Goal: Task Accomplishment & Management: Use online tool/utility

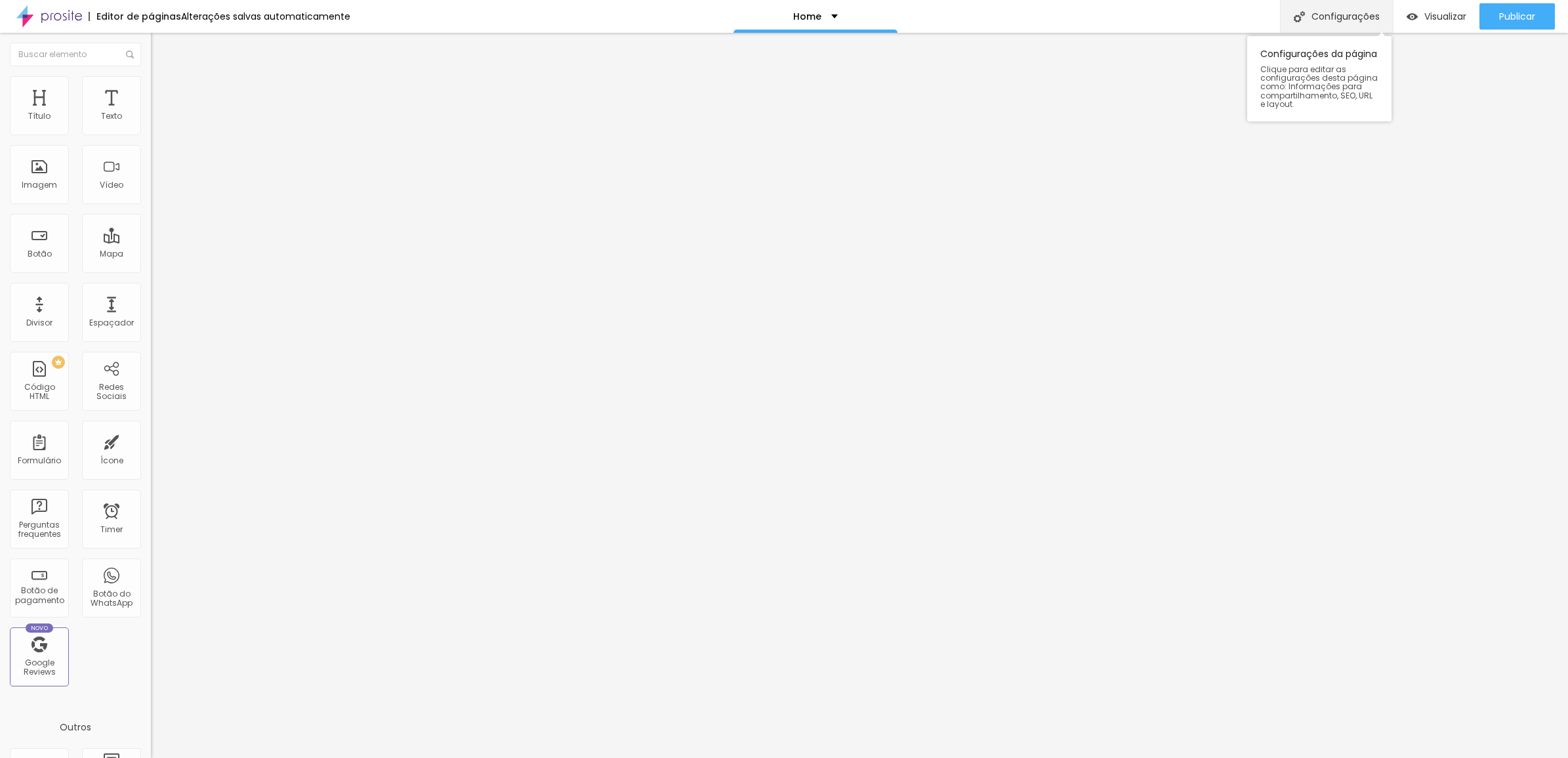
click at [1300, 5] on div "Configurações" at bounding box center [1336, 16] width 113 height 32
click at [1022, 757] on div at bounding box center [784, 772] width 1568 height 12
click at [1499, 26] on div "Publicar" at bounding box center [1517, 16] width 36 height 26
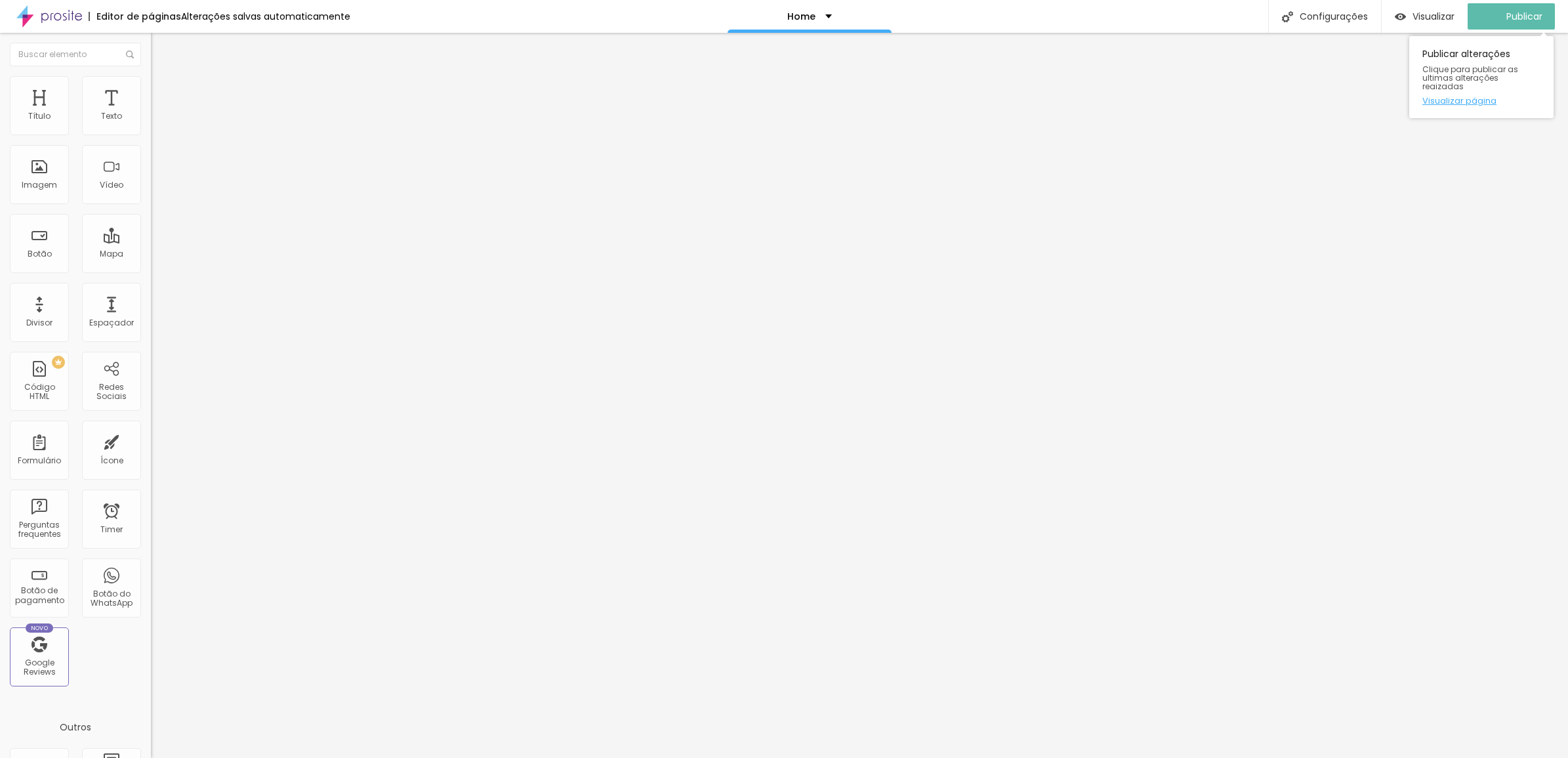
click at [1471, 97] on link "Visualizar página" at bounding box center [1482, 101] width 118 height 9
click at [1406, 15] on img "button" at bounding box center [1412, 17] width 11 height 11
click at [812, 15] on p "Home" at bounding box center [808, 16] width 28 height 9
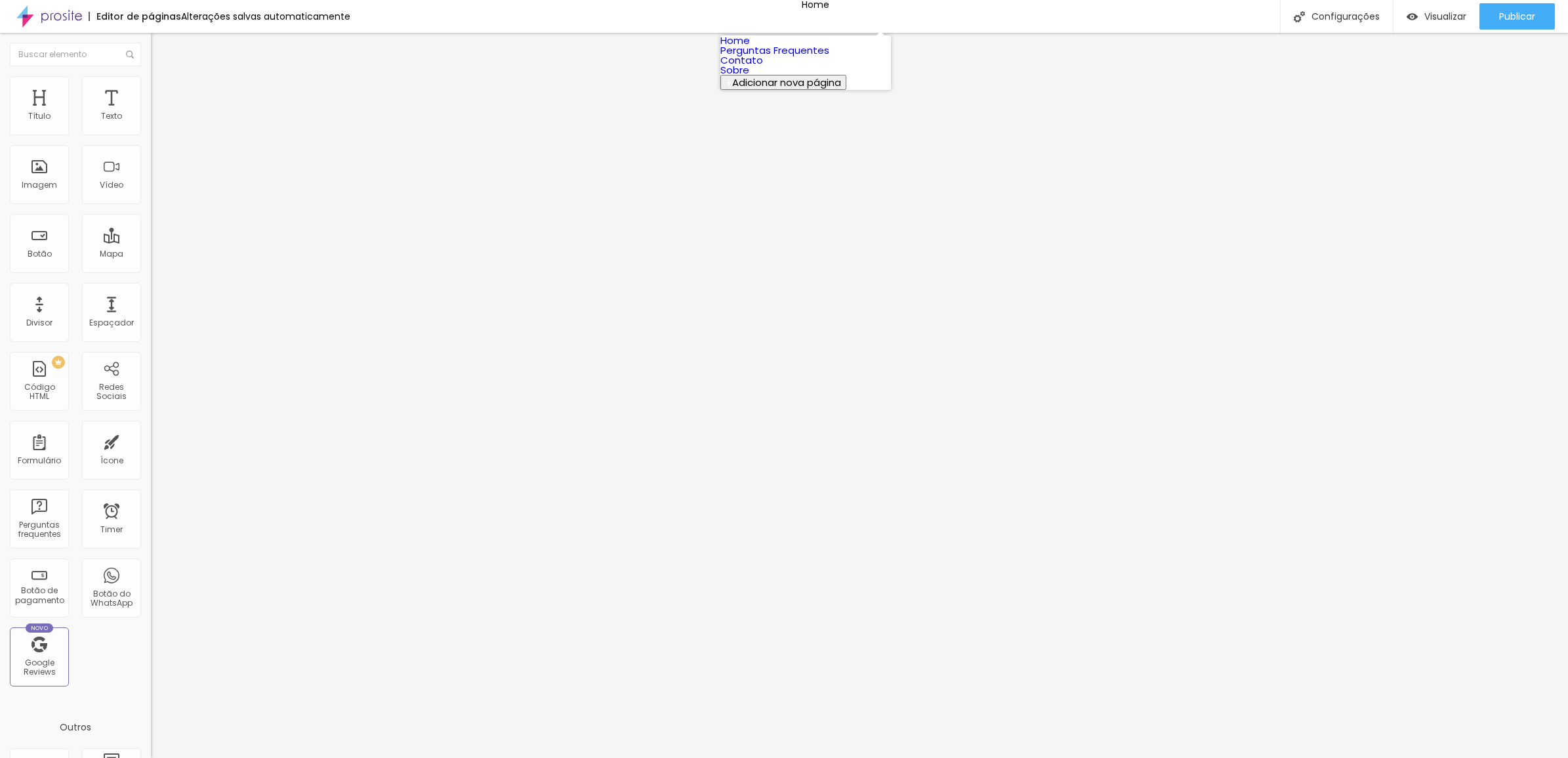
click at [829, 57] on link "Perguntas Frequentes" at bounding box center [775, 50] width 109 height 14
click at [855, 18] on div "Perguntas Frequentes" at bounding box center [801, 16] width 122 height 9
click at [750, 47] on link "Home" at bounding box center [735, 40] width 29 height 14
click at [46, 10] on img at bounding box center [49, 16] width 66 height 32
click at [160, 121] on span "Trocar icone" at bounding box center [189, 115] width 58 height 11
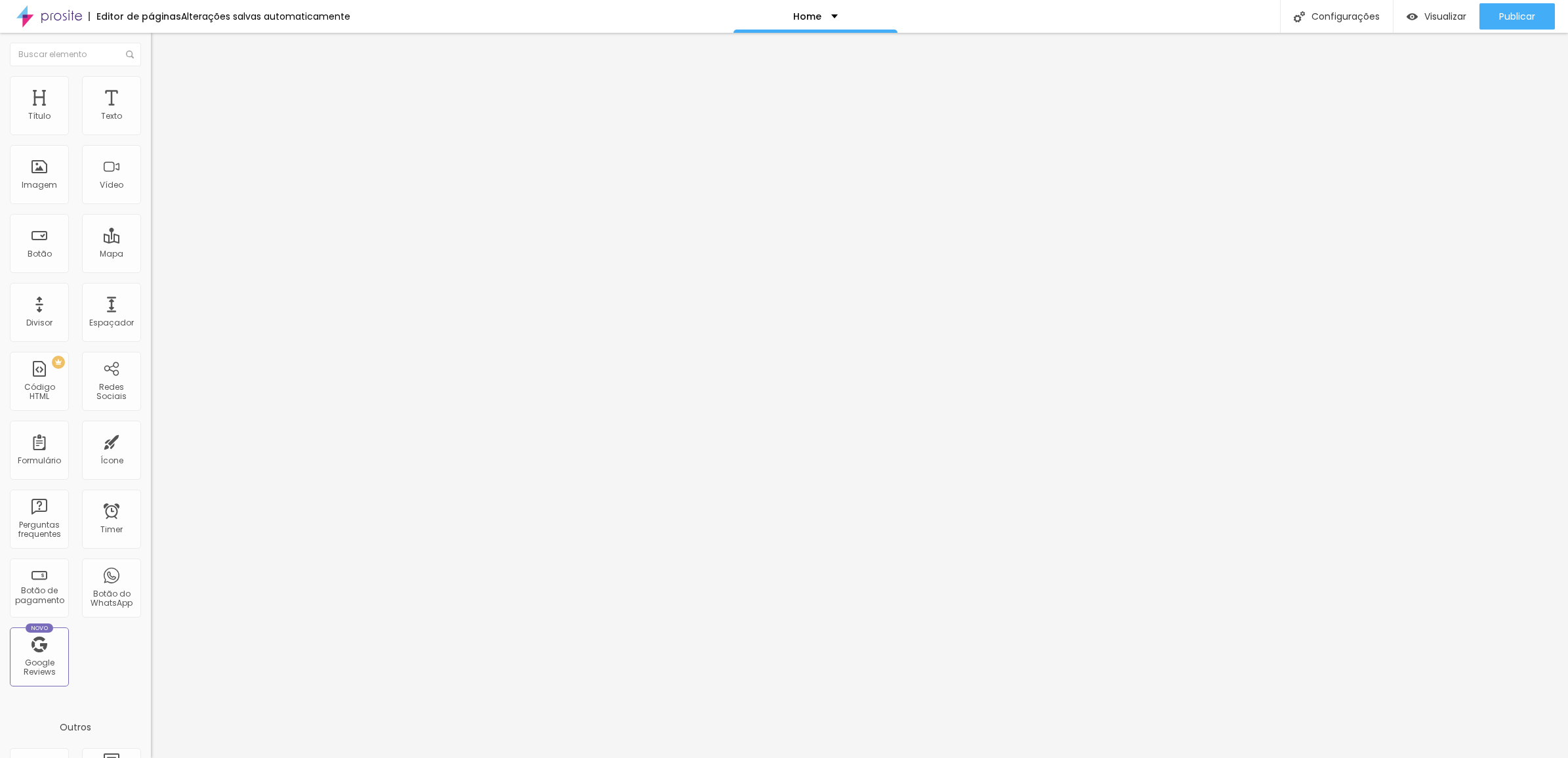
scroll to position [6480, 0]
click at [160, 121] on span "Trocar icone" at bounding box center [189, 115] width 58 height 11
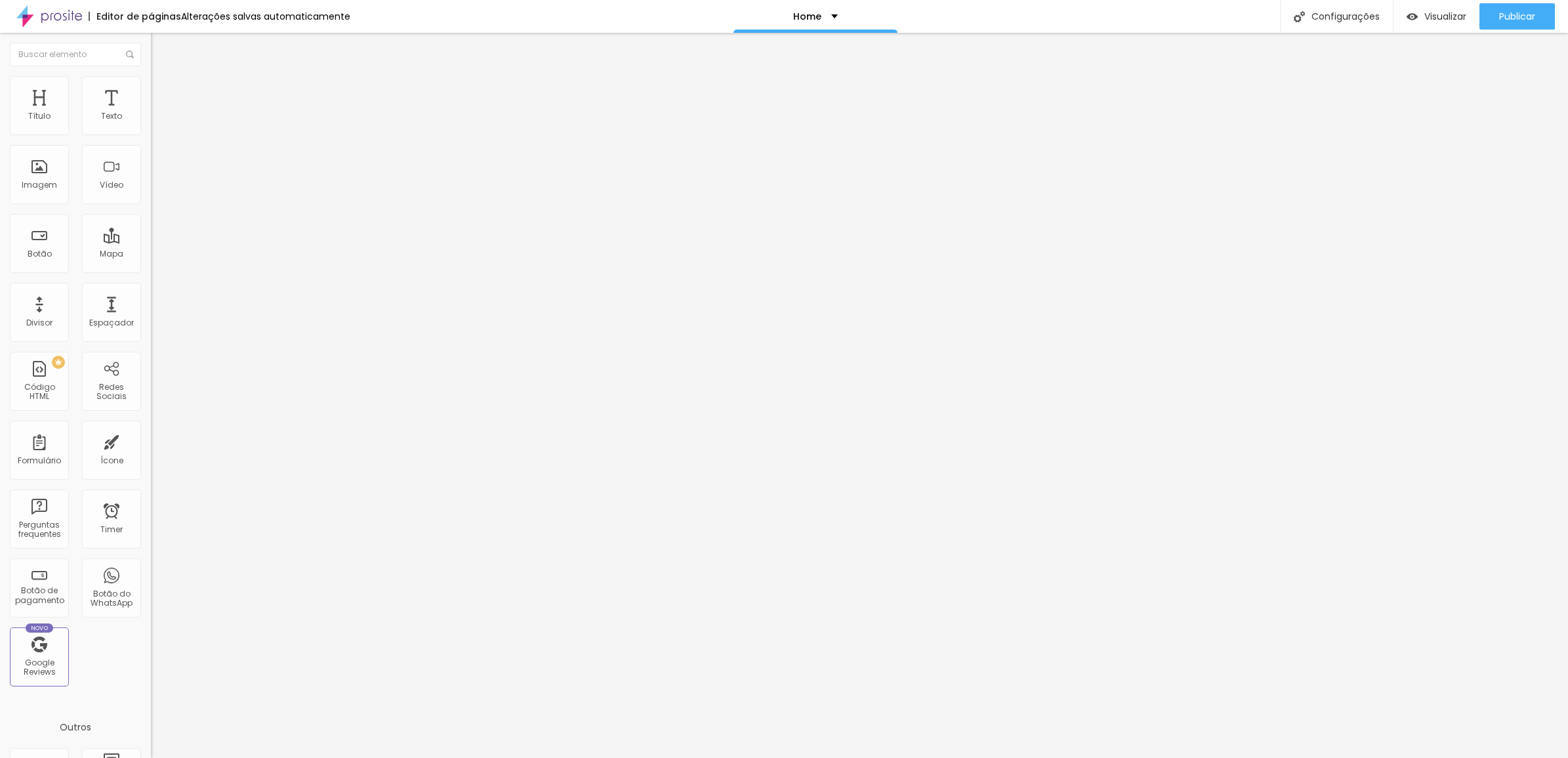
type input "cora"
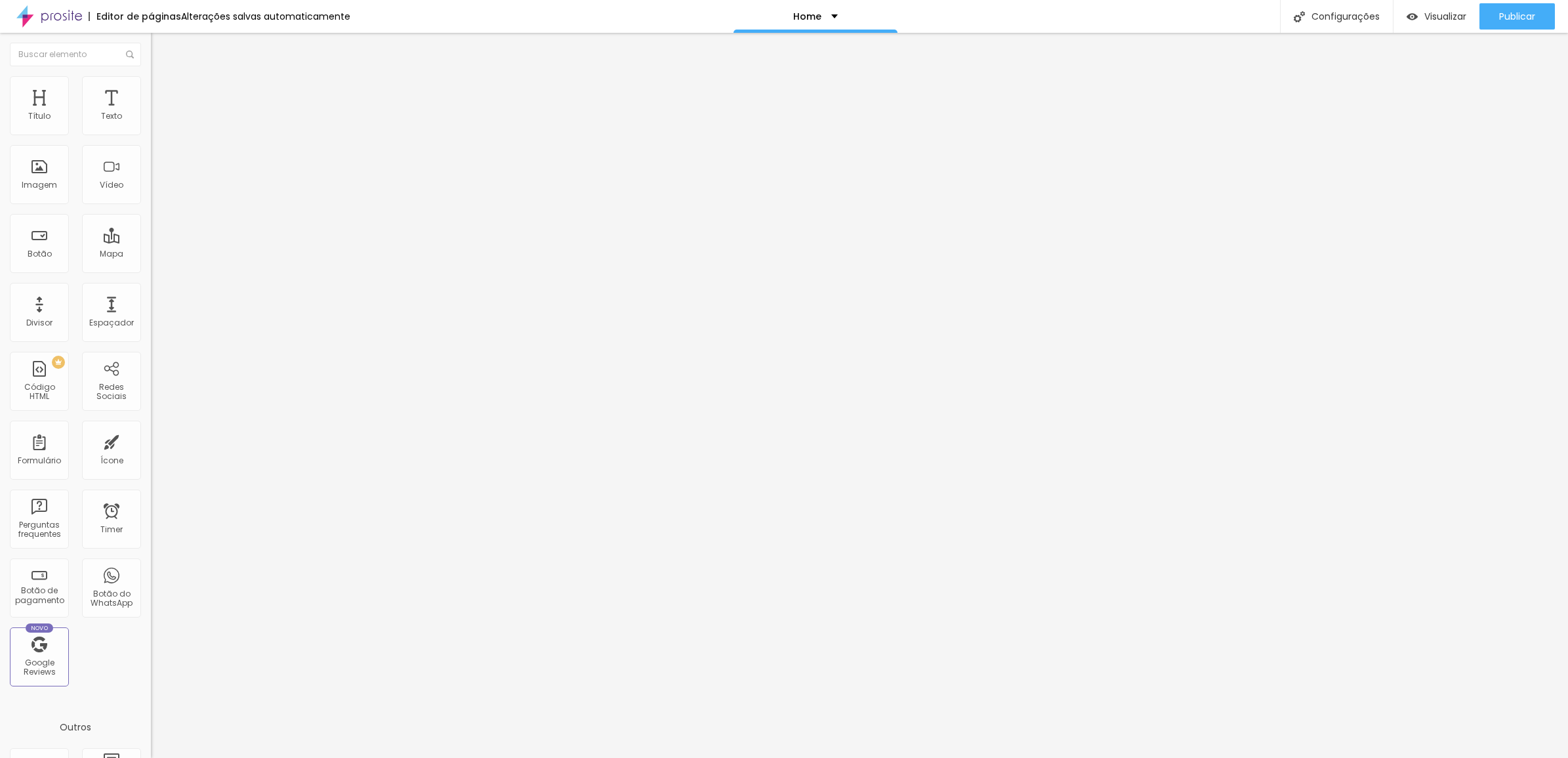
click at [160, 121] on span "Trocar icone" at bounding box center [189, 115] width 58 height 11
click at [1023, 757] on div at bounding box center [784, 772] width 1568 height 12
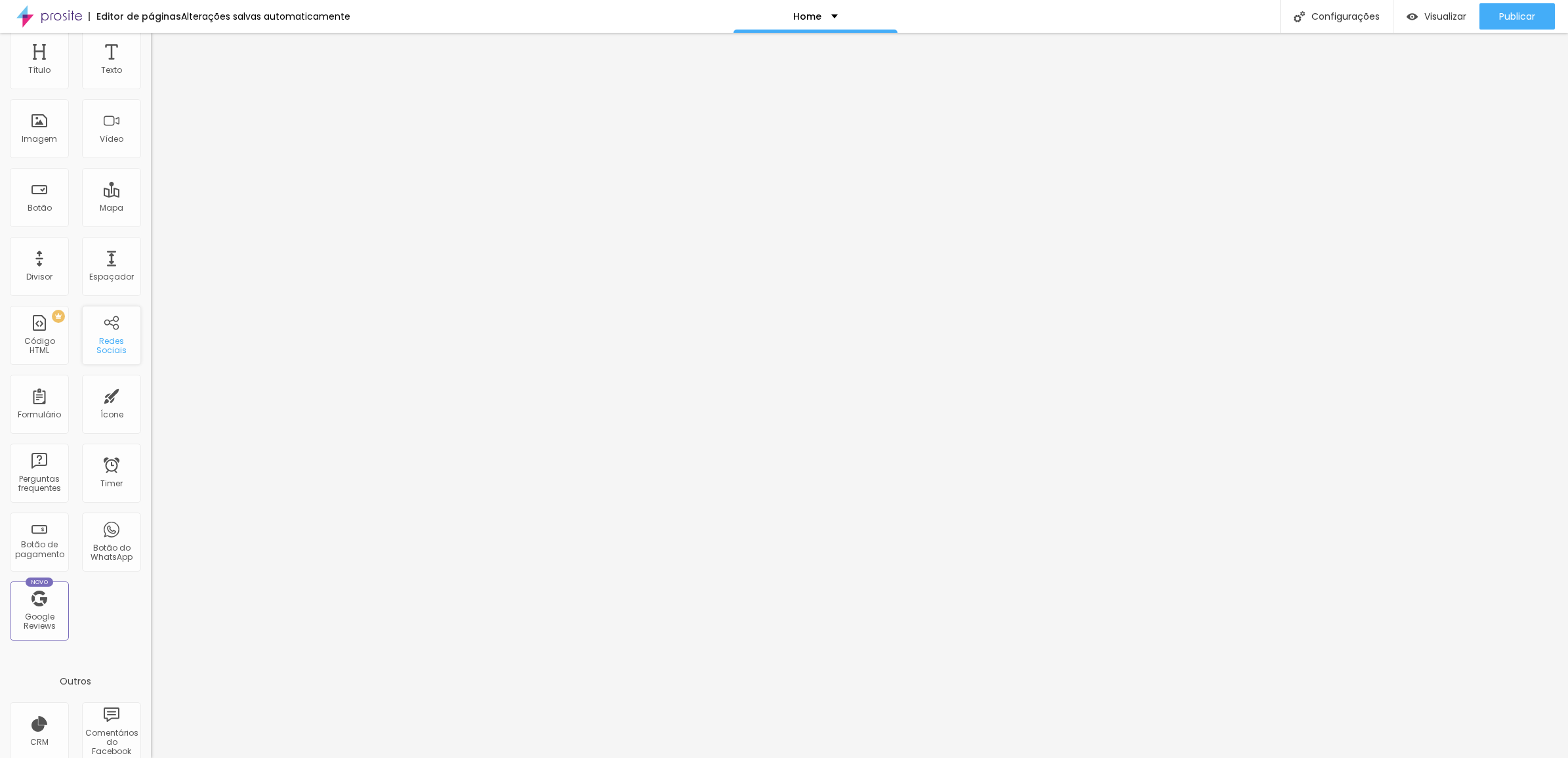
scroll to position [0, 0]
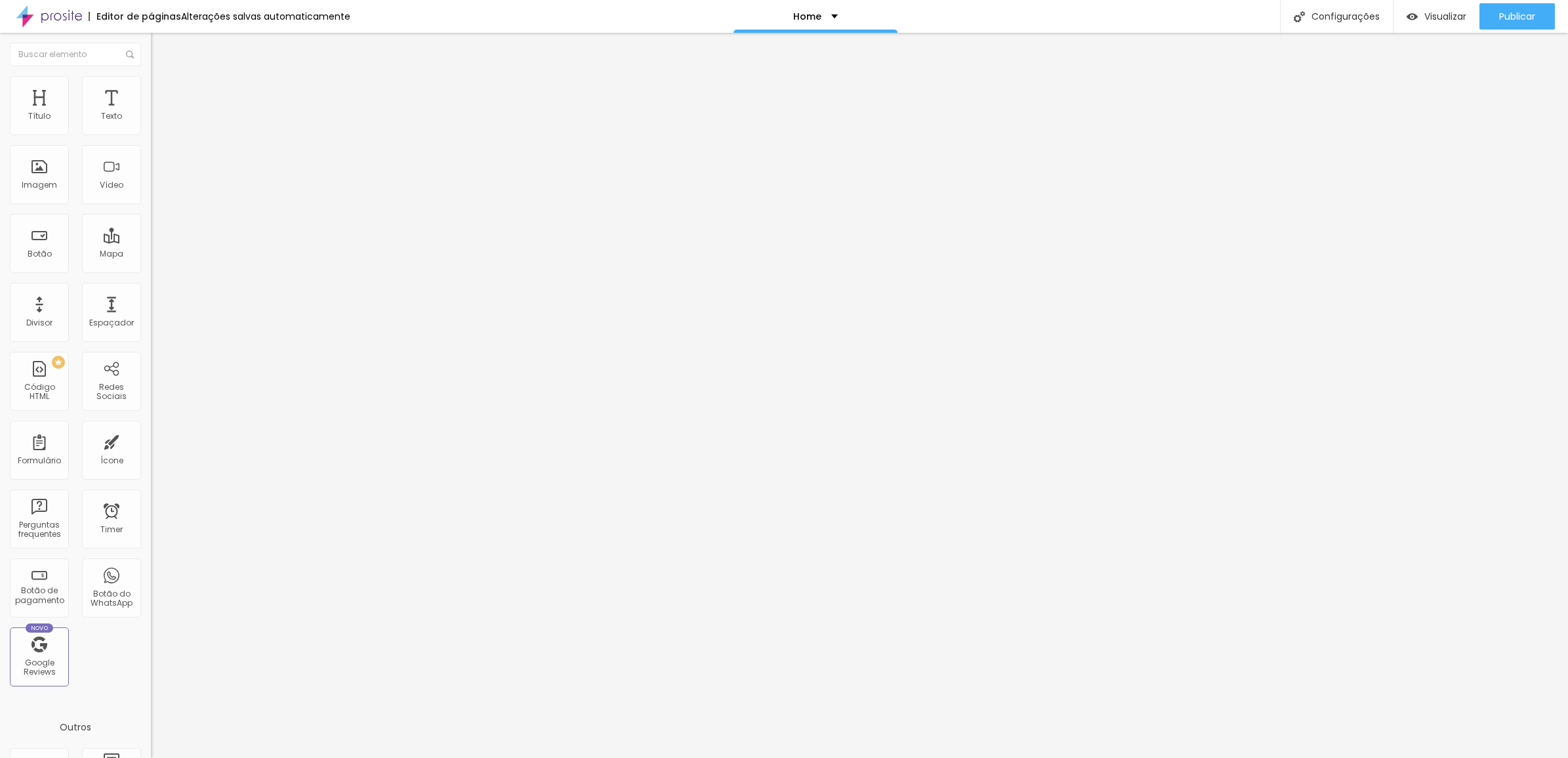
click at [60, 17] on img at bounding box center [49, 16] width 66 height 32
click at [27, 456] on div "Formulário" at bounding box center [39, 460] width 43 height 9
click at [53, 448] on div "Formulário" at bounding box center [39, 450] width 59 height 59
click at [151, 262] on input at bounding box center [240, 269] width 179 height 13
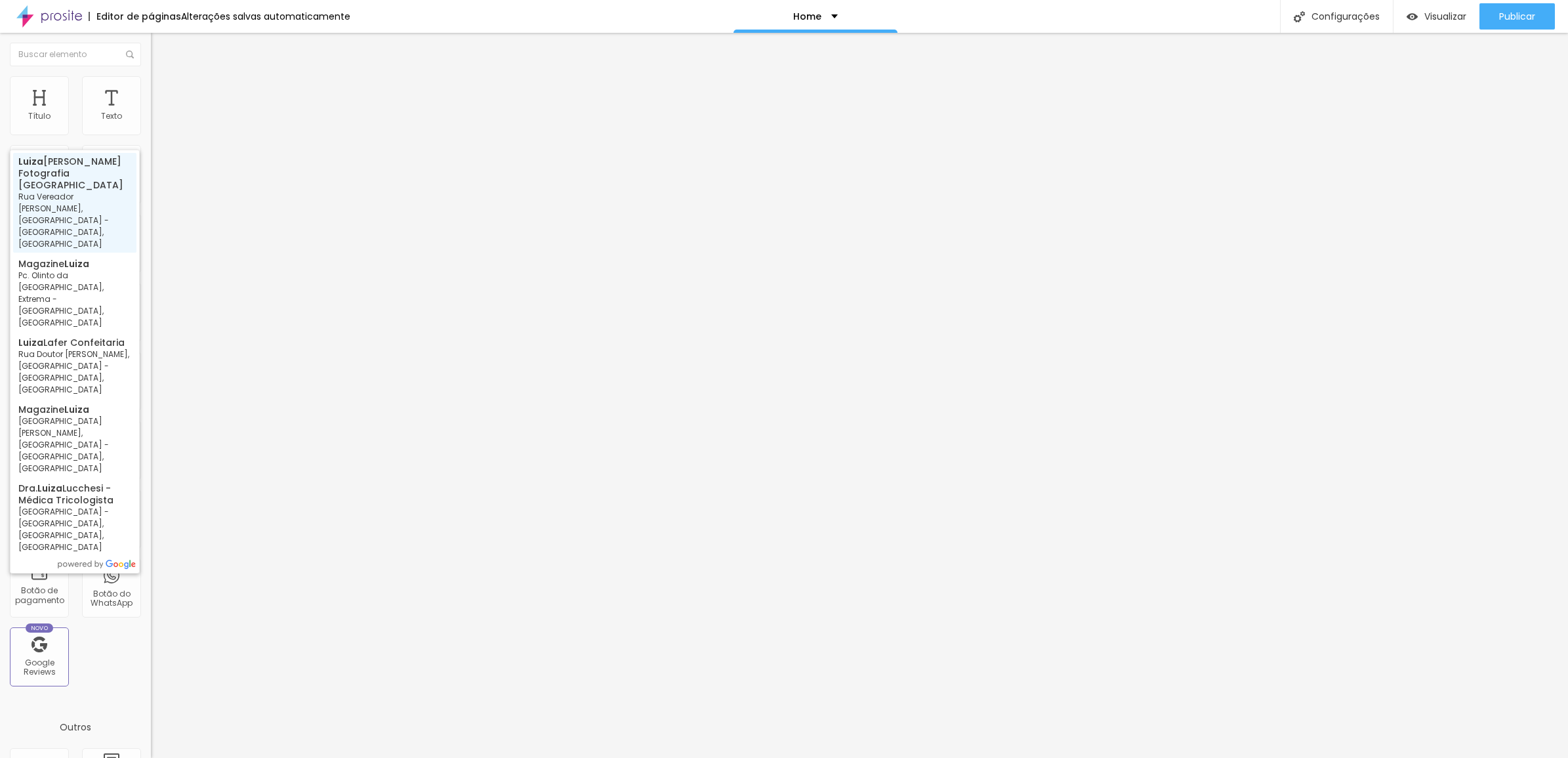
type input "[PERSON_NAME] Fotografia [GEOGRAPHIC_DATA] - Rua [PERSON_NAME], [GEOGRAPHIC_DAT…"
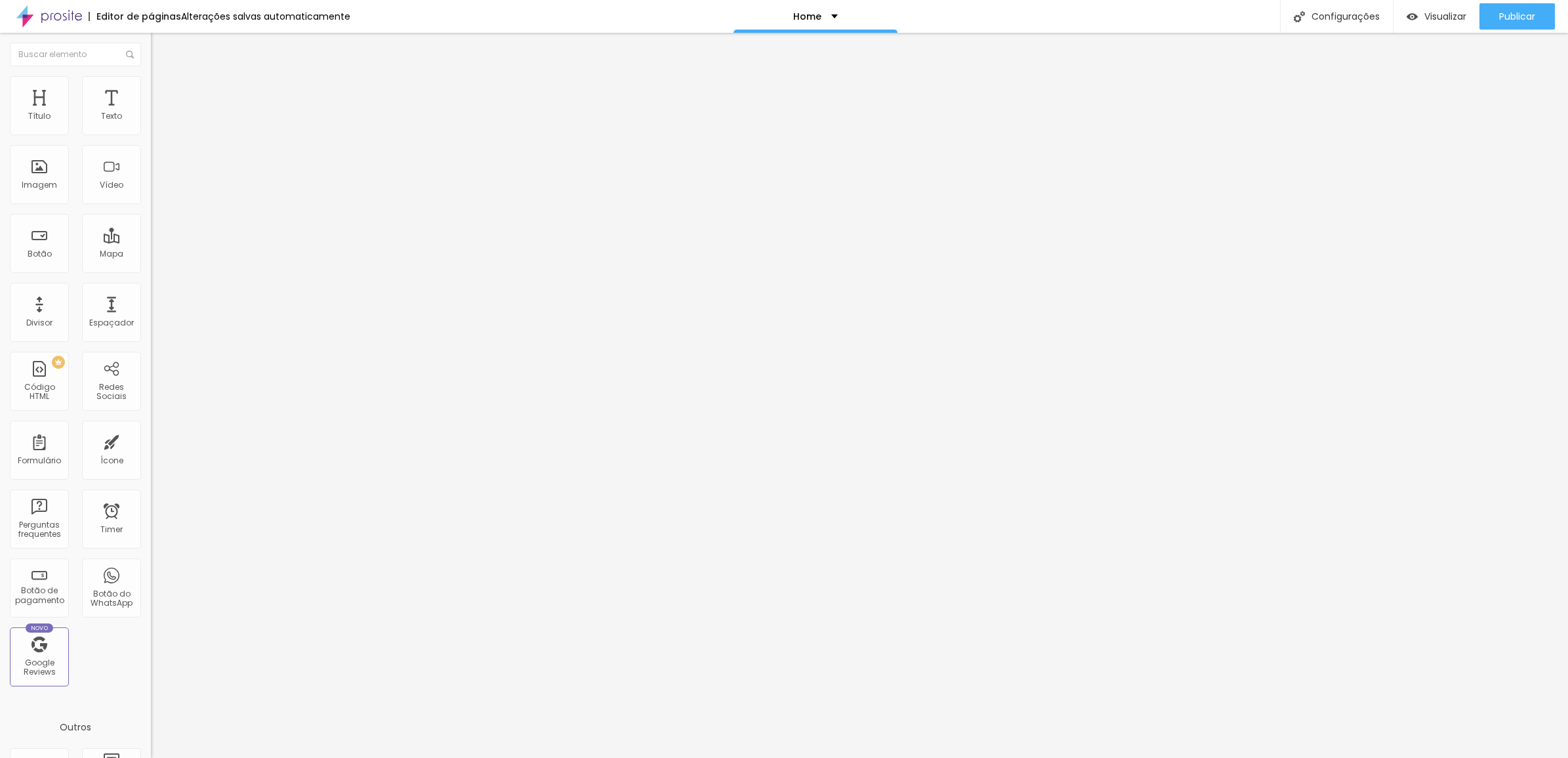
click at [151, 394] on div "Editar Google Reviews Conteúdo Estilo Avançado Encontre sua empresa [PERSON_NAM…" at bounding box center [226, 394] width 151 height 725
click at [71, 48] on input "text" at bounding box center [75, 54] width 131 height 24
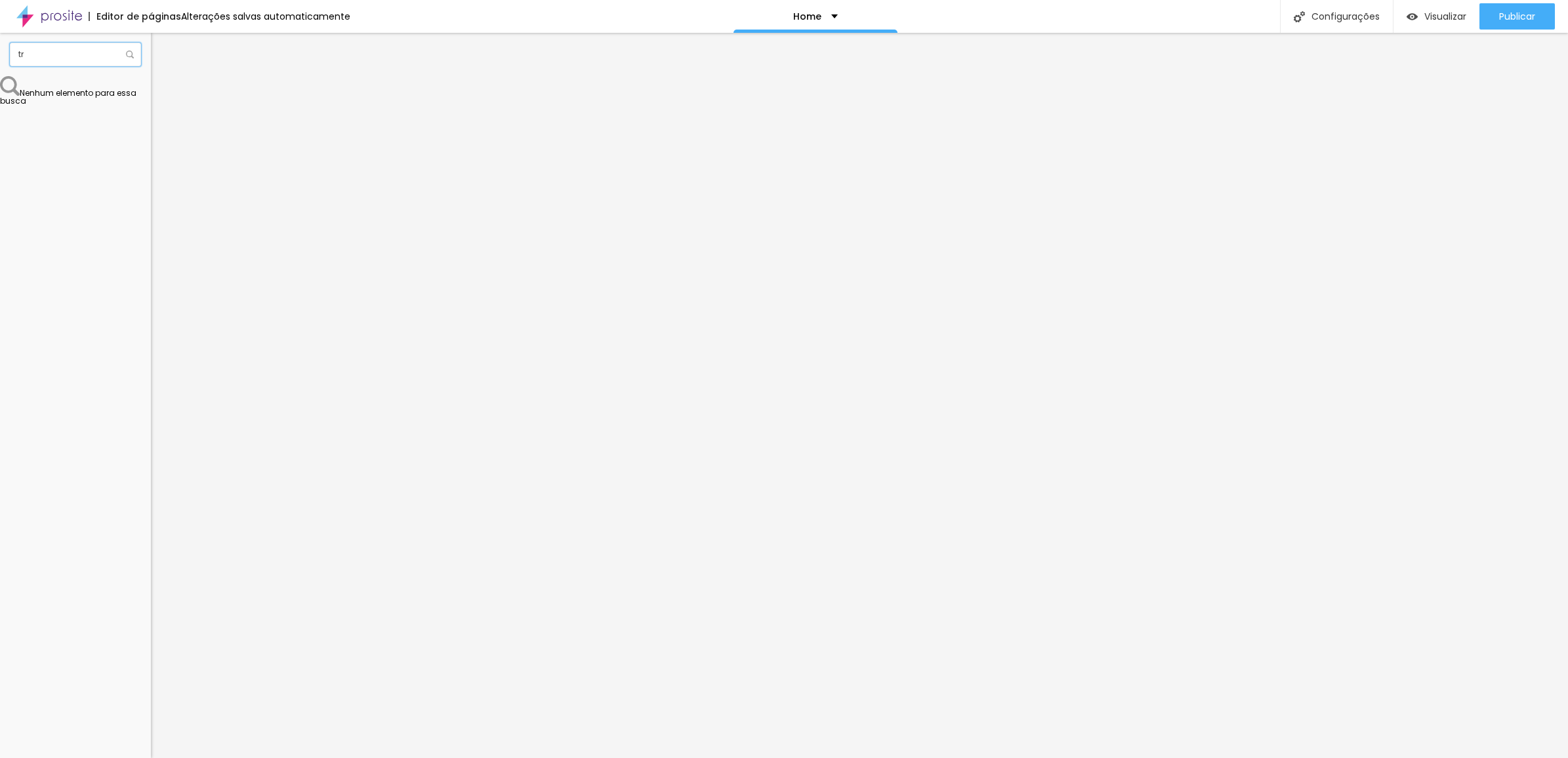
type input "t"
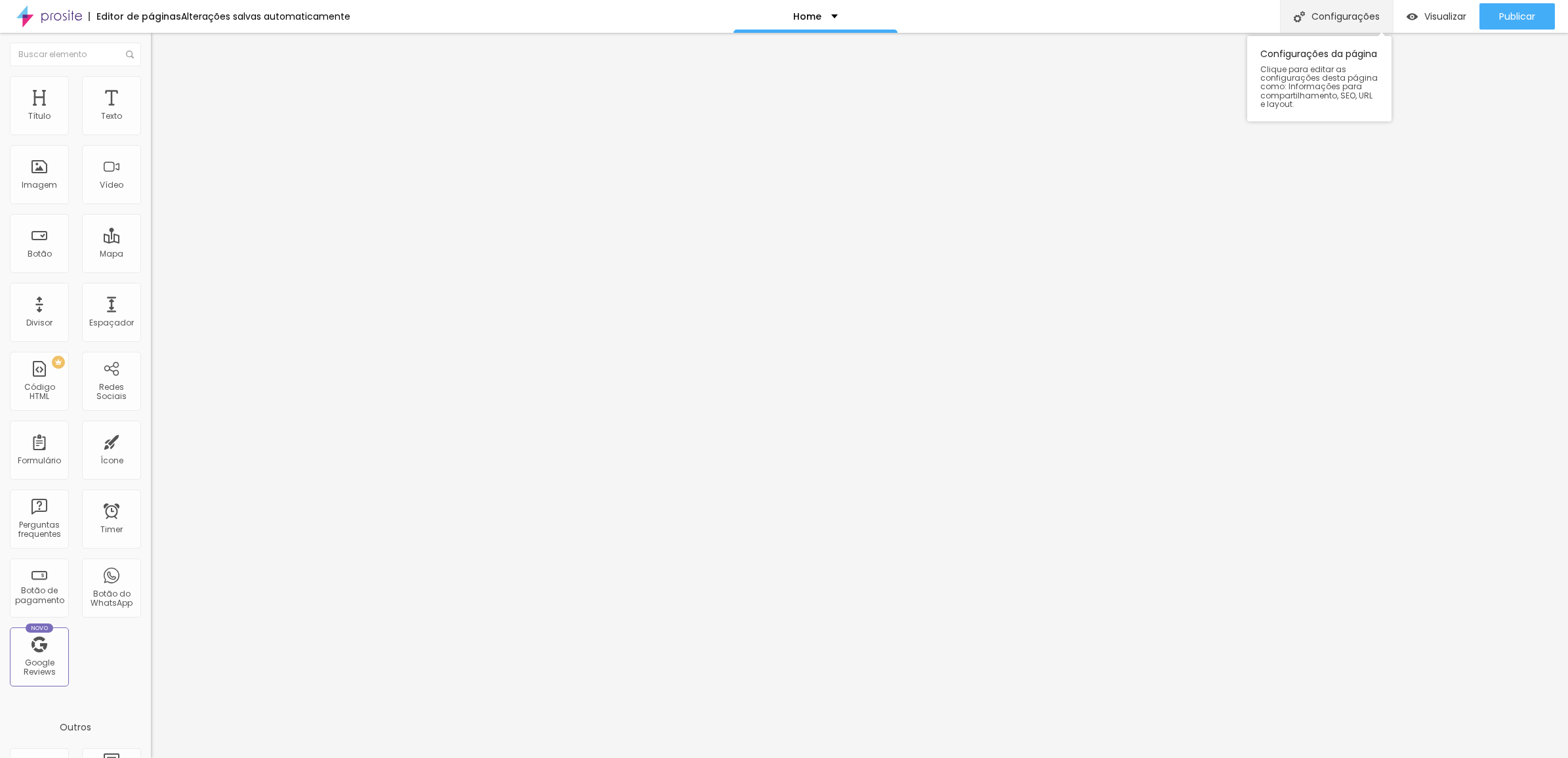
click at [1303, 16] on img at bounding box center [1299, 17] width 11 height 11
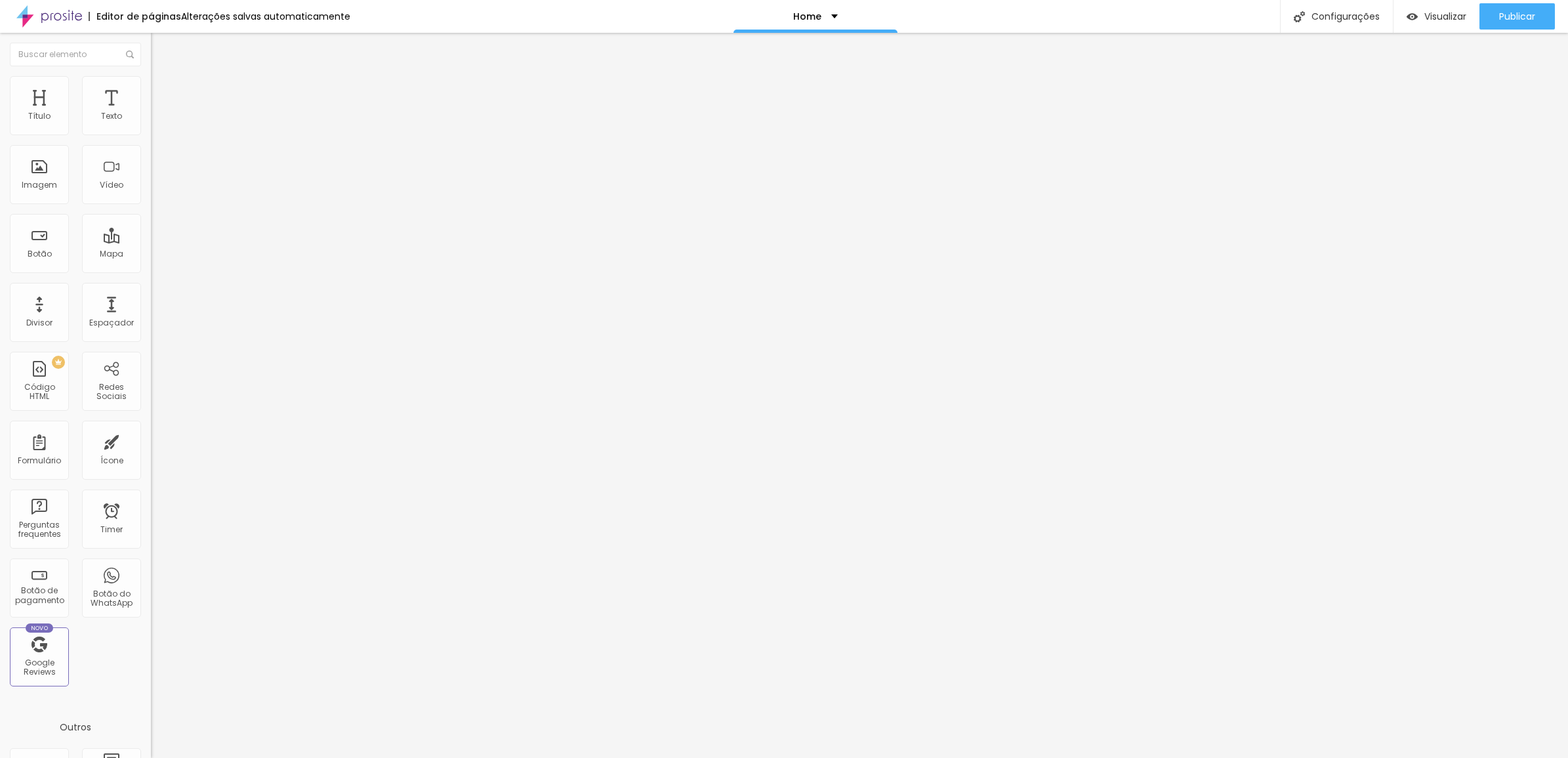
click at [1031, 757] on div at bounding box center [784, 772] width 1568 height 12
click at [151, 113] on span "Trocar imagem" at bounding box center [187, 107] width 71 height 11
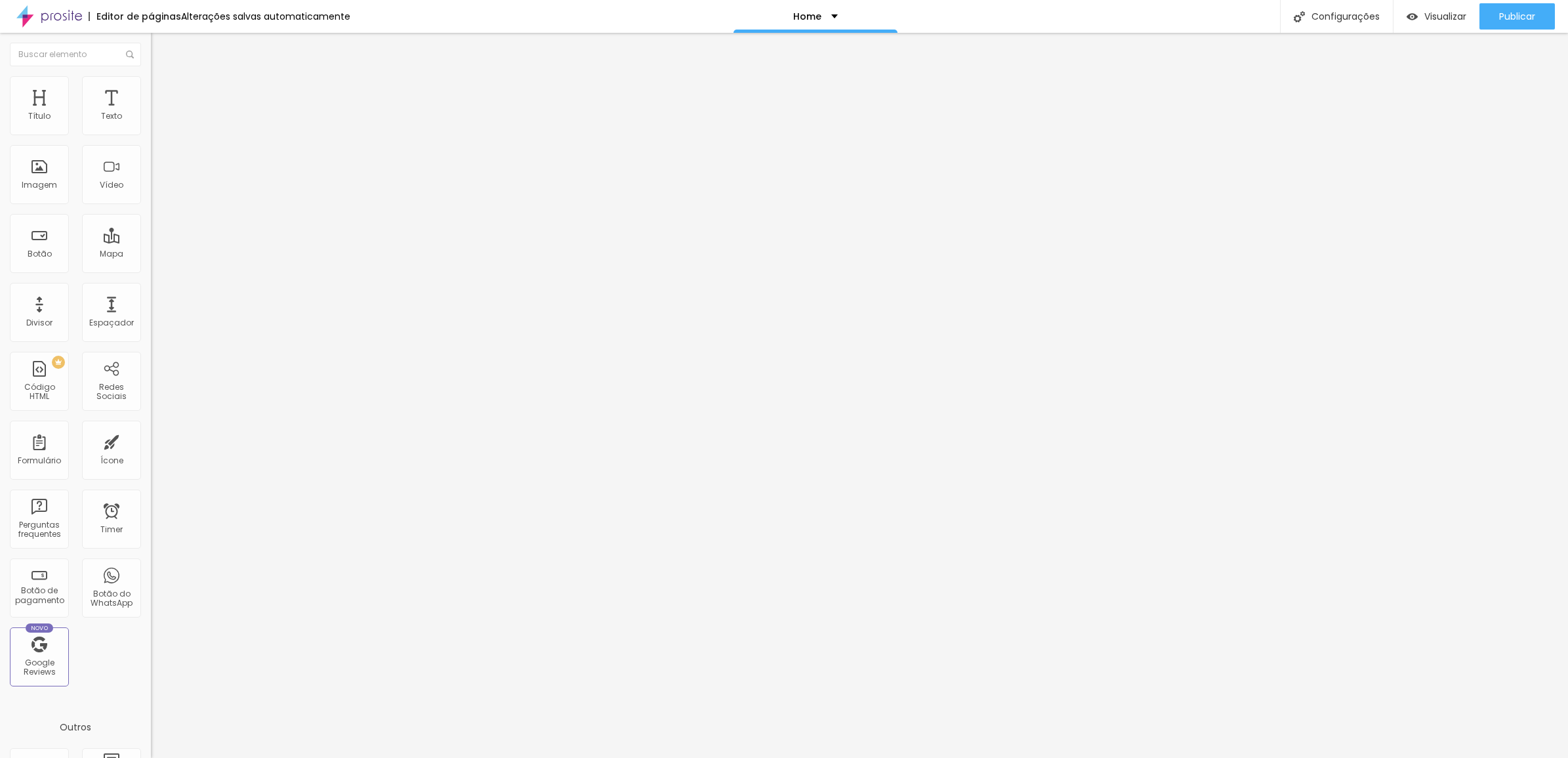
drag, startPoint x: 183, startPoint y: 207, endPoint x: 296, endPoint y: 228, distance: 114.9
click at [163, 91] on span "Avançado" at bounding box center [184, 85] width 43 height 11
drag, startPoint x: 12, startPoint y: 43, endPoint x: 23, endPoint y: 56, distance: 17.0
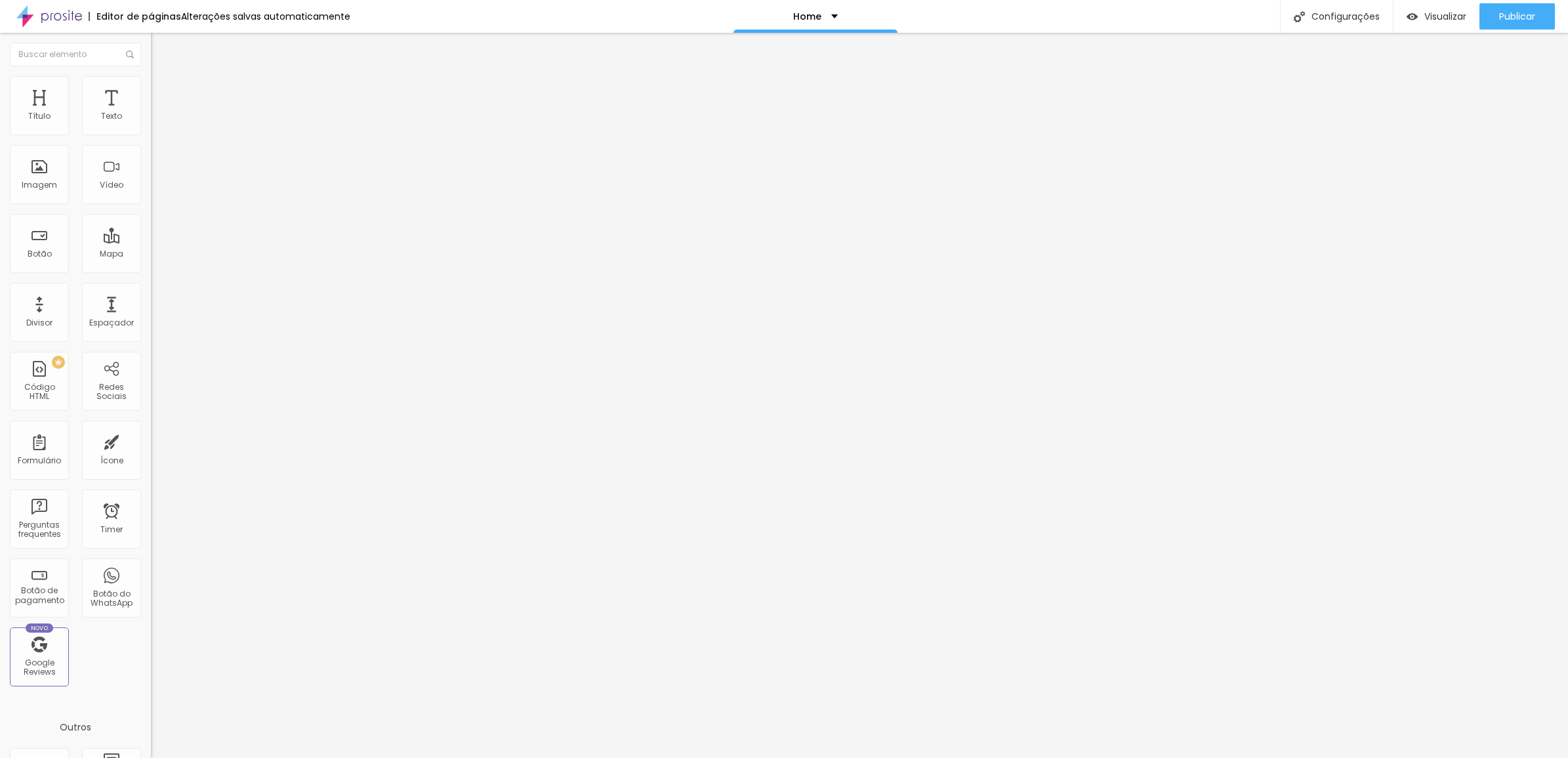
click at [161, 43] on img "button" at bounding box center [166, 48] width 11 height 11
click at [151, 113] on span "Adicionar imagem" at bounding box center [193, 107] width 84 height 11
click at [161, 50] on div "Editar Coluna" at bounding box center [201, 48] width 81 height 11
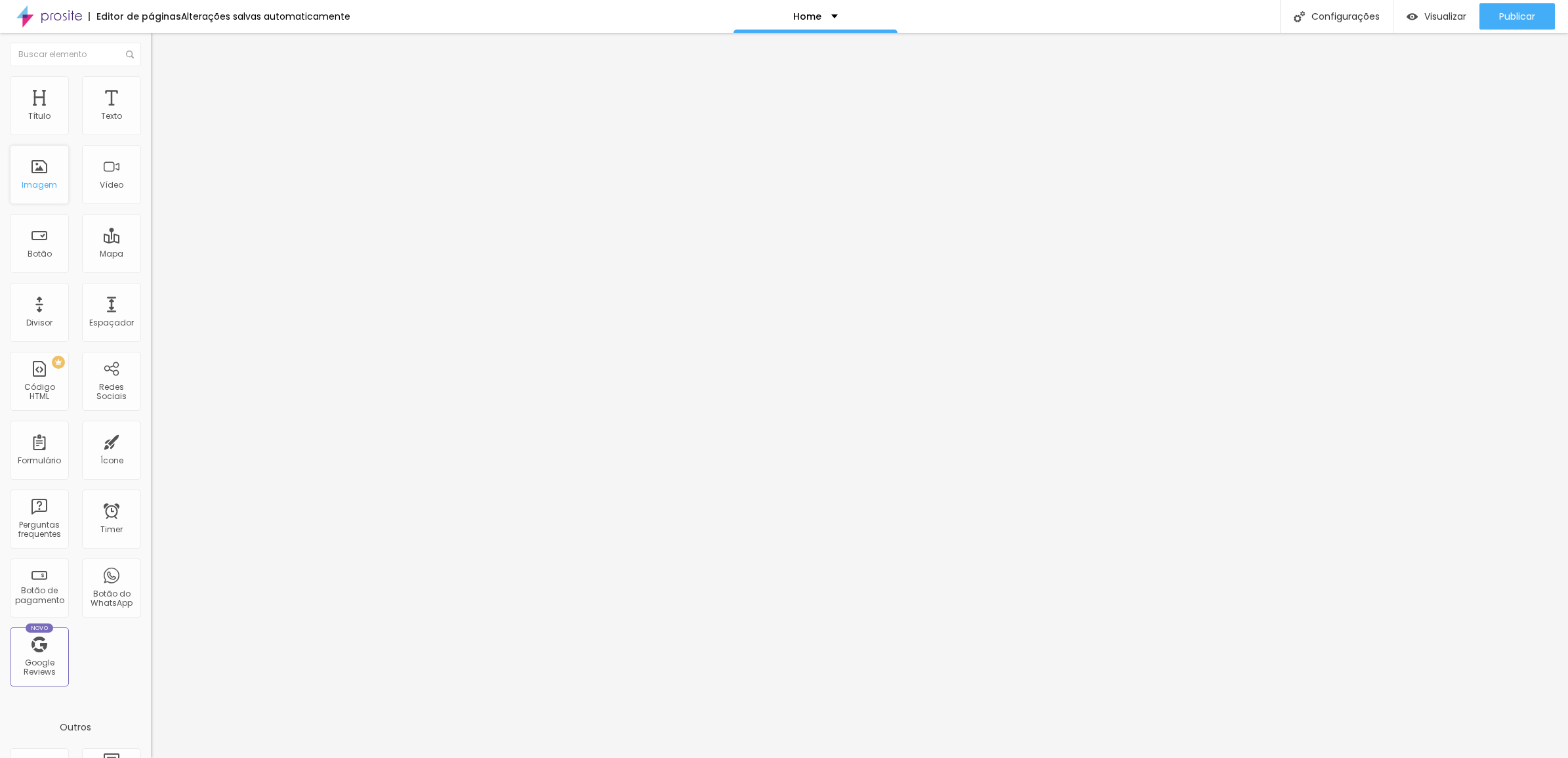
click at [59, 188] on div "Imagem" at bounding box center [39, 174] width 59 height 59
click at [32, 175] on div "Imagem" at bounding box center [39, 174] width 59 height 59
click at [151, 113] on span "Adicionar imagem" at bounding box center [193, 107] width 84 height 11
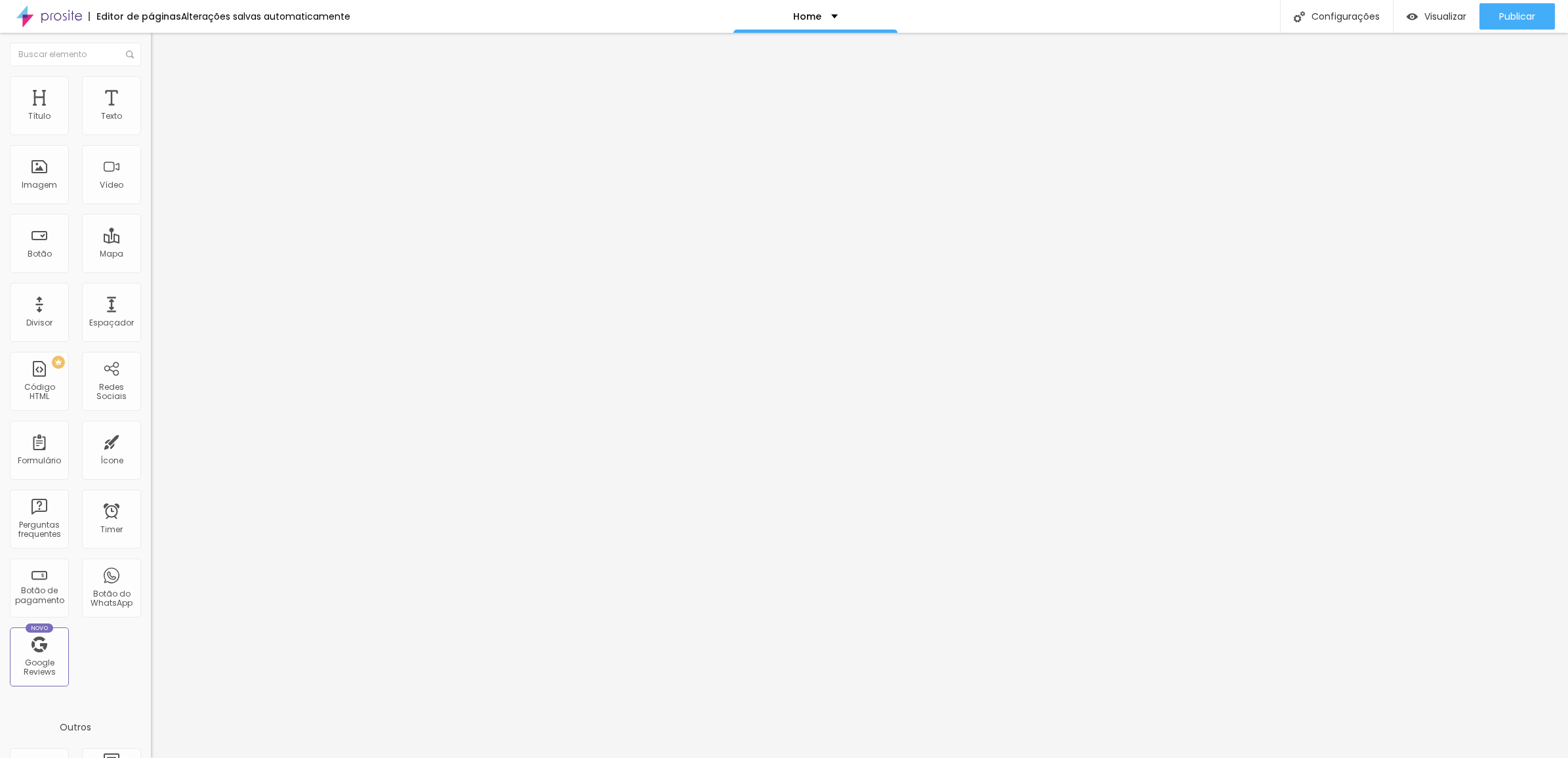
click at [151, 205] on span "Original" at bounding box center [166, 200] width 32 height 11
click at [151, 228] on div "Quadrado 1:1" at bounding box center [226, 224] width 151 height 8
click at [151, 77] on img at bounding box center [157, 82] width 12 height 12
click at [163, 93] on span "Avançado" at bounding box center [184, 98] width 43 height 11
click at [151, 84] on img at bounding box center [157, 82] width 12 height 12
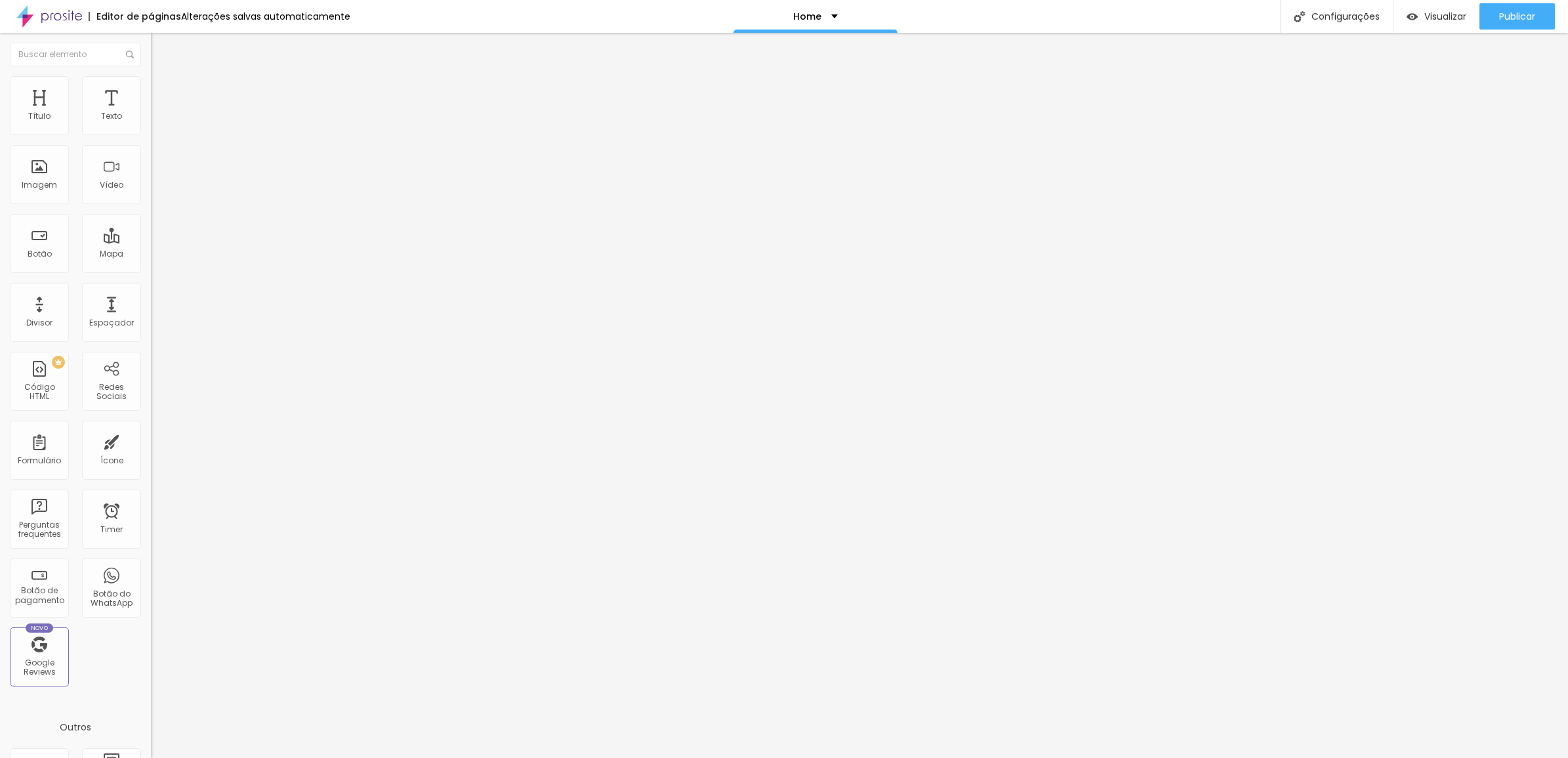
click at [151, 327] on span "DESATIVADO" at bounding box center [174, 333] width 48 height 11
click at [156, 355] on icon "button" at bounding box center [160, 359] width 8 height 8
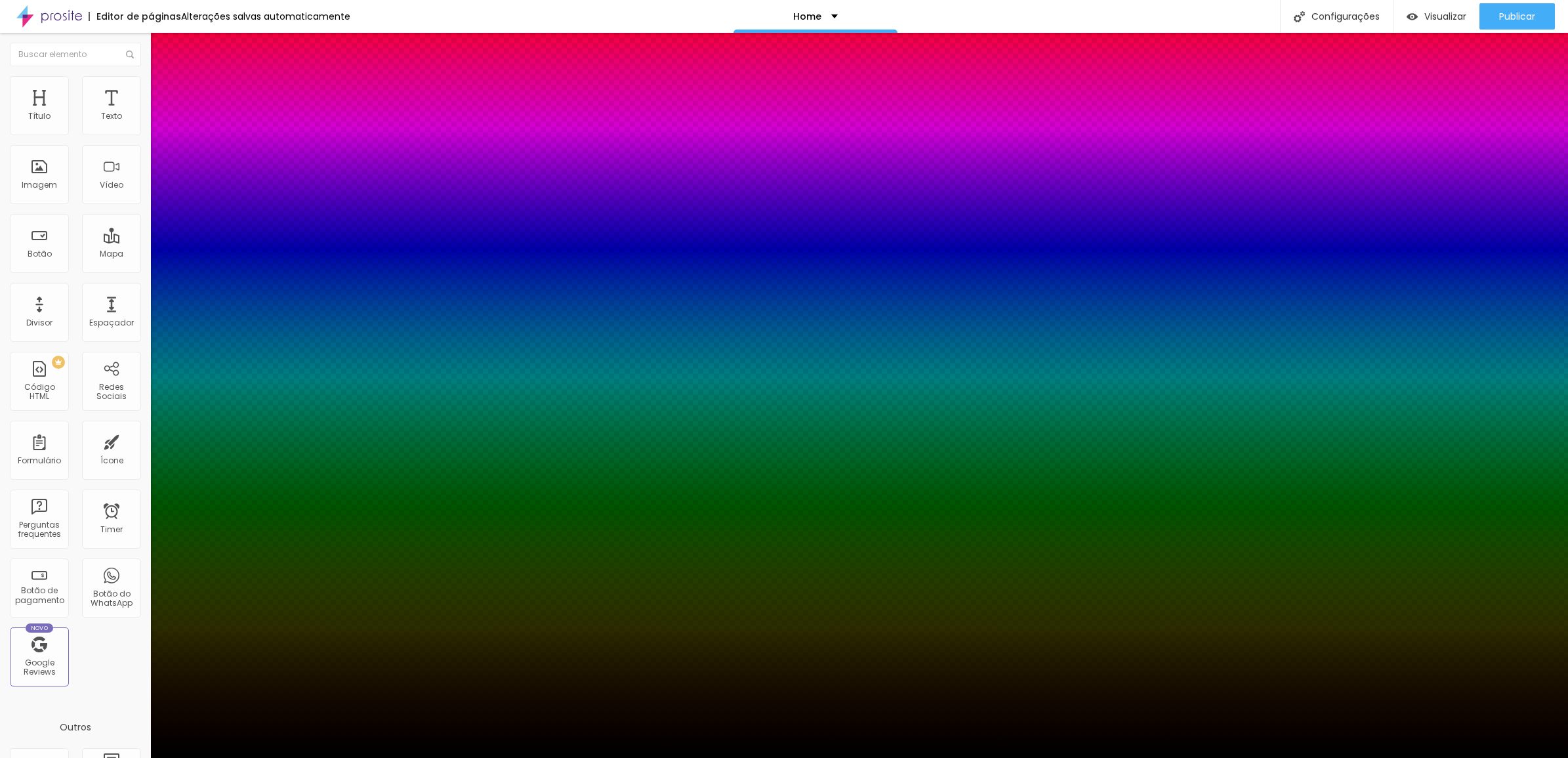
click at [237, 757] on div at bounding box center [784, 766] width 1568 height 0
click at [1293, 757] on div at bounding box center [784, 758] width 1568 height 0
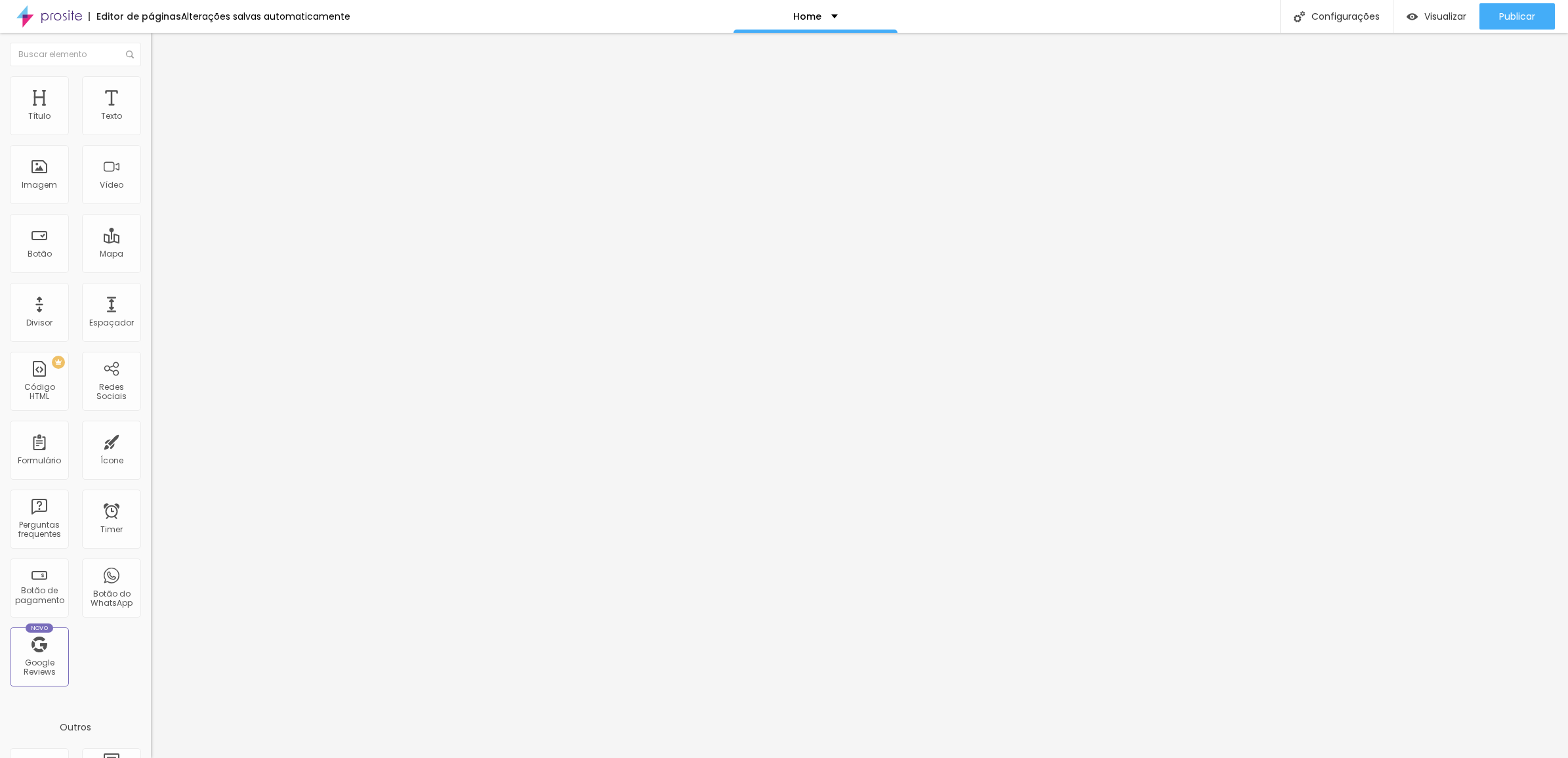
click at [163, 90] on span "Estilo" at bounding box center [173, 85] width 20 height 11
click at [151, 111] on div "Trocar imagem" at bounding box center [226, 106] width 151 height 9
click at [151, 77] on ul "Conteúdo Estilo Avançado" at bounding box center [226, 83] width 151 height 40
click at [151, 79] on ul "Conteúdo Estilo Avançado" at bounding box center [226, 83] width 151 height 40
click at [151, 80] on img at bounding box center [157, 82] width 12 height 12
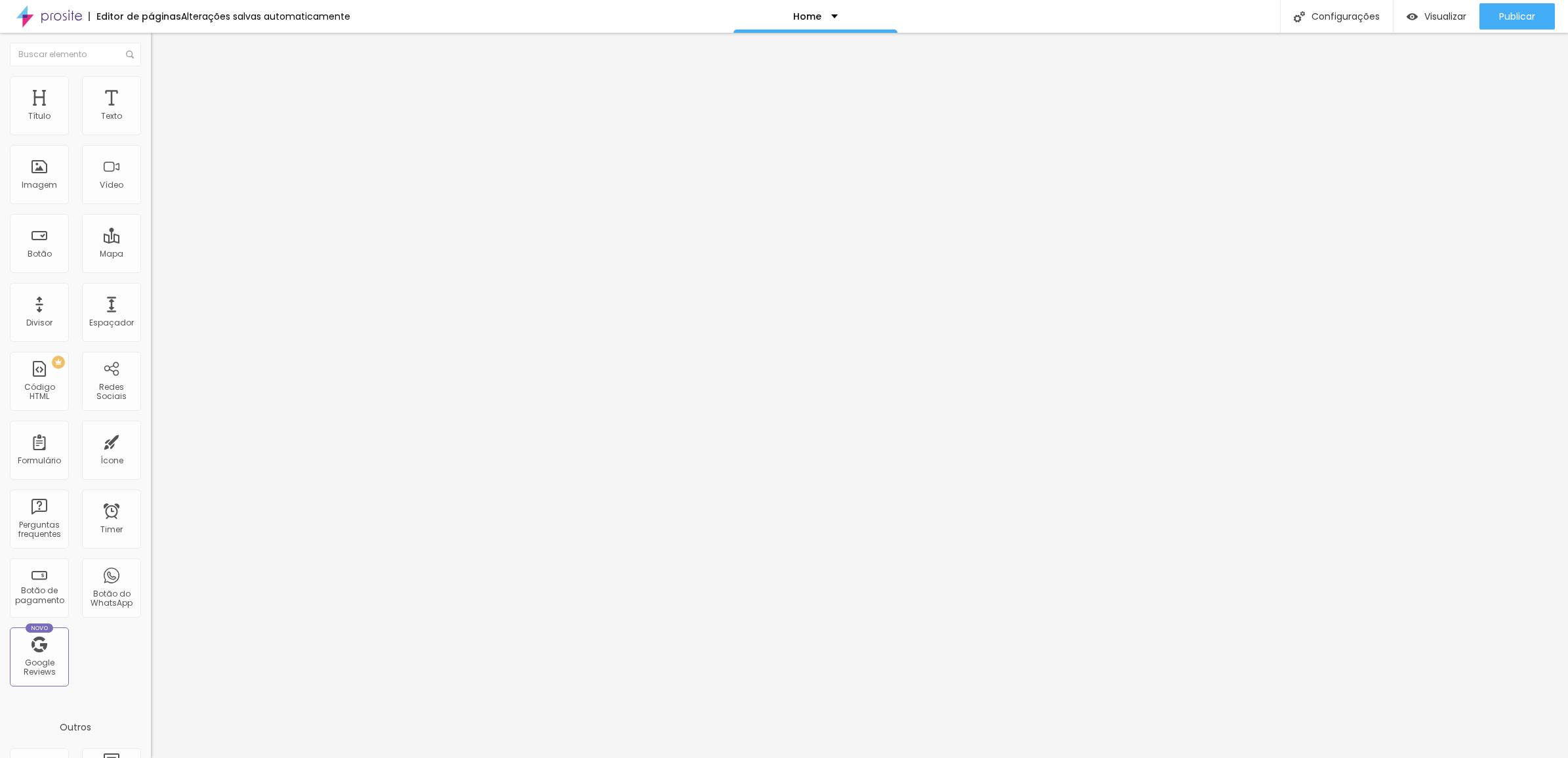
type input "1"
type input "5"
type input "11"
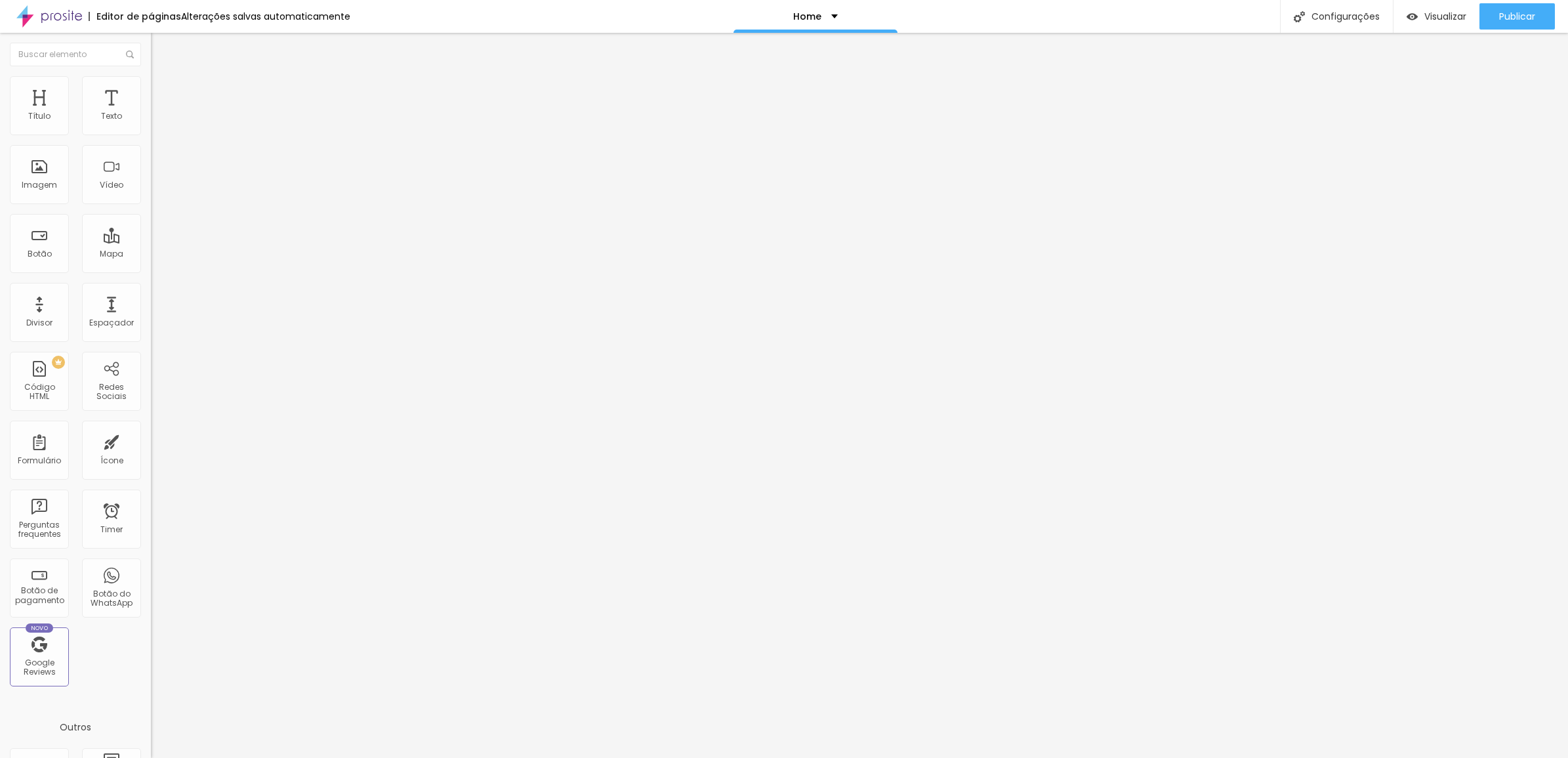
type input "11"
type input "17"
type input "23"
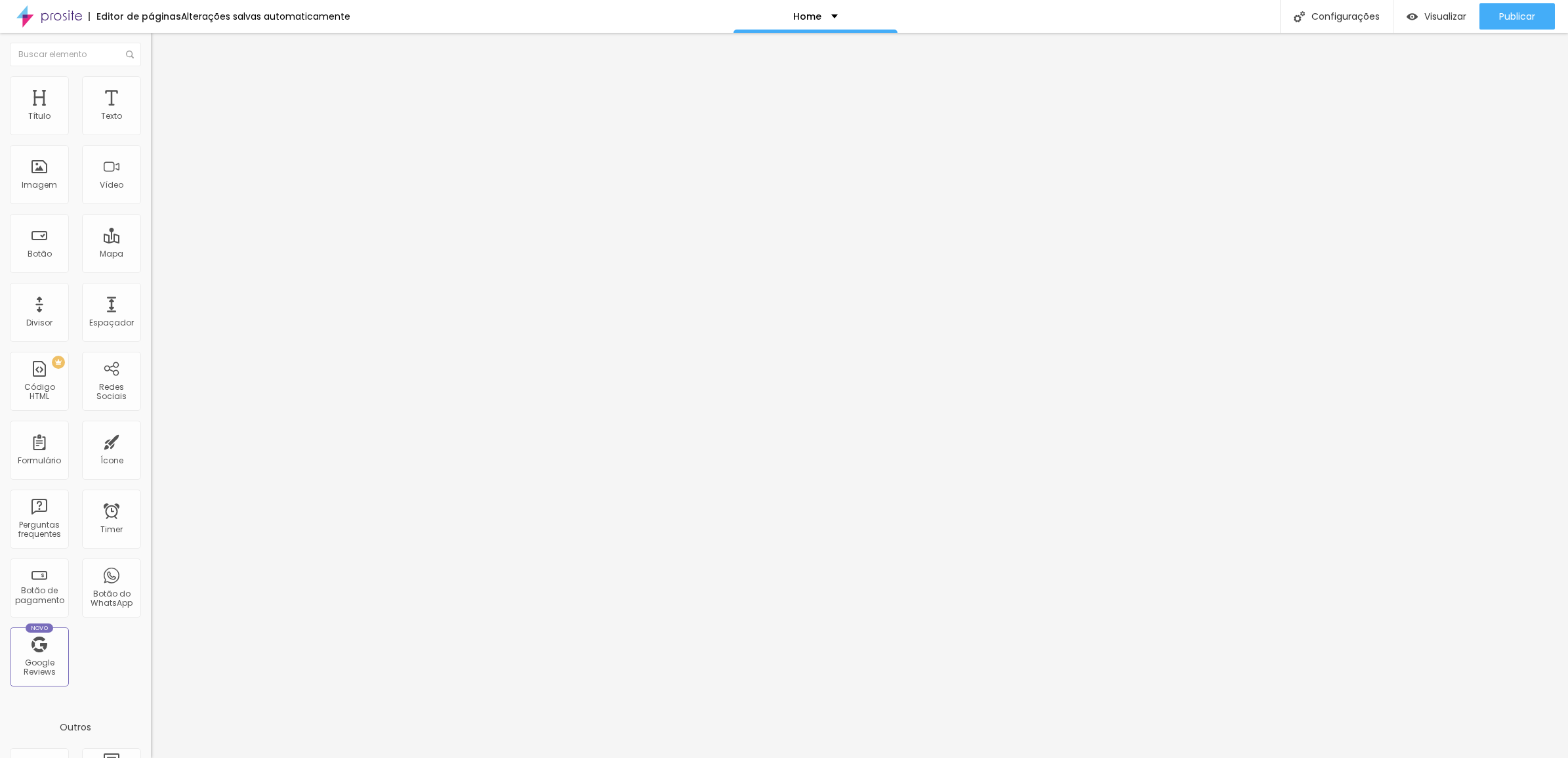
type input "25"
type input "34"
type input "44"
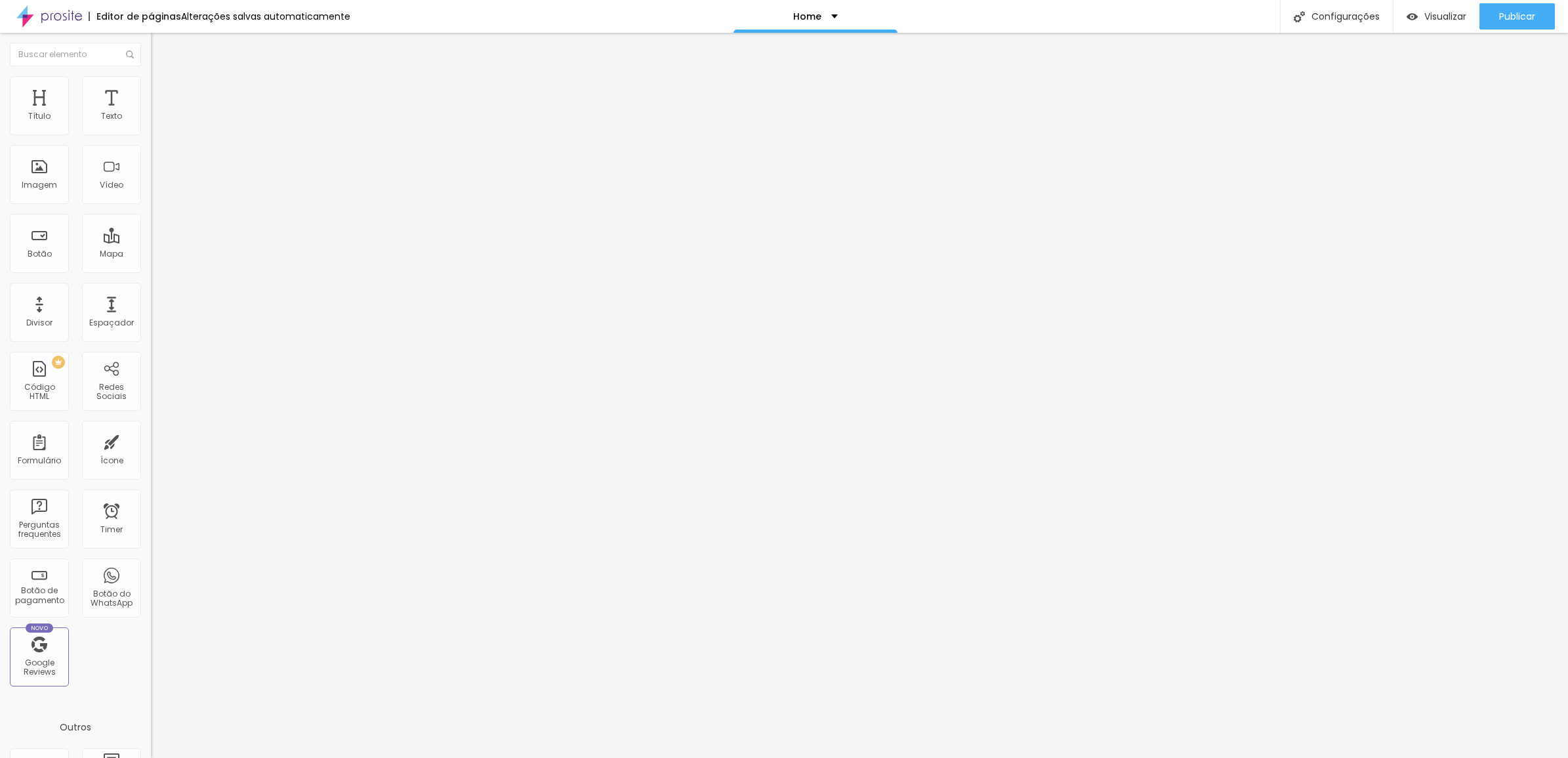
type input "44"
type input "93"
type input "104"
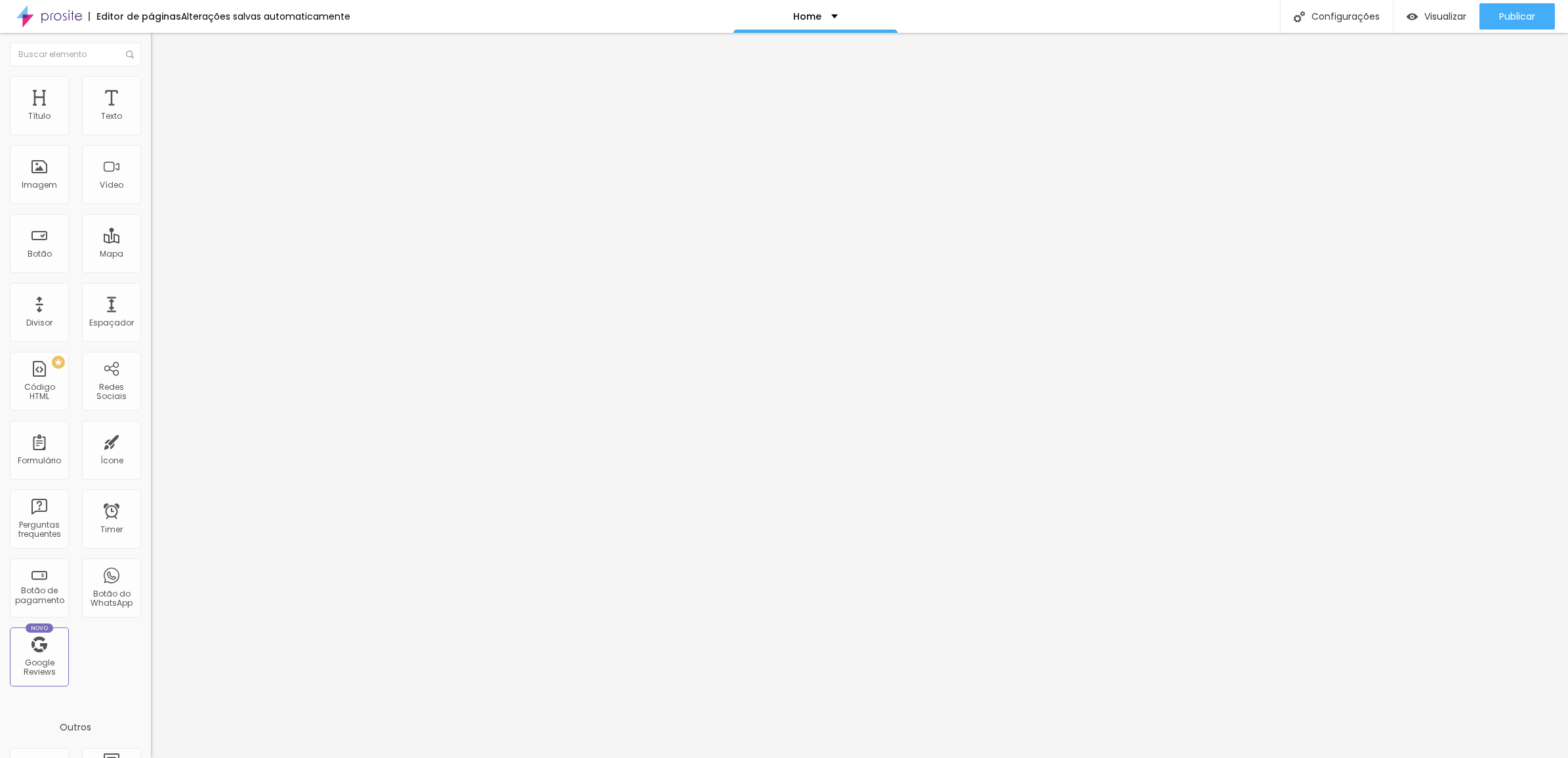
type input "122"
type input "141"
type input "161"
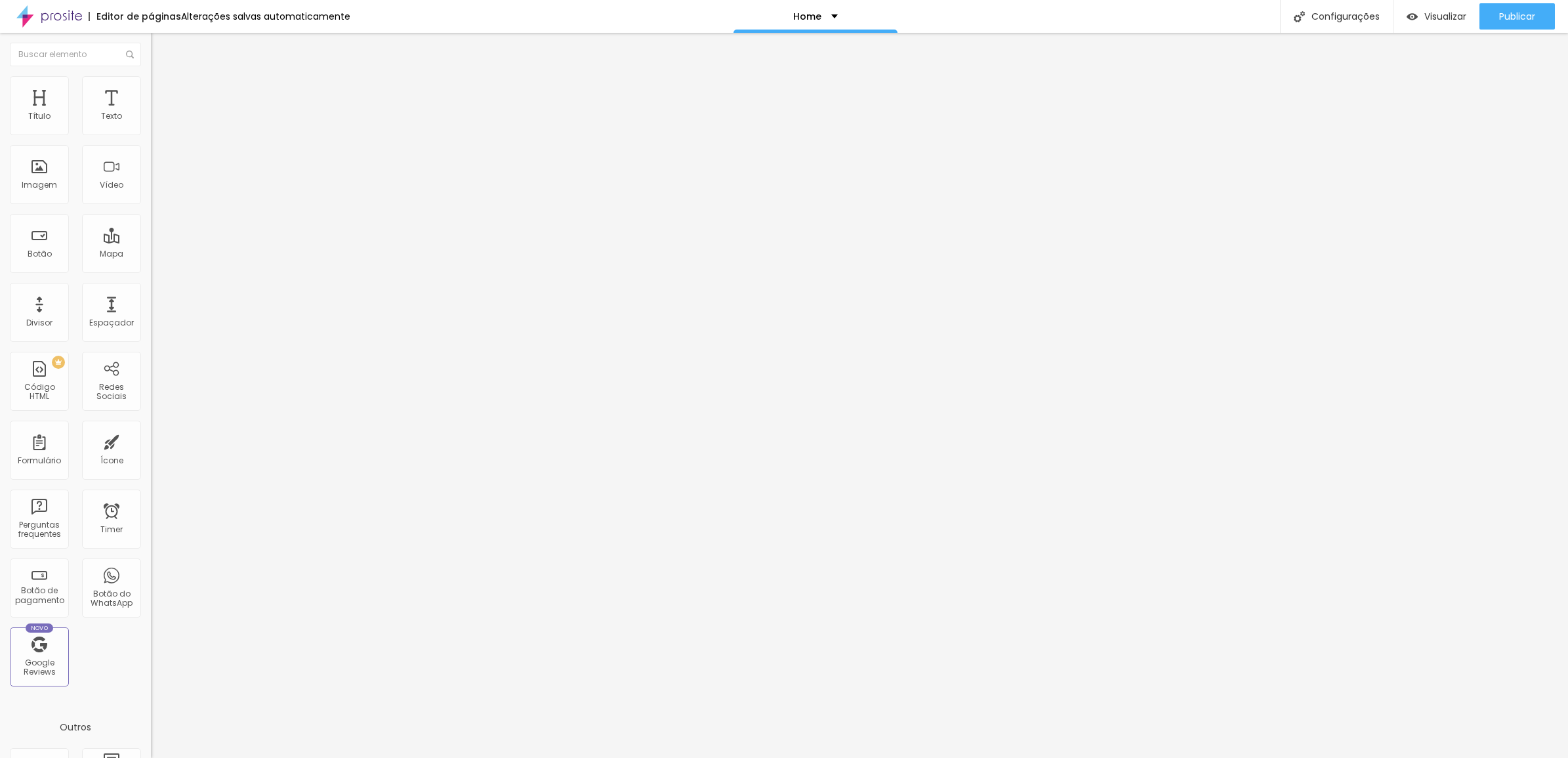
type input "161"
type input "174"
type input "180"
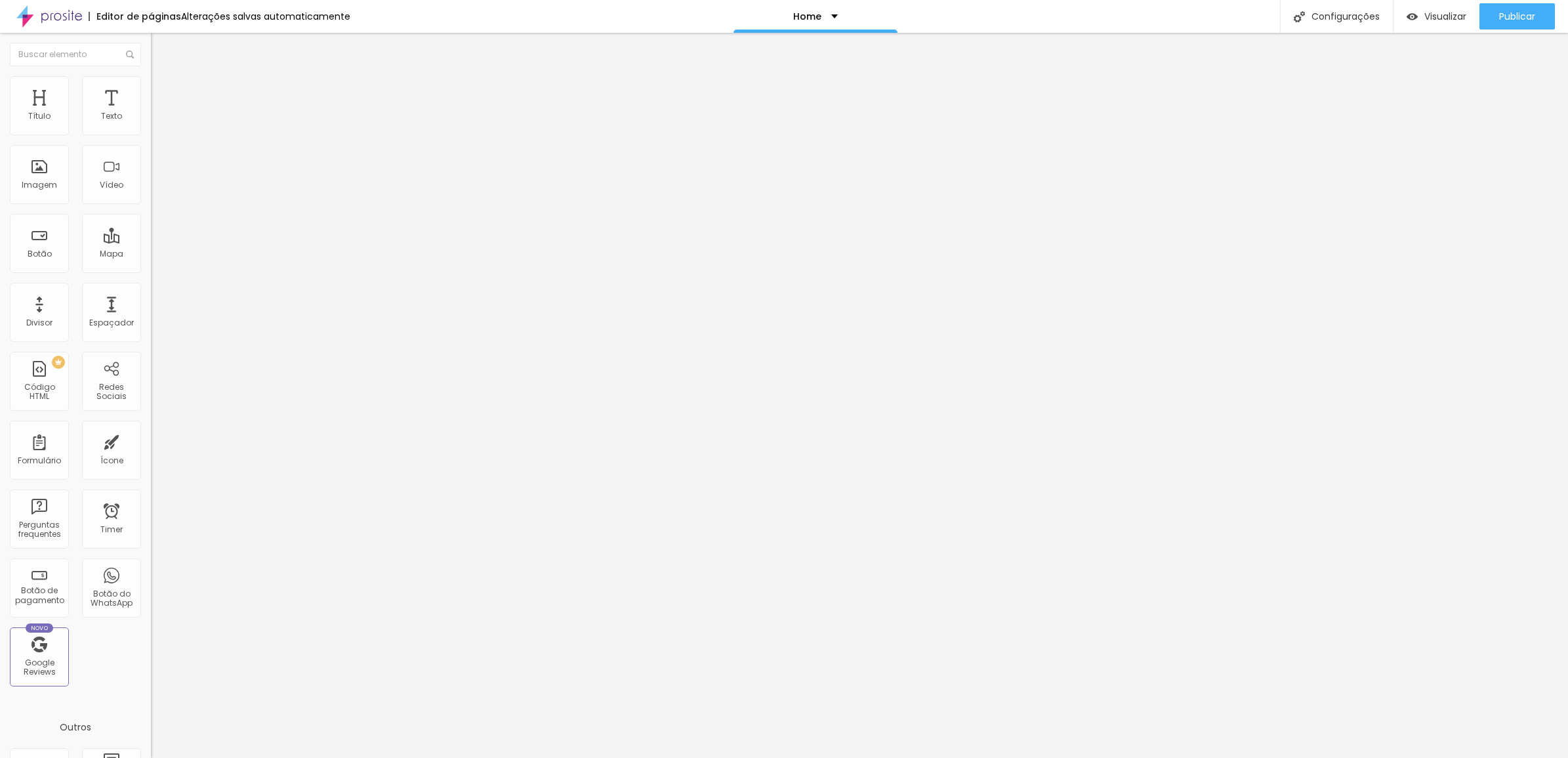
type input "182"
type input "186"
type input "198"
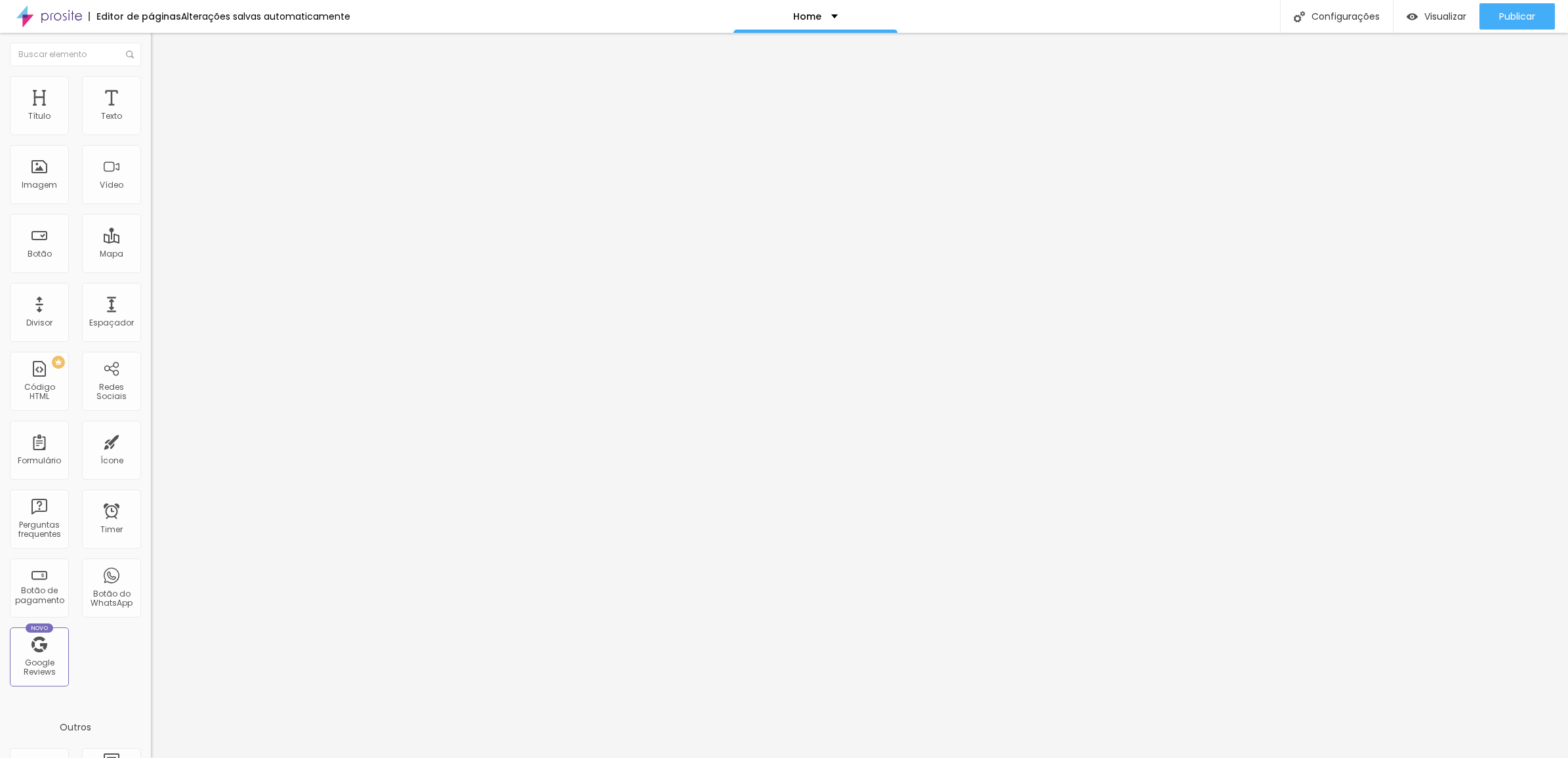
type input "198"
type input "200"
type input "198"
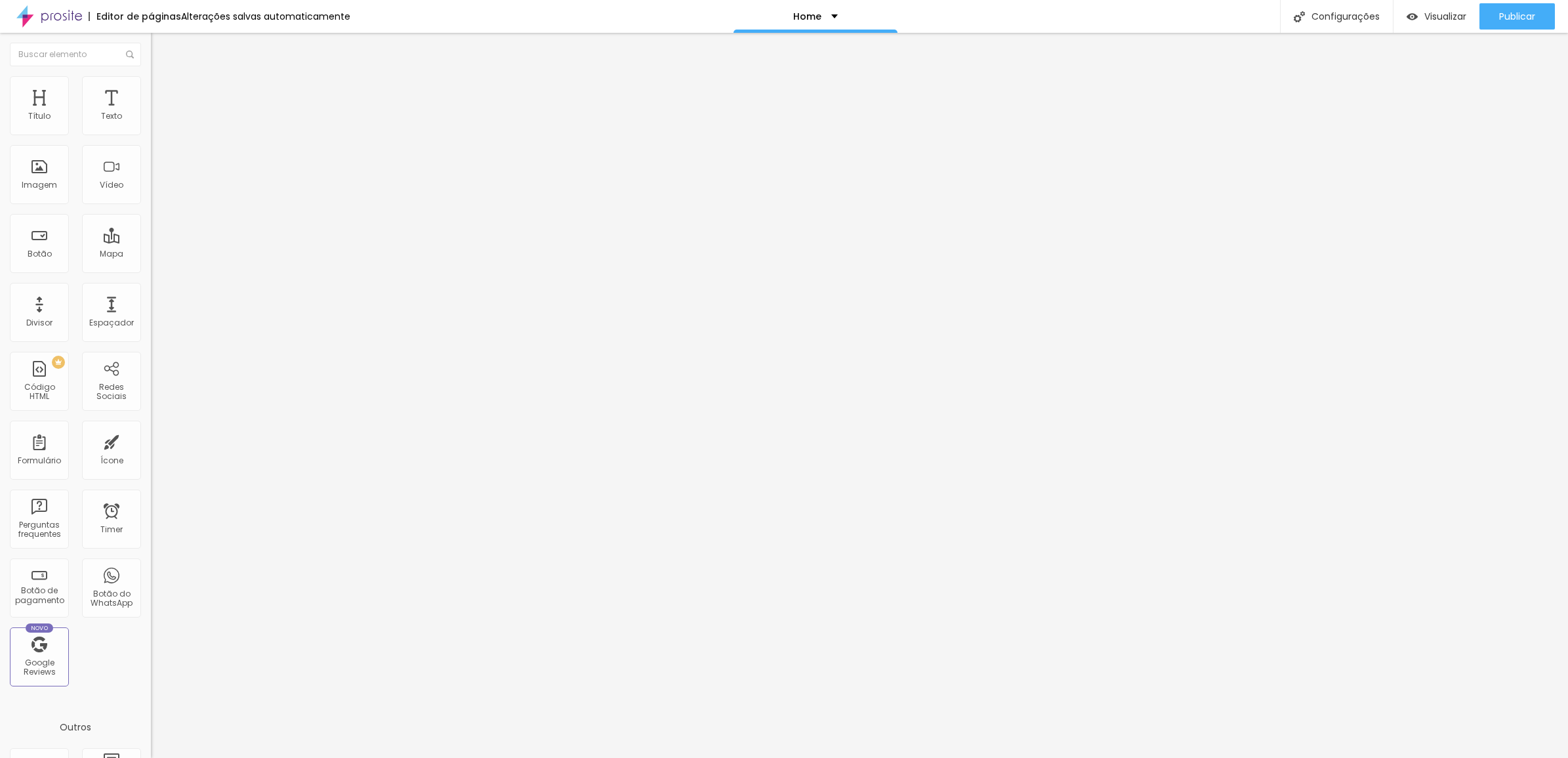
type input "188"
type input "174"
type input "167"
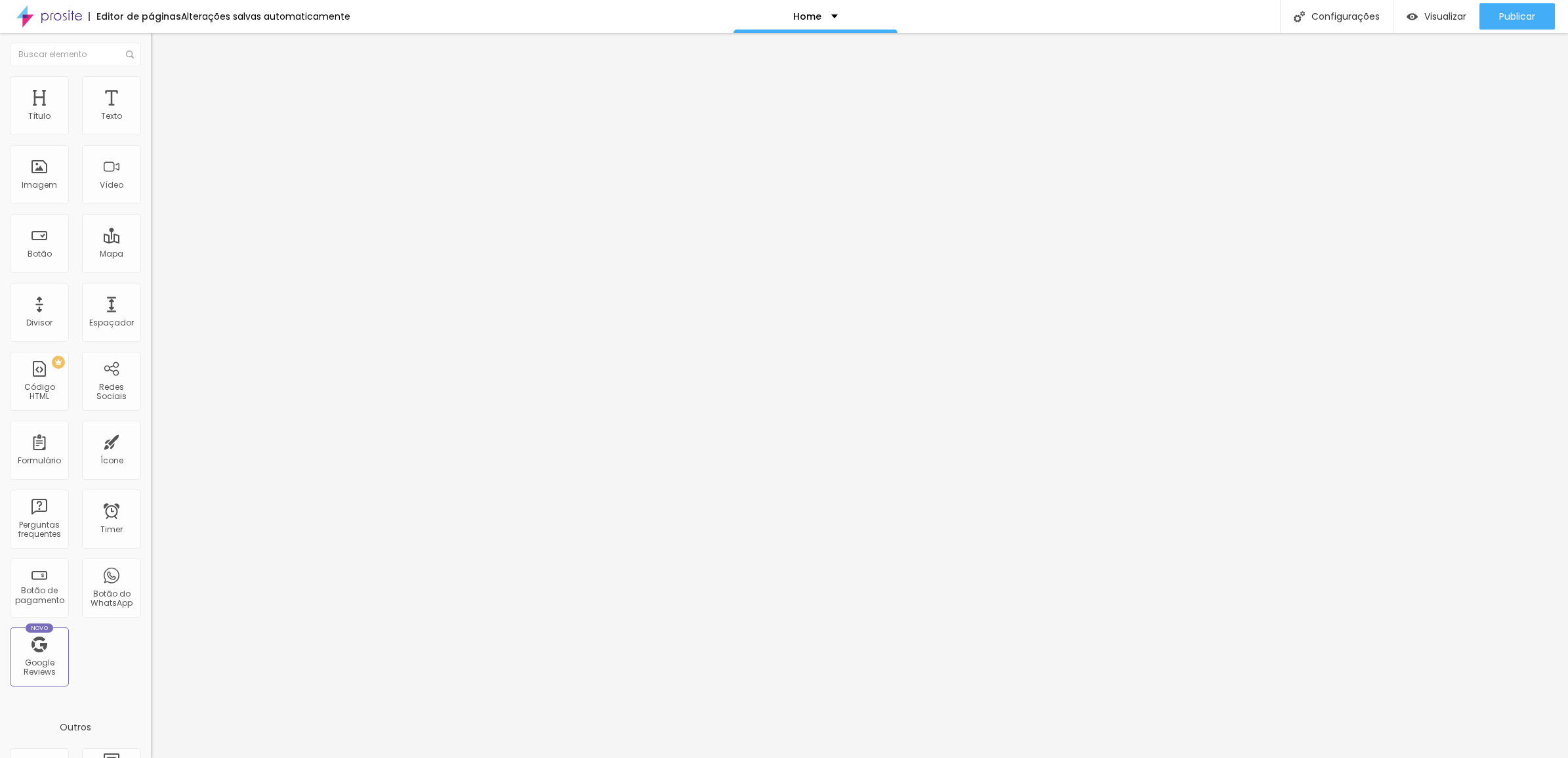
type input "167"
type input "161"
type input "159"
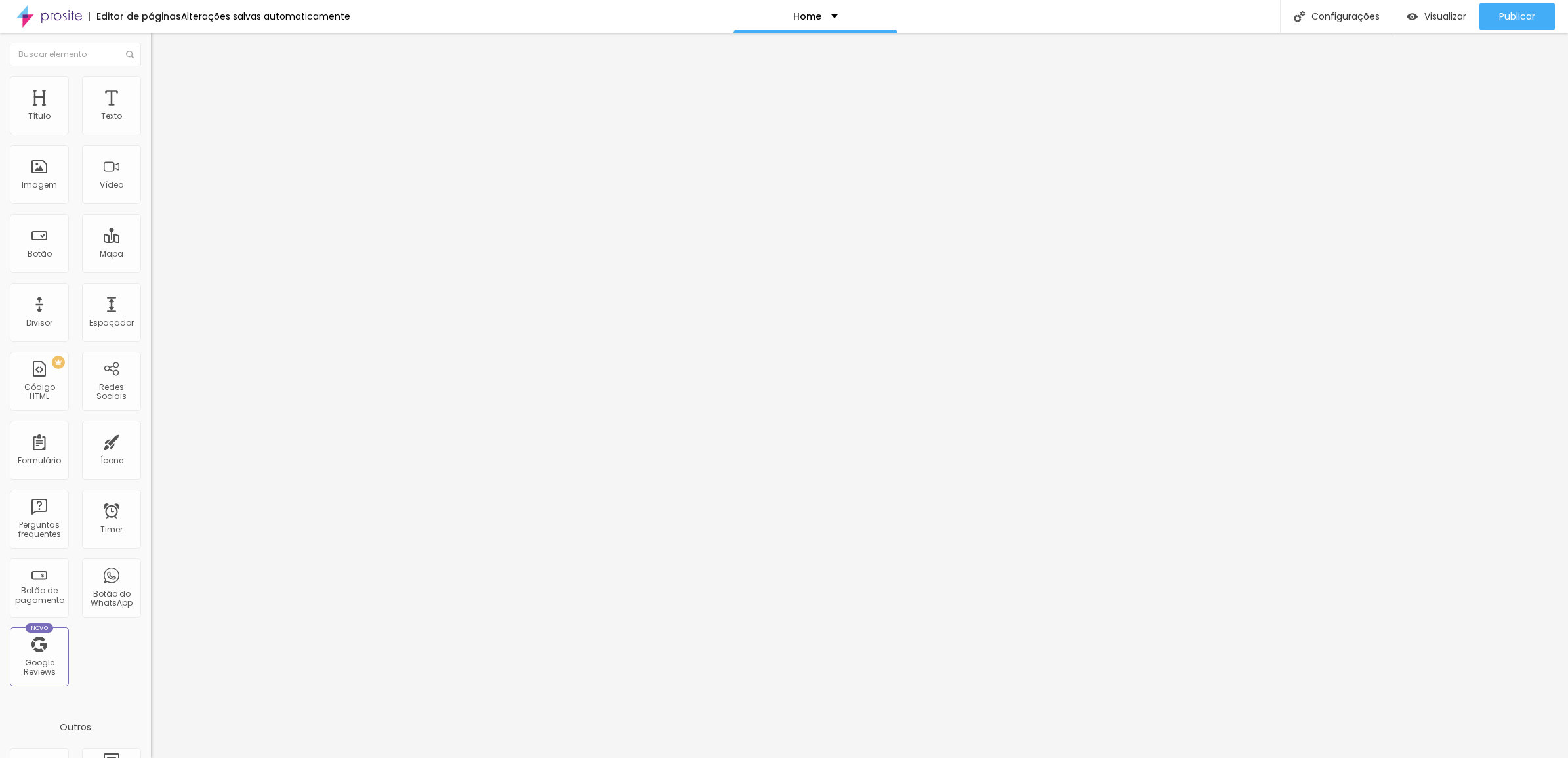
type input "157"
type input "153"
type input "147"
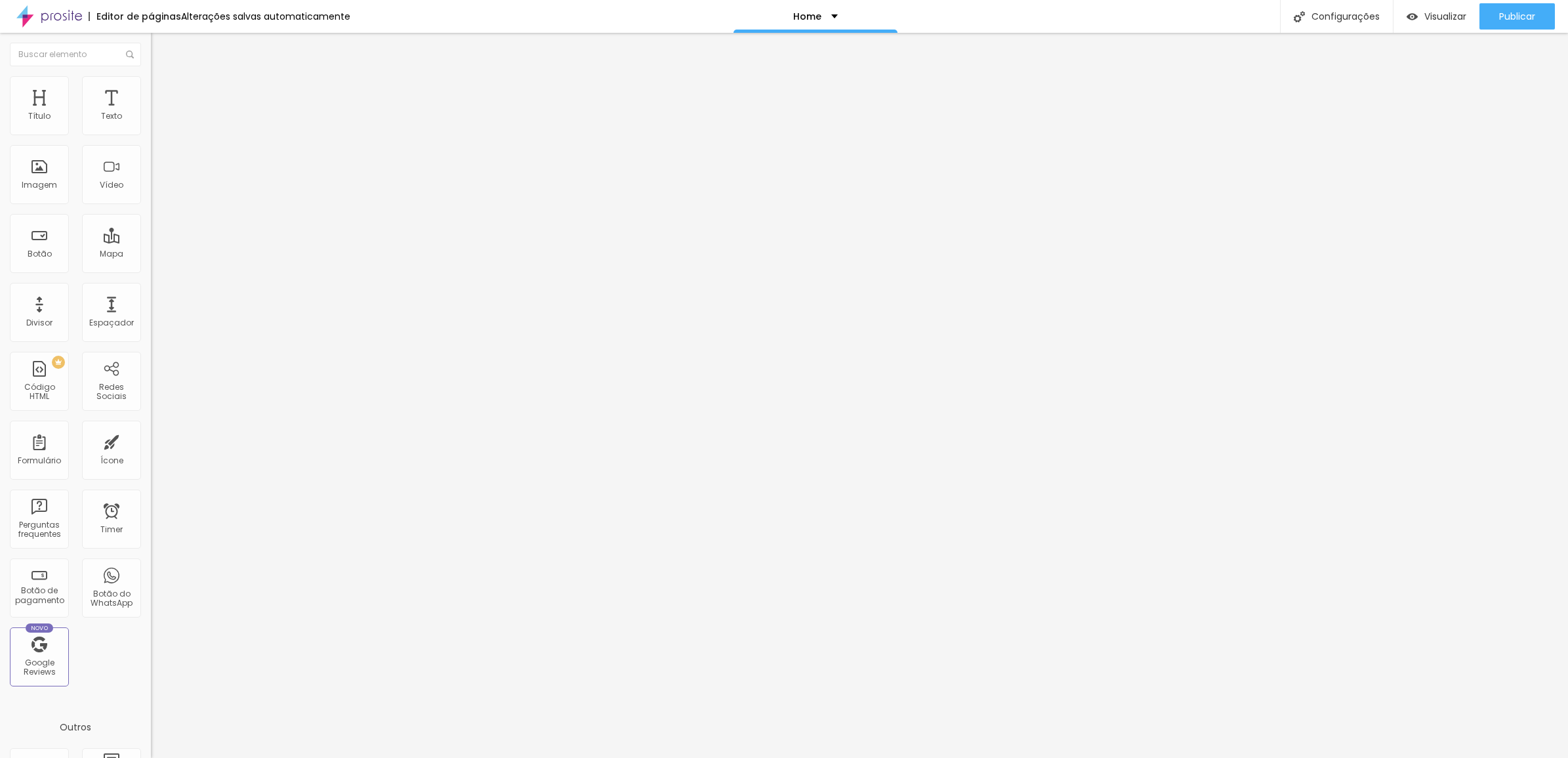
type input "147"
type input "135"
type input "120"
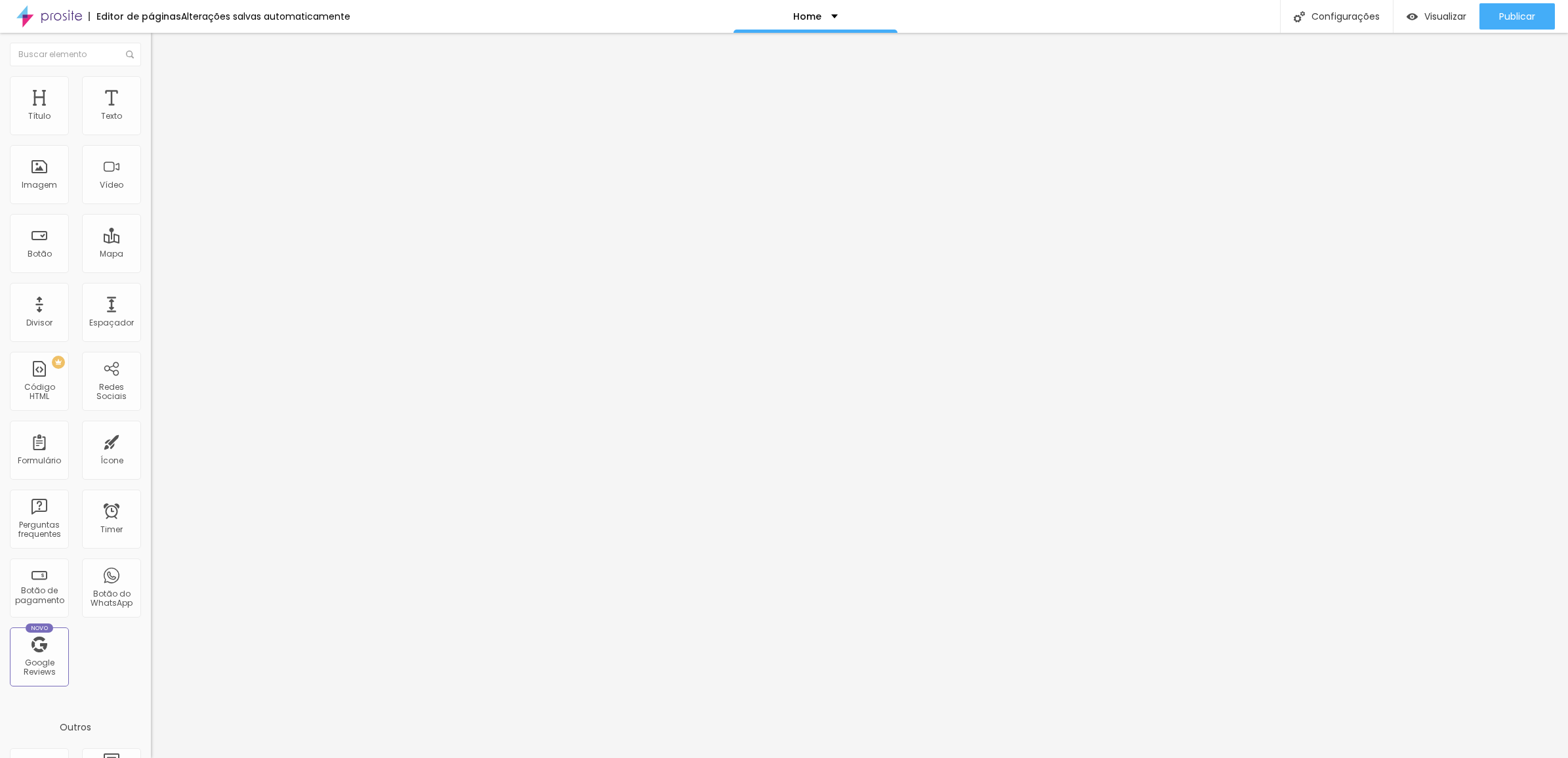
type input "104"
type input "91"
type input "87"
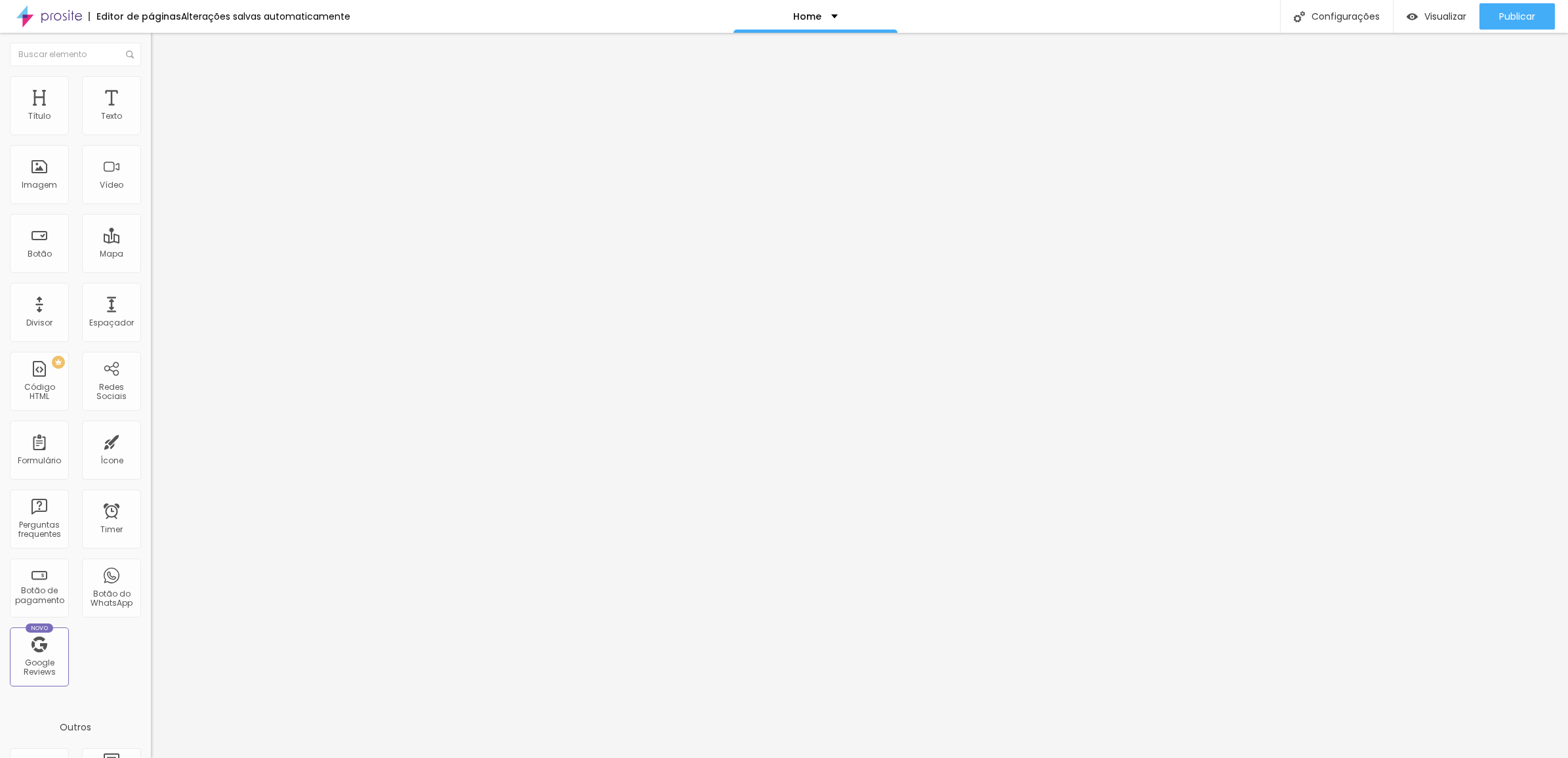
type input "87"
type input "85"
type input "83"
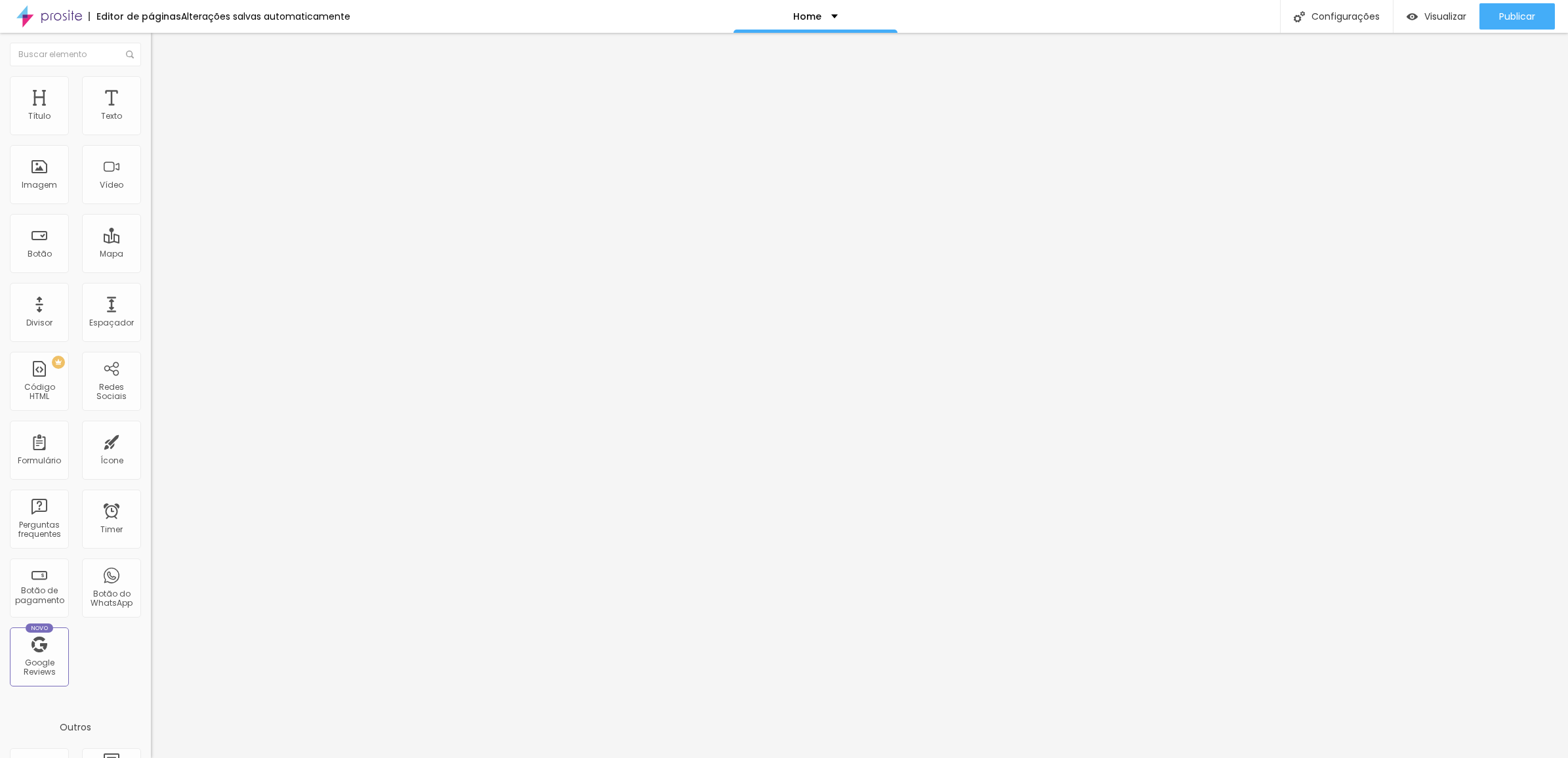
type input "81"
type input "77"
type input "75"
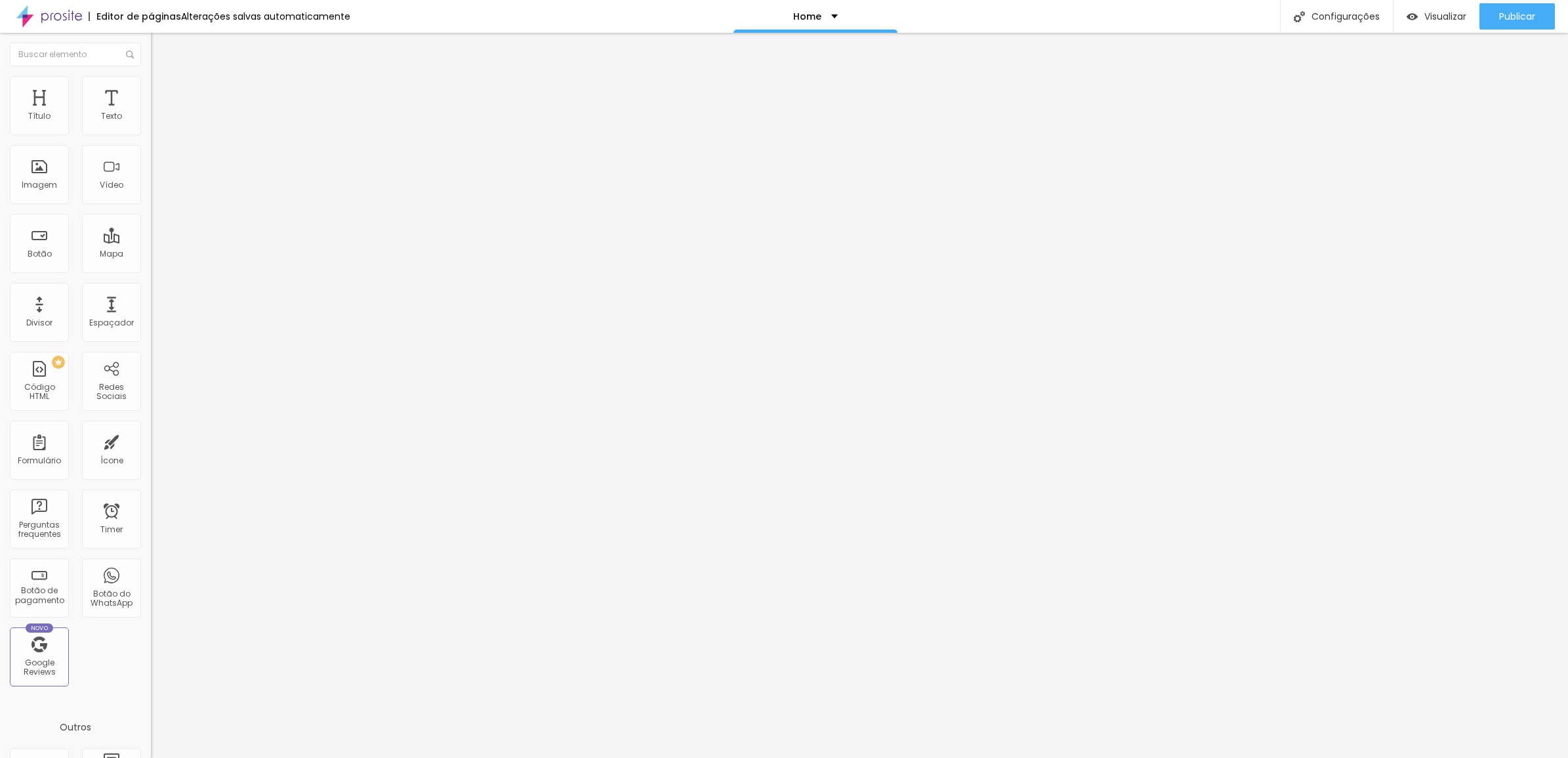
type input "75"
type input "73"
type input "71"
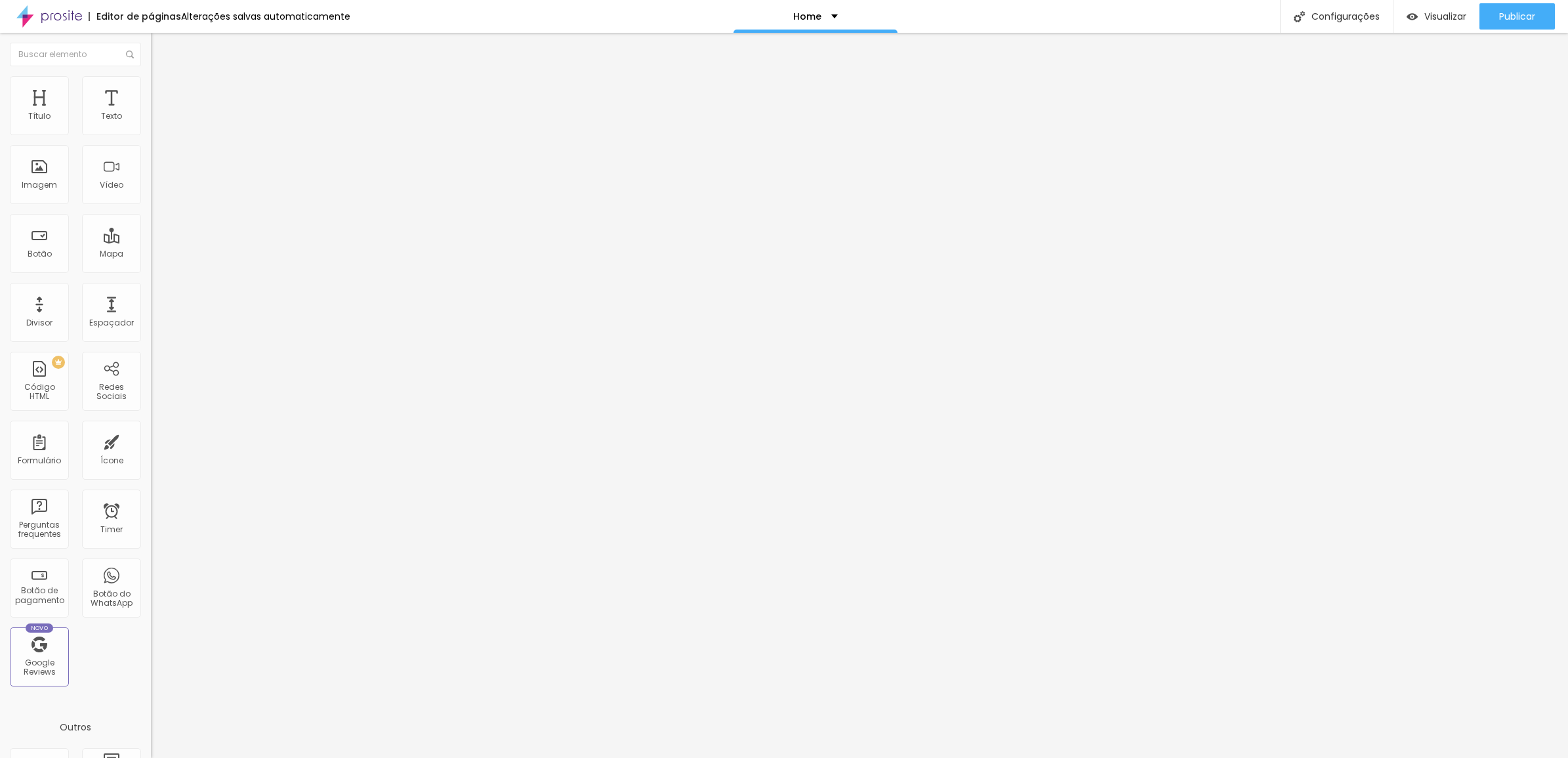
type input "67"
type input "60"
type input "58"
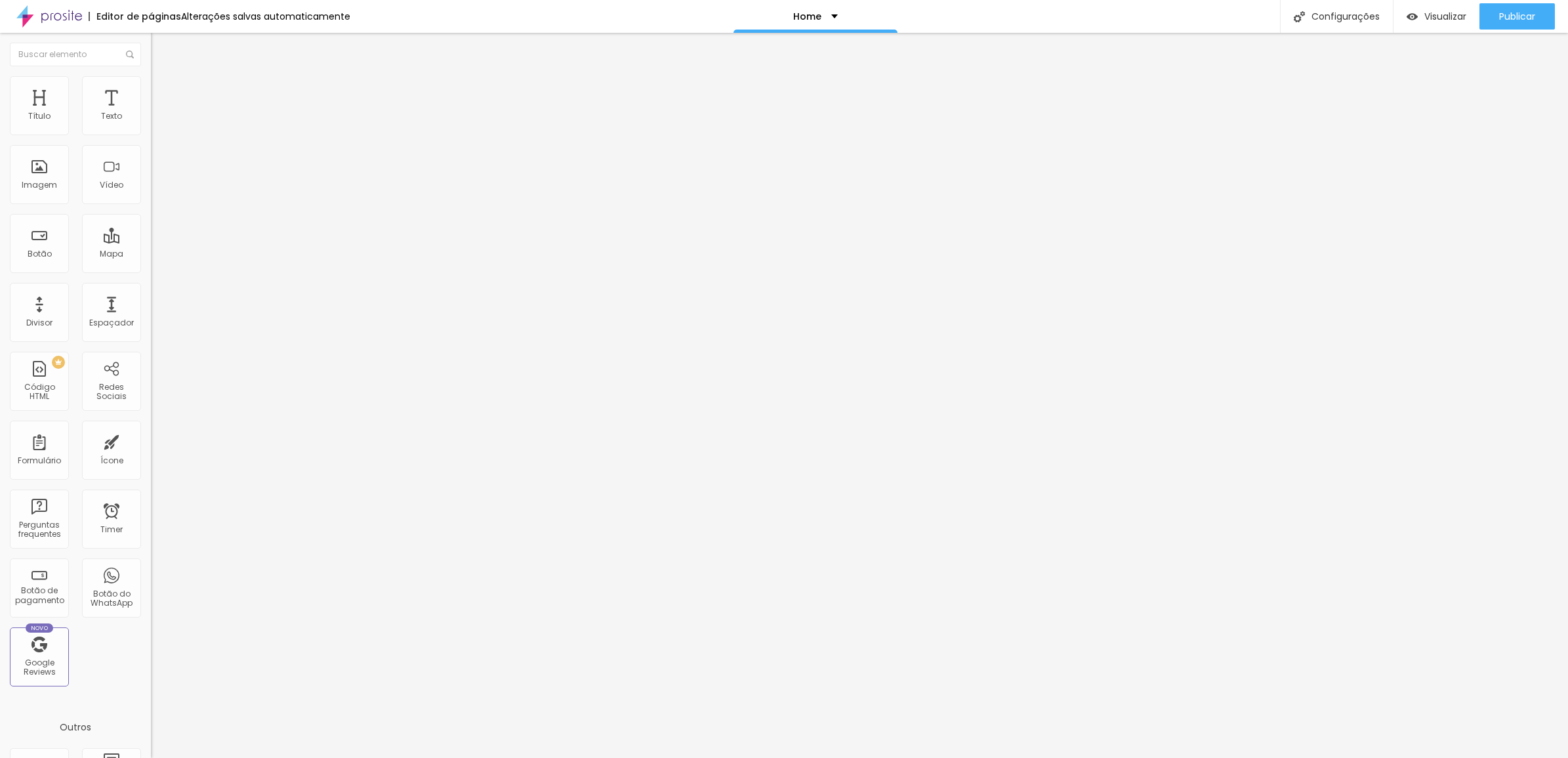
type input "58"
type input "60"
drag, startPoint x: 25, startPoint y: 167, endPoint x: 123, endPoint y: 167, distance: 98.0
type input "63"
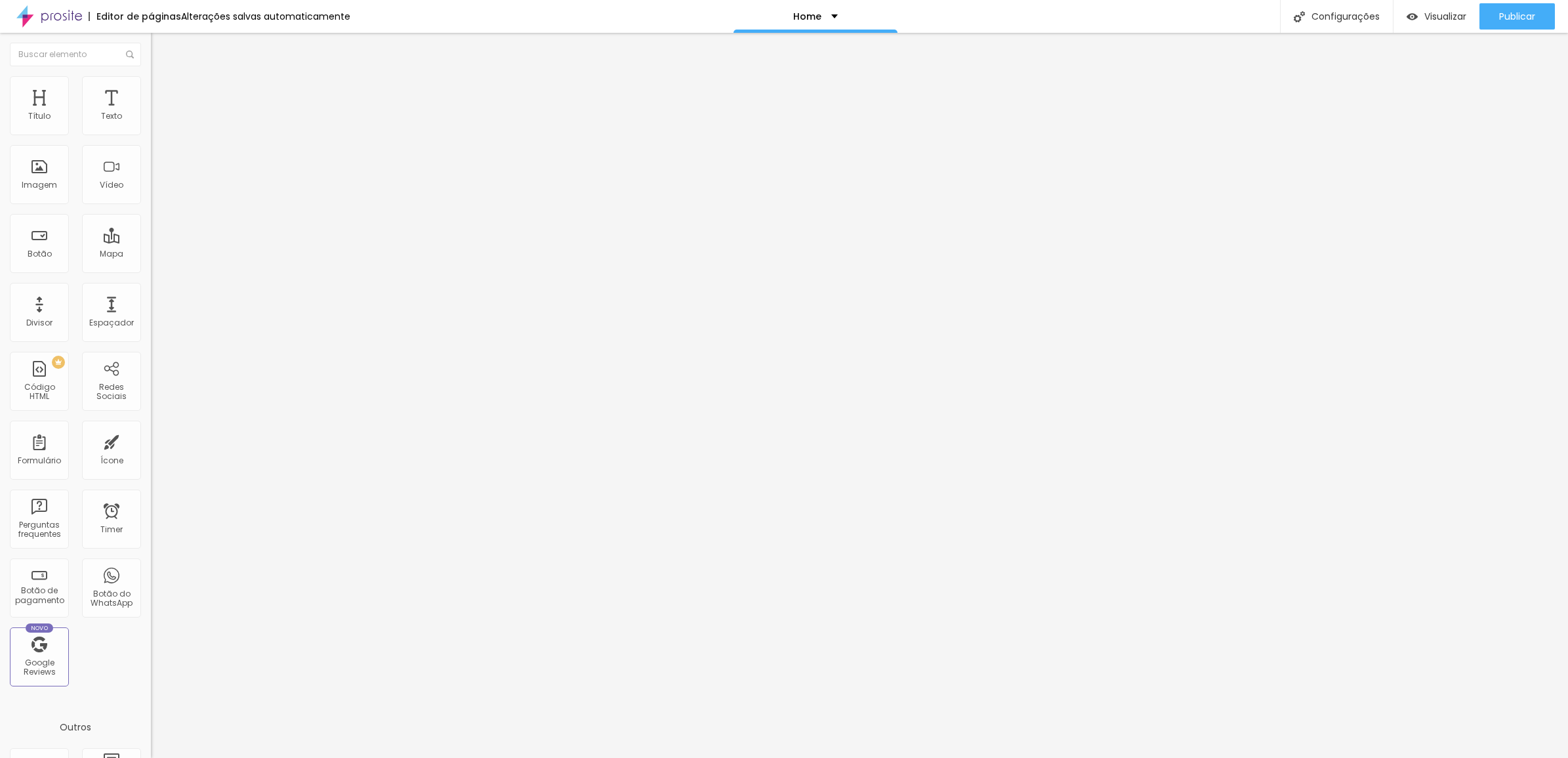
click at [151, 288] on input "range" at bounding box center [193, 293] width 84 height 11
type input "63"
click at [1424, 24] on div "Visualizar" at bounding box center [1437, 16] width 60 height 26
click at [161, 50] on img "button" at bounding box center [166, 48] width 11 height 11
click at [163, 91] on span "Estilo" at bounding box center [173, 85] width 20 height 11
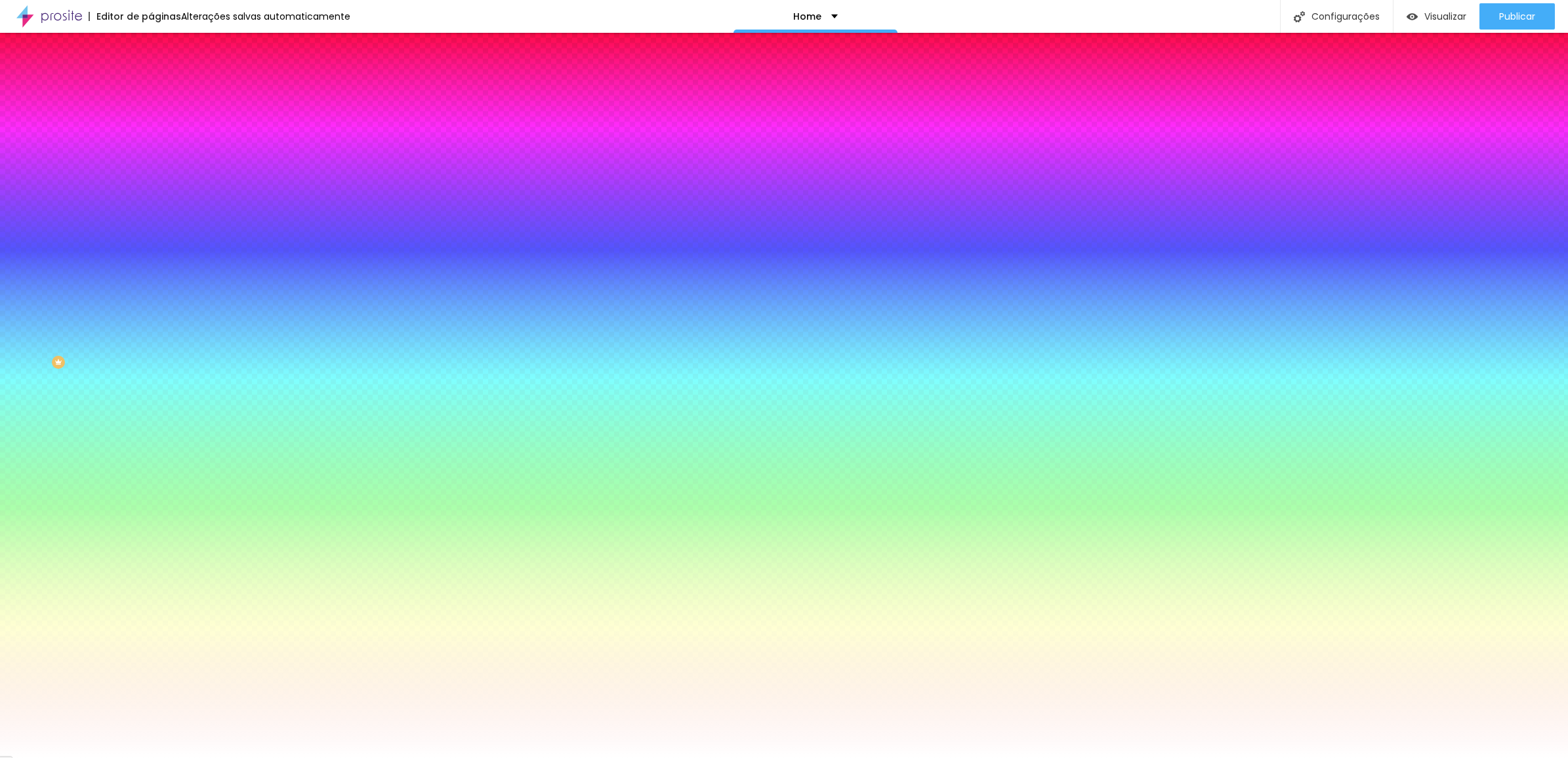
click at [151, 89] on img at bounding box center [157, 95] width 12 height 12
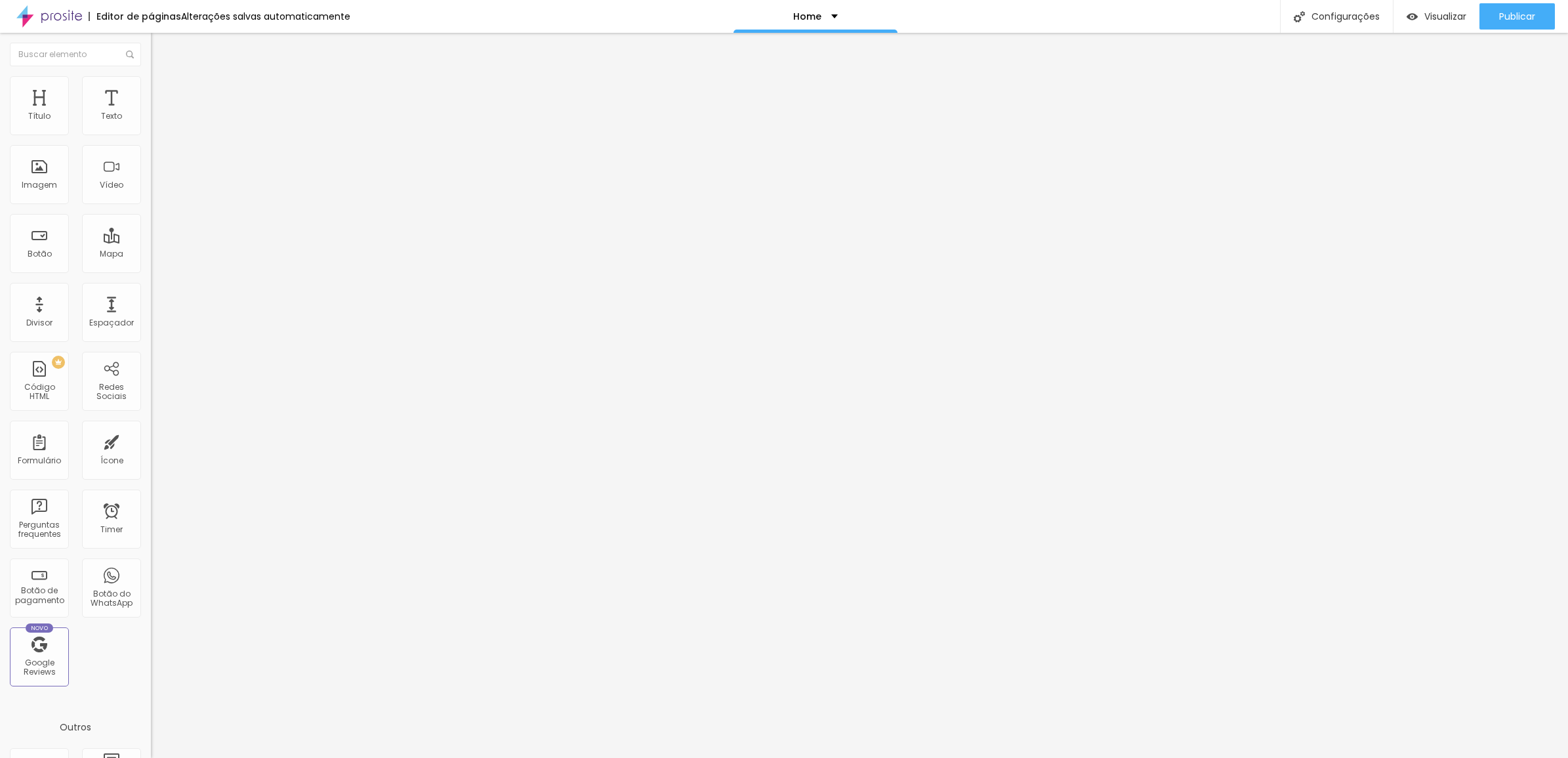
click at [163, 77] on span "Conteúdo" at bounding box center [183, 72] width 41 height 11
click at [161, 50] on img "button" at bounding box center [166, 48] width 11 height 11
click at [1506, 21] on span "Publicar" at bounding box center [1517, 16] width 36 height 11
click at [1445, 26] on div "Visualizar" at bounding box center [1425, 16] width 60 height 26
click at [1341, 5] on div "Configurações" at bounding box center [1336, 16] width 113 height 32
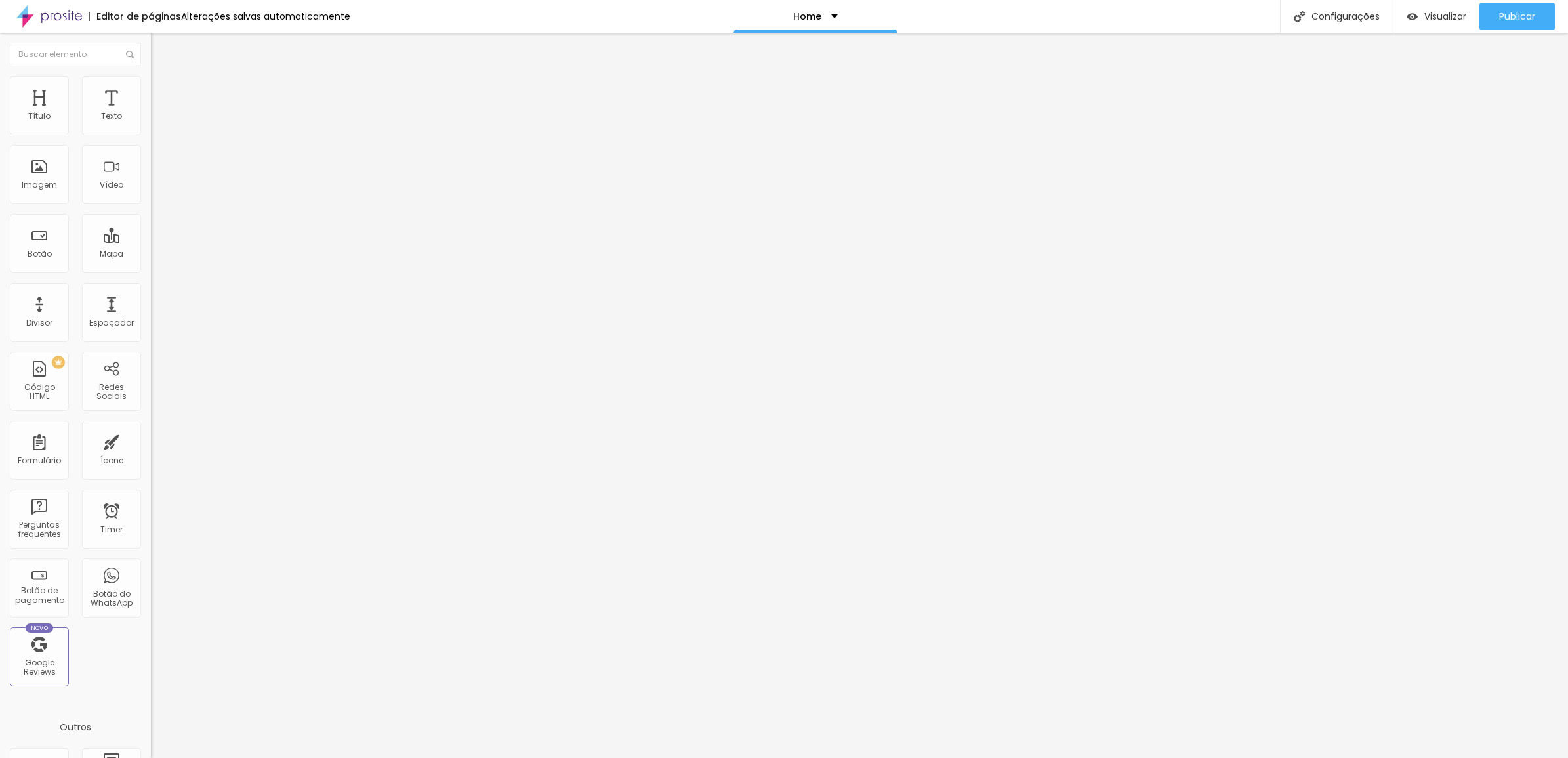
click at [1343, 16] on div "Configurações" at bounding box center [1336, 16] width 113 height 32
drag, startPoint x: 825, startPoint y: 293, endPoint x: 720, endPoint y: 231, distance: 121.9
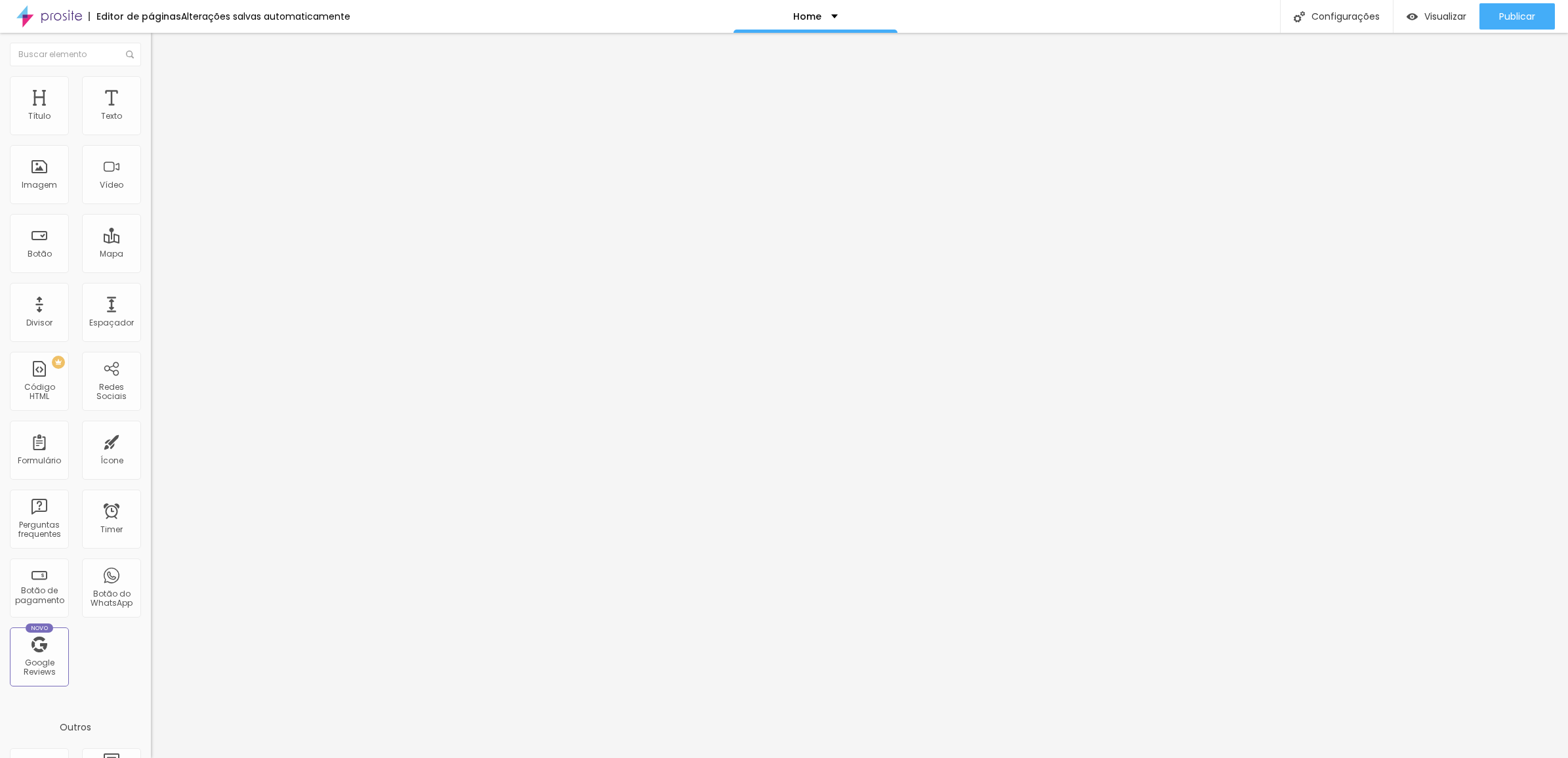
drag, startPoint x: 857, startPoint y: 322, endPoint x: 838, endPoint y: 323, distance: 19.0
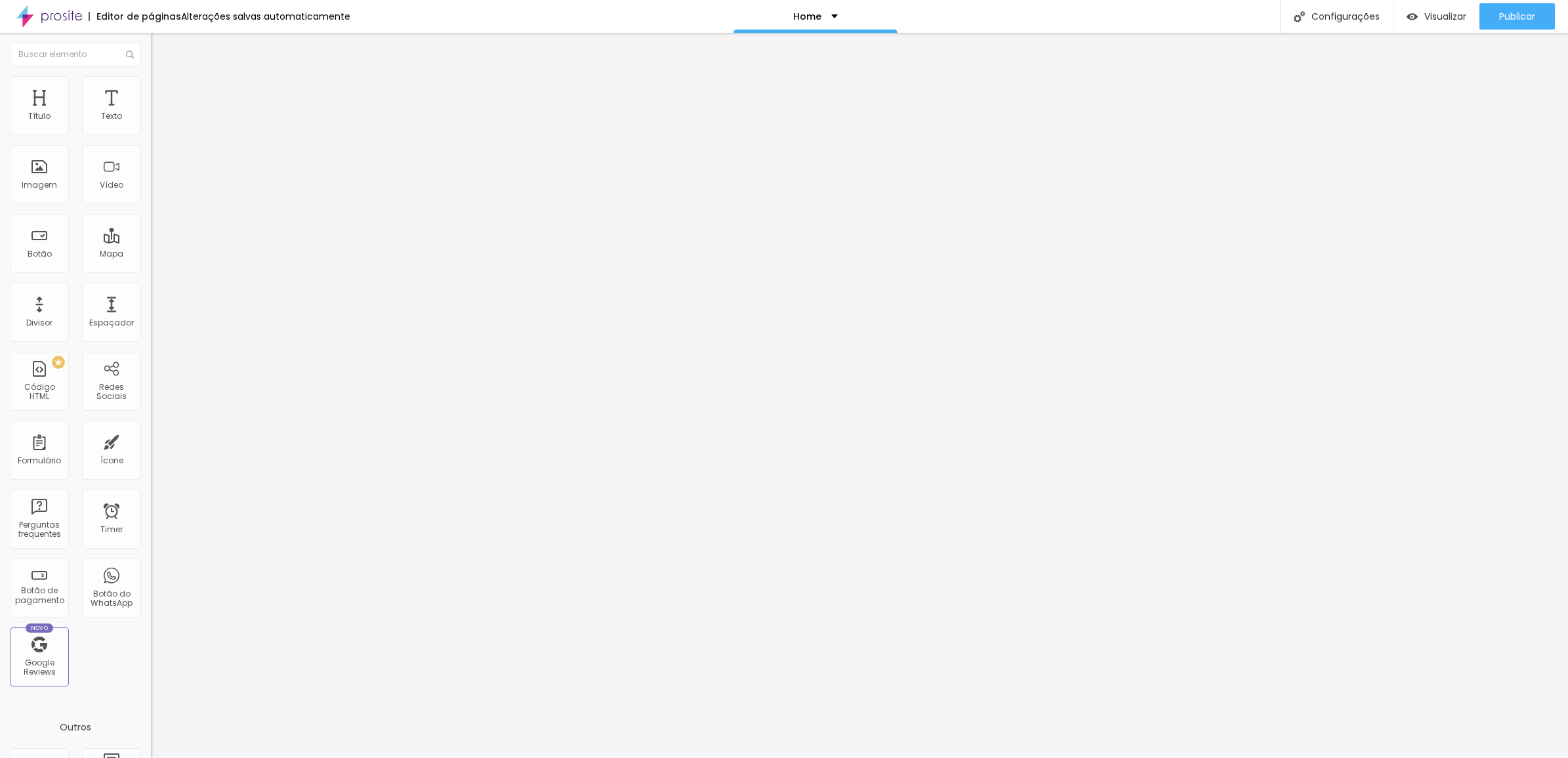
drag, startPoint x: 760, startPoint y: 323, endPoint x: 847, endPoint y: 295, distance: 91.4
click at [1029, 757] on div at bounding box center [784, 772] width 1568 height 12
click at [151, 124] on span "Titulo 2" at bounding box center [172, 116] width 43 height 16
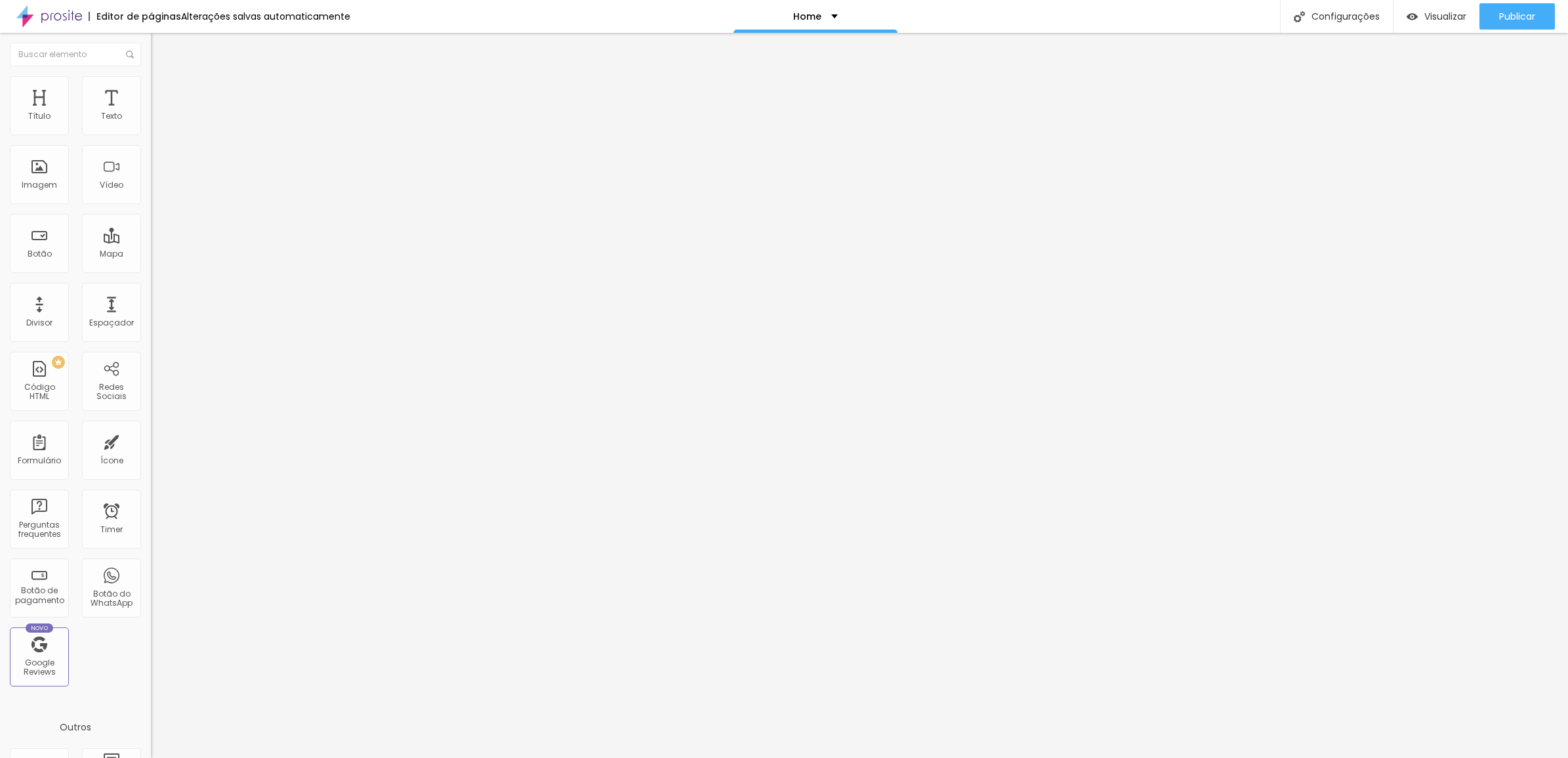
click at [151, 136] on span "Titulo 3" at bounding box center [169, 128] width 37 height 15
click at [151, 113] on span "Titulo 1" at bounding box center [172, 103] width 43 height 19
click at [151, 124] on span "Titulo 2" at bounding box center [172, 116] width 43 height 16
click at [151, 134] on div "Titulo 3 H3" at bounding box center [226, 128] width 151 height 11
click at [151, 113] on span "Titulo 1" at bounding box center [172, 103] width 43 height 19
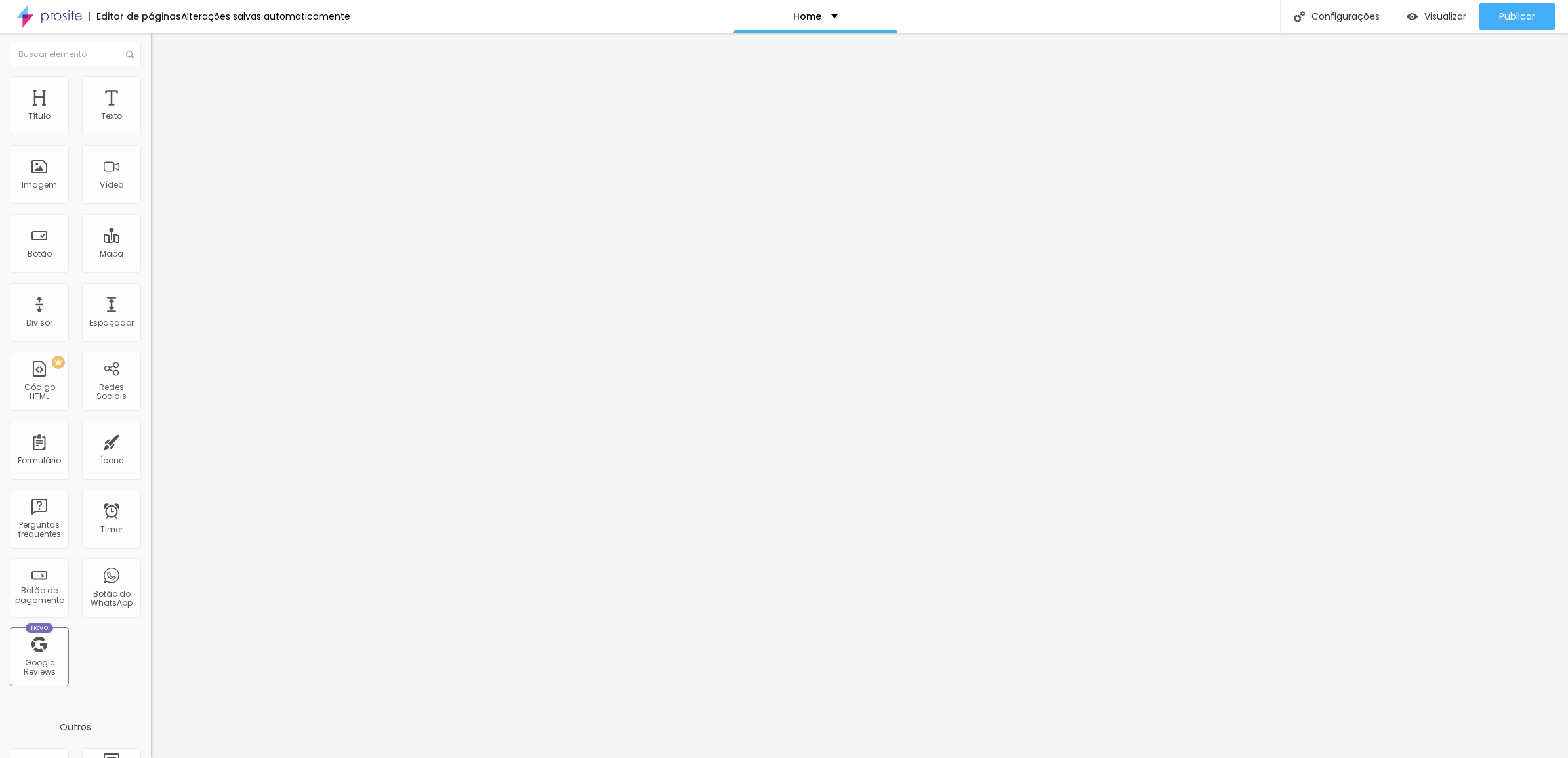
click at [151, 124] on span "Titulo 2" at bounding box center [172, 116] width 43 height 16
click at [151, 136] on span "Titulo 3" at bounding box center [169, 128] width 37 height 15
click at [156, 122] on icon "button" at bounding box center [160, 118] width 8 height 8
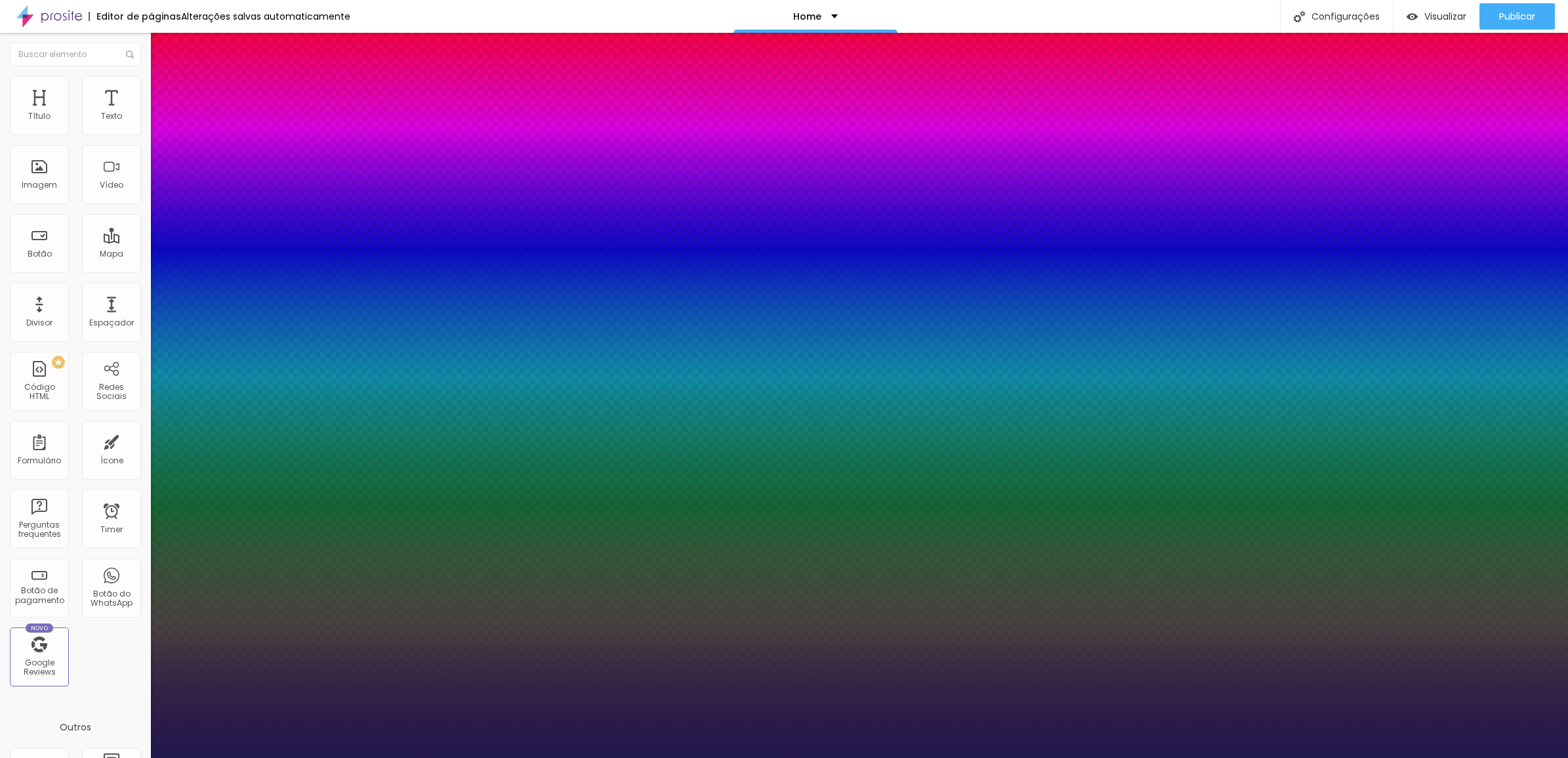
type input "1"
click at [141, 757] on select "AbrilFatface-Regular Actor-Regular Alegreya AlegreyaBlack [PERSON_NAME] Allan-R…" at bounding box center [71, 773] width 141 height 14
select select "Poppins"
click at [140, 757] on select "AbrilFatface-Regular Actor-Regular Alegreya AlegreyaBlack [PERSON_NAME] Allan-R…" at bounding box center [71, 773] width 141 height 14
type input "1"
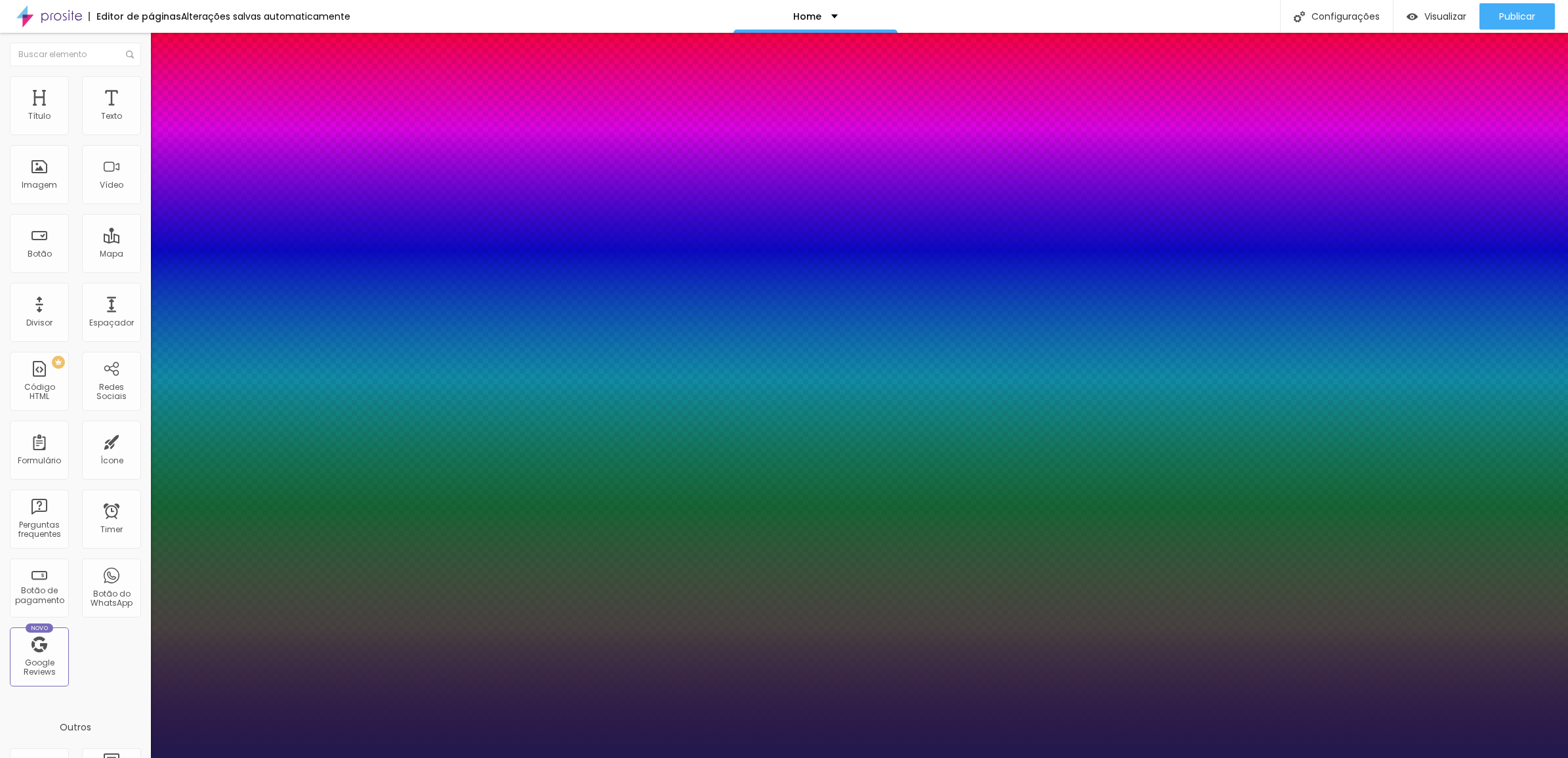
click at [703, 757] on div at bounding box center [784, 758] width 1568 height 0
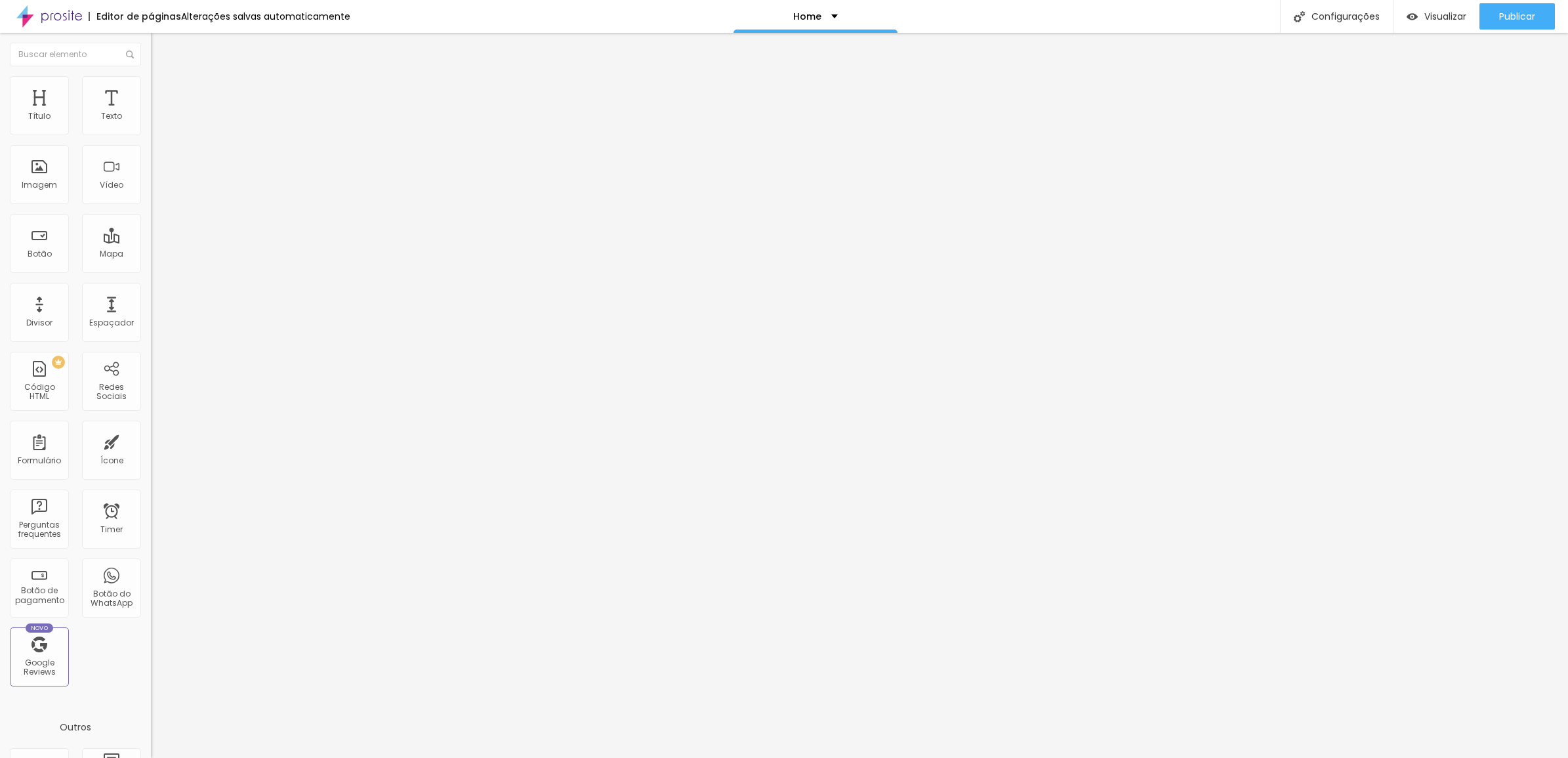
click at [151, 86] on li "Avançado" at bounding box center [226, 83] width 151 height 13
click at [151, 76] on li "Estilo" at bounding box center [226, 70] width 151 height 13
click at [151, 126] on button "button" at bounding box center [160, 118] width 19 height 14
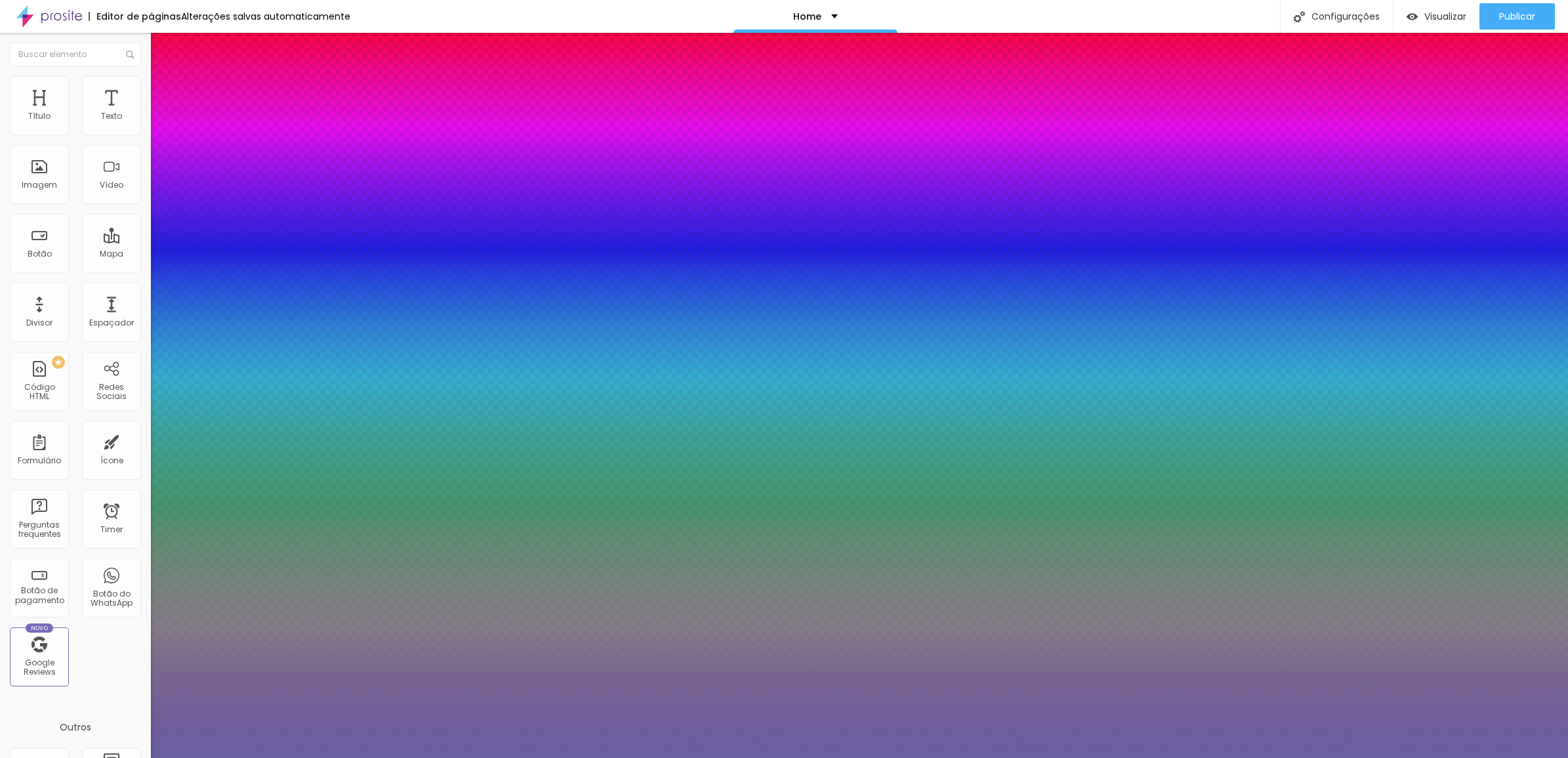
type input "1"
type input "#625799"
type input "1"
type input "#6A5FA1"
type input "1"
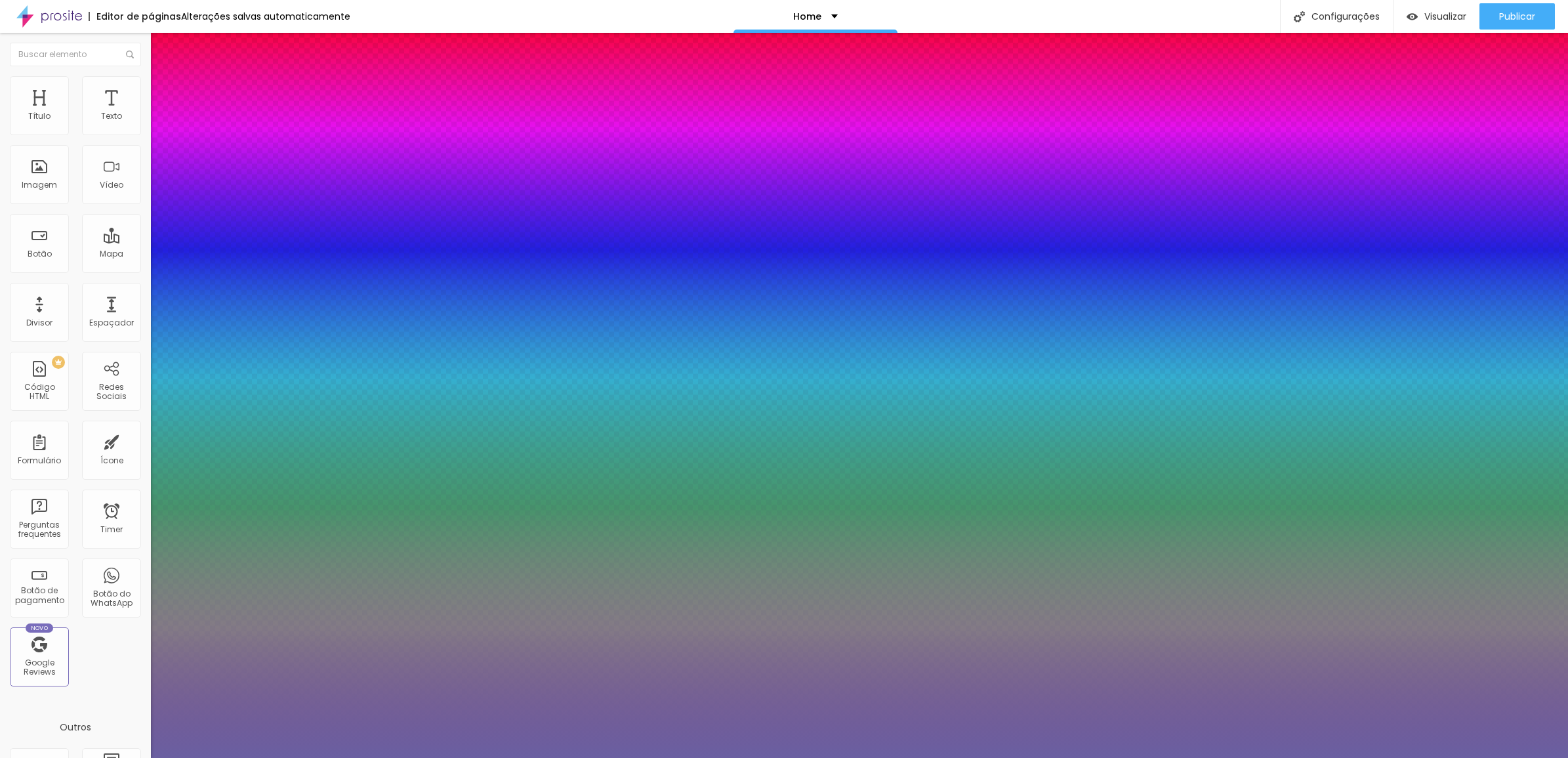
type input "#C0B9E5"
type input "1"
type input "#F5F3FF"
type input "1"
type input "#FFFFFF"
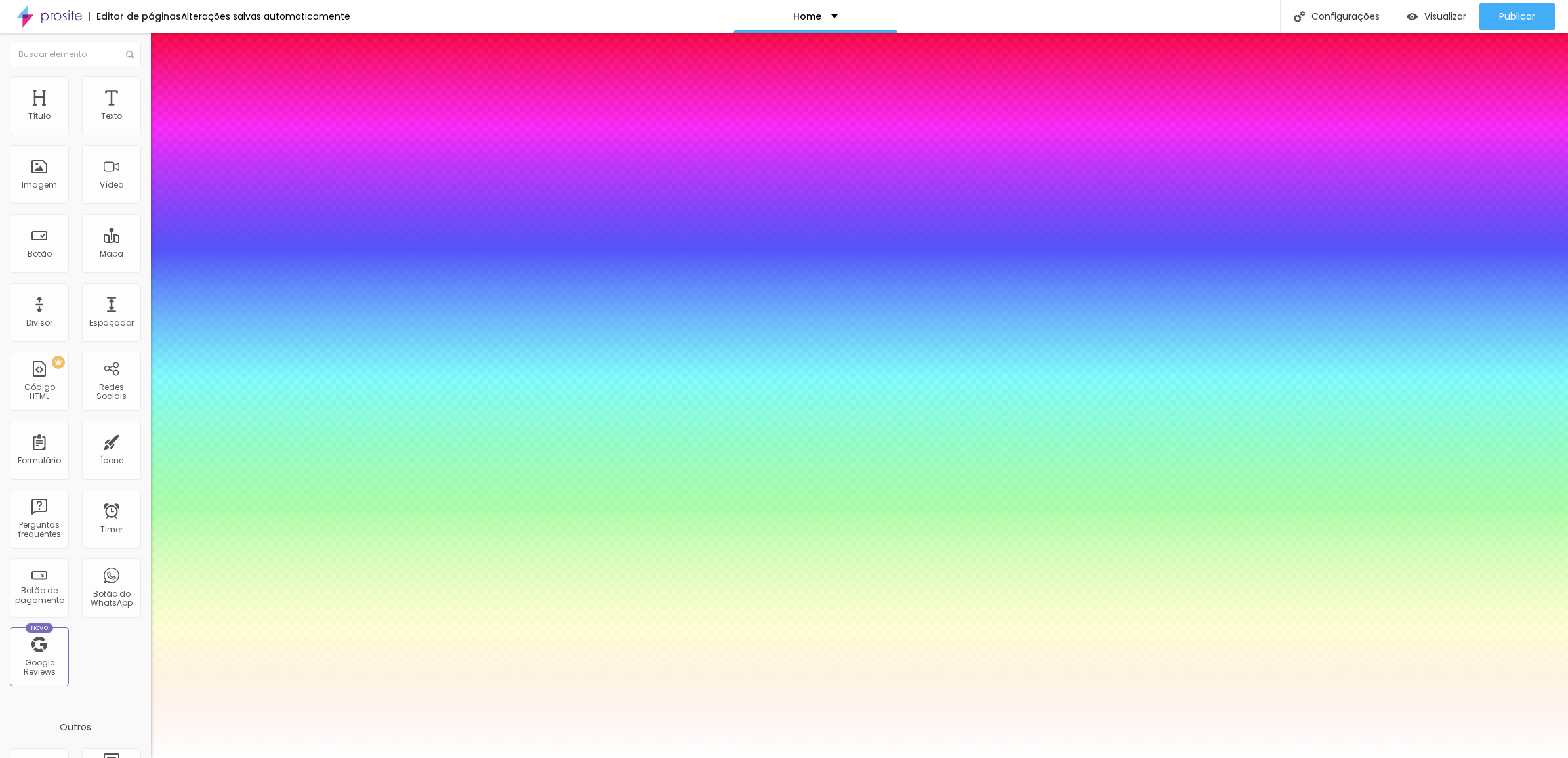
drag, startPoint x: 221, startPoint y: 394, endPoint x: 149, endPoint y: 326, distance: 99.0
type input "1"
drag, startPoint x: 149, startPoint y: 326, endPoint x: 205, endPoint y: 336, distance: 56.9
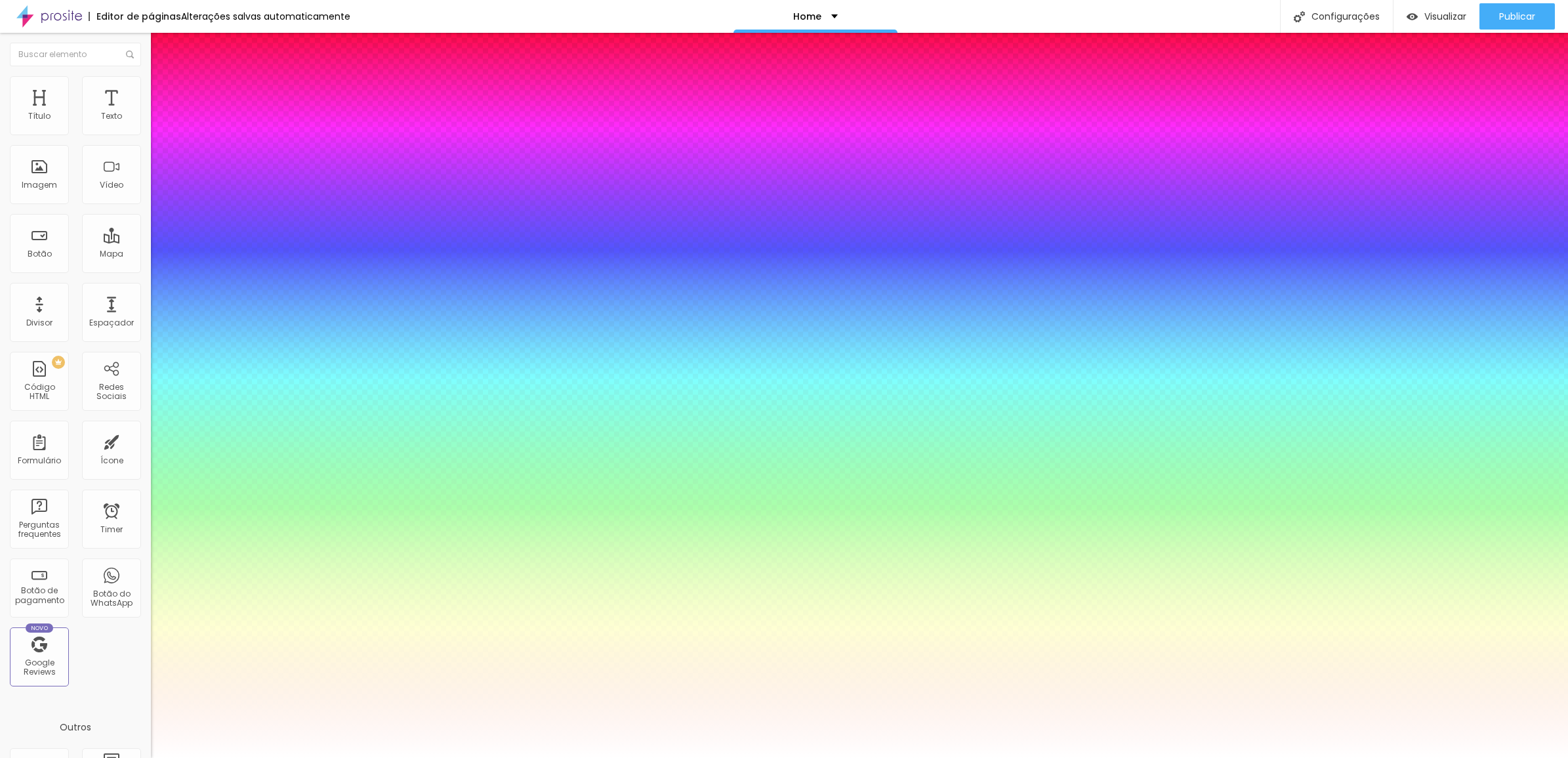
click at [762, 757] on div at bounding box center [784, 758] width 1568 height 0
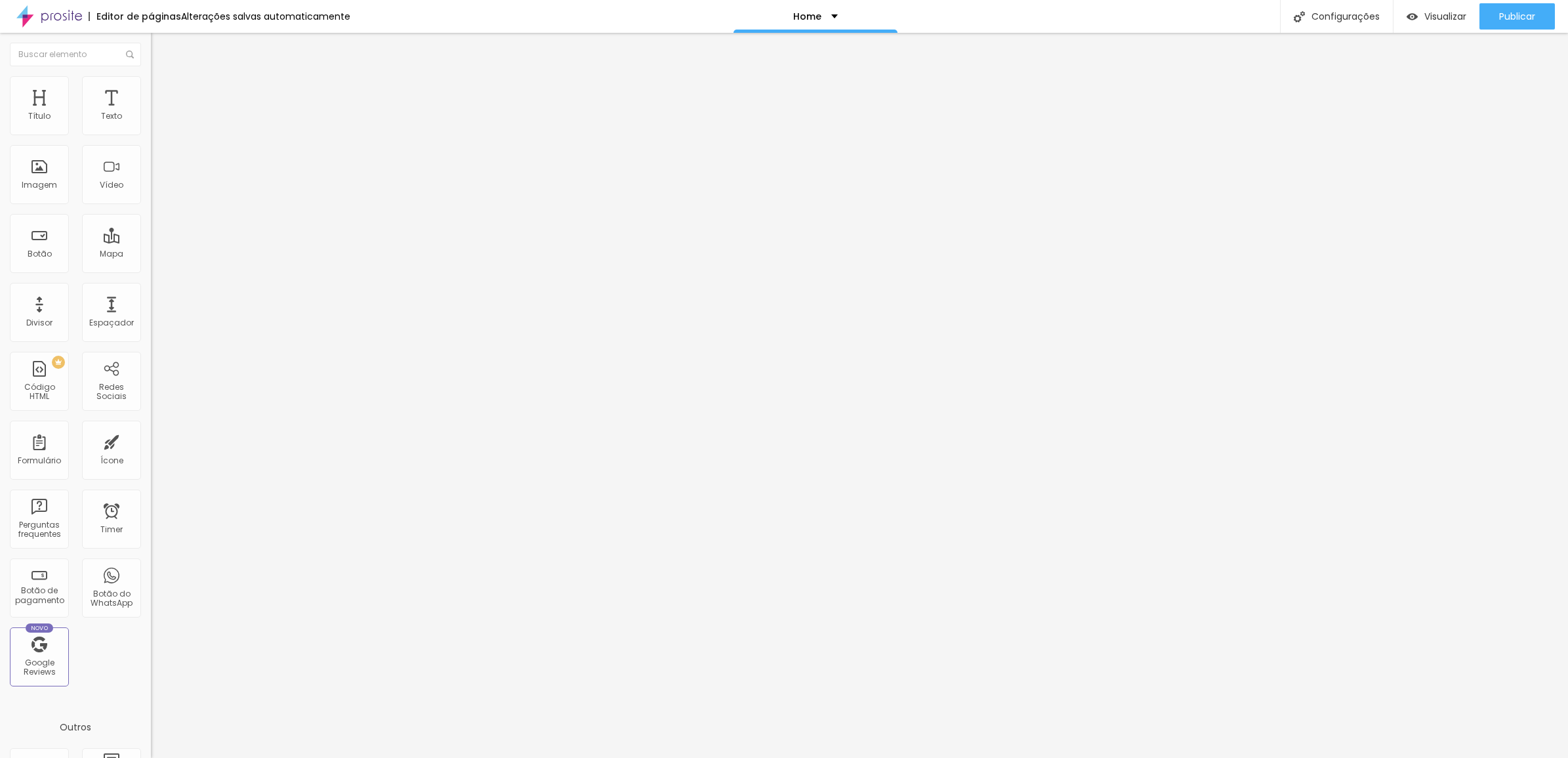
click at [151, 126] on button "button" at bounding box center [160, 118] width 19 height 14
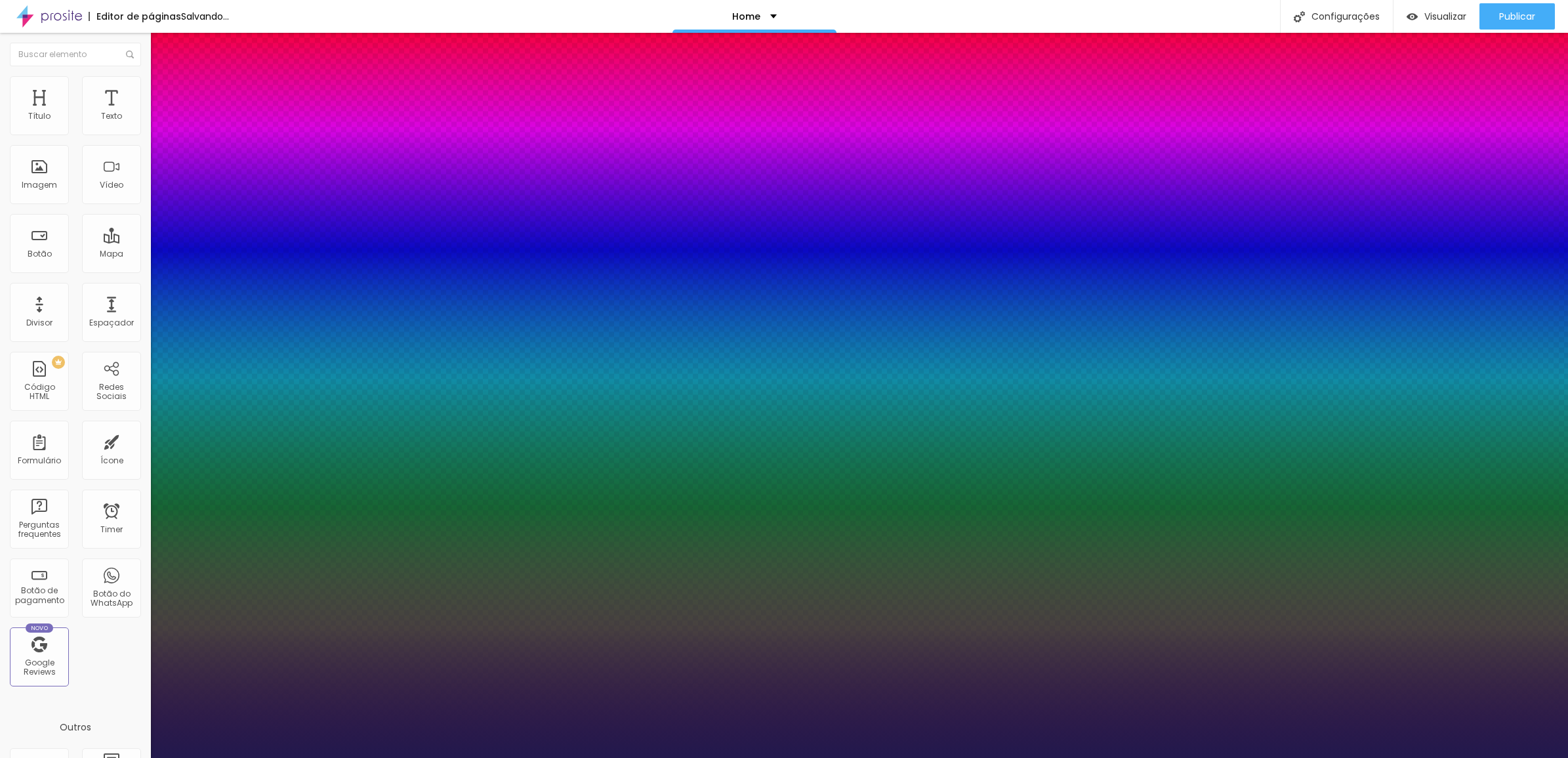
type input "1"
click at [773, 757] on div at bounding box center [784, 758] width 1568 height 0
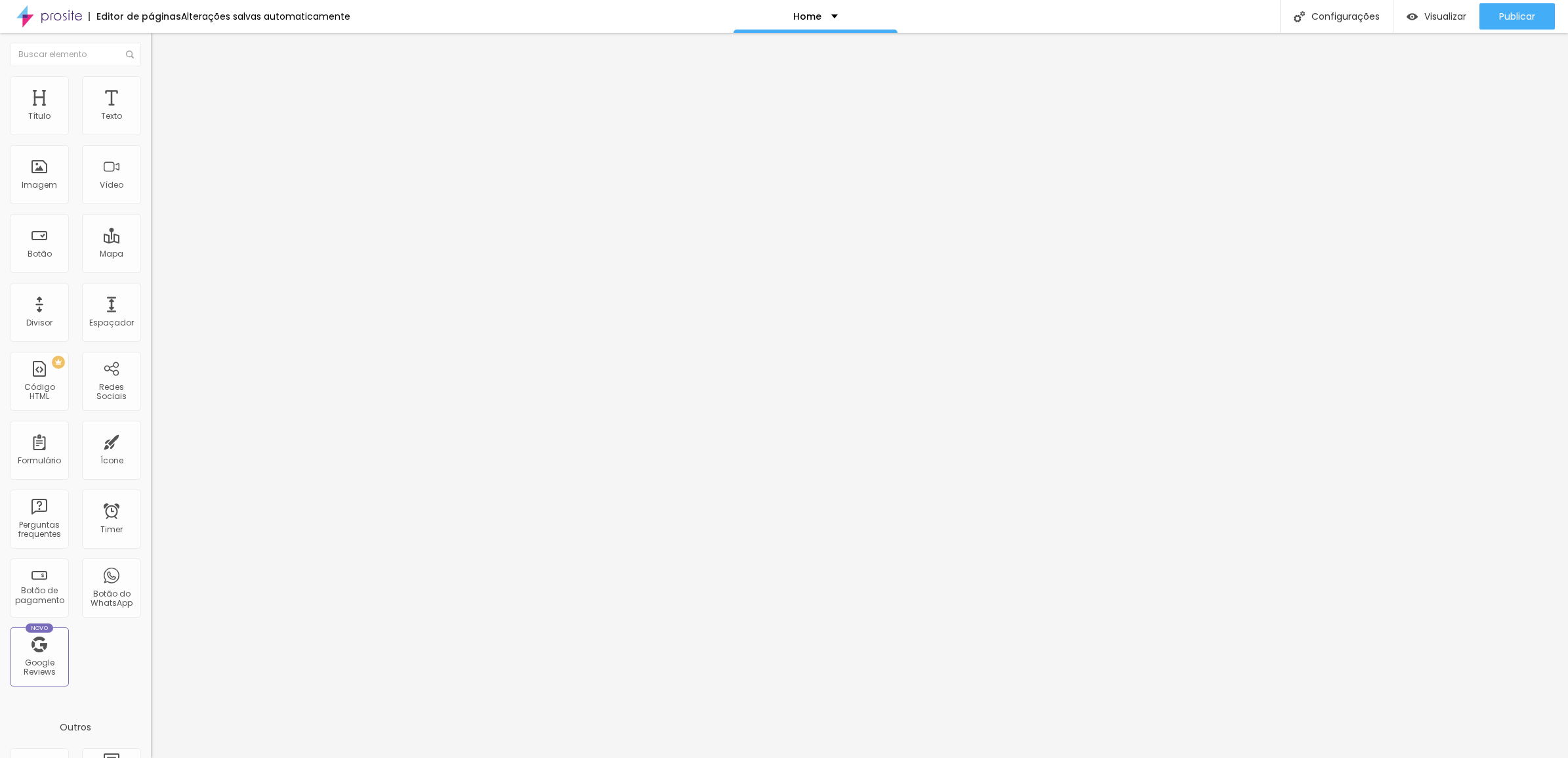
click at [163, 91] on span "Avançado" at bounding box center [184, 85] width 43 height 11
click at [151, 76] on li "Estilo" at bounding box center [226, 70] width 151 height 13
click at [156, 122] on icon "button" at bounding box center [160, 118] width 8 height 8
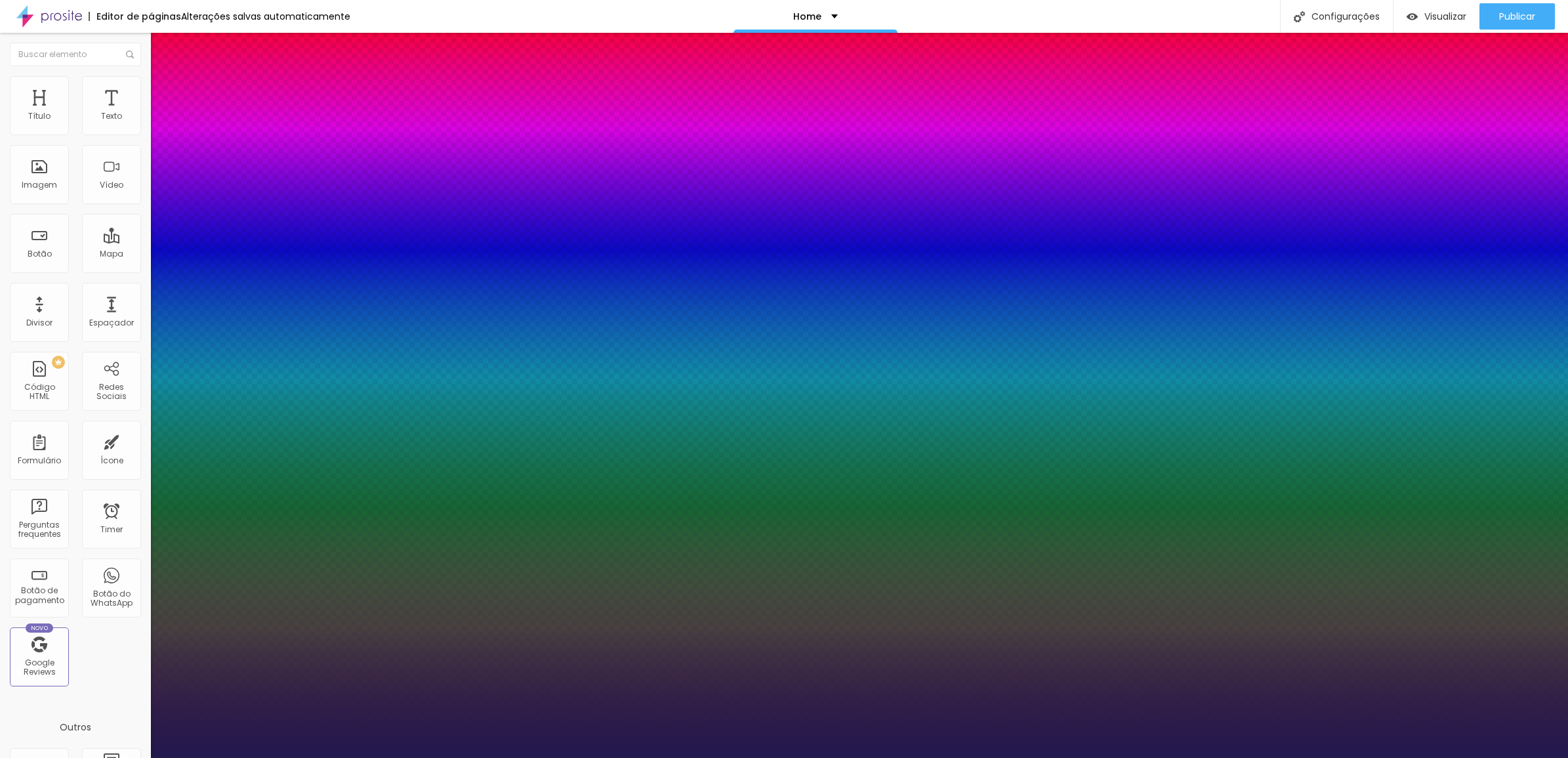
type input "1"
type input "0.1"
type input "1"
type input "0.4"
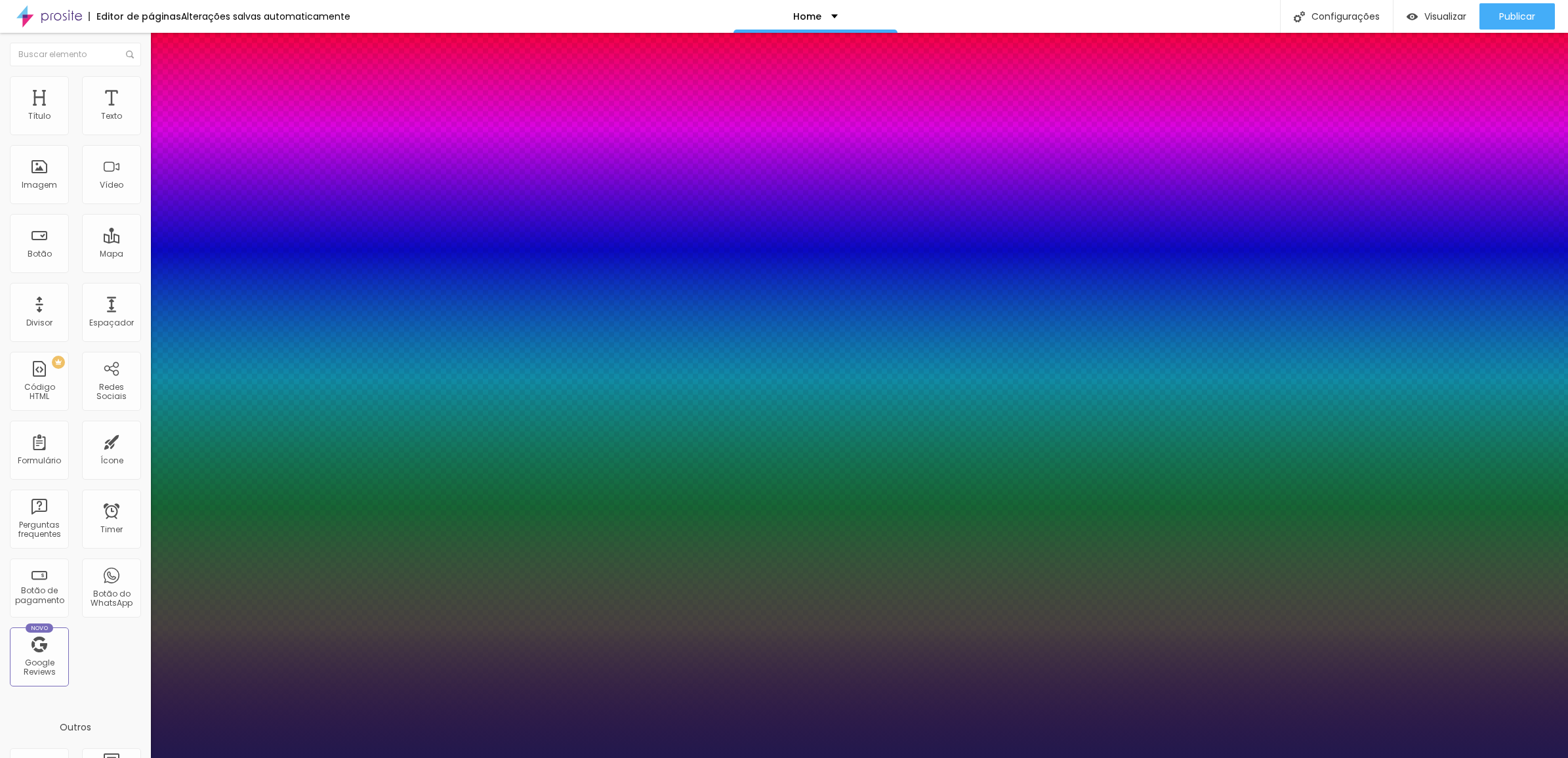
type input "0.4"
type input "1"
type input "0.7"
type input "1"
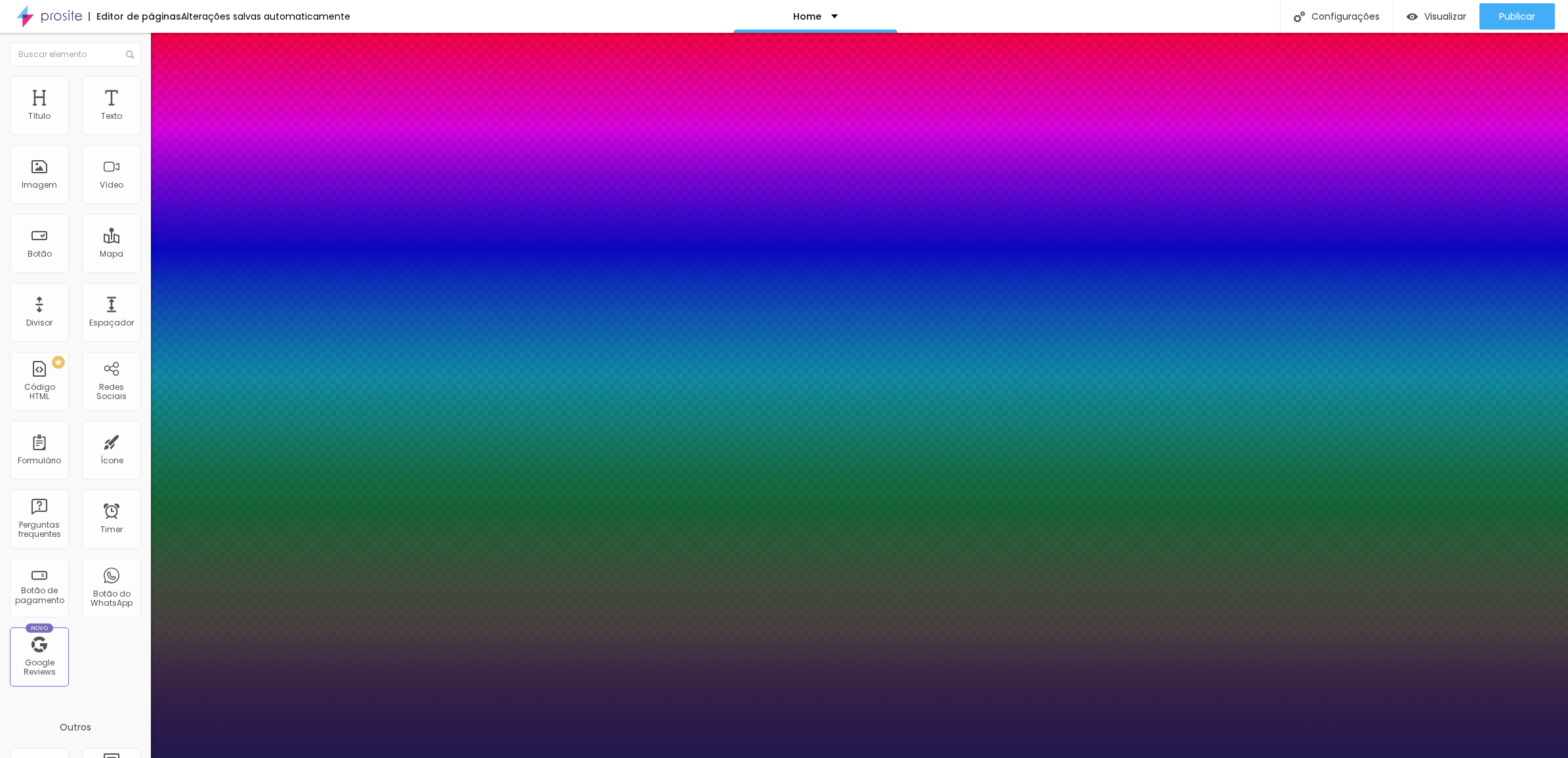
type input "1.2"
type input "1"
type input "1.6"
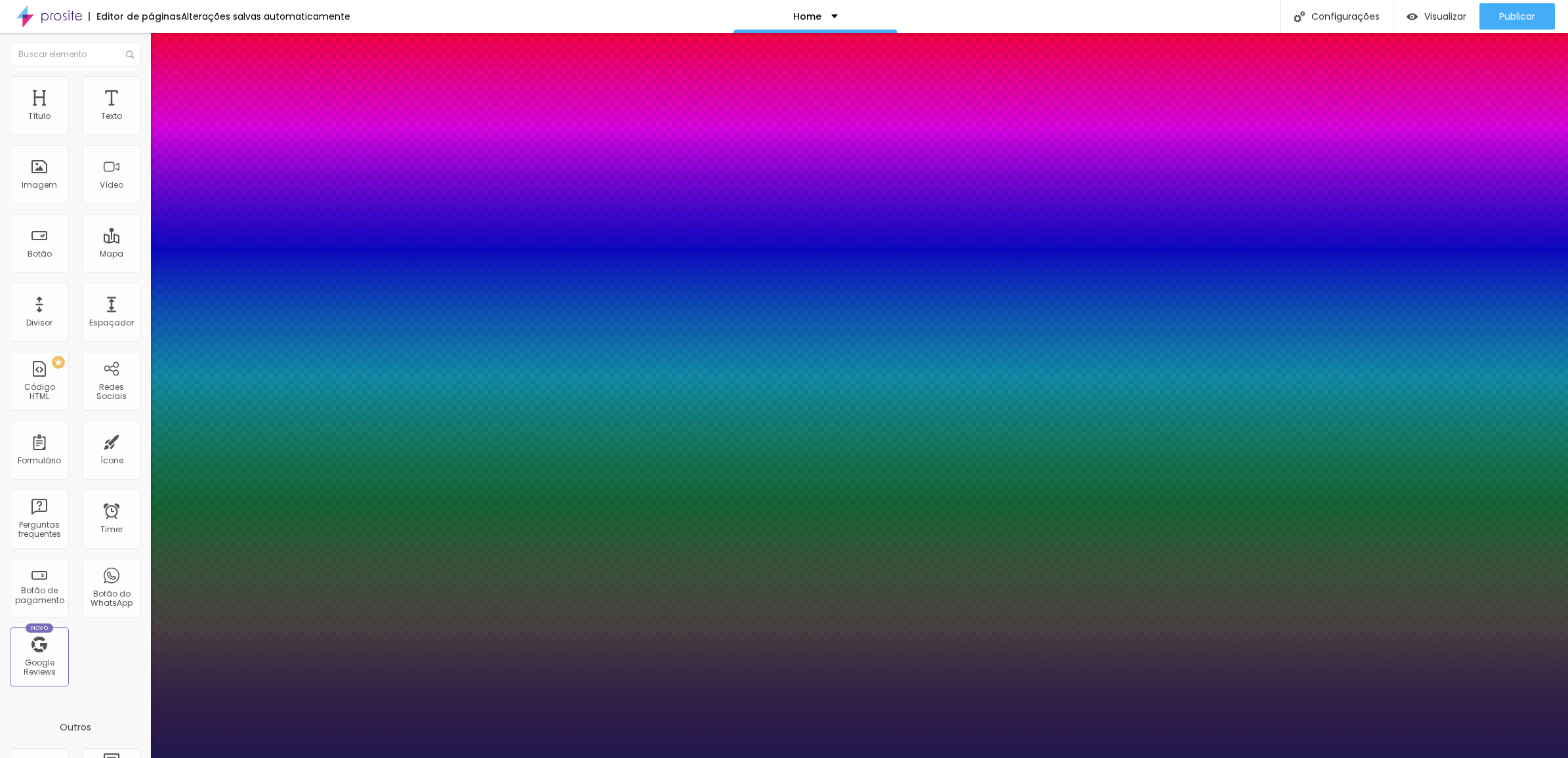
type input "1"
type input "2"
type input "1"
type input "2.3"
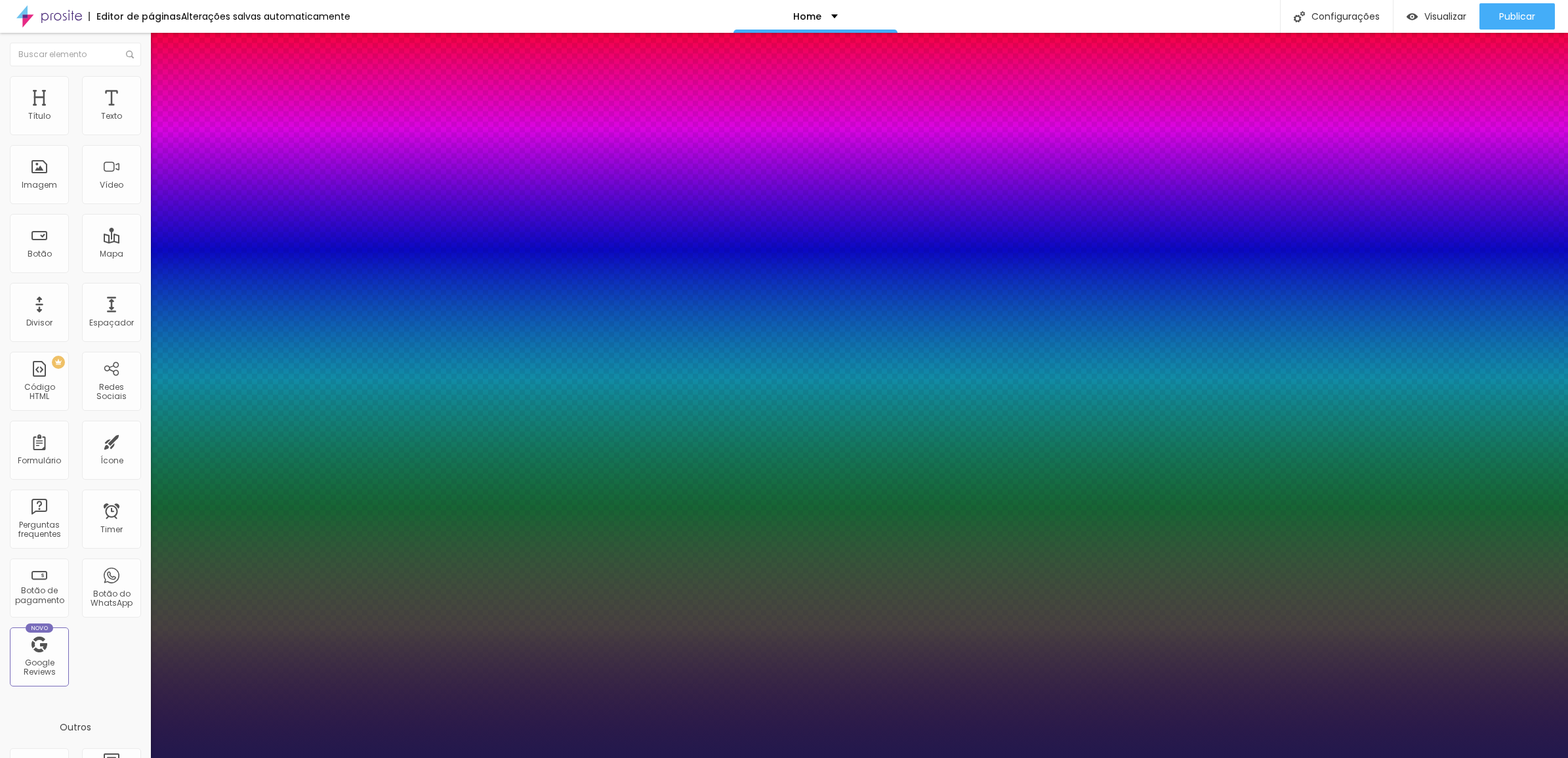
type input "2.3"
type input "1"
type input "2.5"
type input "1"
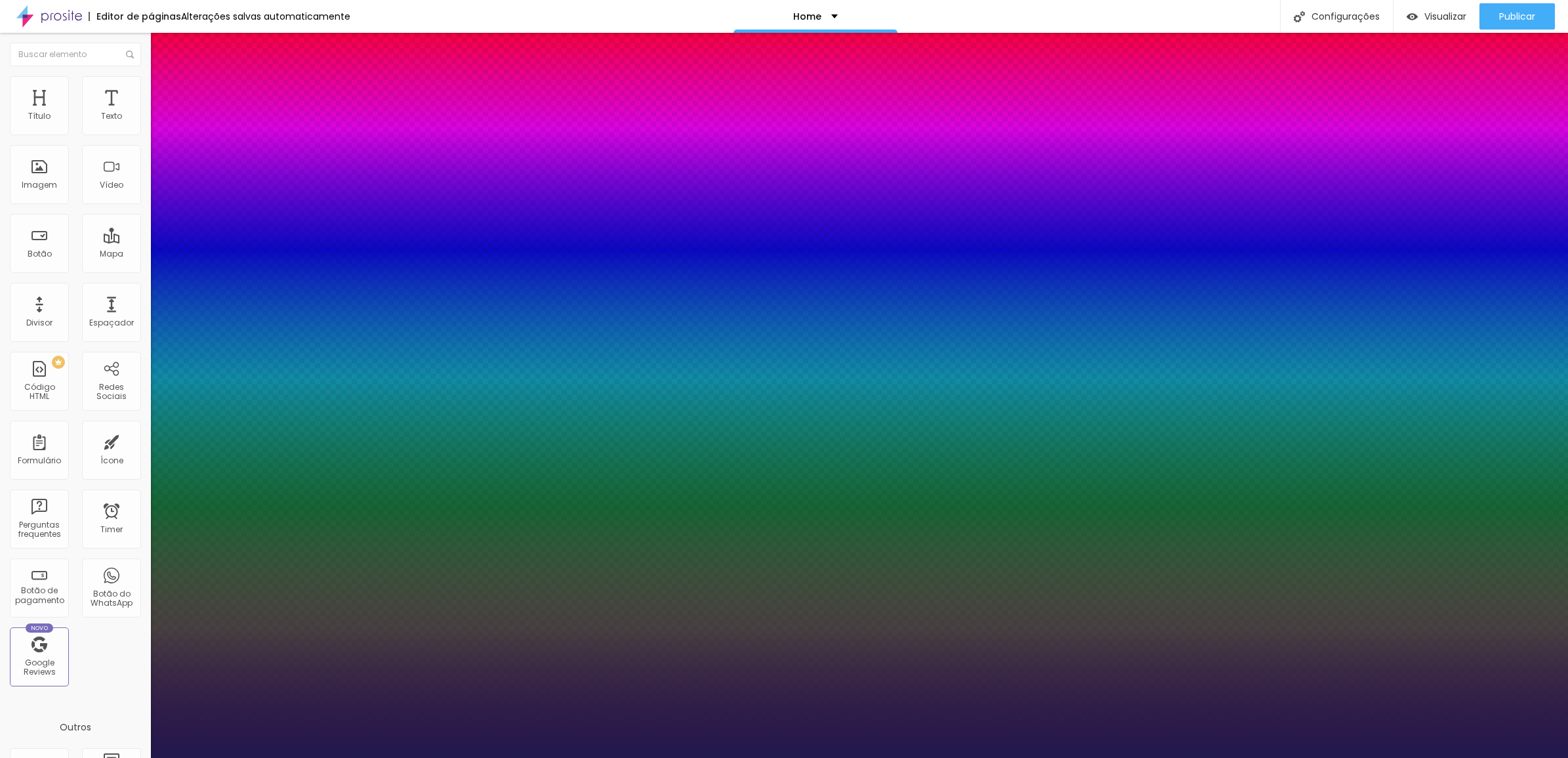
type input "2.9"
type input "1"
type input "3.1"
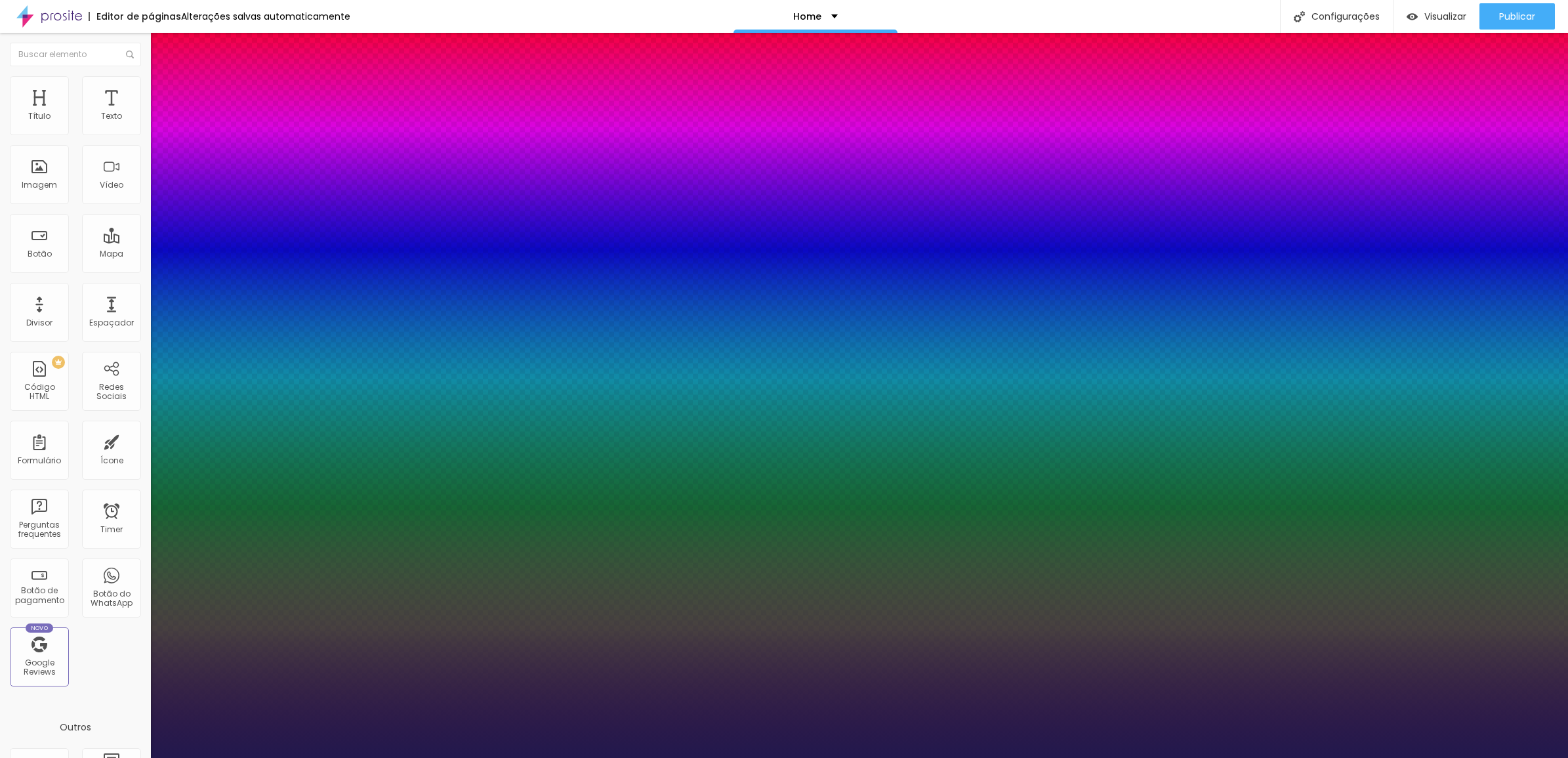
type input "1"
type input "3.5"
type input "1"
type input "3.6"
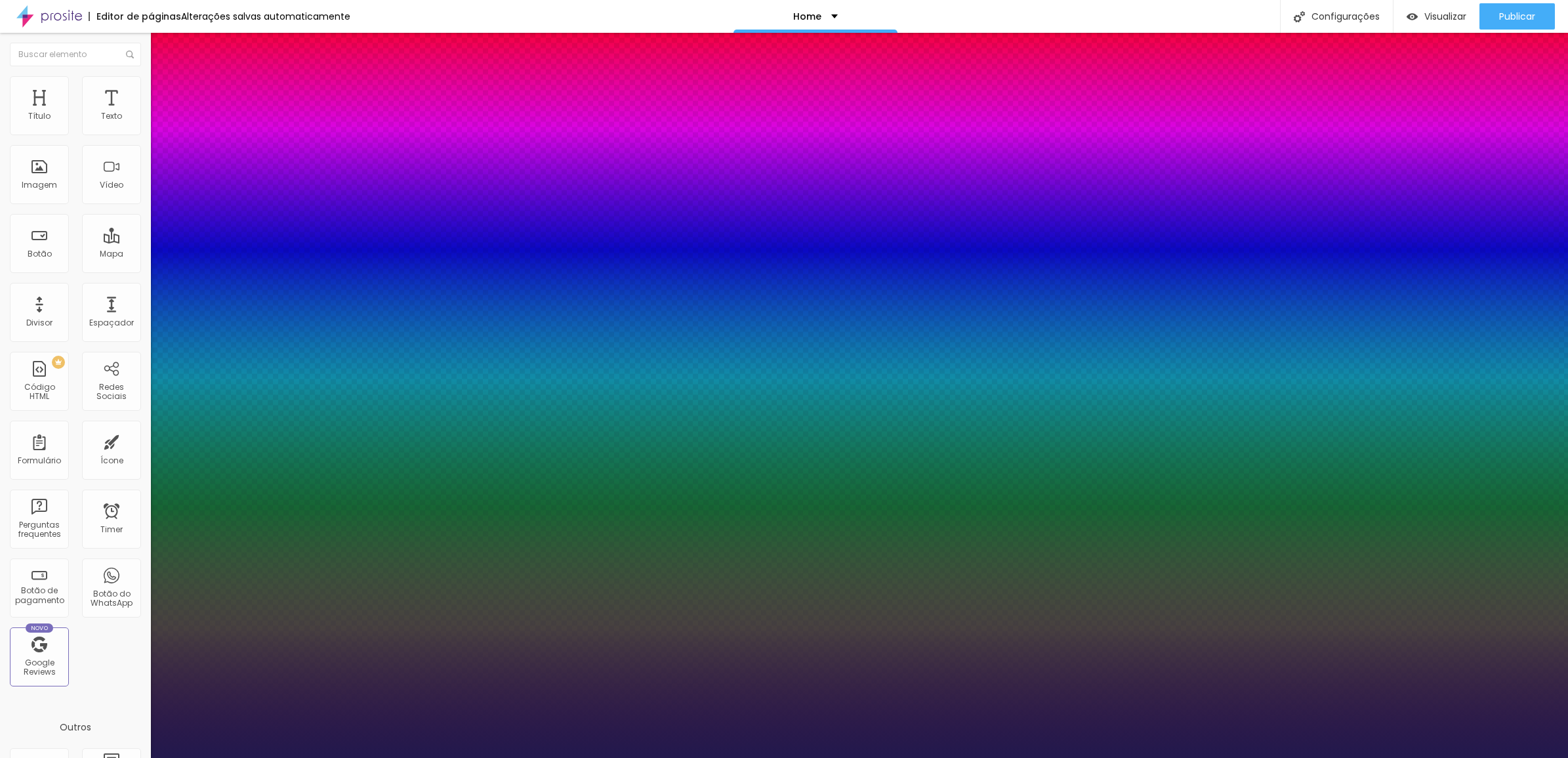
type input "3.6"
type input "1"
type input "3.4"
type input "1"
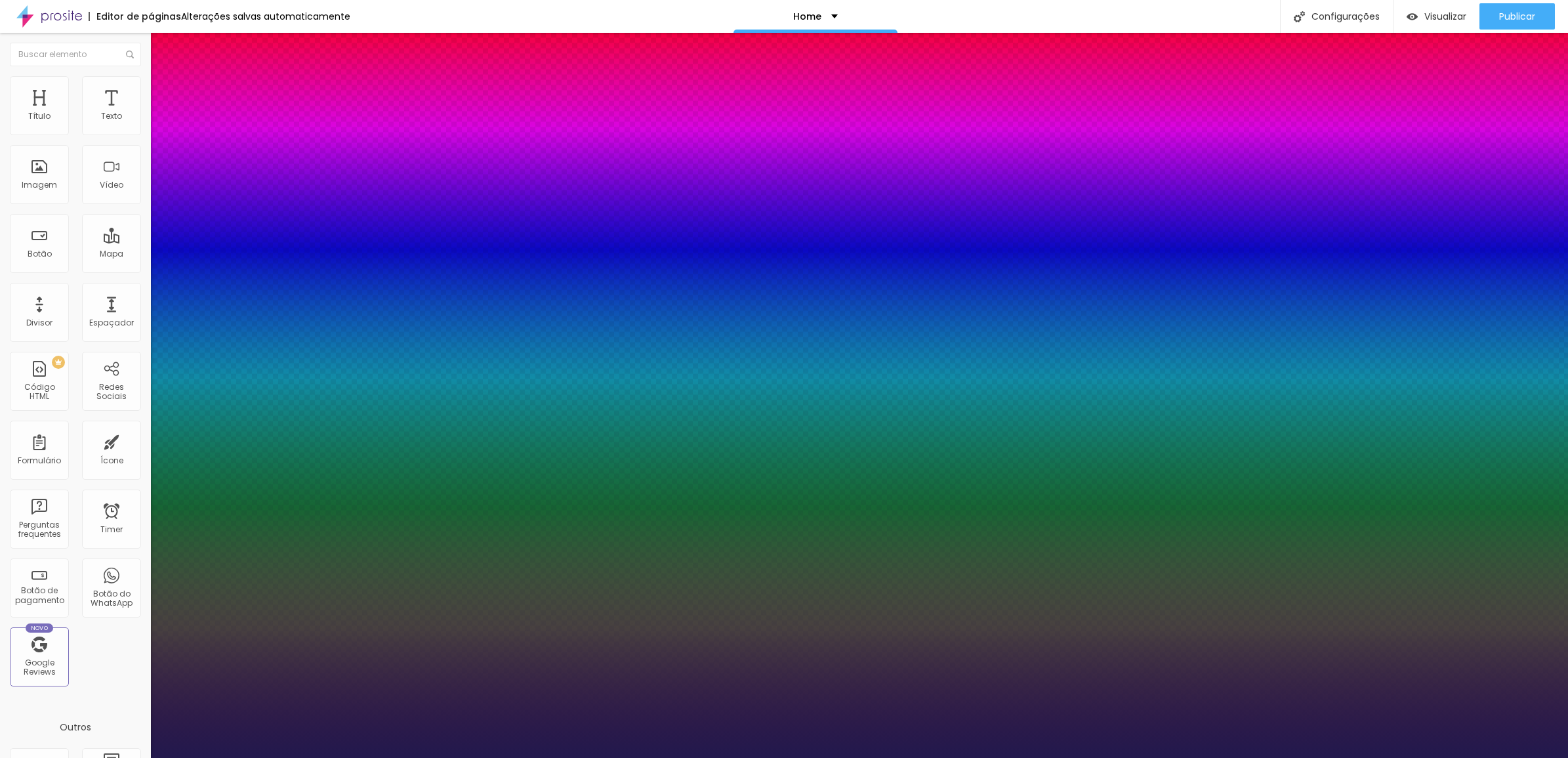
type input "3.2"
type input "1"
type input "2.9"
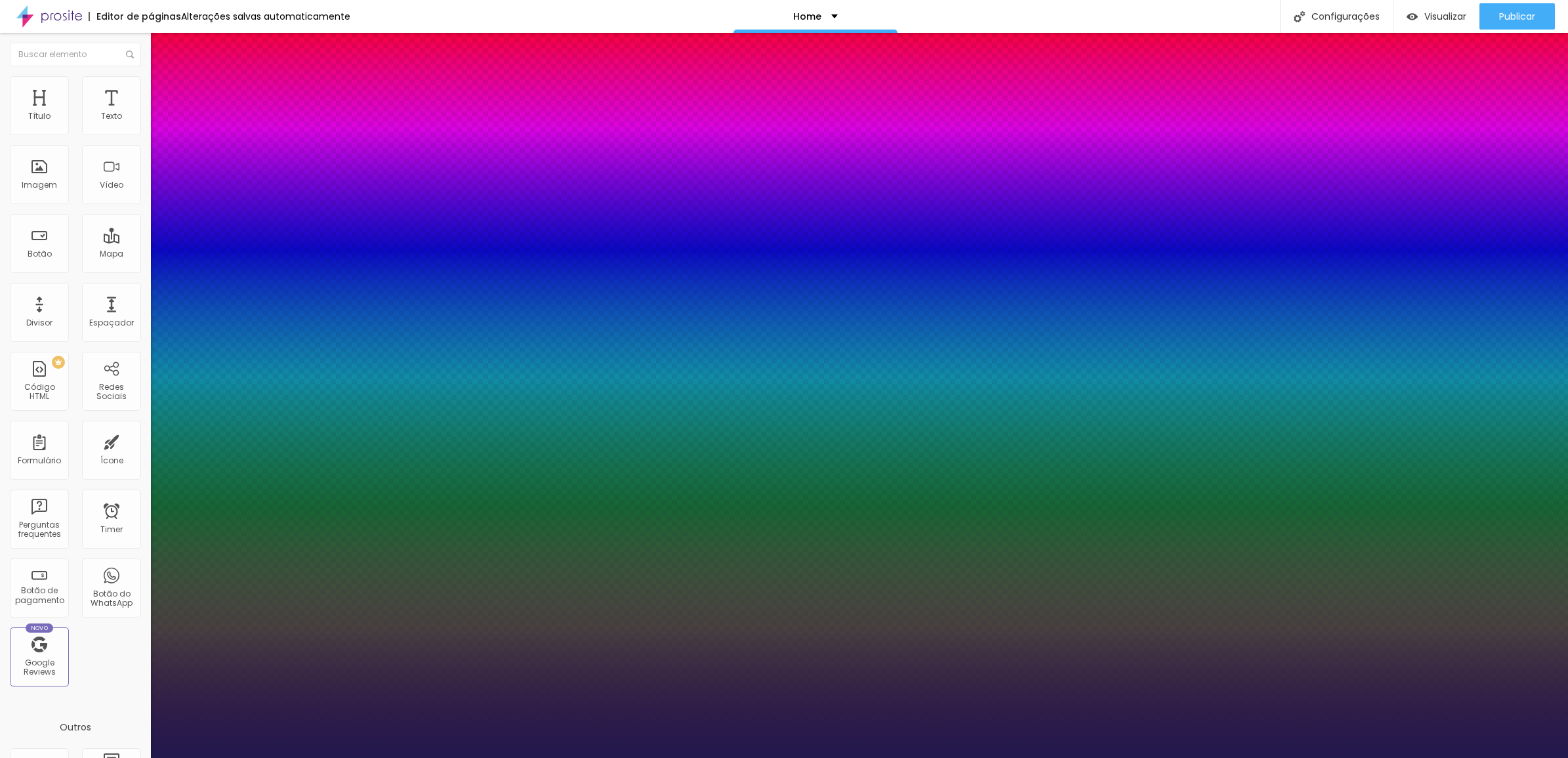
type input "1"
type input "2.7"
type input "1"
type input "2.6"
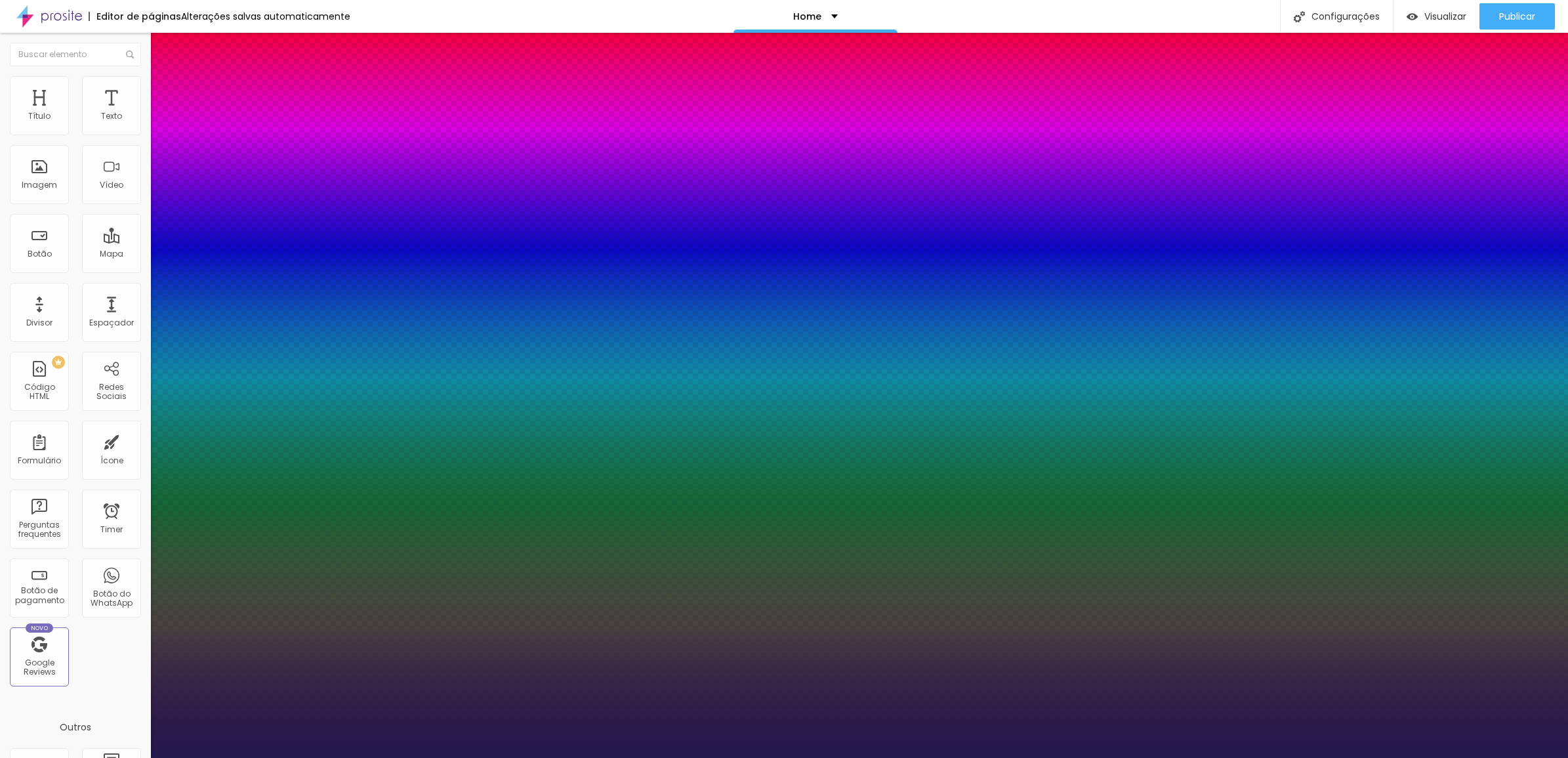
type input "2.6"
type input "1"
type input "2.4"
type input "1"
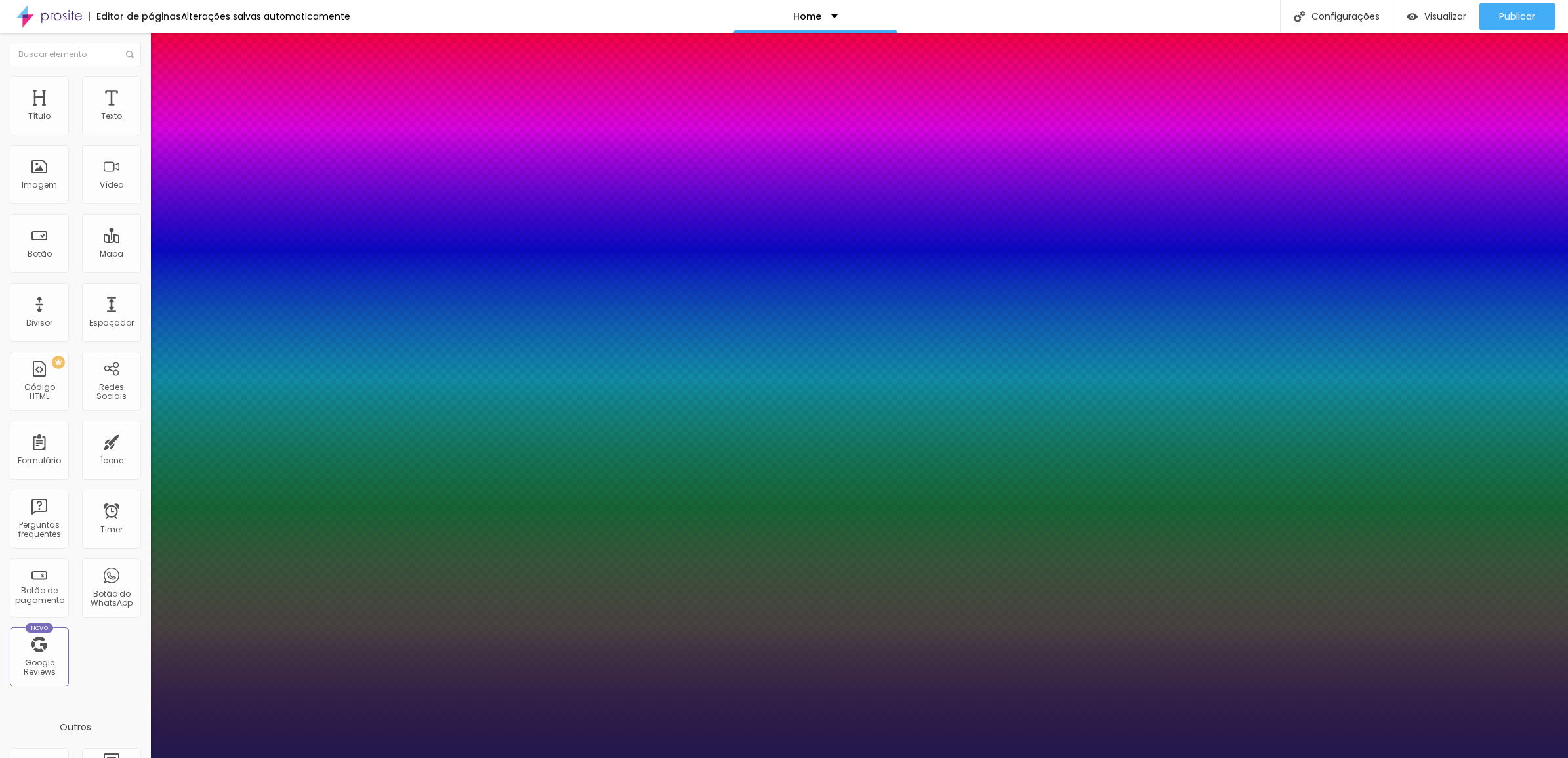
type input "2.3"
type input "1"
type input "2.2"
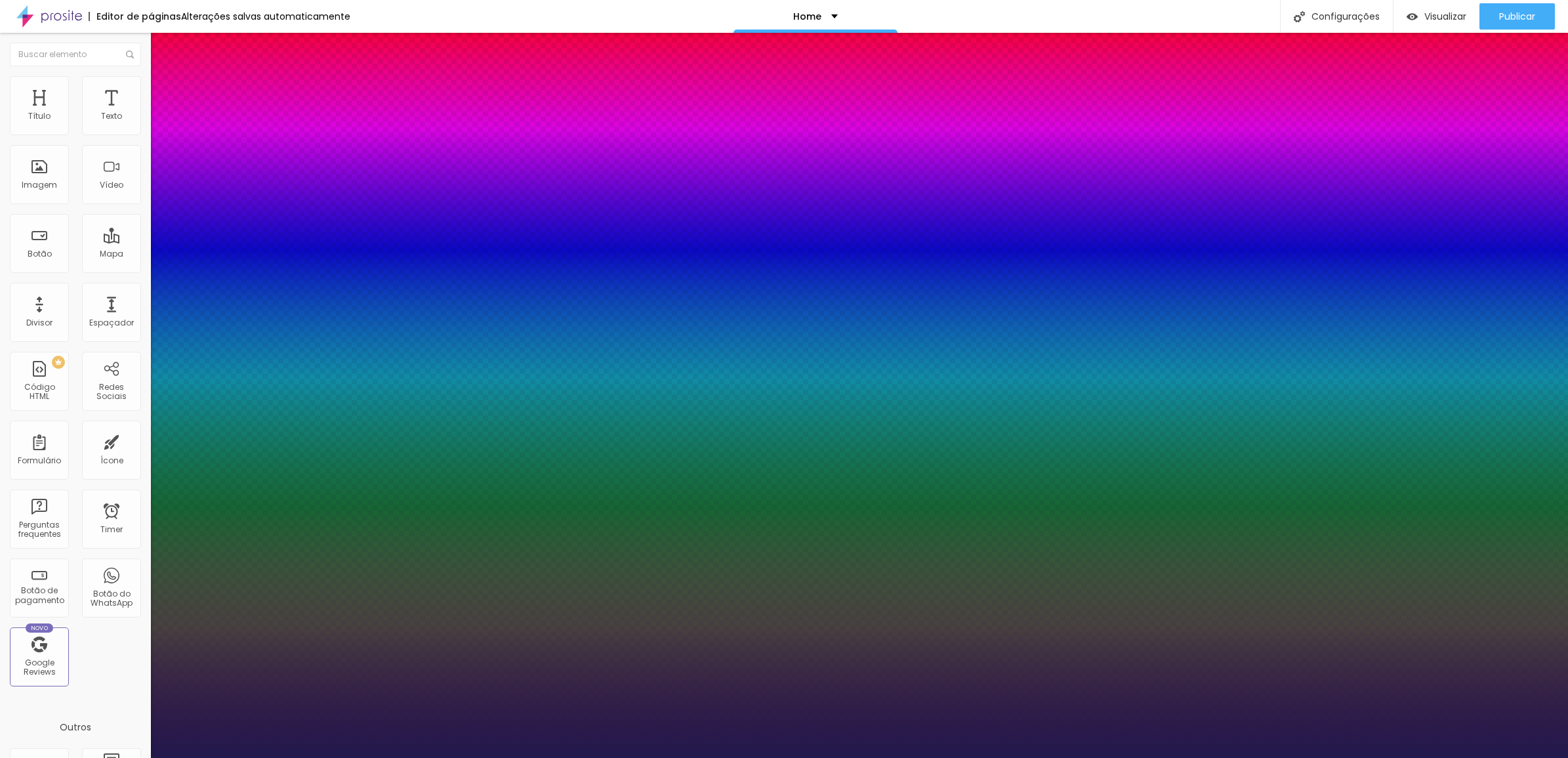
type input "1"
type input "2.1"
type input "1"
type input "2"
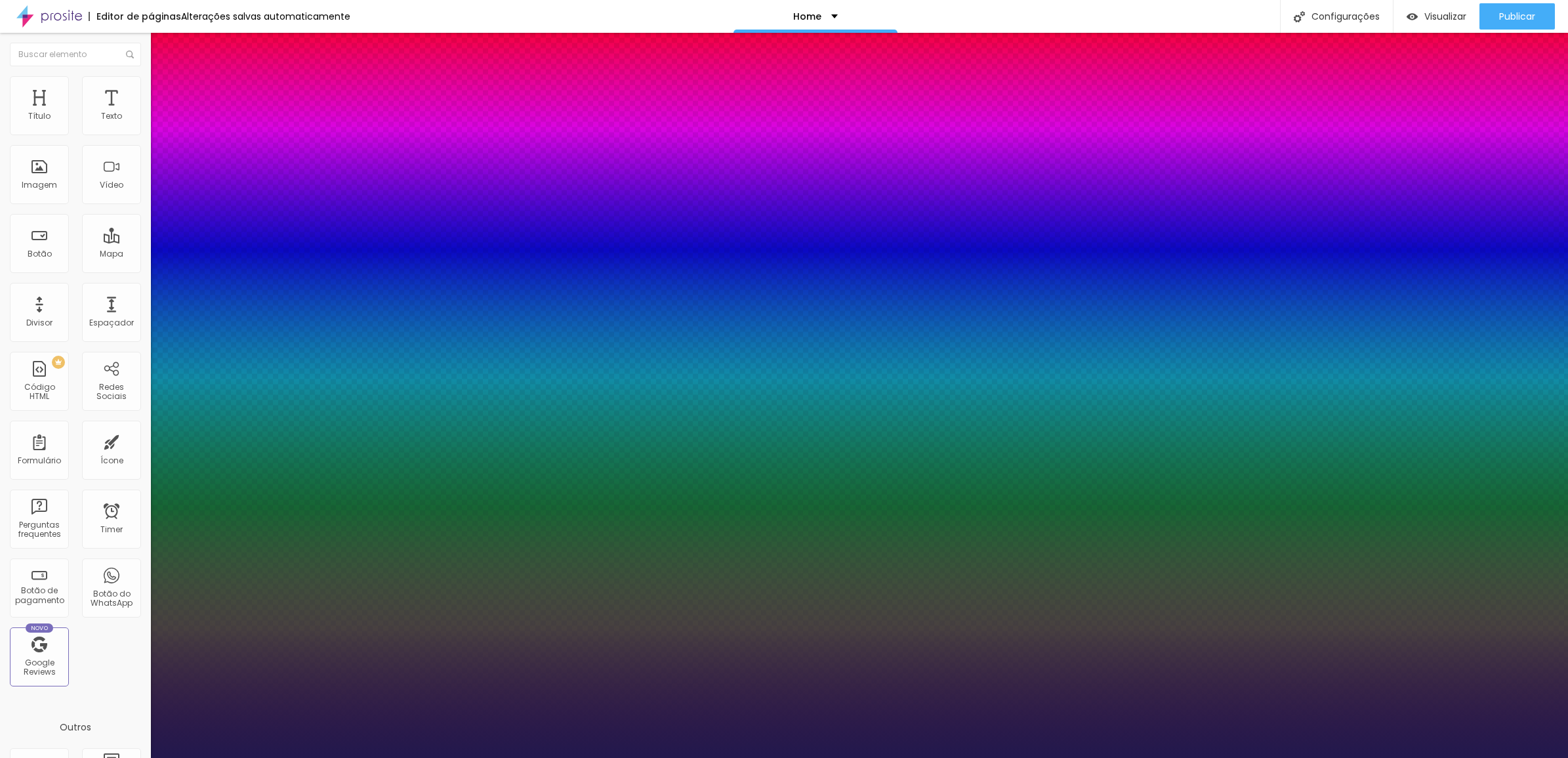
type input "2"
type input "1"
type input "1.8"
type input "1"
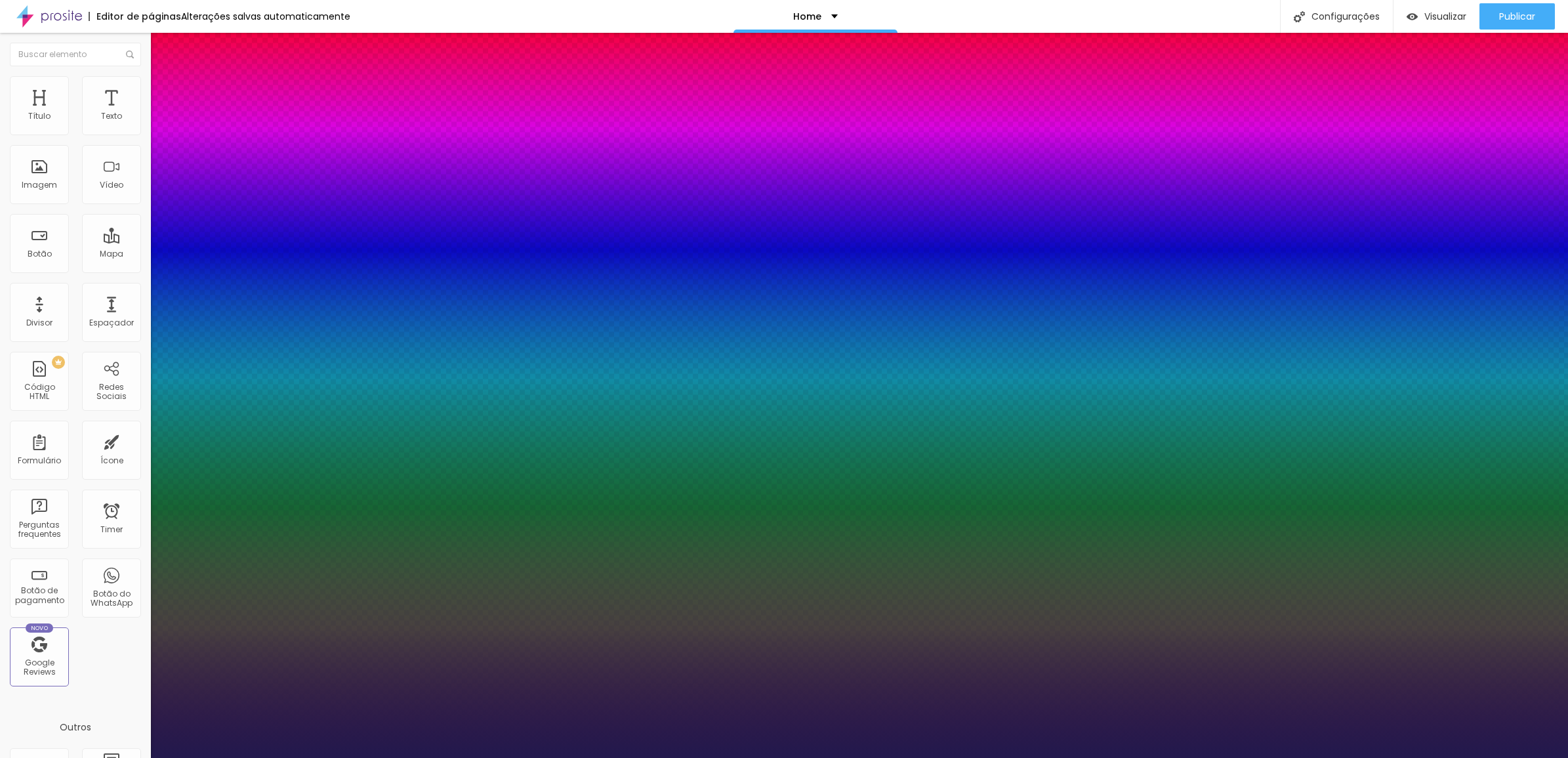
type input "1.5"
type input "1"
type input "1.4"
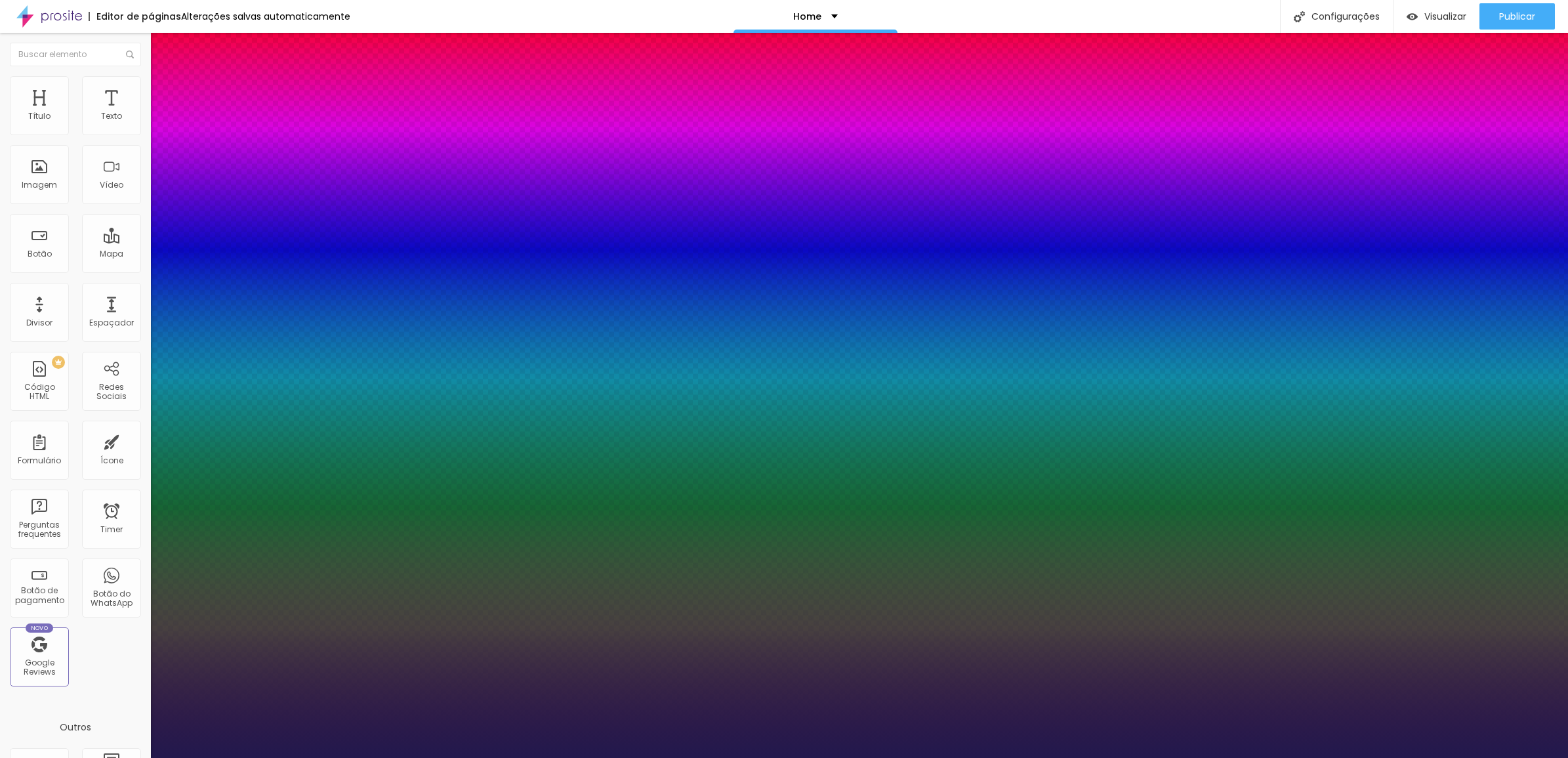
type input "1"
type input "1.3"
type input "1"
type input "1.2"
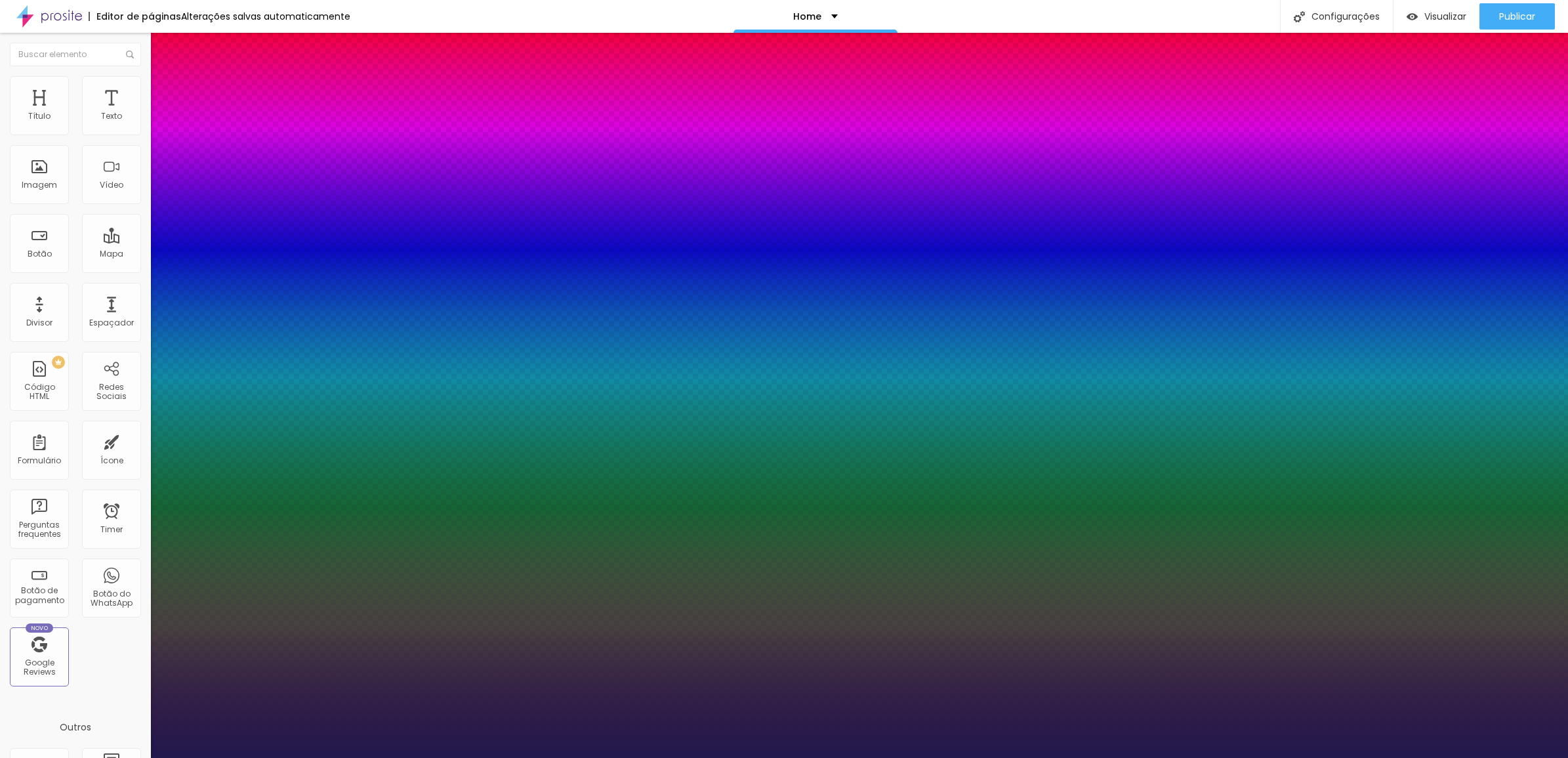
type input "1.2"
type input "1"
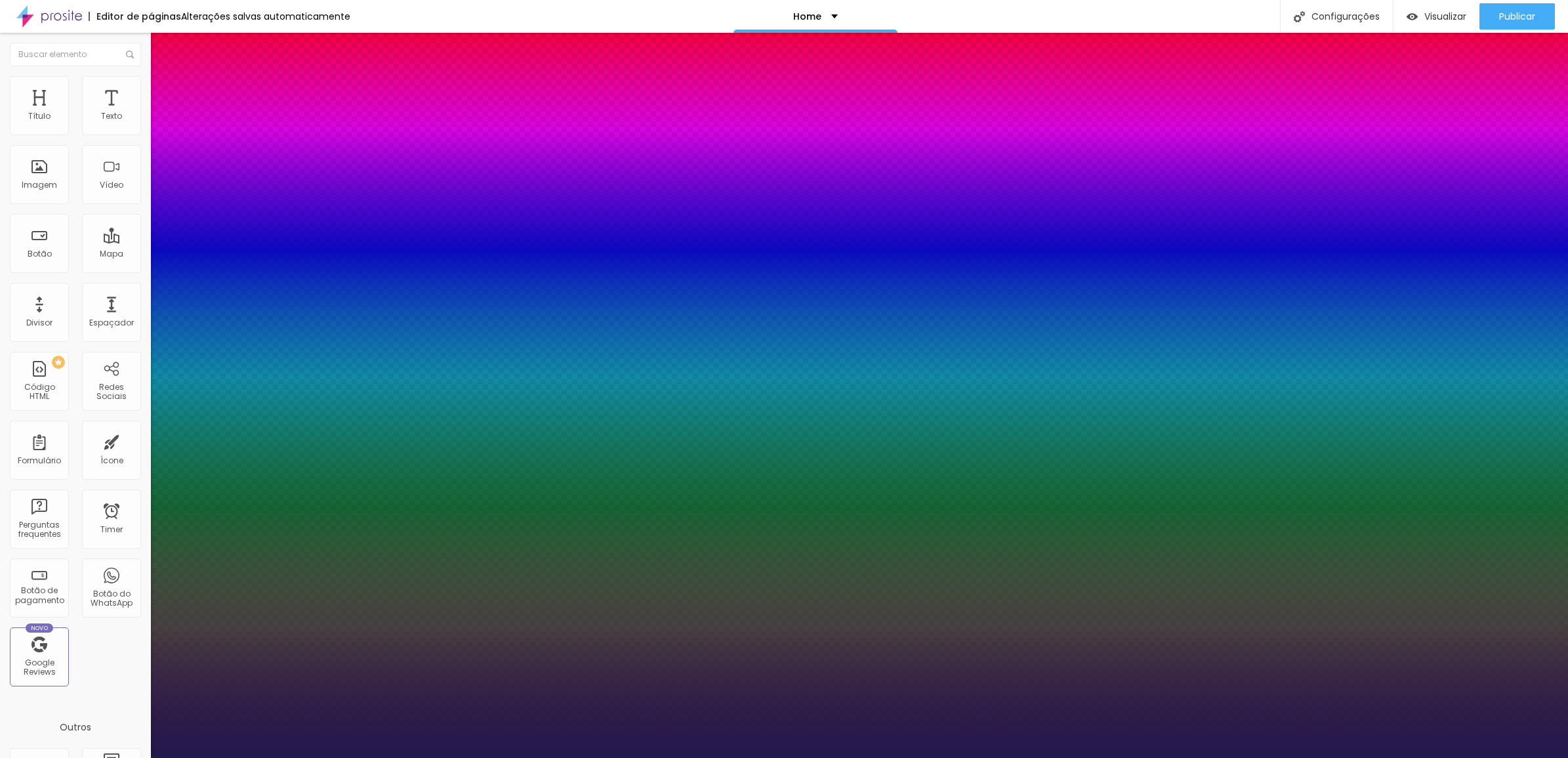
type input "0.8"
type input "1"
type input "0.7"
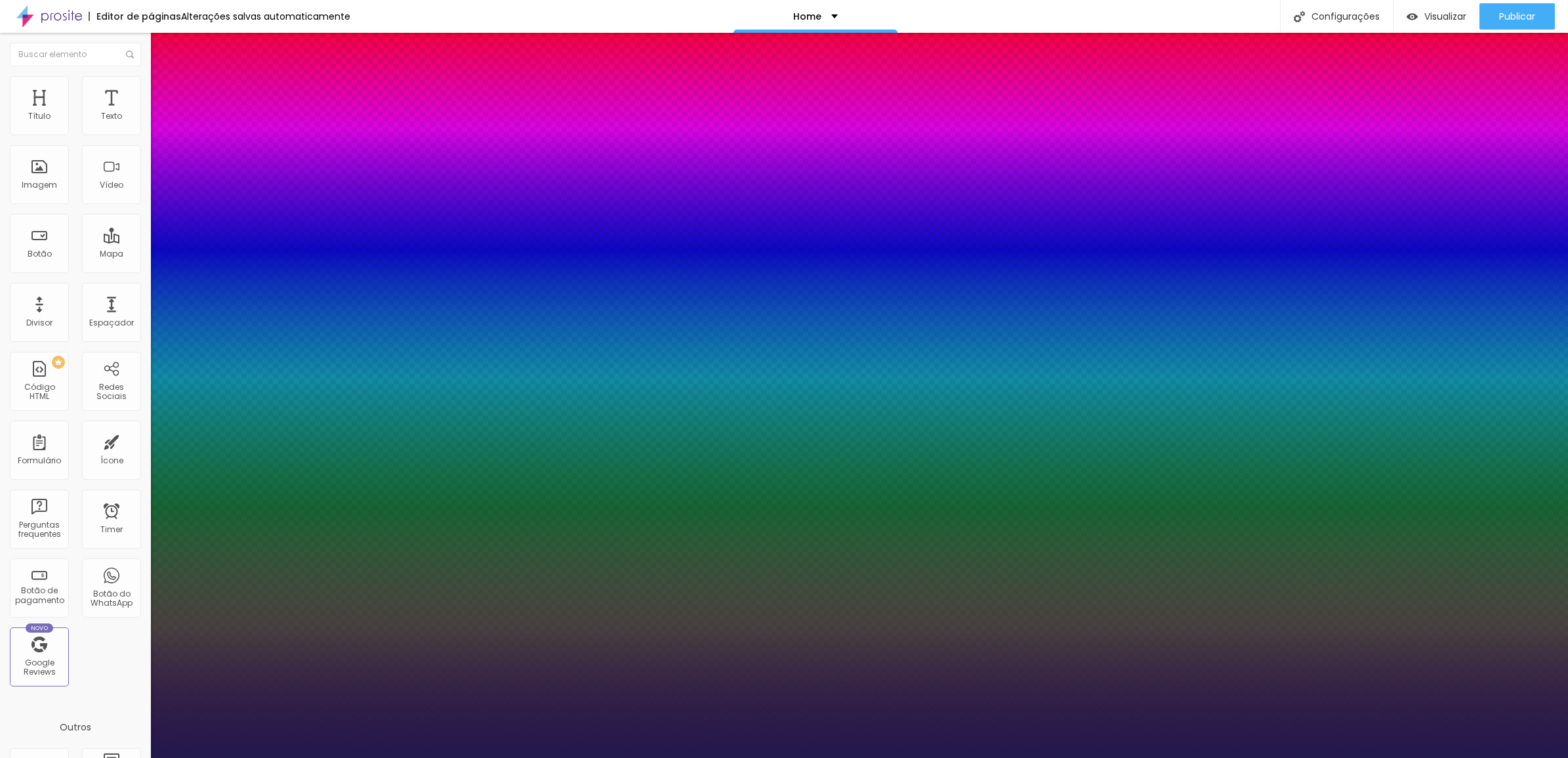
type input "1"
type input "0.5"
drag, startPoint x: 214, startPoint y: 313, endPoint x: 226, endPoint y: 309, distance: 12.6
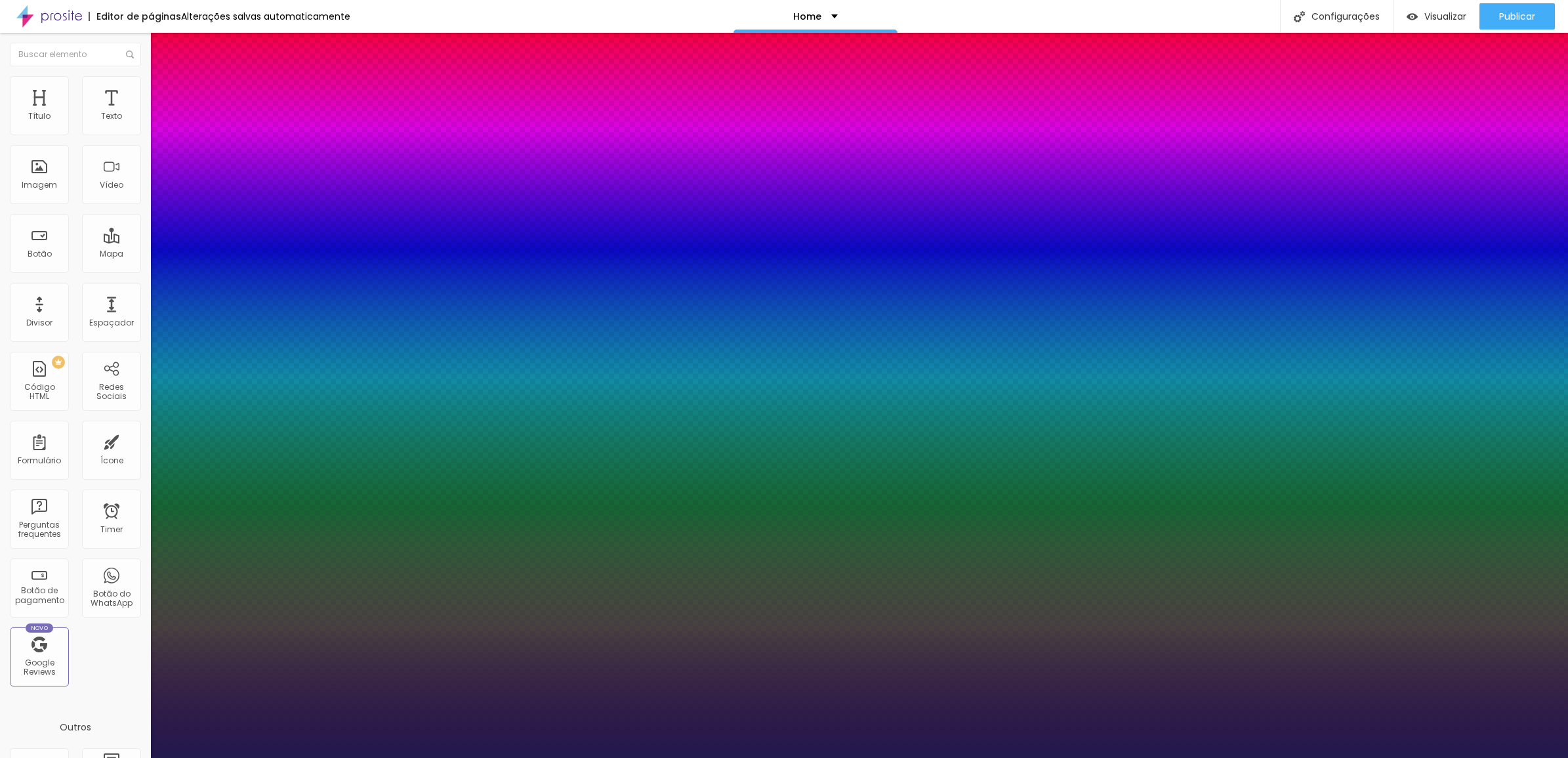
click at [141, 757] on select "AbrilFatface-Regular Actor-Regular Alegreya AlegreyaBlack [PERSON_NAME] Allan-R…" at bounding box center [71, 773] width 141 height 14
click at [140, 757] on select "AbrilFatface-Regular Actor-Regular Alegreya AlegreyaBlack [PERSON_NAME] Allan-R…" at bounding box center [71, 773] width 141 height 14
click at [737, 757] on div at bounding box center [784, 758] width 1568 height 0
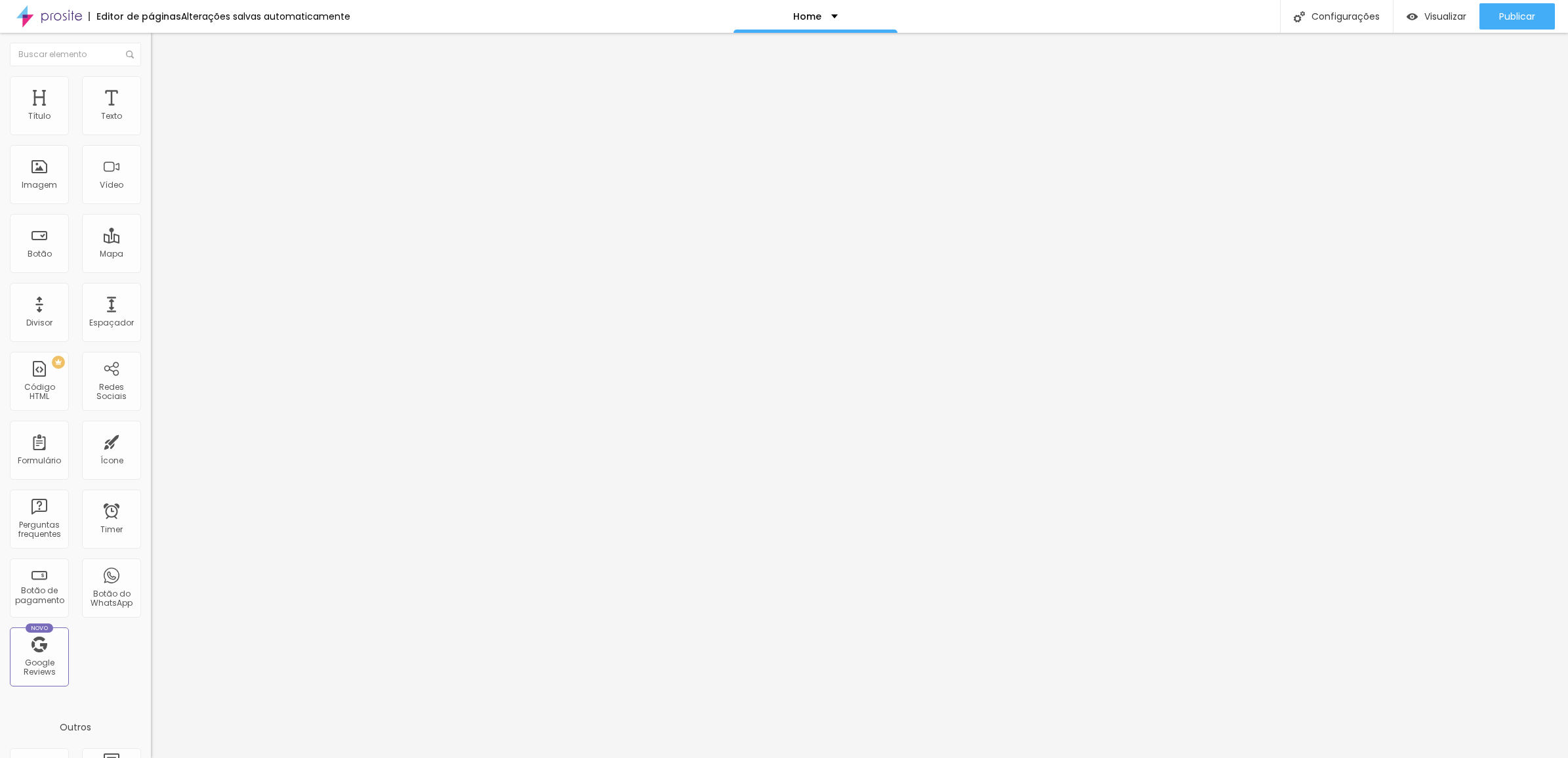
click at [151, 125] on button "button" at bounding box center [160, 118] width 19 height 14
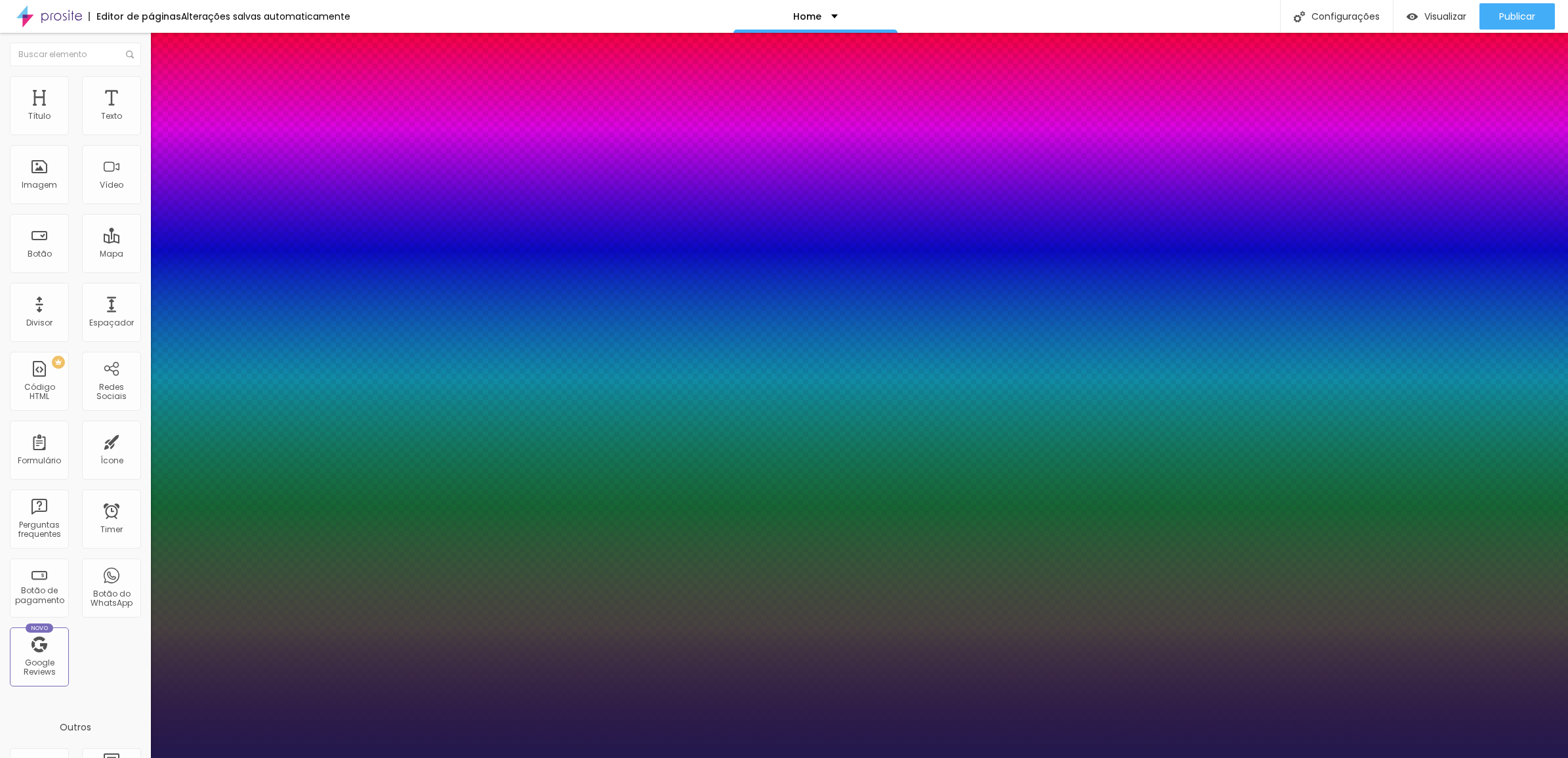
drag, startPoint x: 174, startPoint y: 221, endPoint x: 207, endPoint y: 221, distance: 33.0
click at [771, 757] on div at bounding box center [784, 758] width 1568 height 0
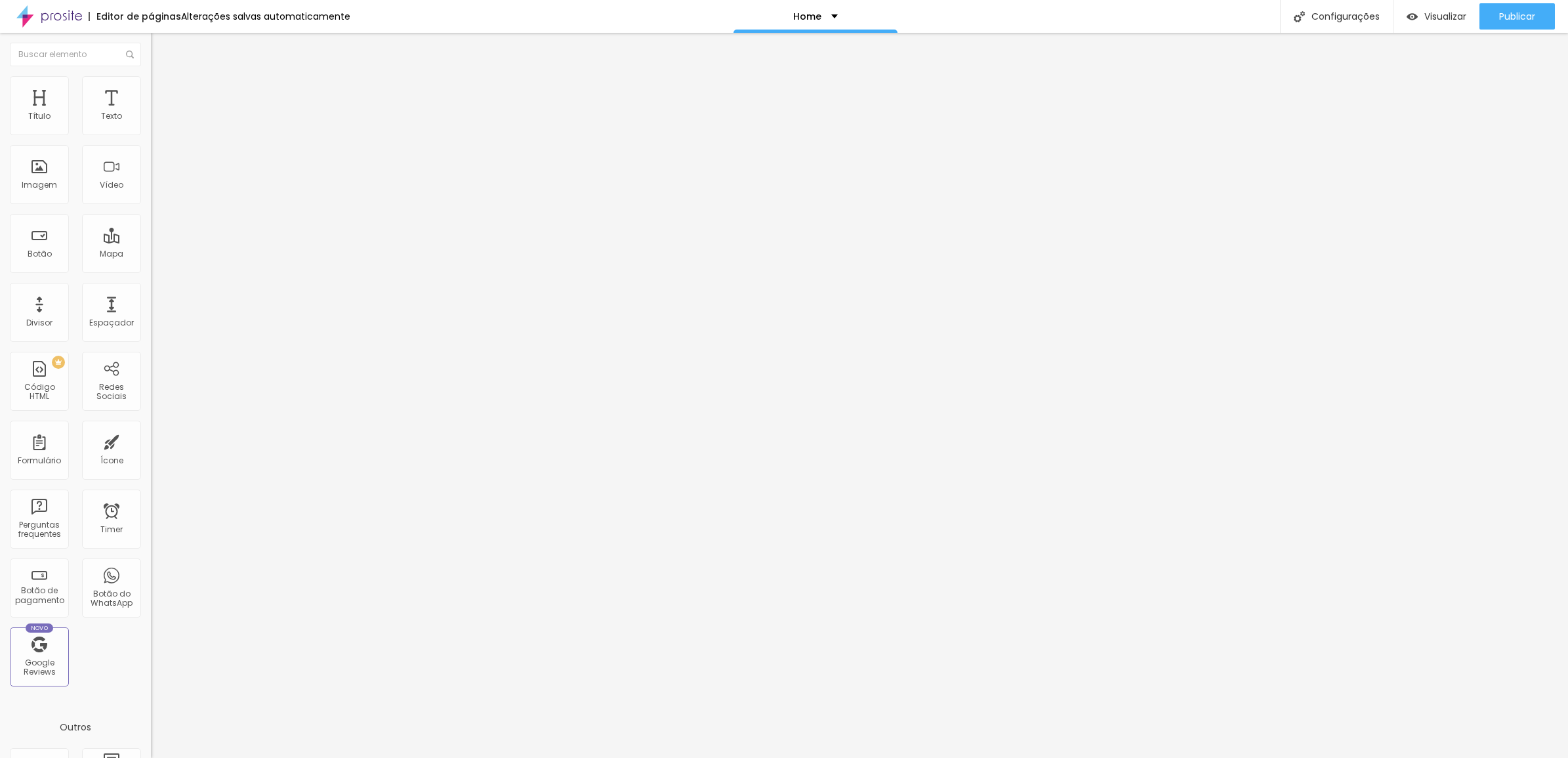
click at [163, 88] on span "Estilo" at bounding box center [173, 85] width 20 height 11
drag, startPoint x: 135, startPoint y: 136, endPoint x: 40, endPoint y: 136, distance: 95.0
click at [151, 135] on input "range" at bounding box center [193, 129] width 84 height 11
drag, startPoint x: 37, startPoint y: 140, endPoint x: 185, endPoint y: 144, distance: 148.1
click at [185, 135] on input "range" at bounding box center [193, 129] width 84 height 11
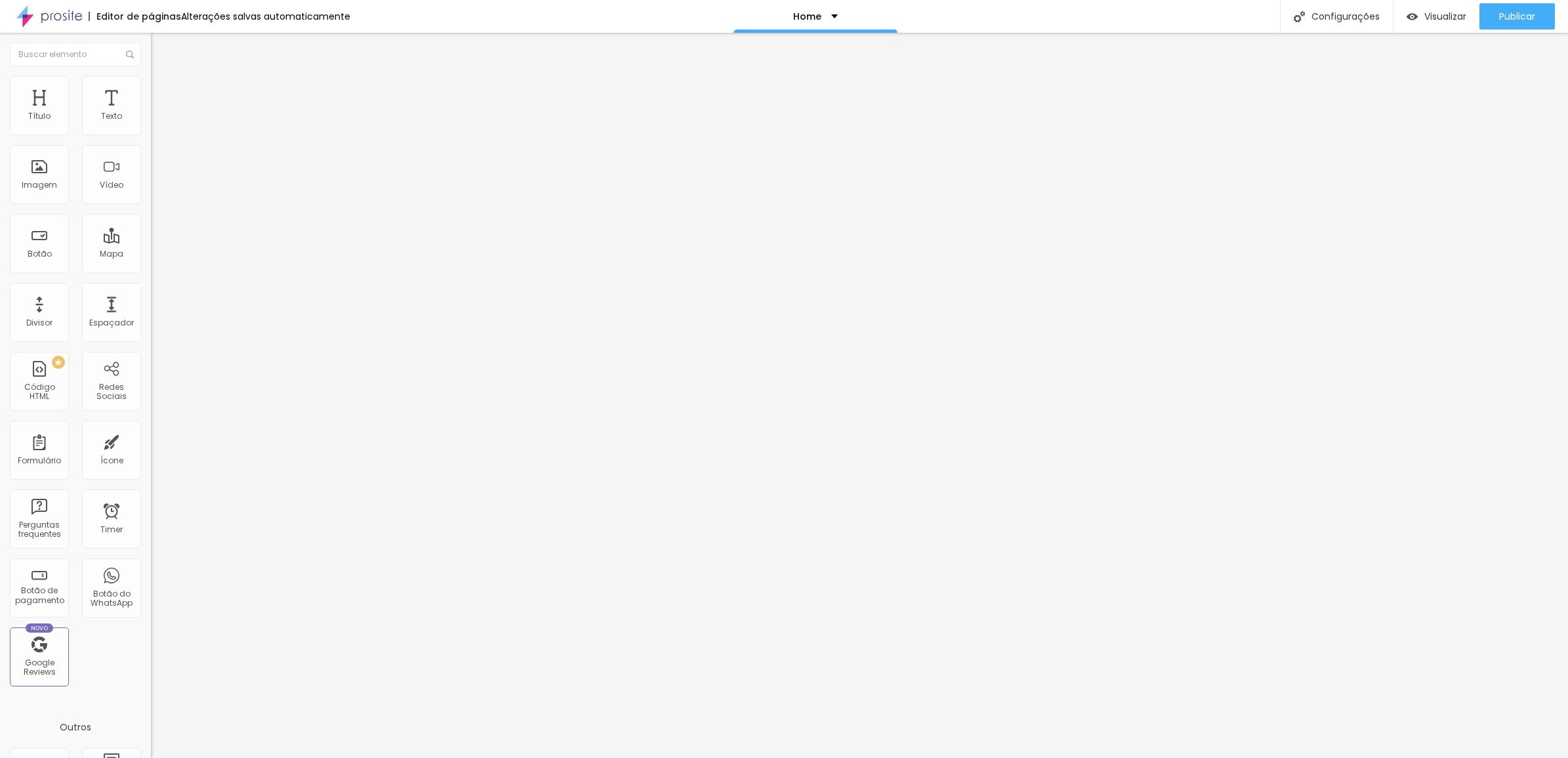
click at [151, 76] on li "Conteúdo" at bounding box center [226, 70] width 151 height 13
drag, startPoint x: 19, startPoint y: 86, endPoint x: 97, endPoint y: 182, distance: 123.7
click at [151, 113] on span "Adicionar imagem" at bounding box center [193, 107] width 84 height 11
drag, startPoint x: 142, startPoint y: 291, endPoint x: 399, endPoint y: 341, distance: 261.8
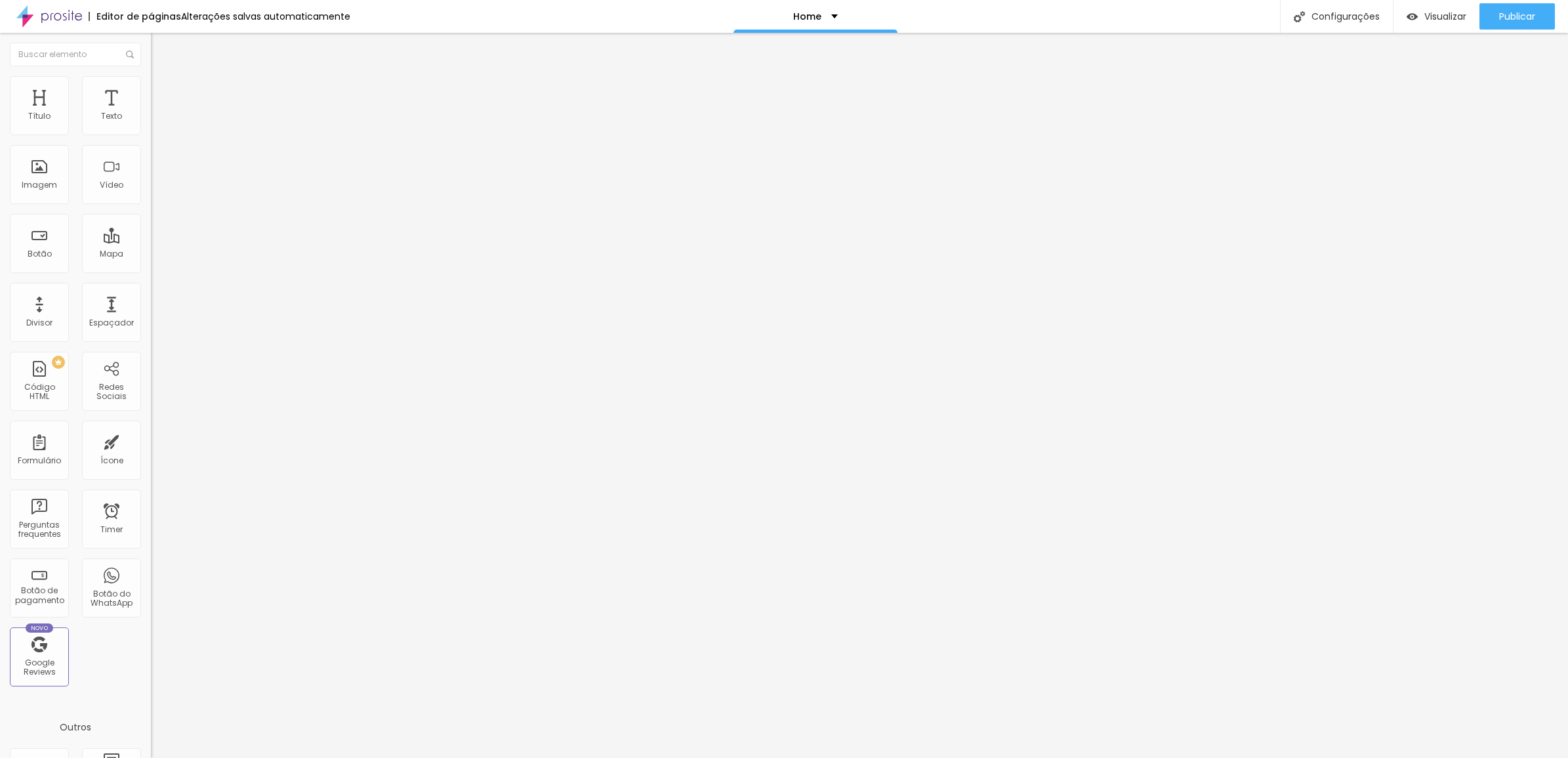
drag, startPoint x: 76, startPoint y: 80, endPoint x: 88, endPoint y: 87, distance: 13.9
click at [151, 80] on img at bounding box center [157, 82] width 12 height 12
drag, startPoint x: 100, startPoint y: 143, endPoint x: 34, endPoint y: 135, distance: 66.5
click at [151, 135] on input "range" at bounding box center [193, 129] width 84 height 11
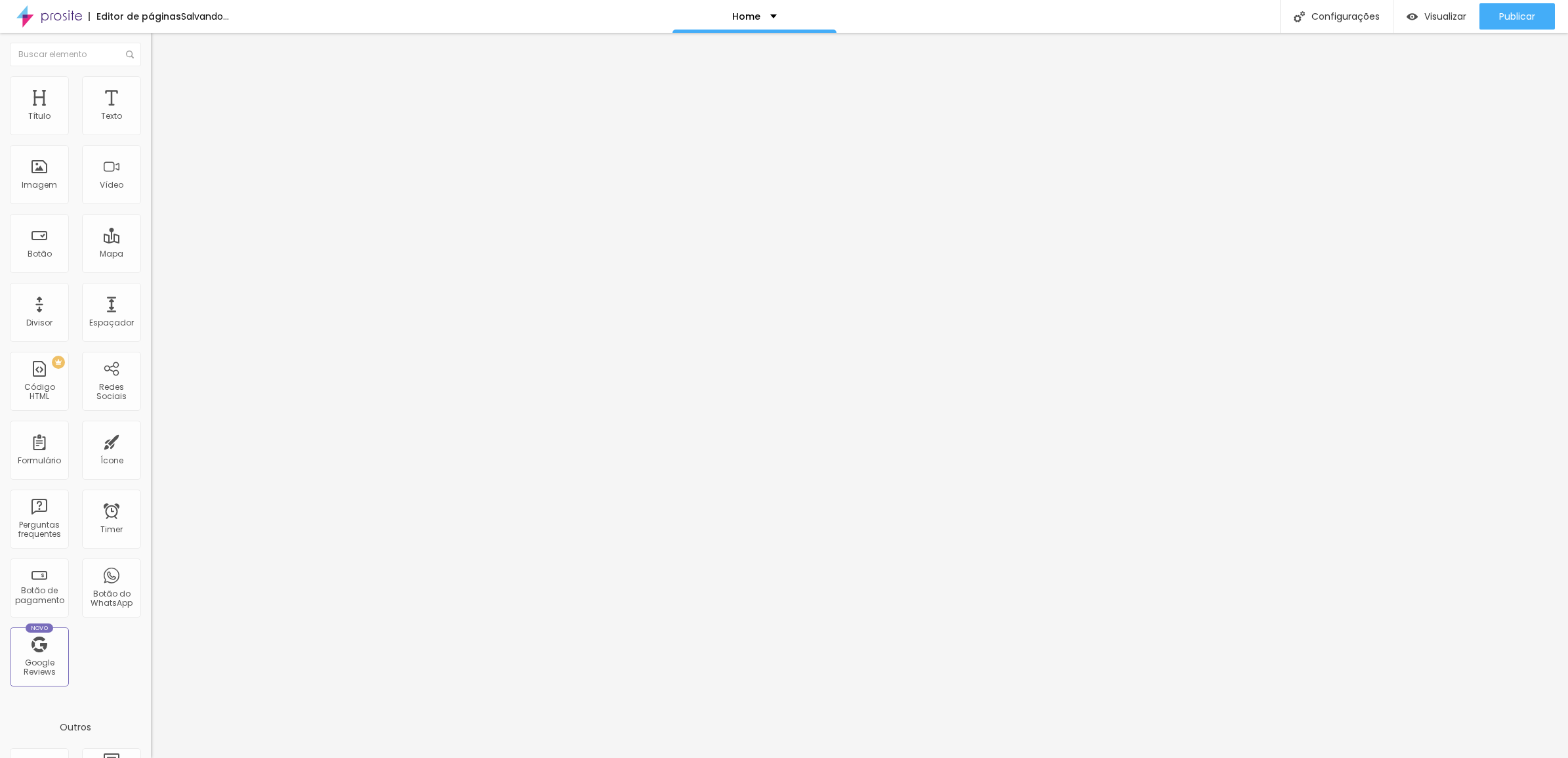
drag, startPoint x: 24, startPoint y: 164, endPoint x: 67, endPoint y: 170, distance: 43.4
click at [151, 170] on div "0 Borda arredondada" at bounding box center [226, 228] width 151 height 186
drag, startPoint x: 46, startPoint y: 170, endPoint x: 290, endPoint y: 187, distance: 244.6
click at [235, 288] on input "range" at bounding box center [193, 293] width 84 height 11
click at [163, 77] on span "Conteúdo" at bounding box center [183, 72] width 41 height 11
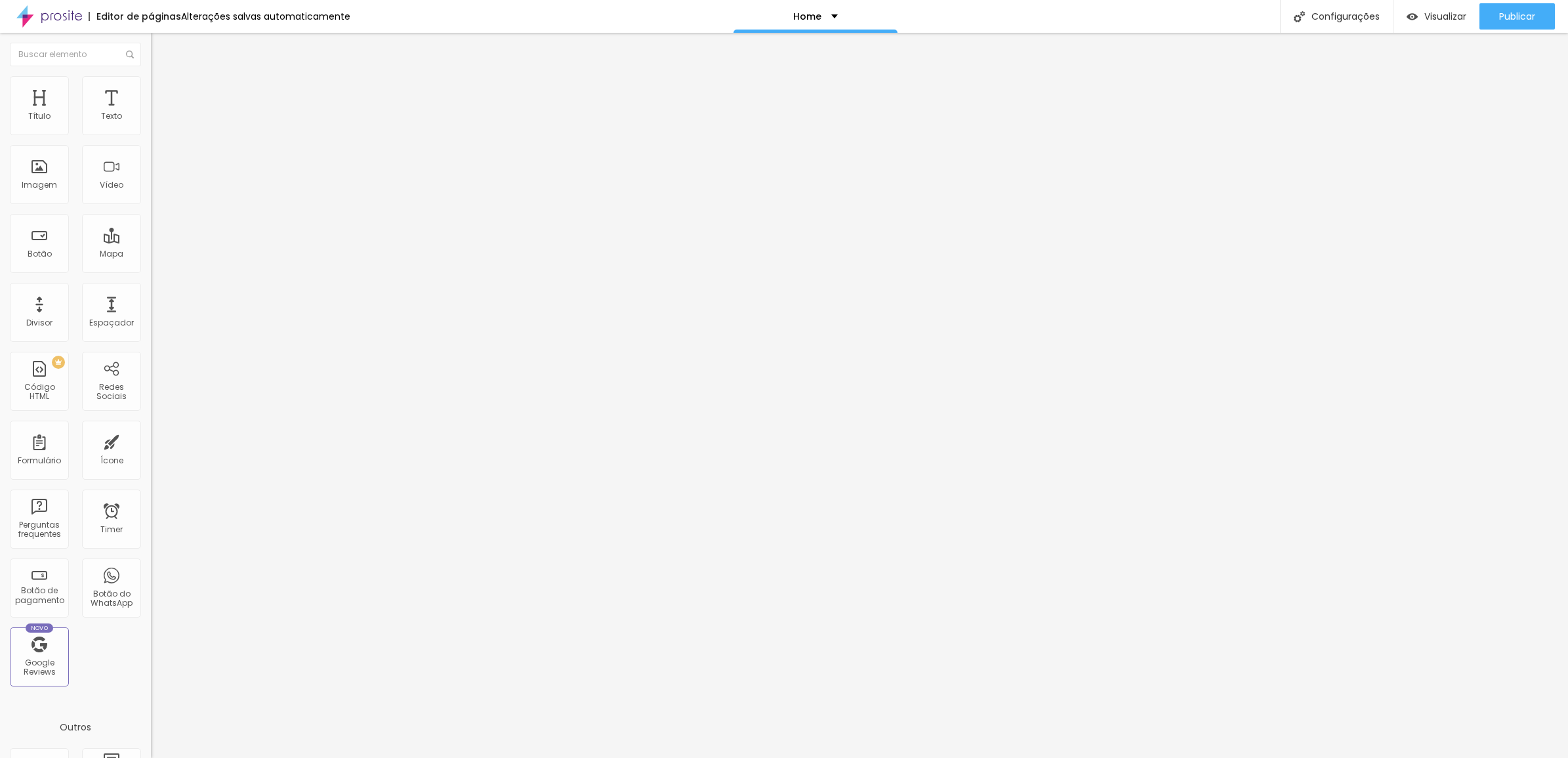
click at [151, 205] on span "Original" at bounding box center [166, 200] width 32 height 11
click at [151, 229] on span "Quadrado" at bounding box center [172, 223] width 43 height 11
click at [151, 40] on button "Editar Imagem" at bounding box center [226, 47] width 151 height 30
click at [151, 126] on div "Tipografia Voltar ao padrão" at bounding box center [226, 107] width 151 height 37
click at [151, 126] on button "button" at bounding box center [160, 118] width 19 height 14
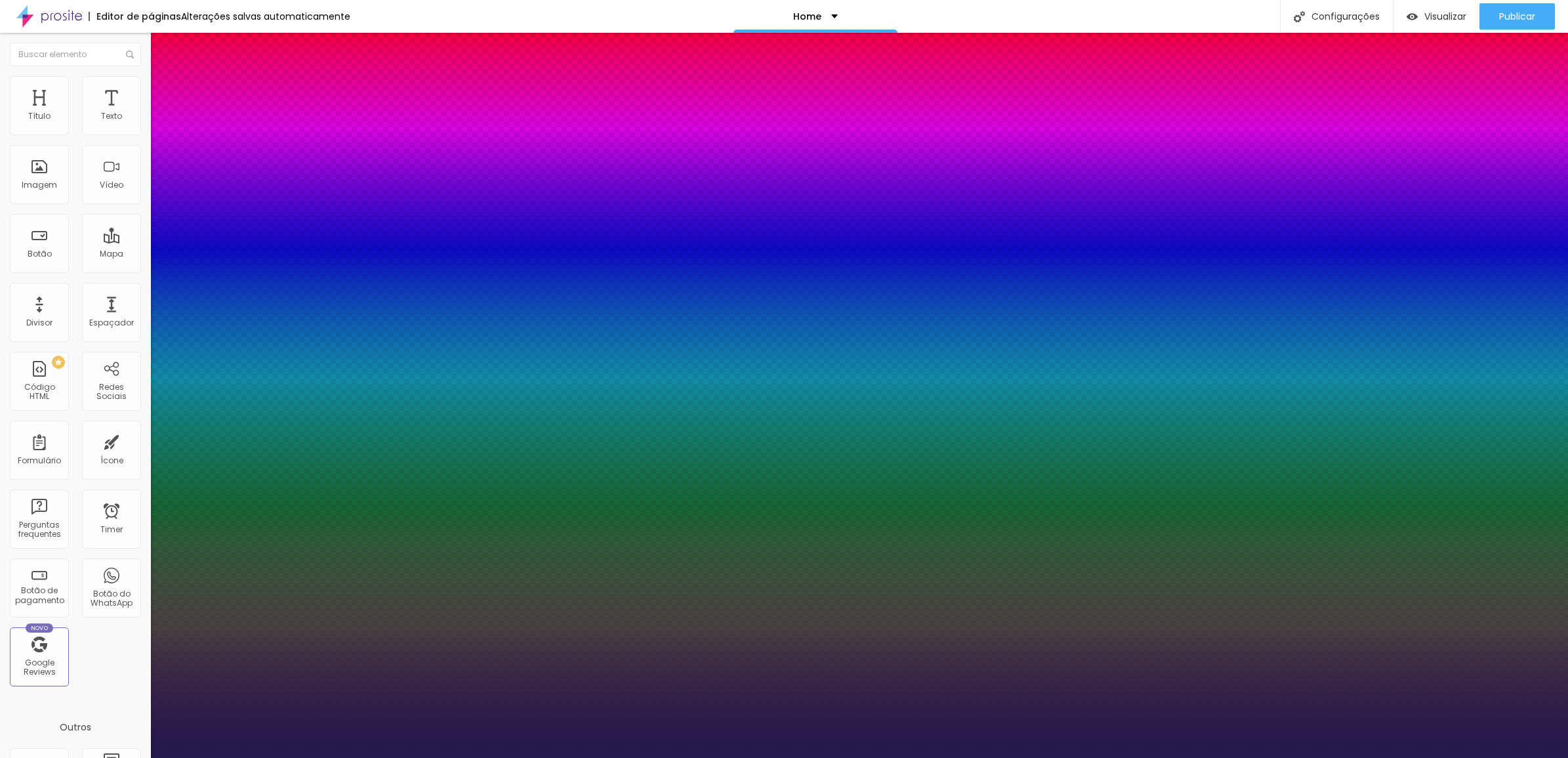
click at [141, 757] on select "AbrilFatface-Regular Actor-Regular Alegreya AlegreyaBlack [PERSON_NAME] Allan-R…" at bounding box center [71, 773] width 141 height 14
click at [140, 757] on select "AbrilFatface-Regular Actor-Regular Alegreya AlegreyaBlack [PERSON_NAME] Allan-R…" at bounding box center [71, 773] width 141 height 14
click at [1038, 757] on div at bounding box center [784, 758] width 1568 height 0
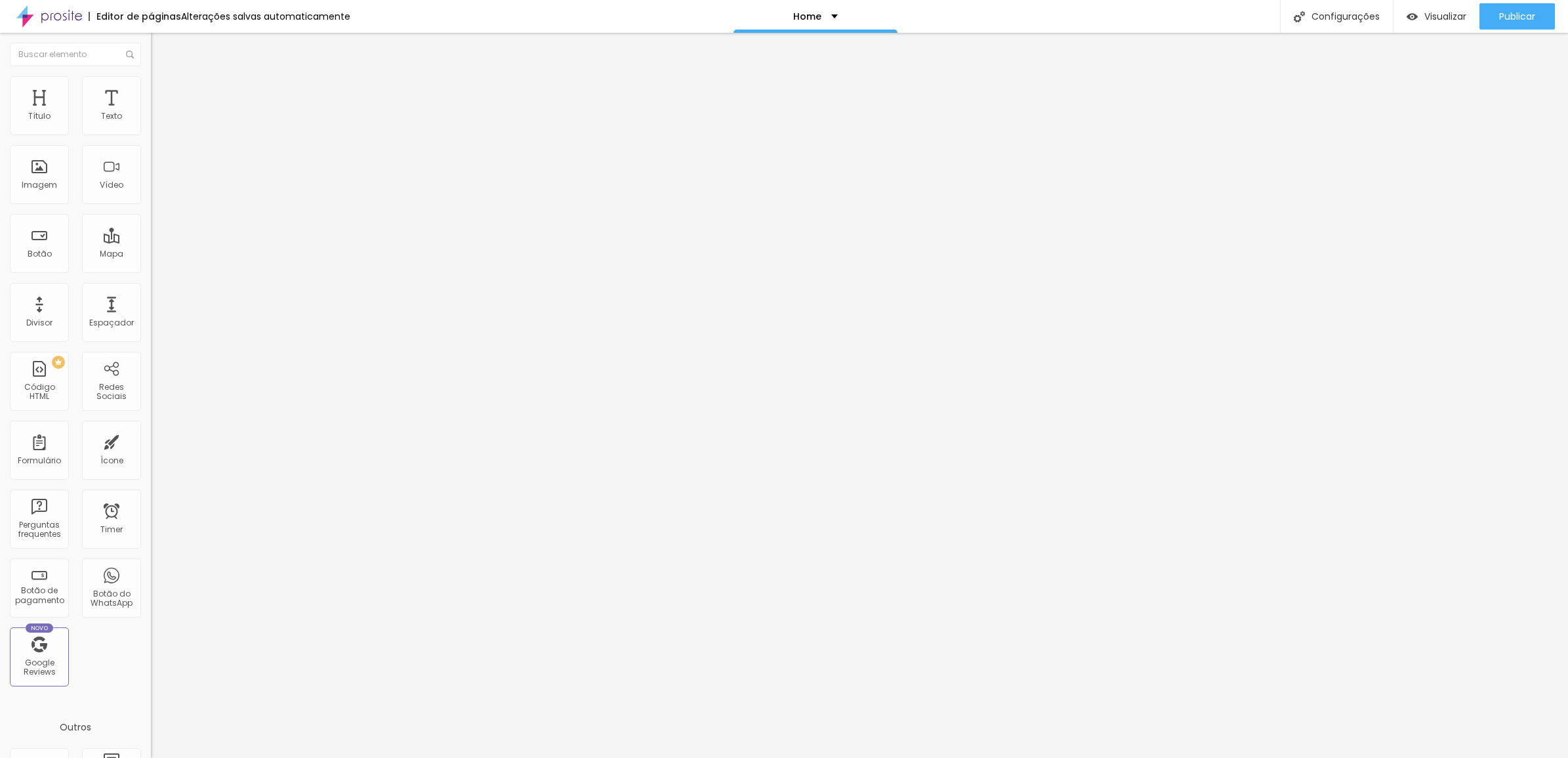
click at [151, 126] on button "button" at bounding box center [160, 118] width 19 height 14
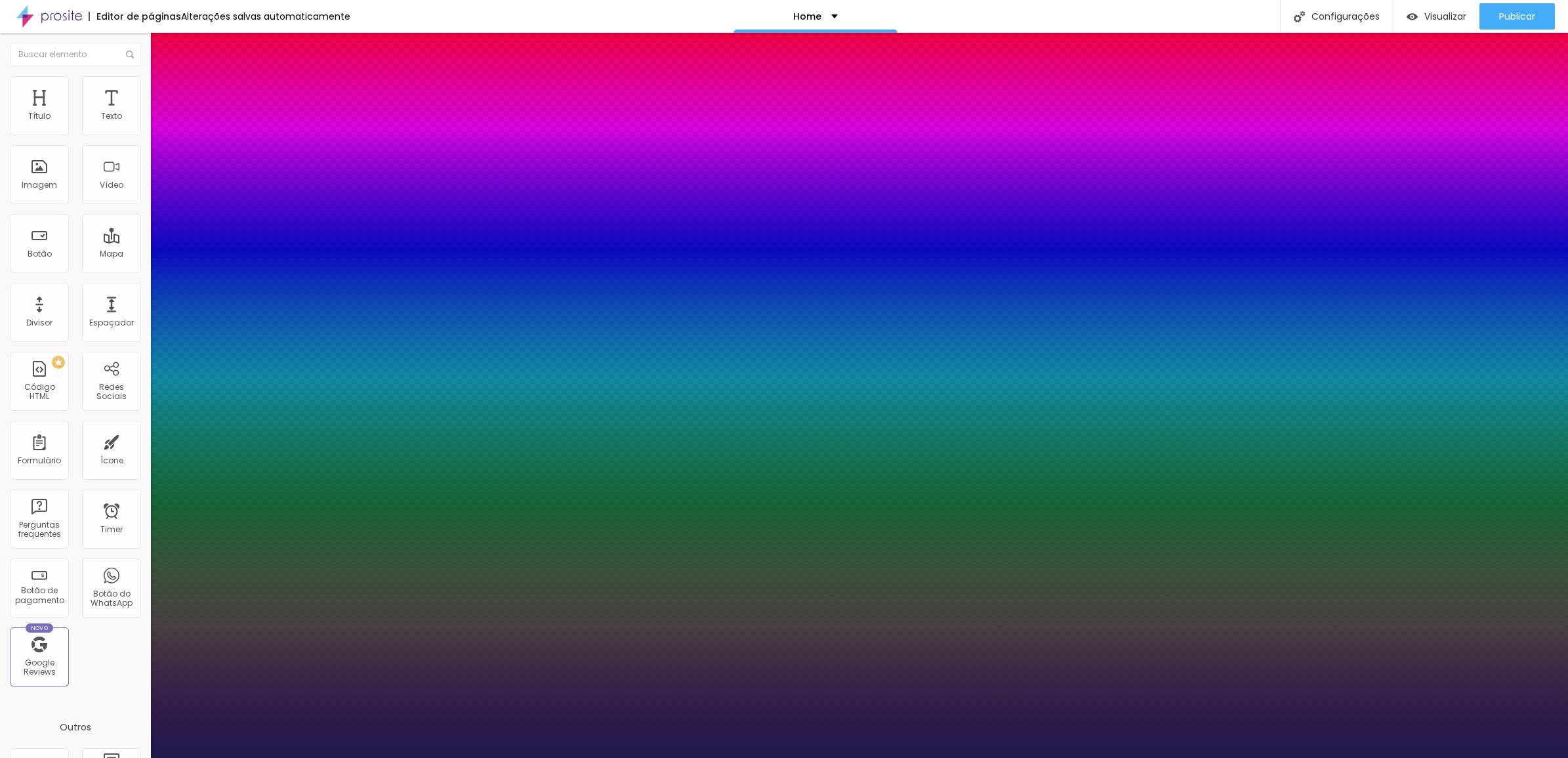
drag, startPoint x: 179, startPoint y: 223, endPoint x: 192, endPoint y: 225, distance: 13.2
click at [1031, 757] on div at bounding box center [784, 758] width 1568 height 0
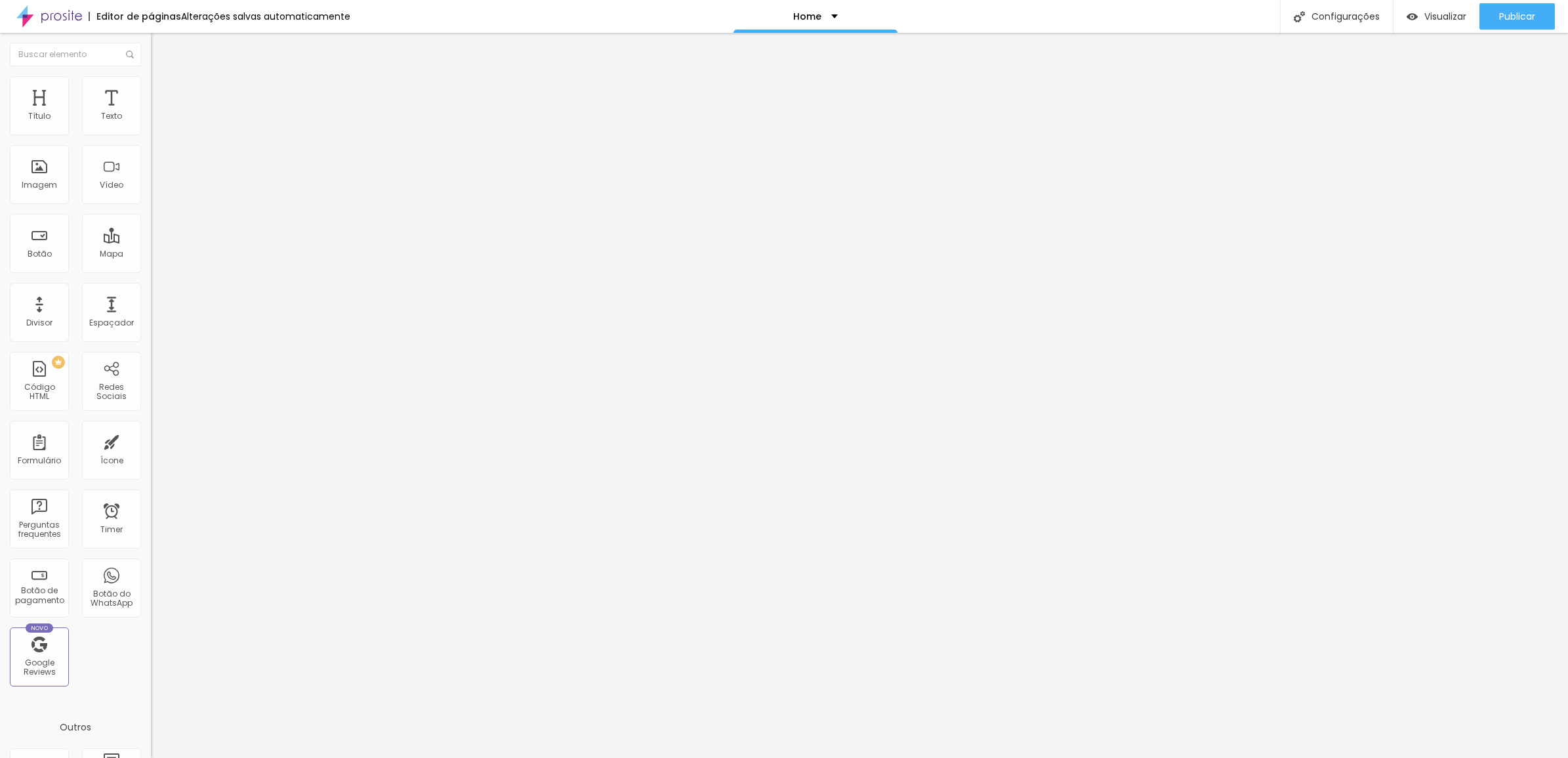
click at [151, 126] on div "Tipografia Voltar ao padrão" at bounding box center [226, 107] width 151 height 37
click at [151, 126] on button "button" at bounding box center [160, 118] width 19 height 14
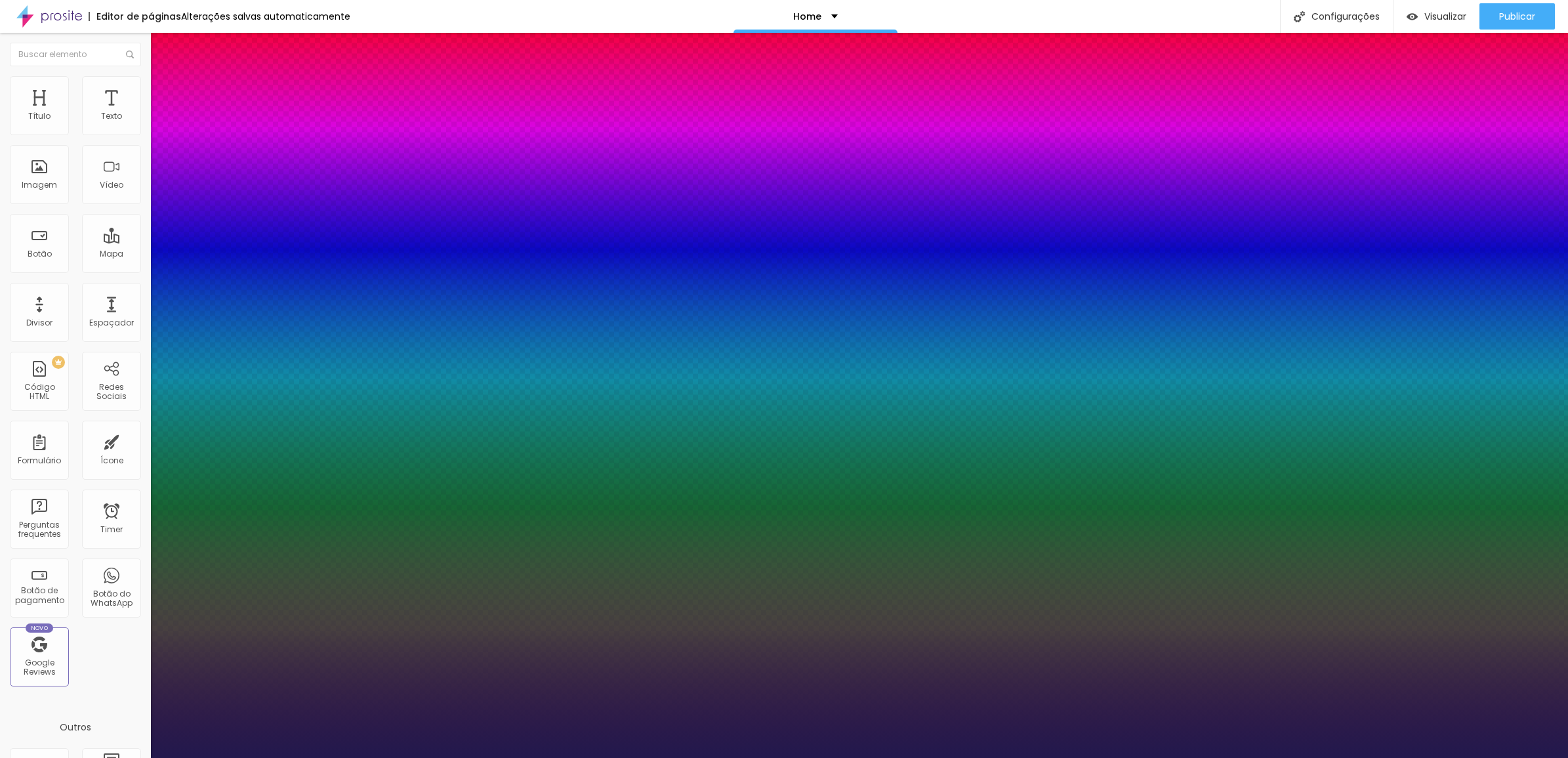
click at [1273, 757] on div at bounding box center [784, 758] width 1568 height 0
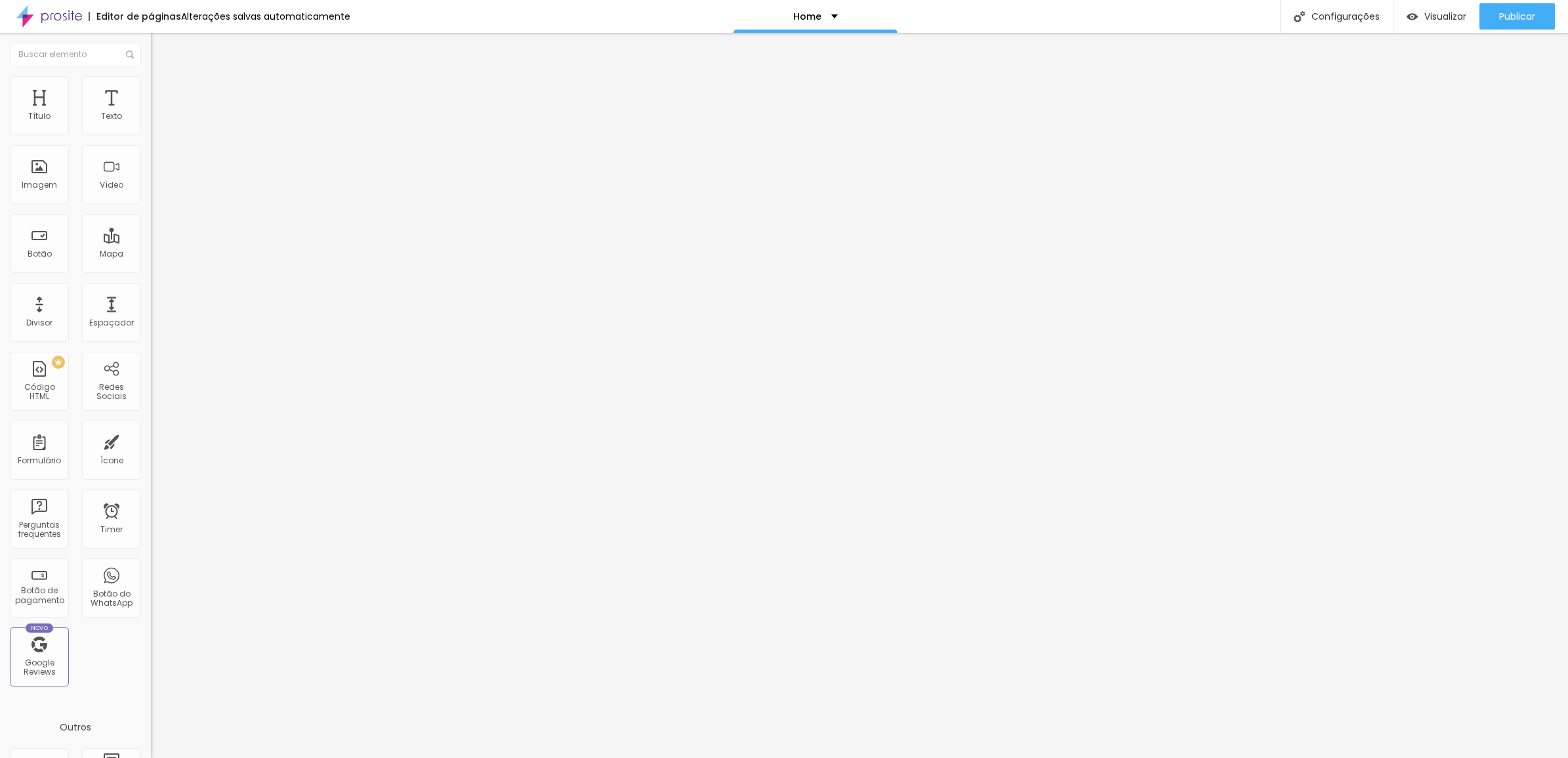
click at [156, 122] on icon "button" at bounding box center [160, 118] width 8 height 8
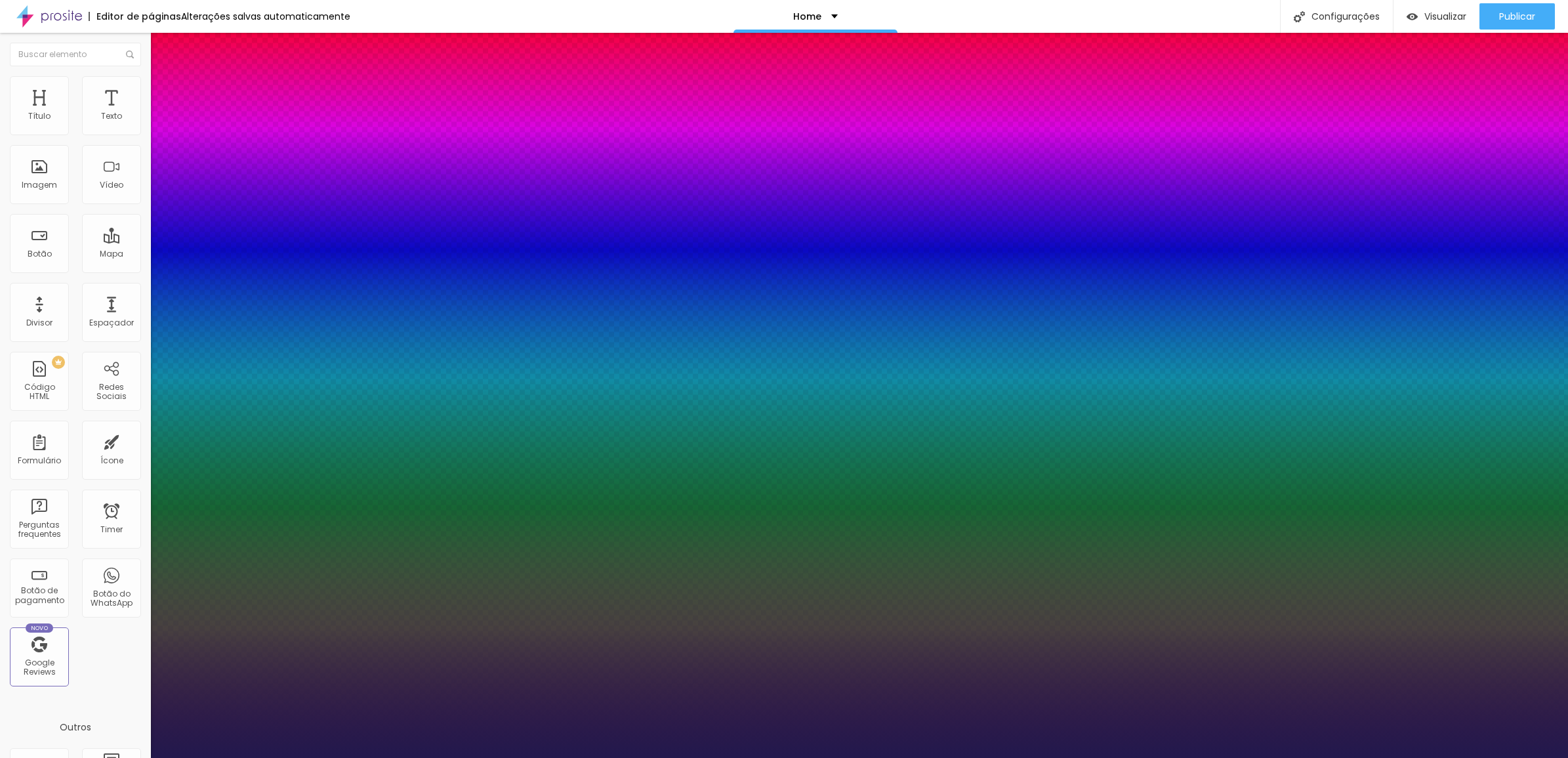
click at [1119, 757] on div at bounding box center [784, 758] width 1568 height 0
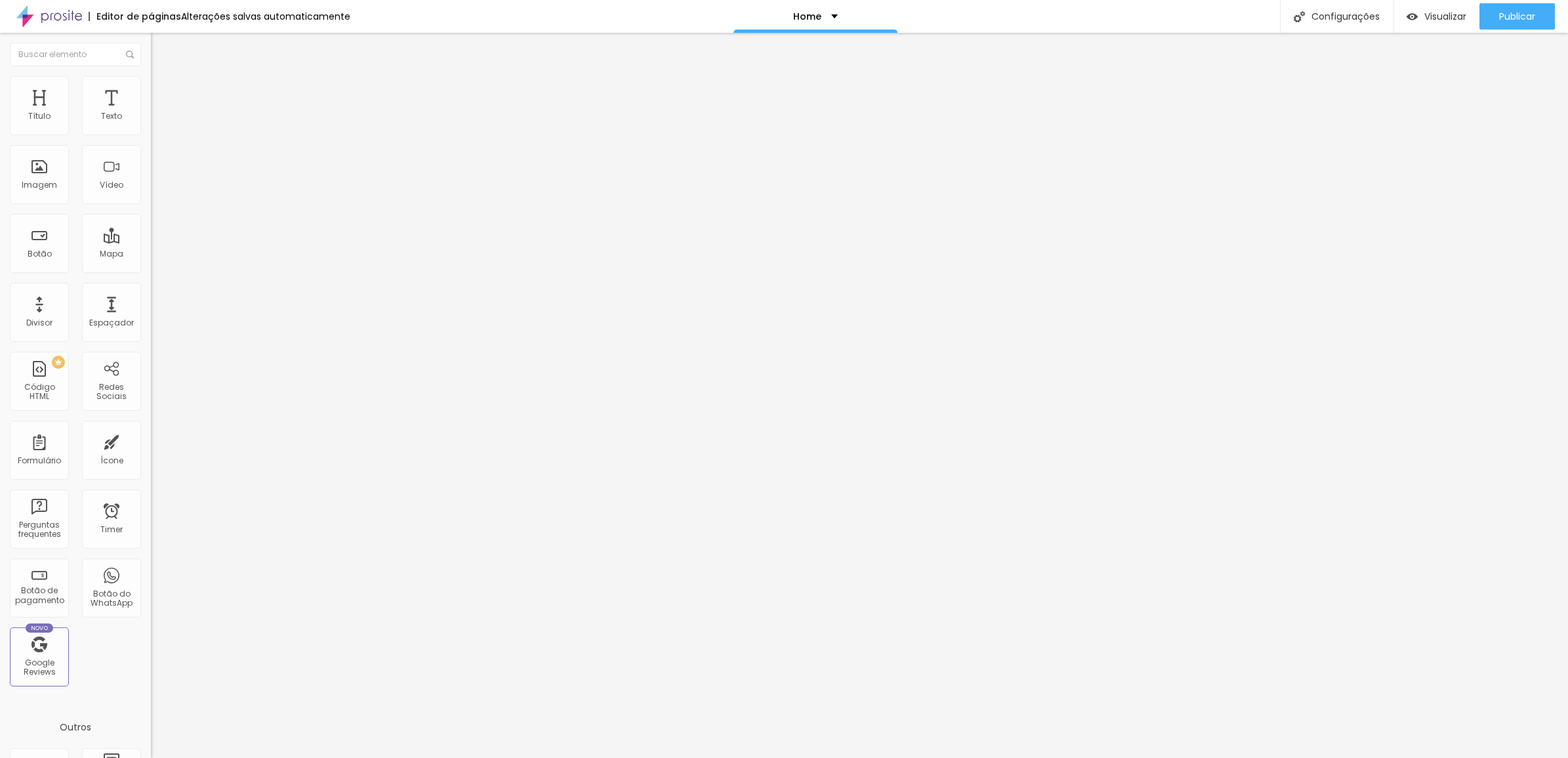
click at [156, 122] on icon "button" at bounding box center [160, 118] width 8 height 8
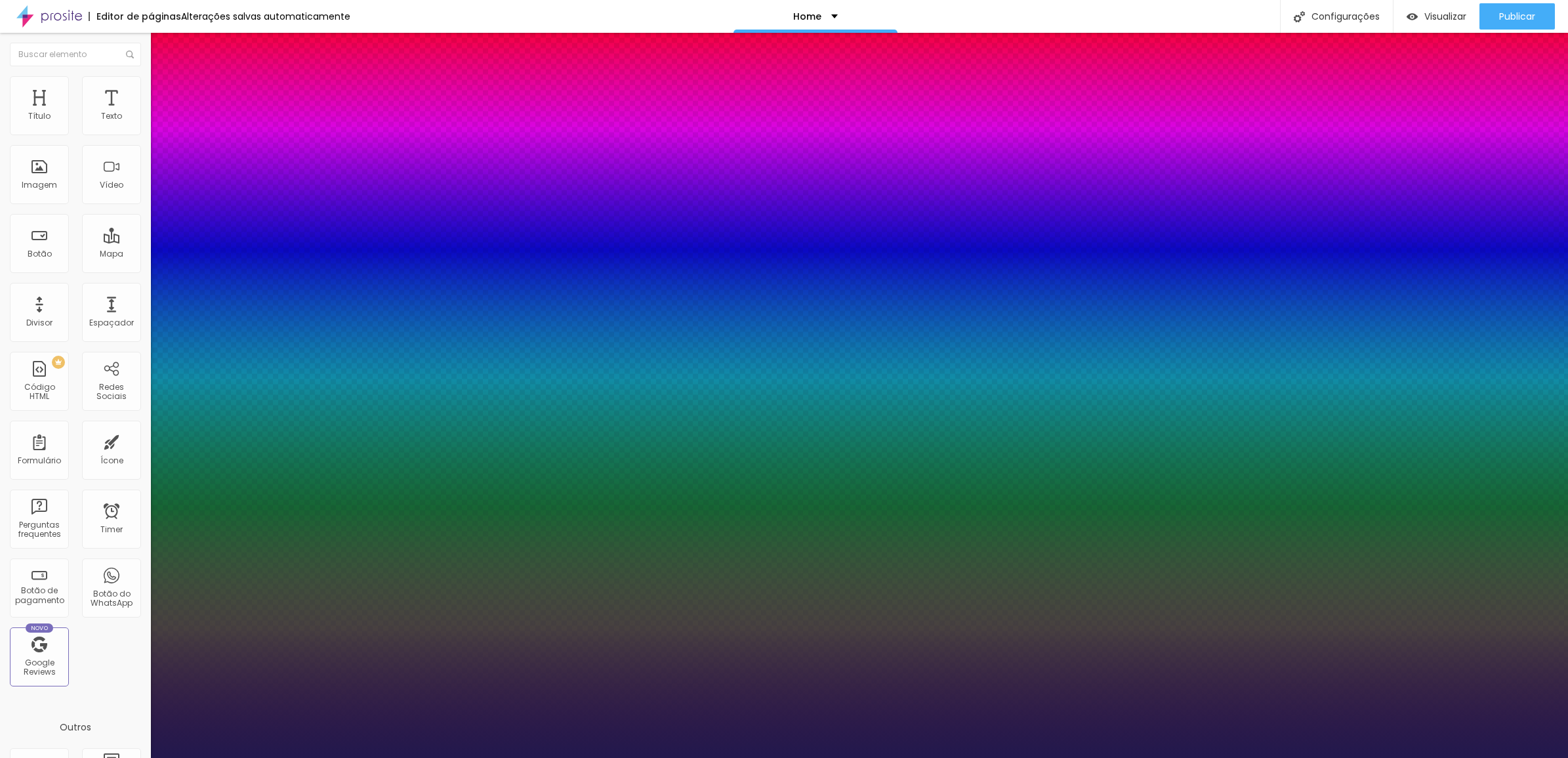
click at [1318, 757] on div at bounding box center [784, 758] width 1568 height 0
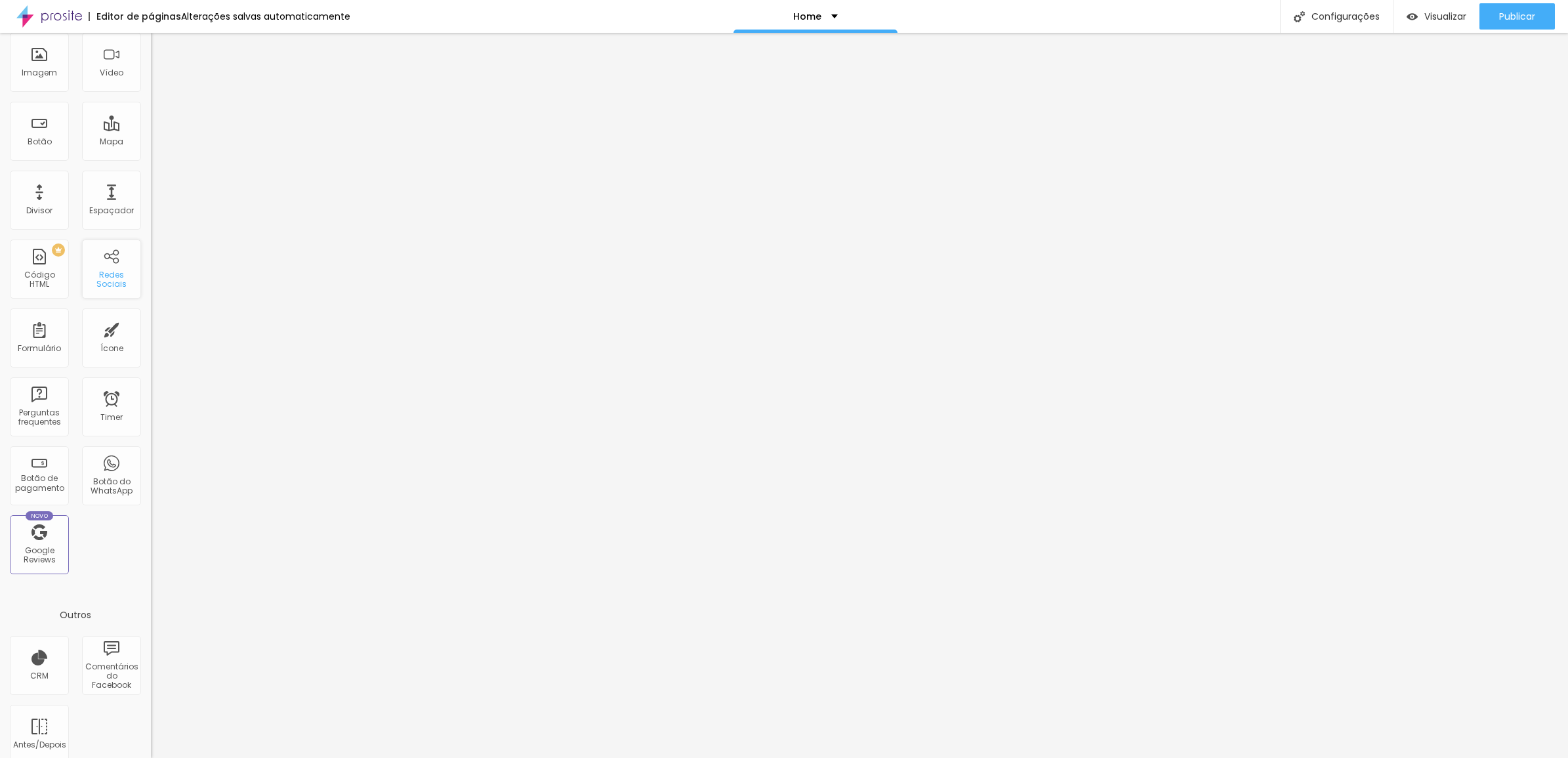
scroll to position [128, 0]
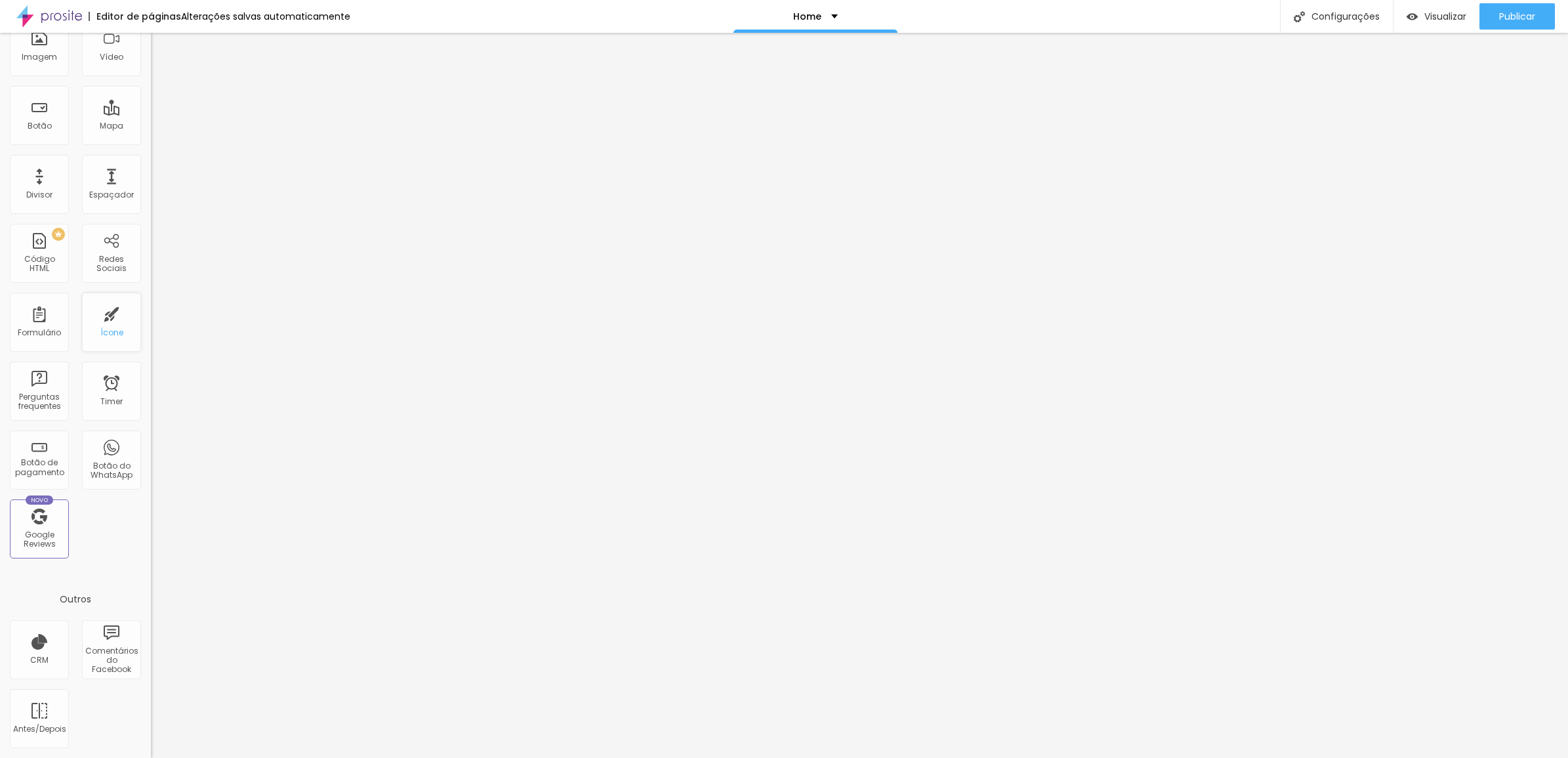
click at [117, 338] on div "Ícone" at bounding box center [111, 322] width 59 height 59
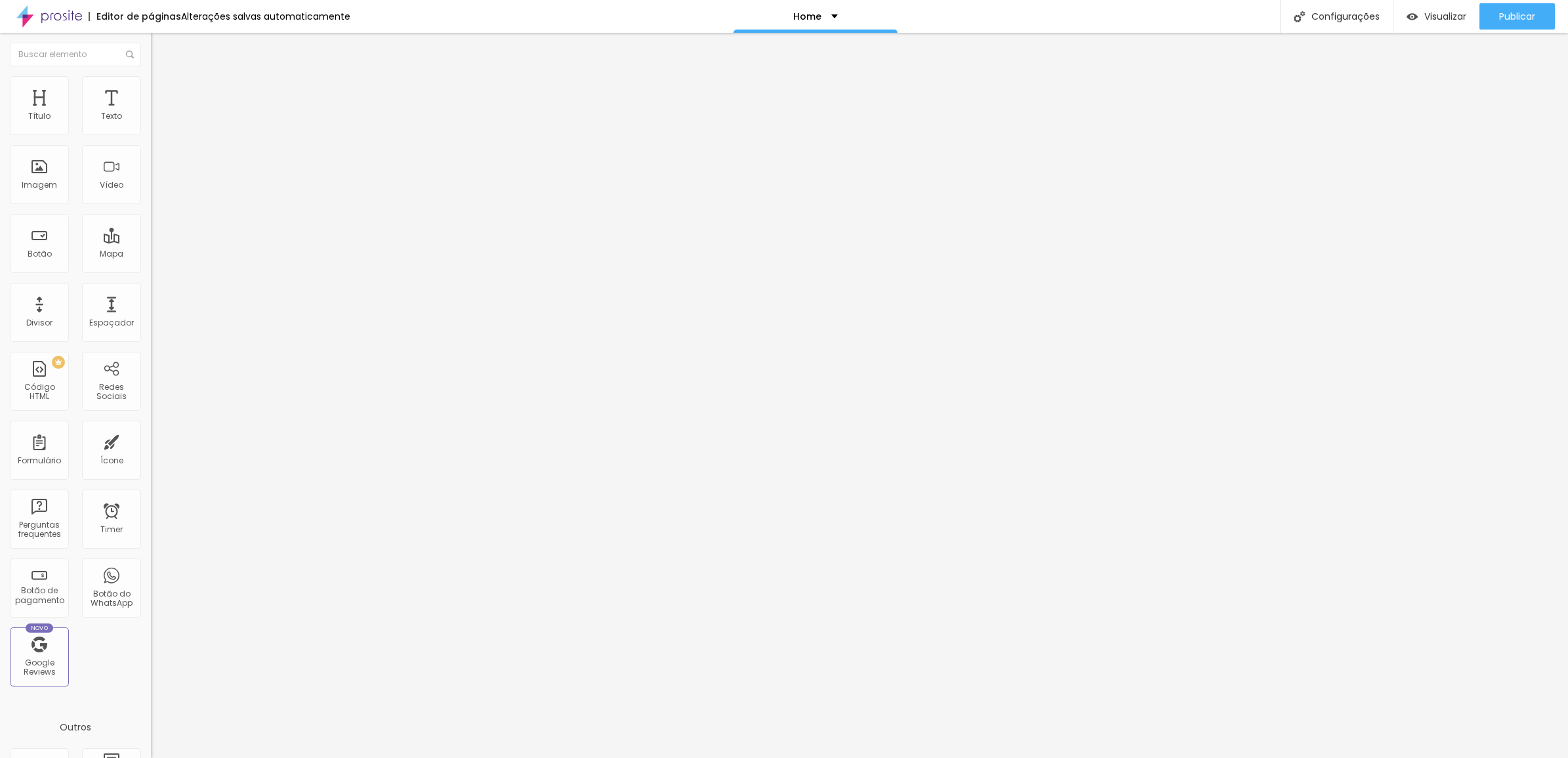
click at [159, 121] on span "Trocar icone" at bounding box center [188, 115] width 58 height 11
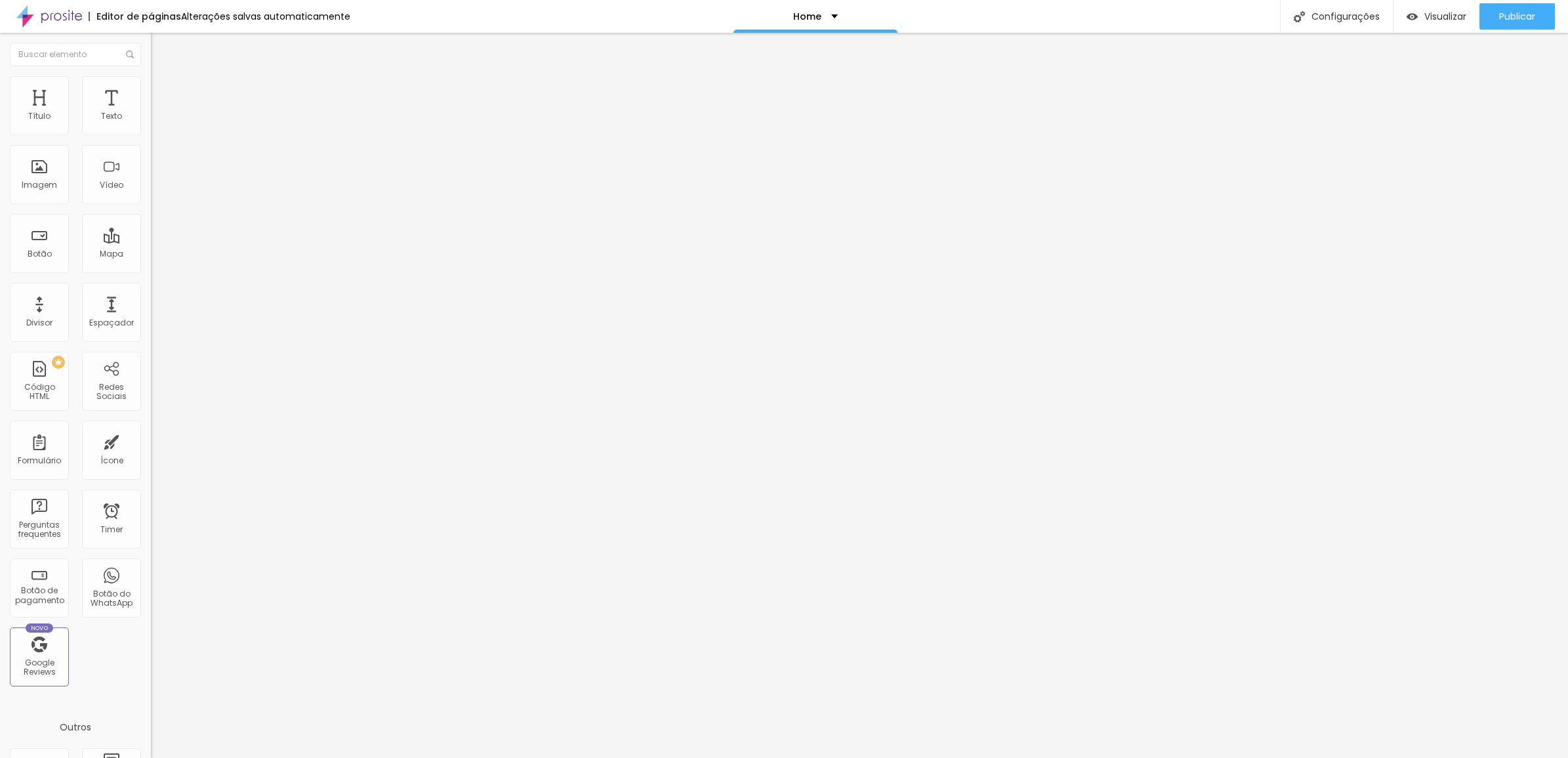
click at [151, 41] on button "Editar Coluna" at bounding box center [226, 47] width 151 height 30
click at [163, 91] on span "Estilo" at bounding box center [173, 85] width 20 height 11
click at [151, 135] on input "range" at bounding box center [193, 129] width 84 height 11
drag, startPoint x: 123, startPoint y: 142, endPoint x: 37, endPoint y: 132, distance: 86.6
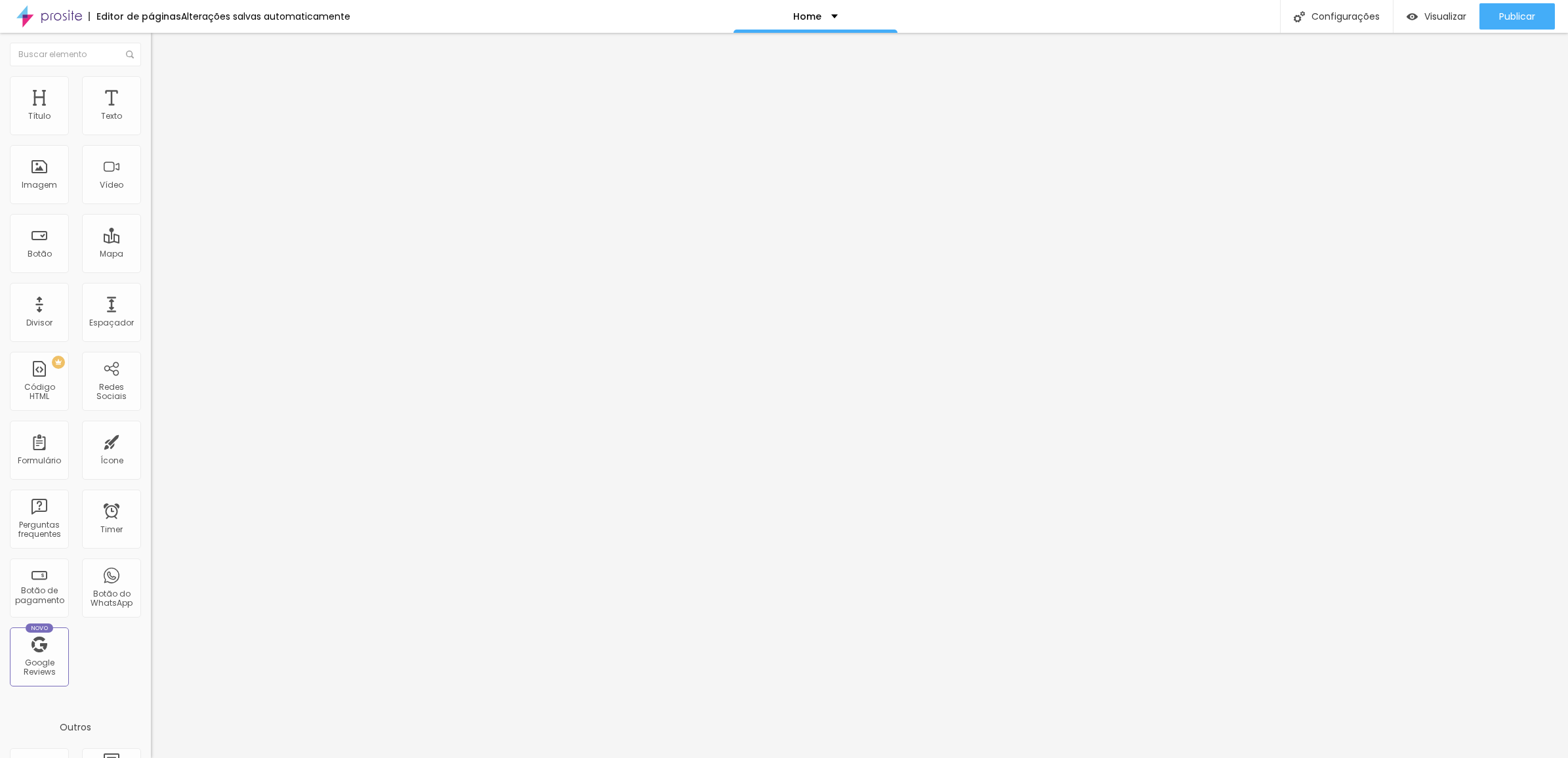
click at [151, 132] on input "range" at bounding box center [193, 129] width 84 height 11
click at [151, 76] on li "Conteúdo" at bounding box center [226, 70] width 151 height 13
click at [151, 113] on span "Adicionar imagem" at bounding box center [193, 107] width 84 height 11
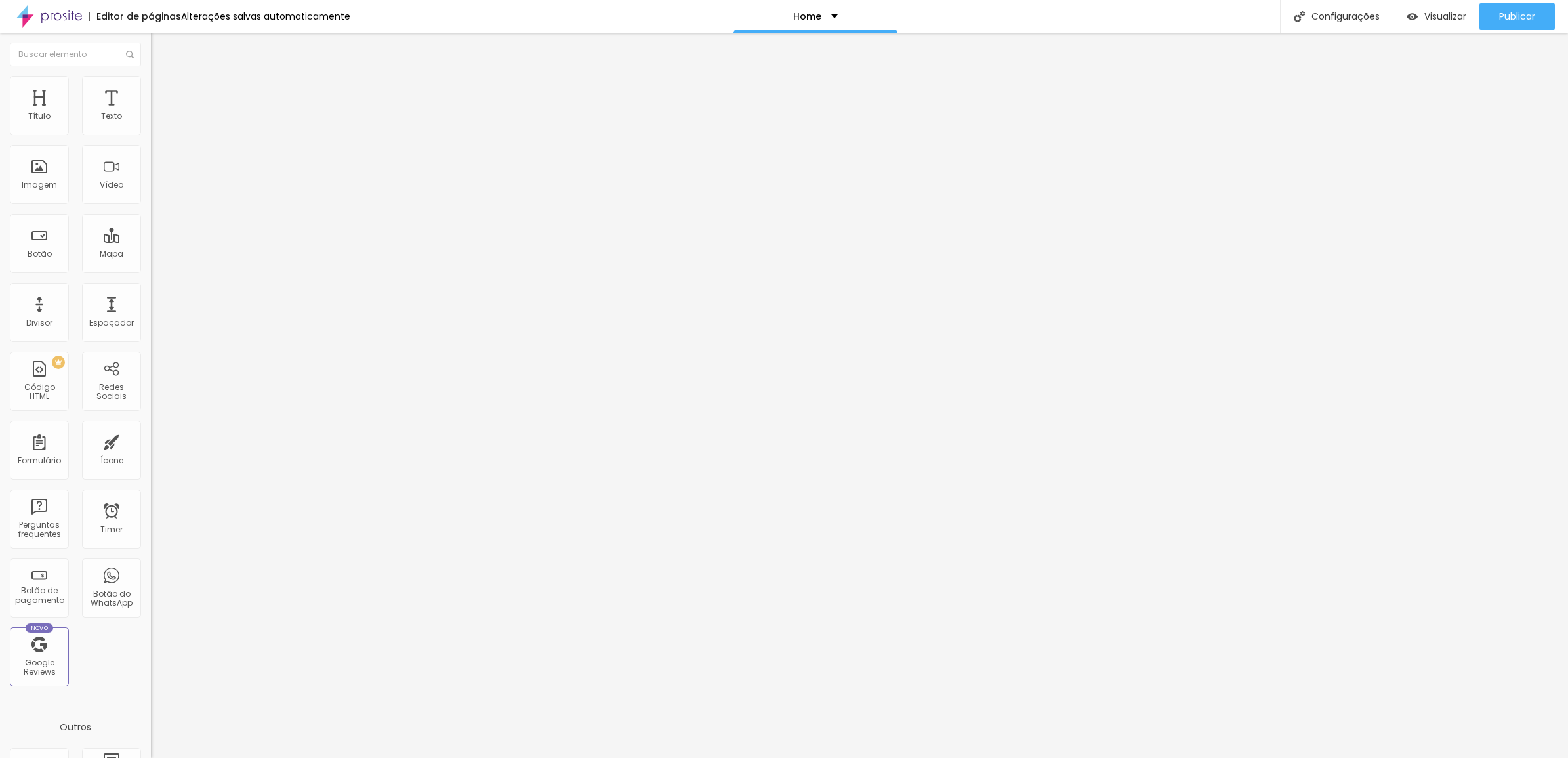
click at [151, 205] on span "Original" at bounding box center [166, 200] width 32 height 11
click at [151, 228] on div "Quadrado 1:1" at bounding box center [226, 224] width 151 height 8
click at [183, 213] on span "16:9" at bounding box center [191, 208] width 15 height 11
click at [151, 240] on div "Original" at bounding box center [226, 236] width 151 height 8
click at [151, 113] on span "Adicionar imagem" at bounding box center [193, 107] width 84 height 11
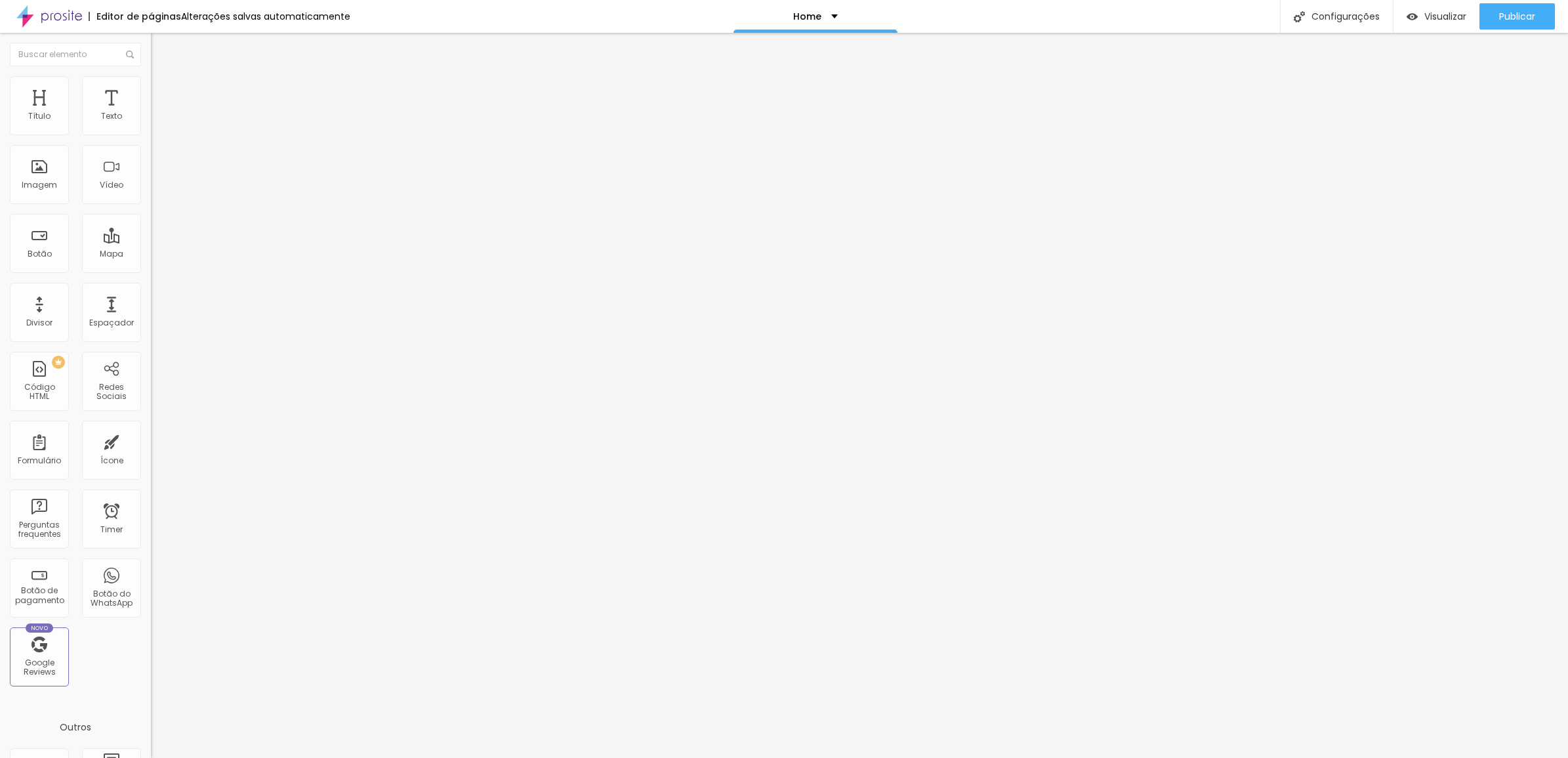
click at [151, 113] on span "Adicionar imagem" at bounding box center [193, 107] width 84 height 11
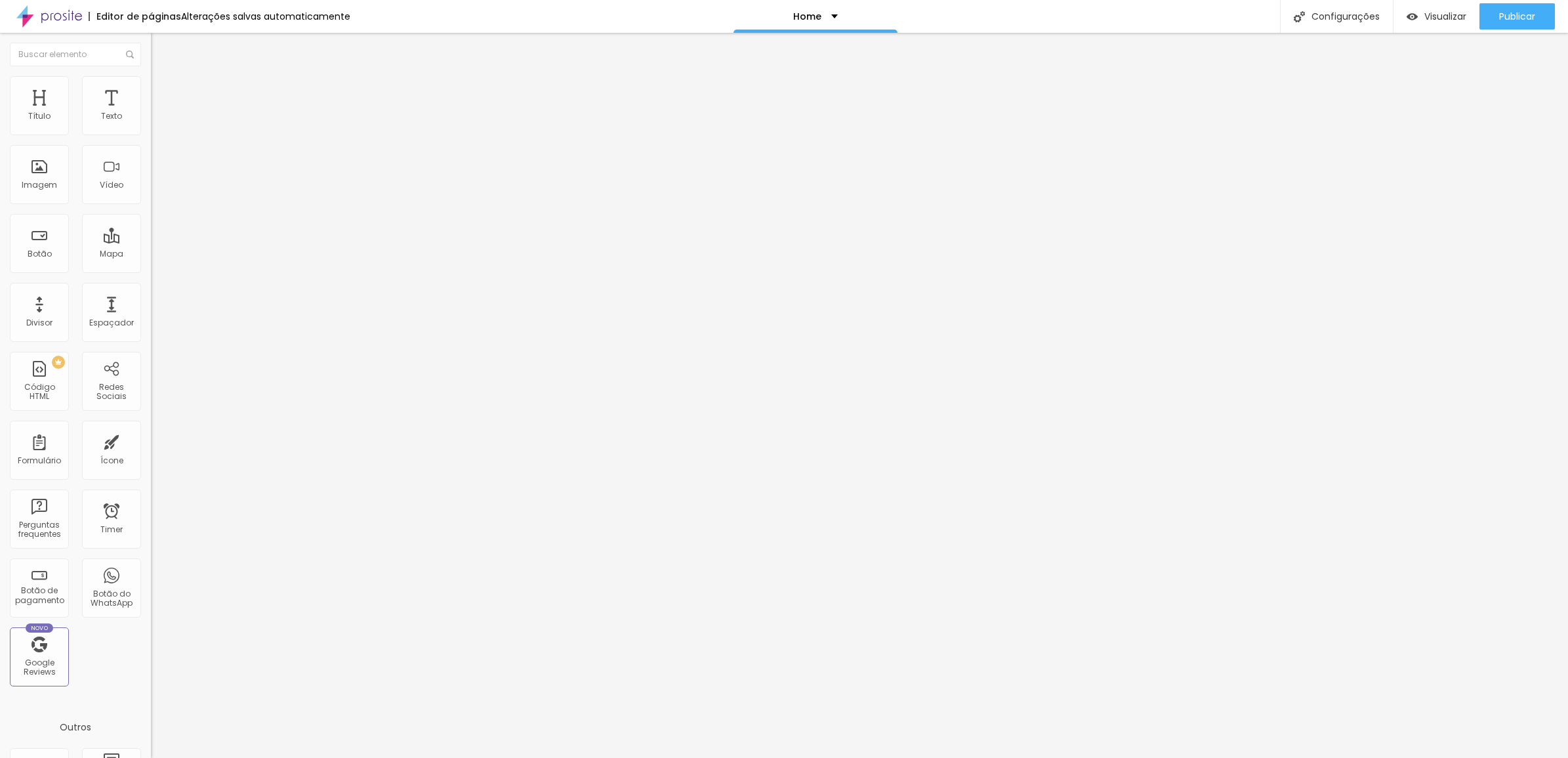
drag, startPoint x: 72, startPoint y: 93, endPoint x: 97, endPoint y: 105, distance: 27.7
click at [163, 91] on span "Estilo" at bounding box center [173, 85] width 20 height 11
drag, startPoint x: 35, startPoint y: 142, endPoint x: 135, endPoint y: 149, distance: 100.2
click at [151, 135] on input "range" at bounding box center [193, 129] width 84 height 11
click at [151, 80] on li "Estilo" at bounding box center [226, 83] width 151 height 13
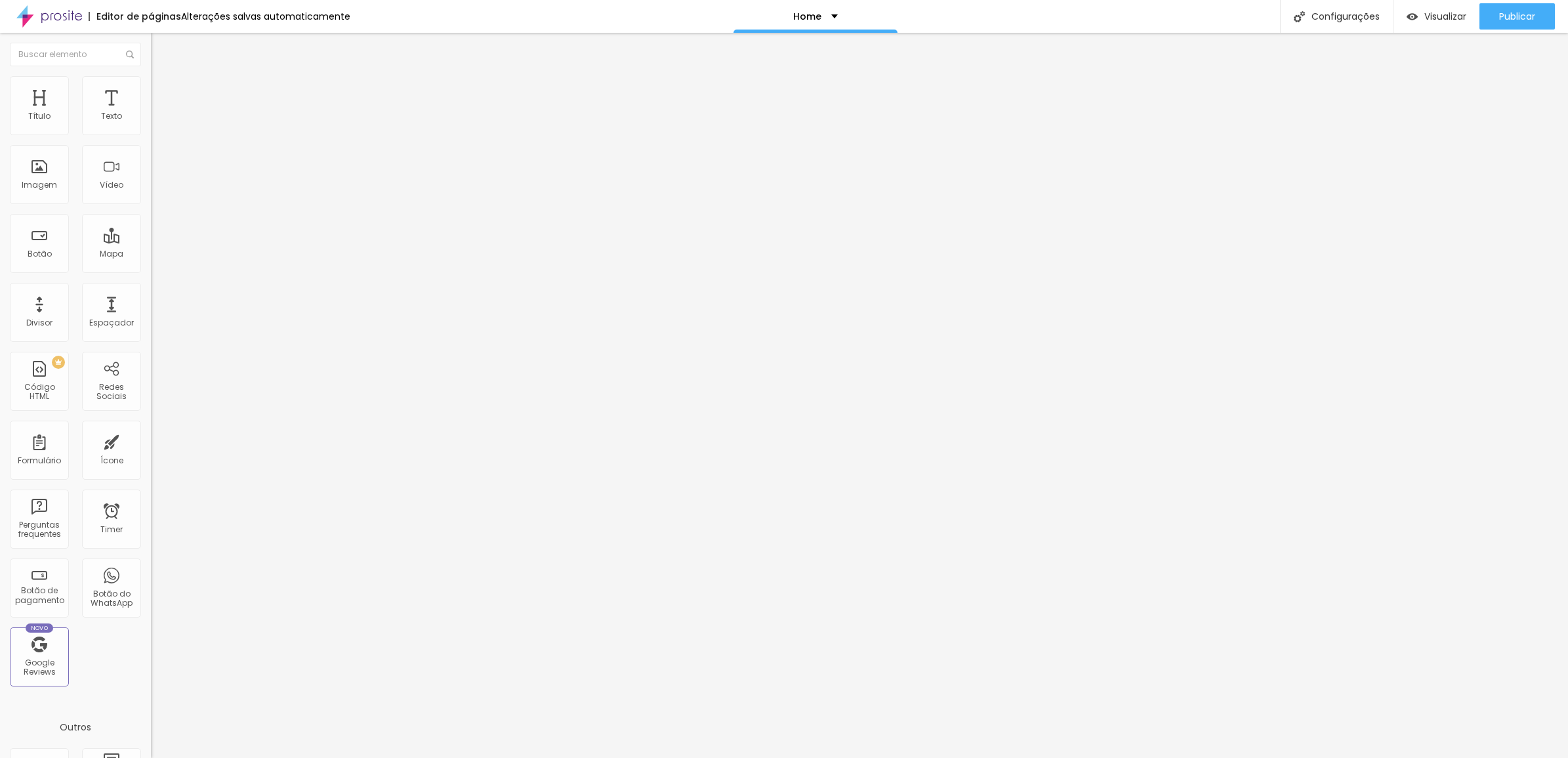
drag, startPoint x: 136, startPoint y: 139, endPoint x: 163, endPoint y: 142, distance: 27.2
click at [163, 135] on input "range" at bounding box center [193, 129] width 84 height 11
click at [151, 113] on span "Trocar imagem" at bounding box center [187, 107] width 71 height 11
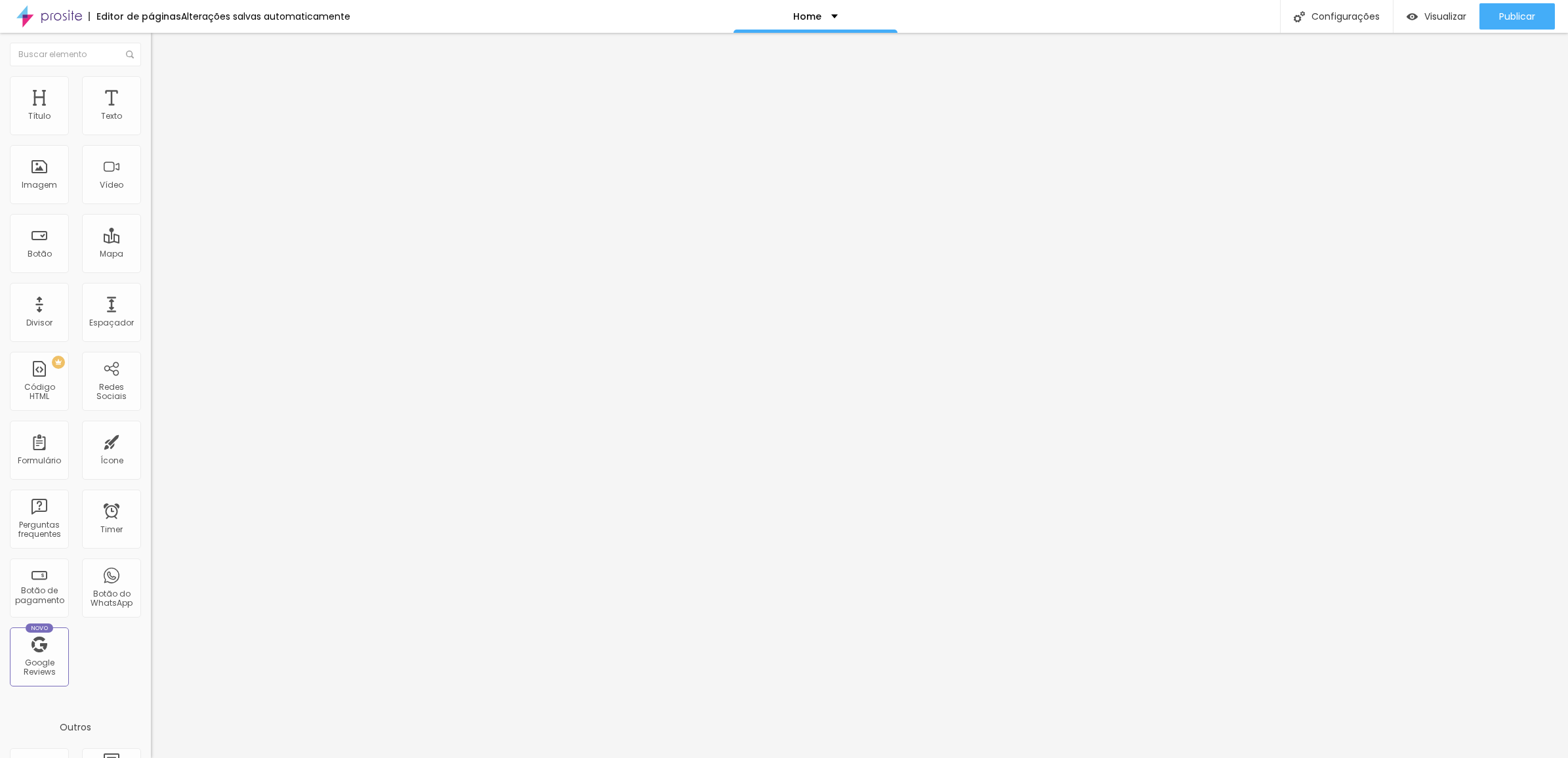
click at [151, 113] on span "Trocar imagem" at bounding box center [187, 107] width 71 height 11
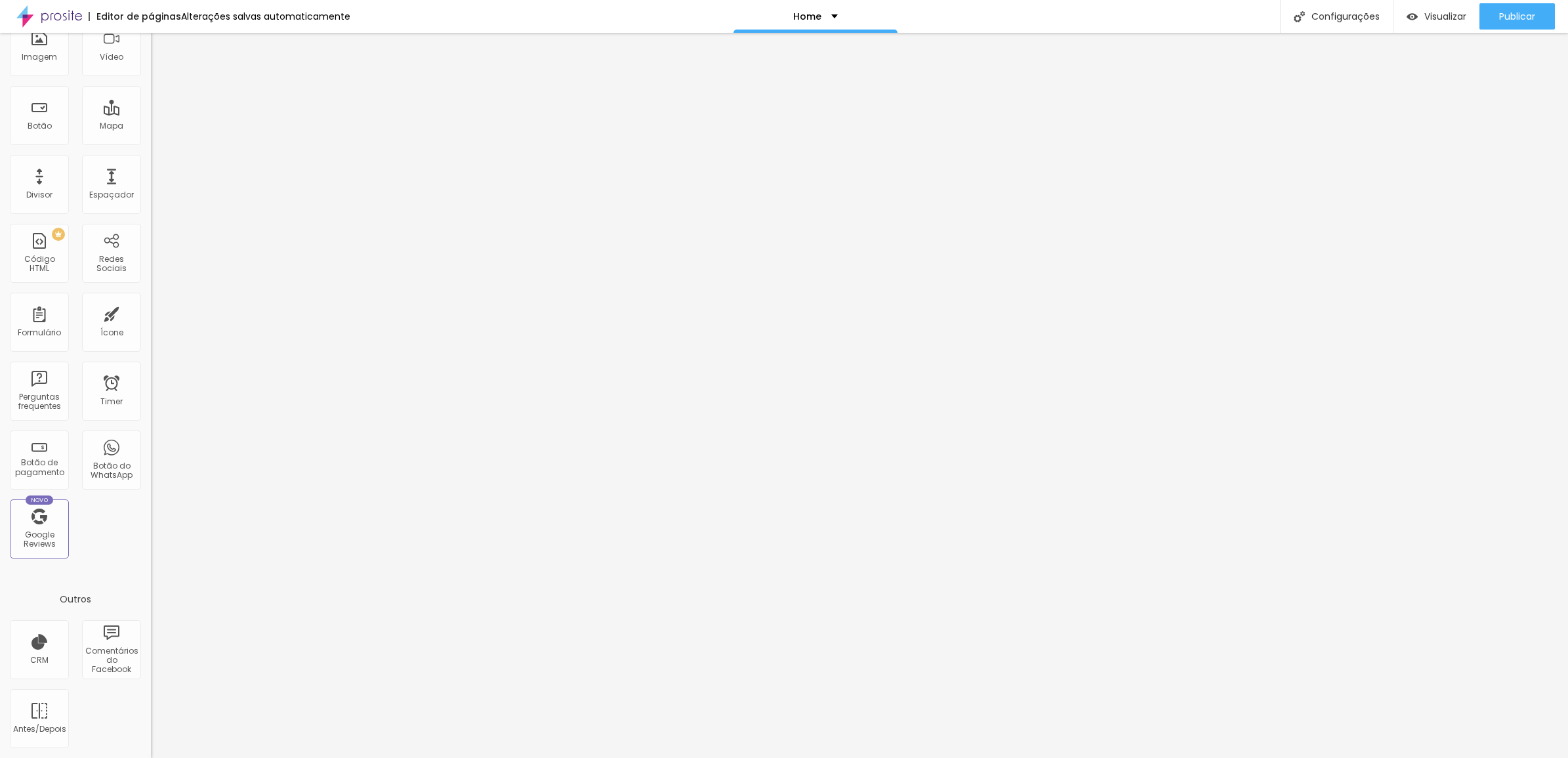
scroll to position [0, 0]
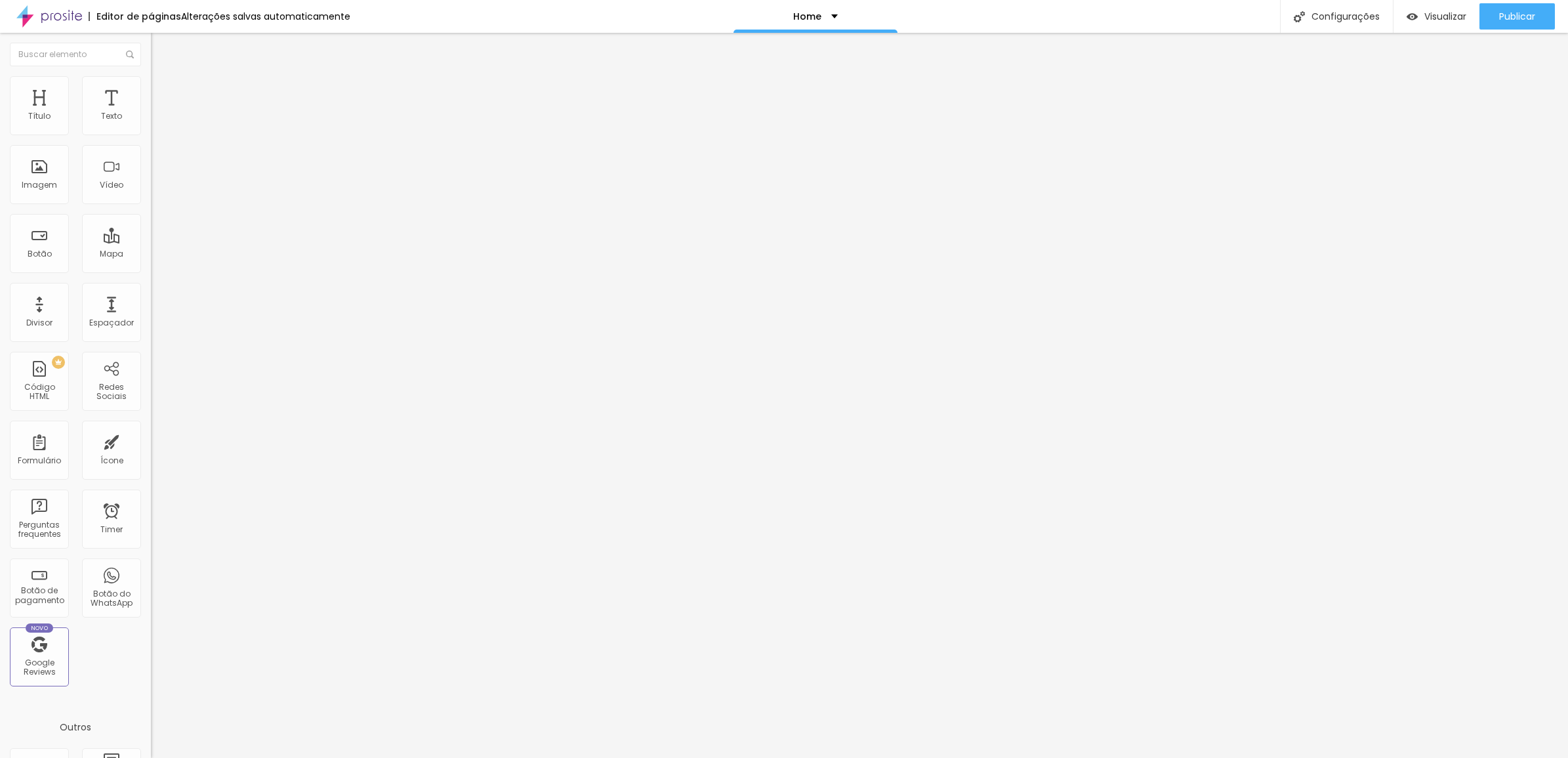
click at [151, 37] on button "Editar Seção" at bounding box center [226, 47] width 151 height 30
click at [151, 87] on li "Estilo" at bounding box center [226, 83] width 151 height 13
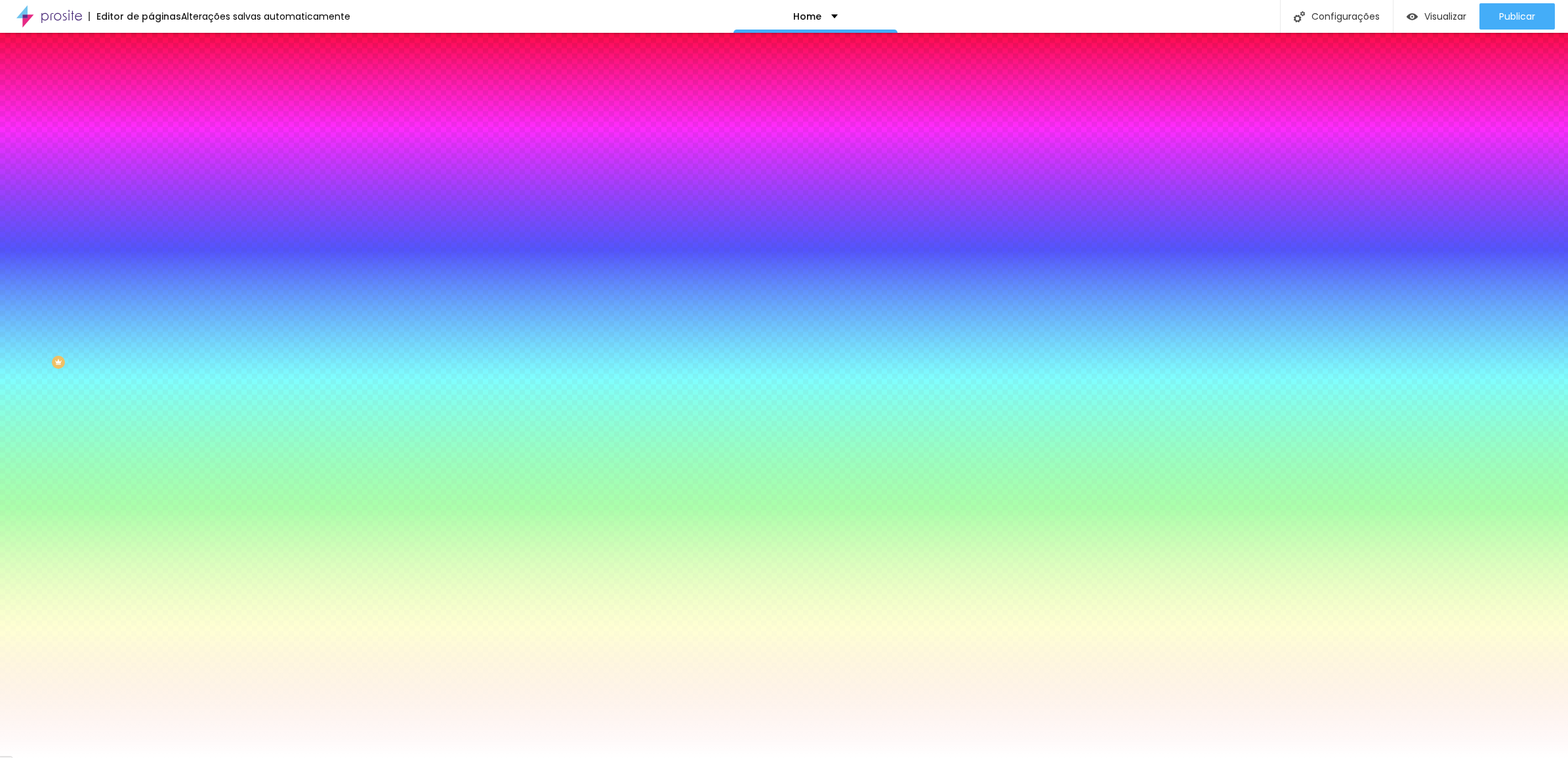
click at [151, 192] on input "#FFFFFF" at bounding box center [230, 185] width 157 height 13
click at [151, 37] on button "Editar Seção" at bounding box center [226, 47] width 151 height 30
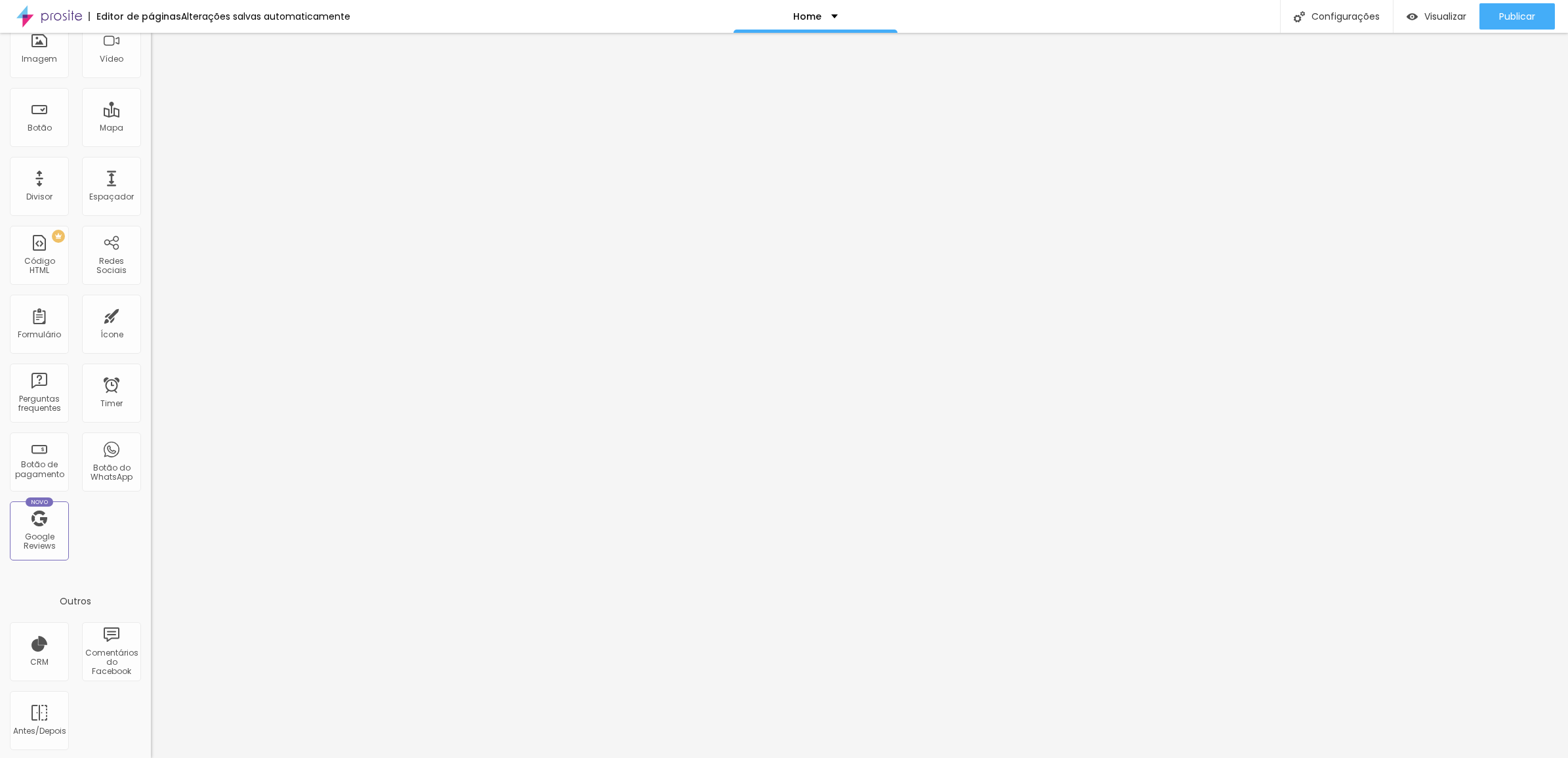
scroll to position [128, 0]
click at [1533, 18] on span "Publicar" at bounding box center [1517, 16] width 36 height 11
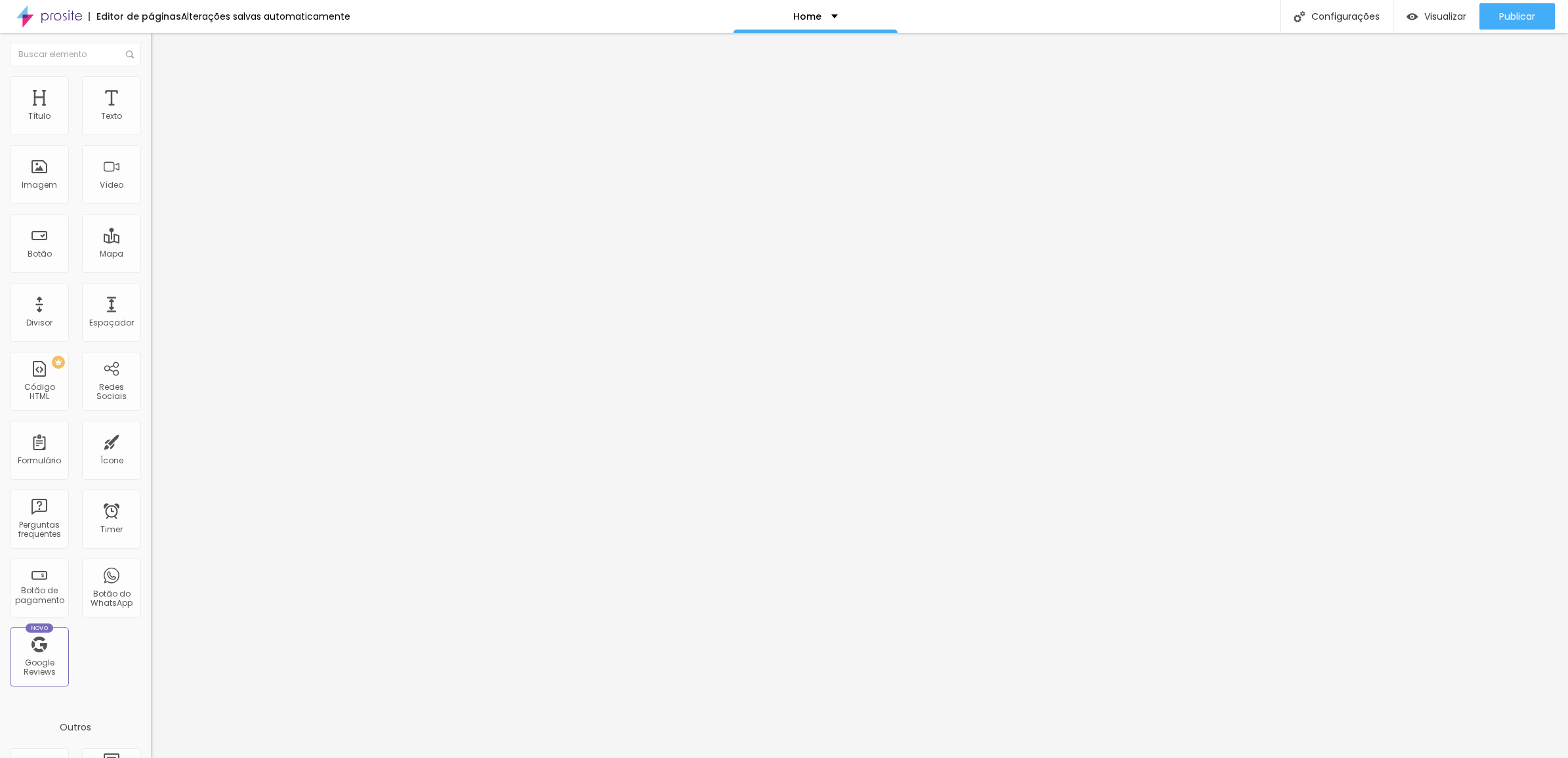
click at [151, 205] on span "16:9 Cinema" at bounding box center [175, 200] width 50 height 11
click at [151, 232] on div "Quadrado 1:1" at bounding box center [226, 229] width 151 height 8
click at [1523, 8] on div "Publicar" at bounding box center [1517, 16] width 36 height 26
click at [151, 82] on img at bounding box center [157, 82] width 12 height 12
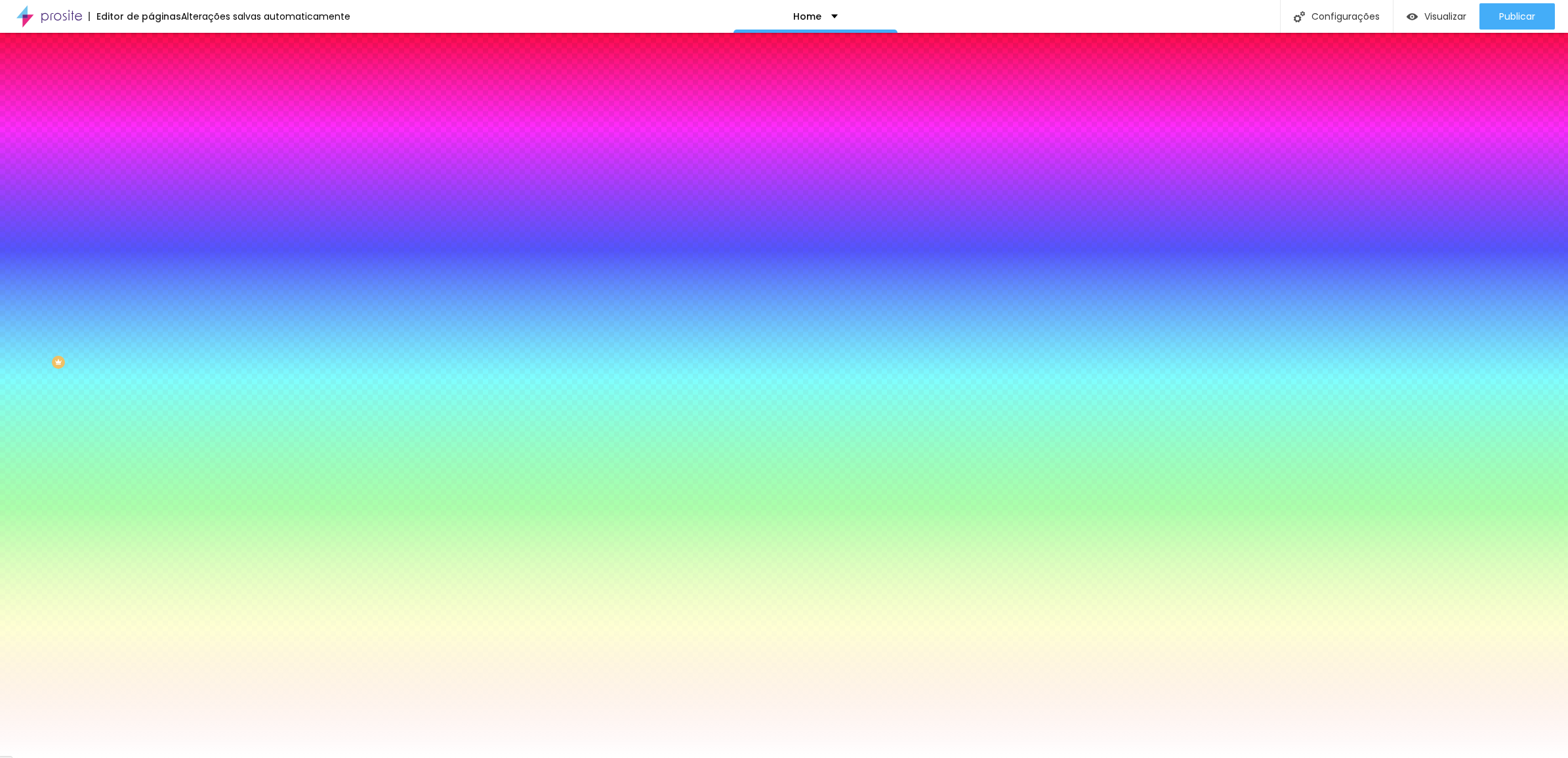
click at [151, 89] on li "Avançado" at bounding box center [226, 96] width 151 height 13
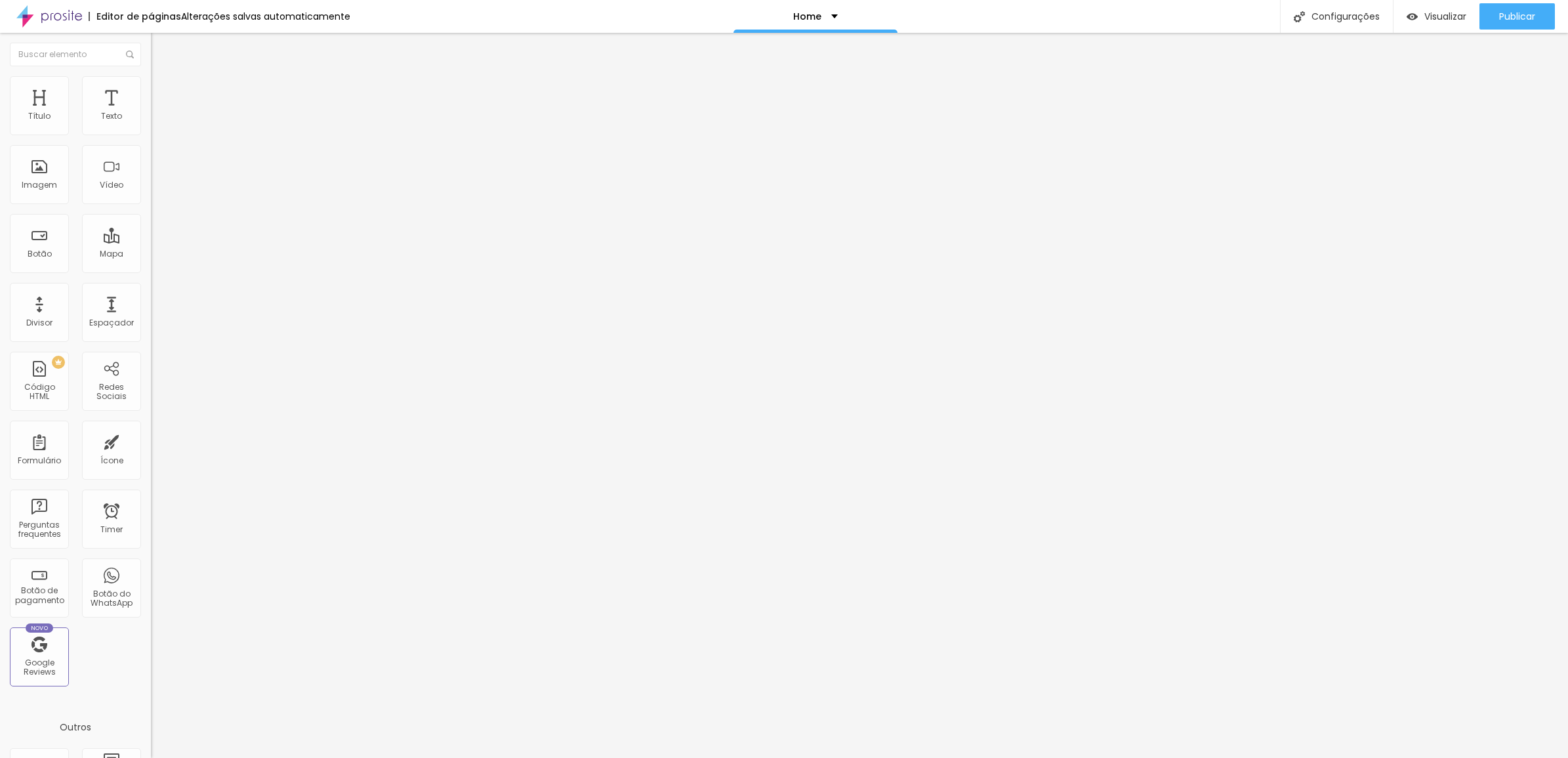
click at [151, 75] on img at bounding box center [157, 69] width 12 height 12
click at [151, 89] on li "Estilo" at bounding box center [226, 83] width 151 height 13
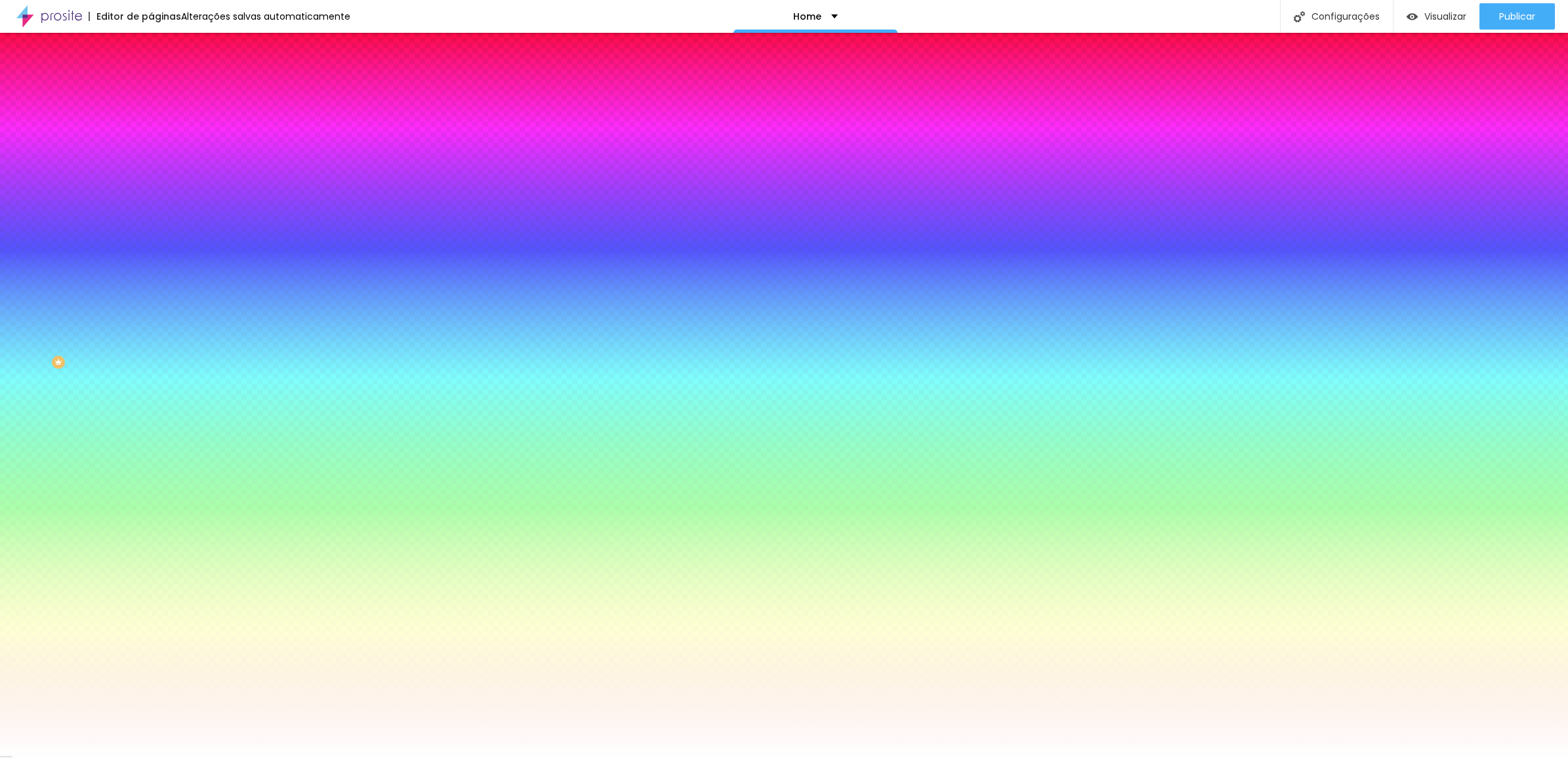
click at [163, 93] on span "Avançado" at bounding box center [184, 98] width 43 height 11
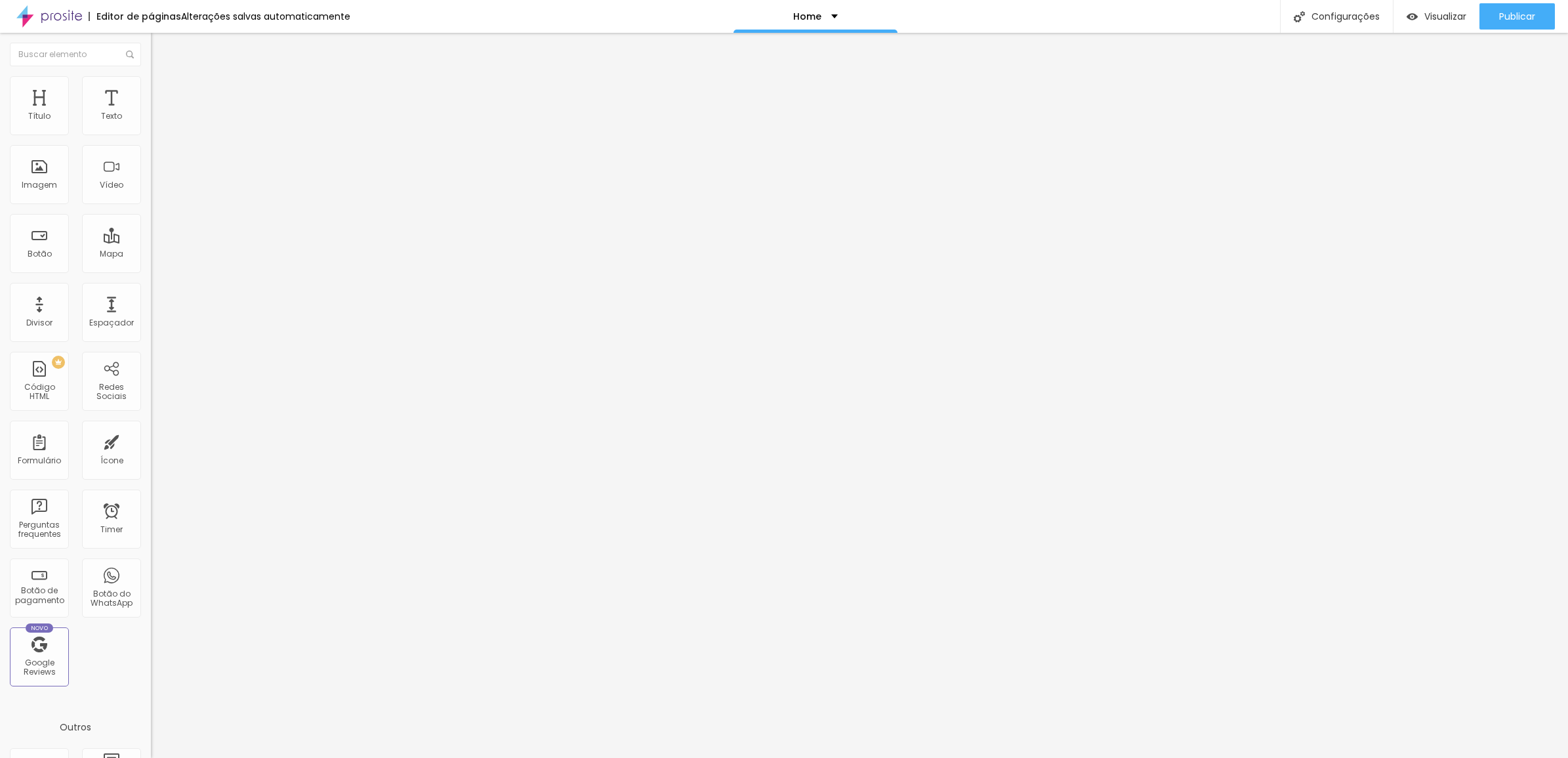
click at [151, 75] on img at bounding box center [157, 69] width 12 height 12
click at [161, 51] on img "button" at bounding box center [166, 48] width 11 height 11
click at [151, 454] on textarea "Olá, cheguei até você pela página {page_title} e gostaria de mais informações" at bounding box center [225, 464] width 149 height 22
drag, startPoint x: 97, startPoint y: 243, endPoint x: 107, endPoint y: 231, distance: 15.6
click at [151, 454] on textarea "Olá, cheguei até você pela página {page_title} e gostaria de mais informações" at bounding box center [225, 464] width 149 height 22
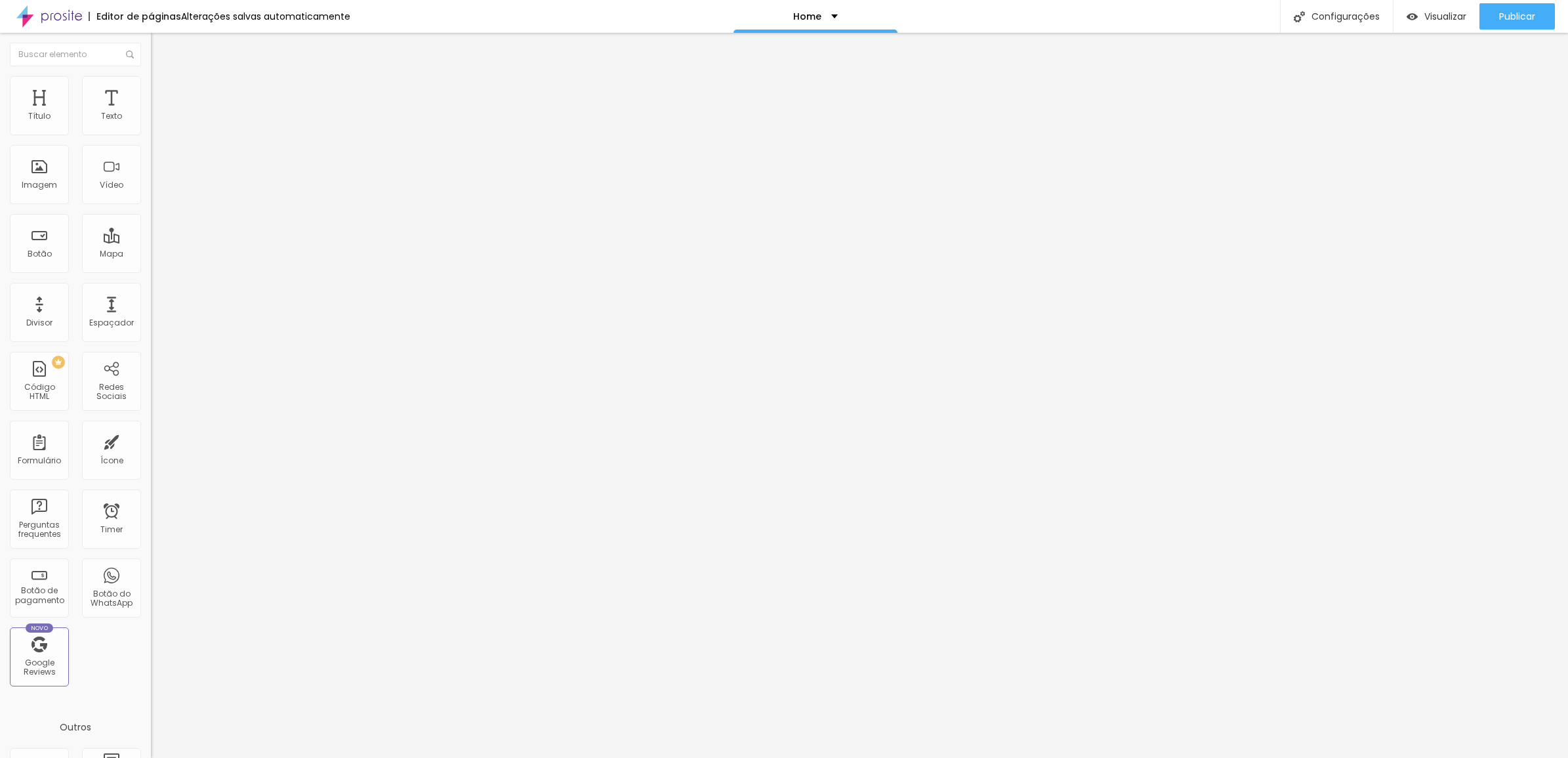
type textarea "Olá, cheguei até você pelo site e gostaria de mais informações"
click at [151, 408] on div "Editar Botão do WhatsApp Conteúdo Estilo Avançado Número do WhatsApp * (11)9143…" at bounding box center [226, 394] width 151 height 725
drag, startPoint x: 80, startPoint y: 145, endPoint x: 103, endPoint y: 149, distance: 23.3
click at [151, 134] on input "(11)91437-4046" at bounding box center [230, 127] width 157 height 13
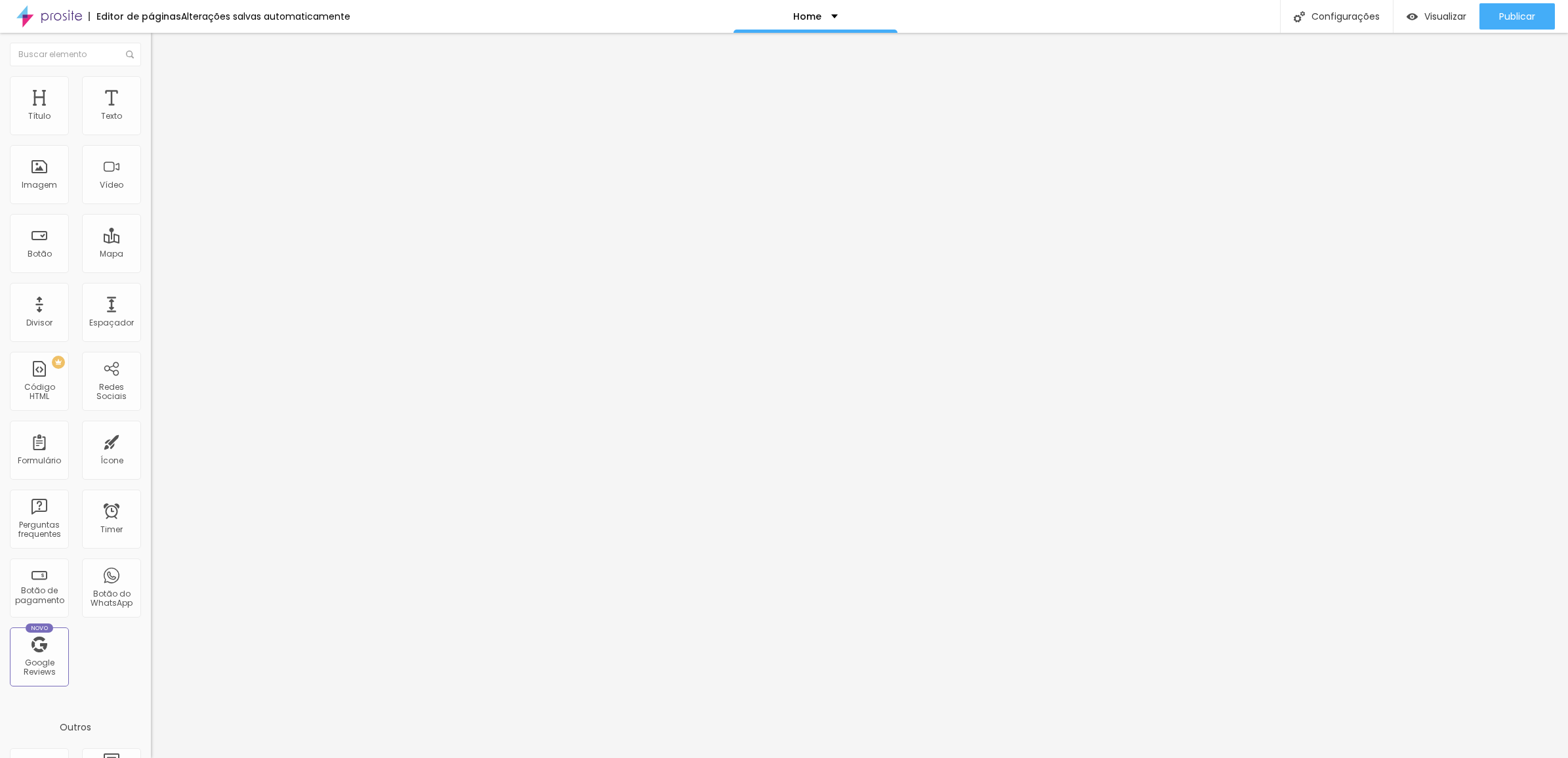
drag, startPoint x: 135, startPoint y: 145, endPoint x: 40, endPoint y: 128, distance: 96.5
click at [151, 136] on section "Número do WhatsApp * (11)91437-4046 + 55" at bounding box center [226, 261] width 151 height 295
type input "(11)91437-4046"
click at [151, 408] on div "Texto do botão" at bounding box center [226, 412] width 151 height 8
click at [151, 460] on div "Editar Botão do WhatsApp Conteúdo Estilo Avançado Número do WhatsApp * (11)9143…" at bounding box center [226, 394] width 151 height 725
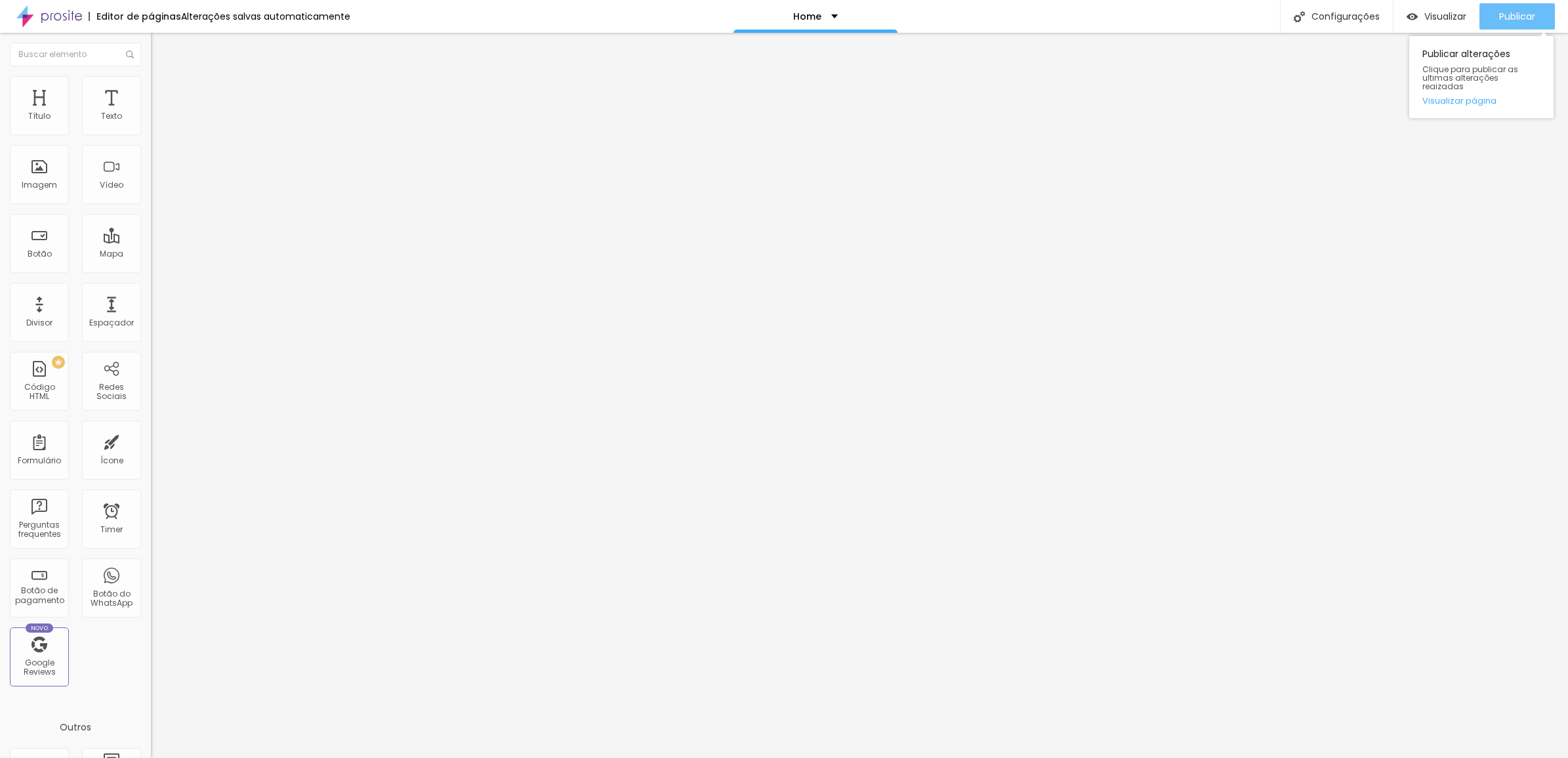
click at [1501, 11] on span "Publicar" at bounding box center [1517, 16] width 36 height 11
